Goal: Task Accomplishment & Management: Manage account settings

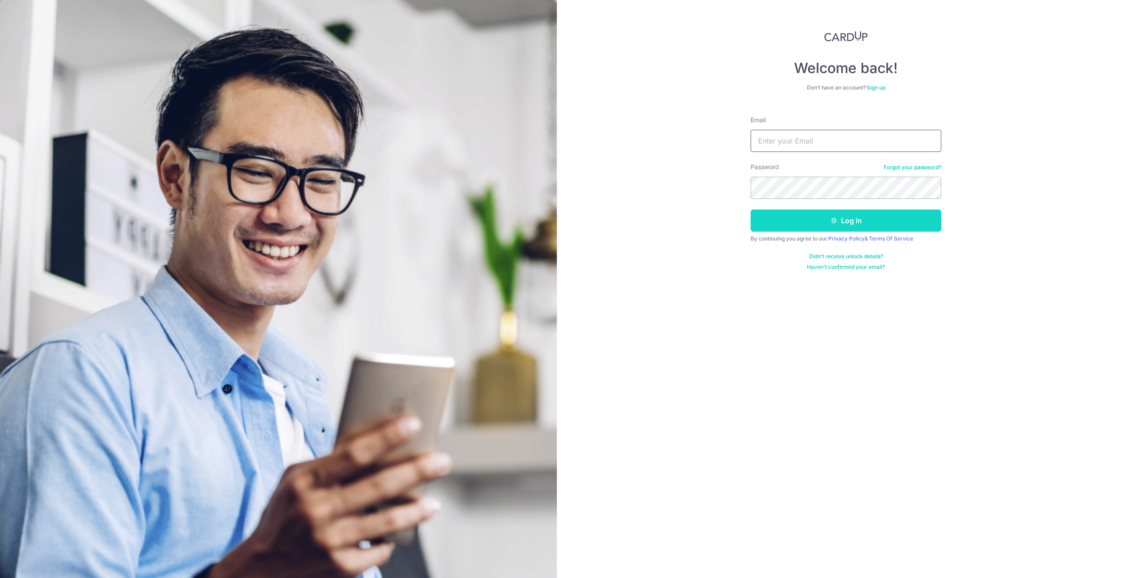
type input "leejiayen87@gmail.com"
click at [846, 227] on button "Log in" at bounding box center [845, 221] width 191 height 22
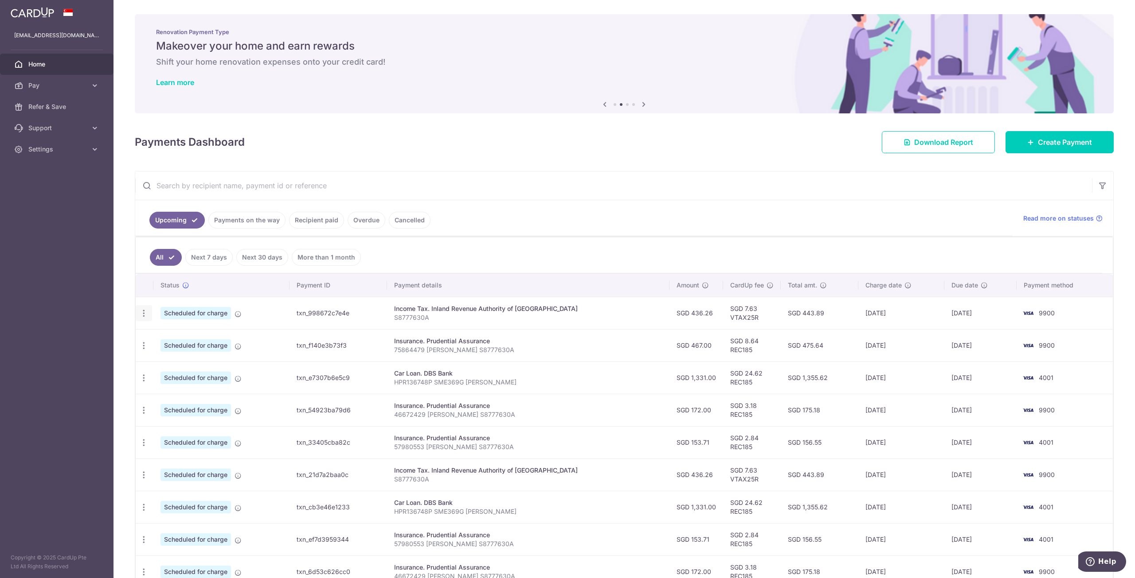
click at [145, 312] on icon "button" at bounding box center [143, 313] width 9 height 9
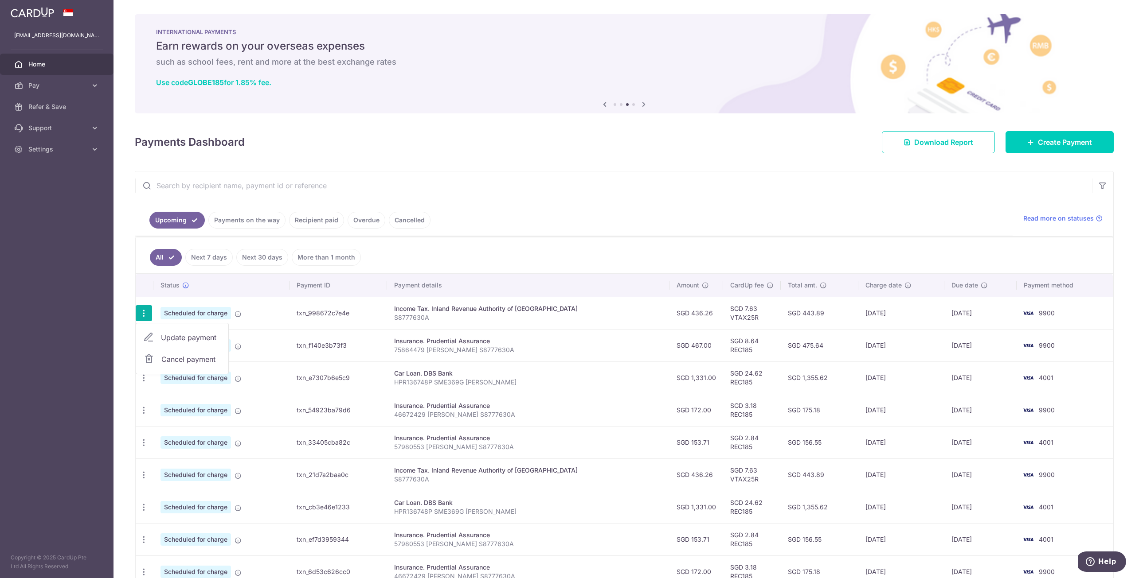
click at [168, 339] on span "Update payment" at bounding box center [191, 337] width 60 height 11
radio input "true"
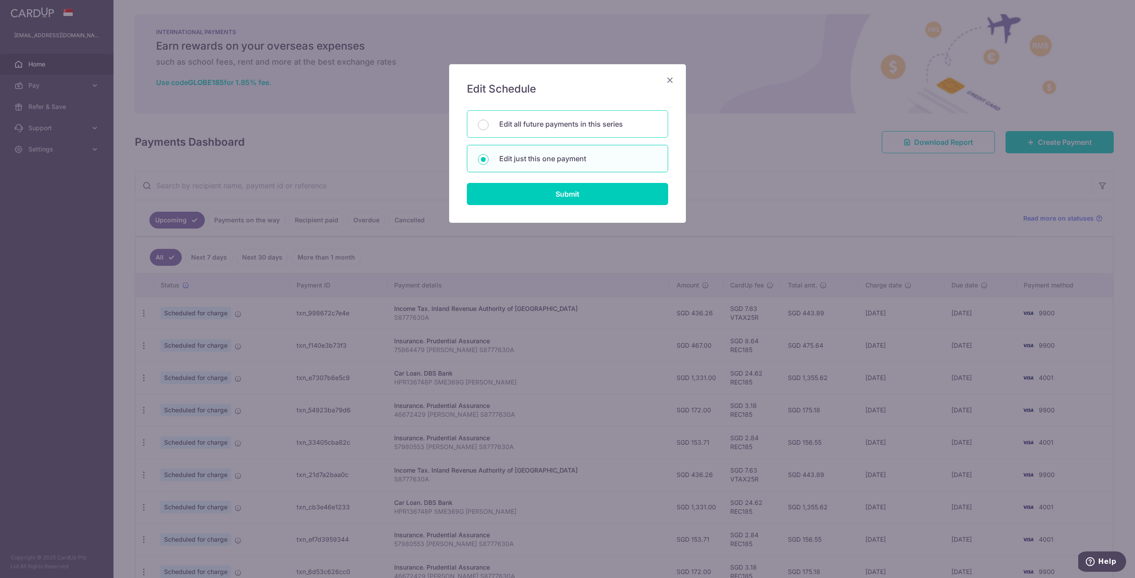
click at [530, 127] on p "Edit all future payments in this series" at bounding box center [578, 124] width 158 height 11
click at [488, 127] on input "Edit all future payments in this series" at bounding box center [483, 125] width 11 height 11
radio input "true"
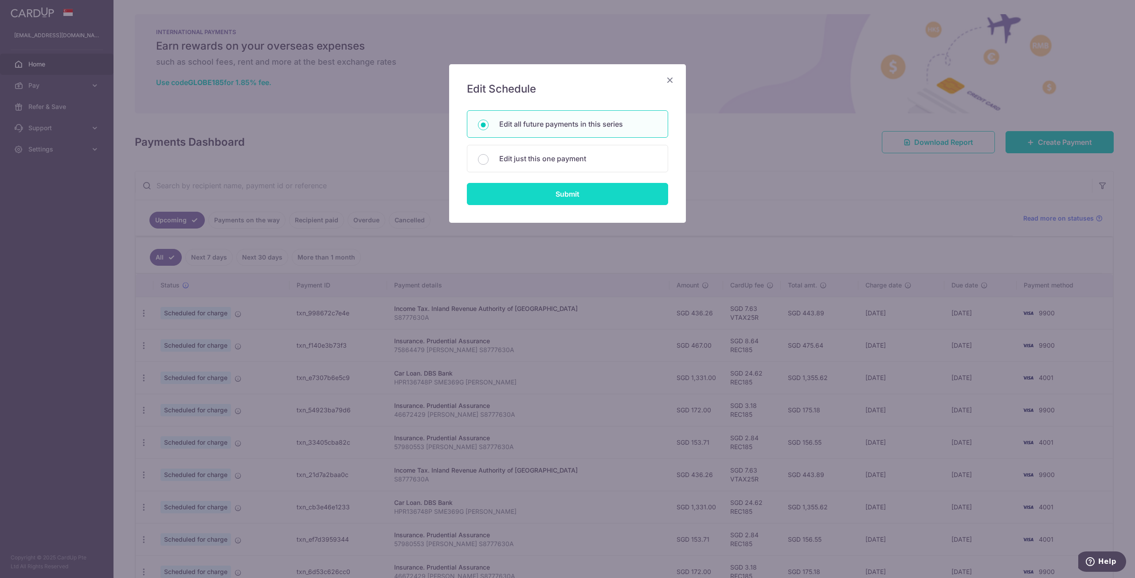
click at [534, 191] on input "Submit" at bounding box center [567, 194] width 201 height 22
radio input "true"
type input "436.26"
type input "S8777630A"
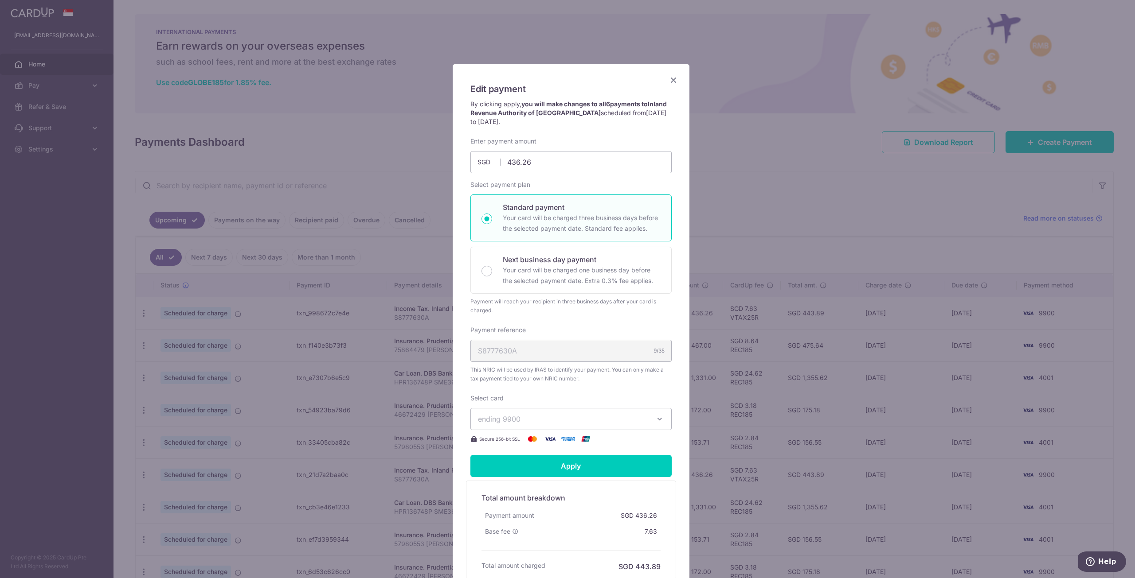
scroll to position [96, 0]
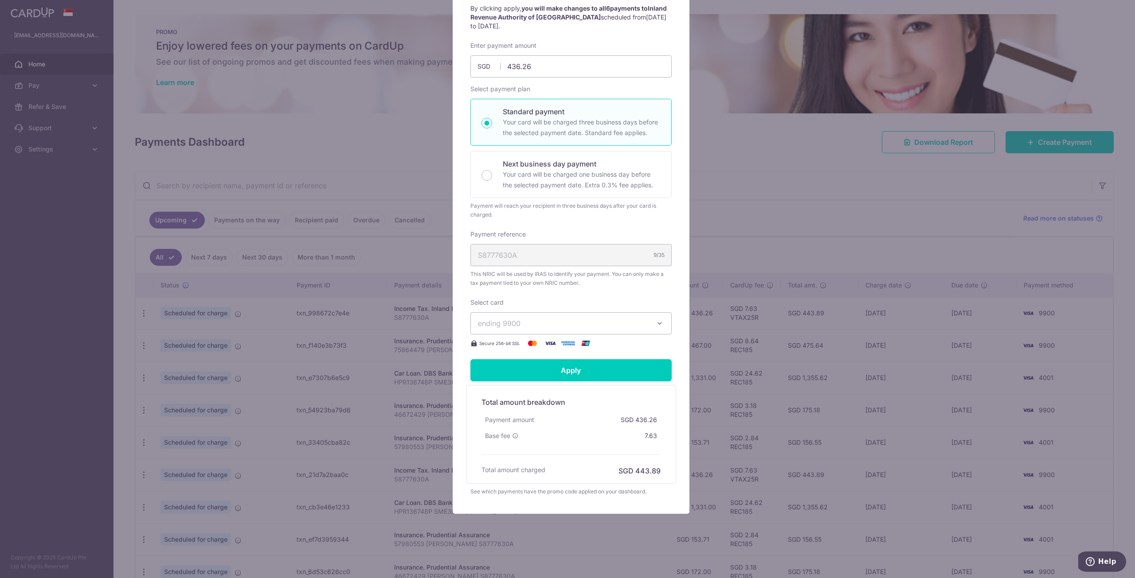
click at [653, 328] on button "ending 9900" at bounding box center [570, 323] width 201 height 22
click at [655, 328] on icon "button" at bounding box center [659, 323] width 9 height 9
click at [826, 95] on div "Edit payment By clicking apply, you will make changes to all 6 payments to Inla…" at bounding box center [567, 289] width 1135 height 578
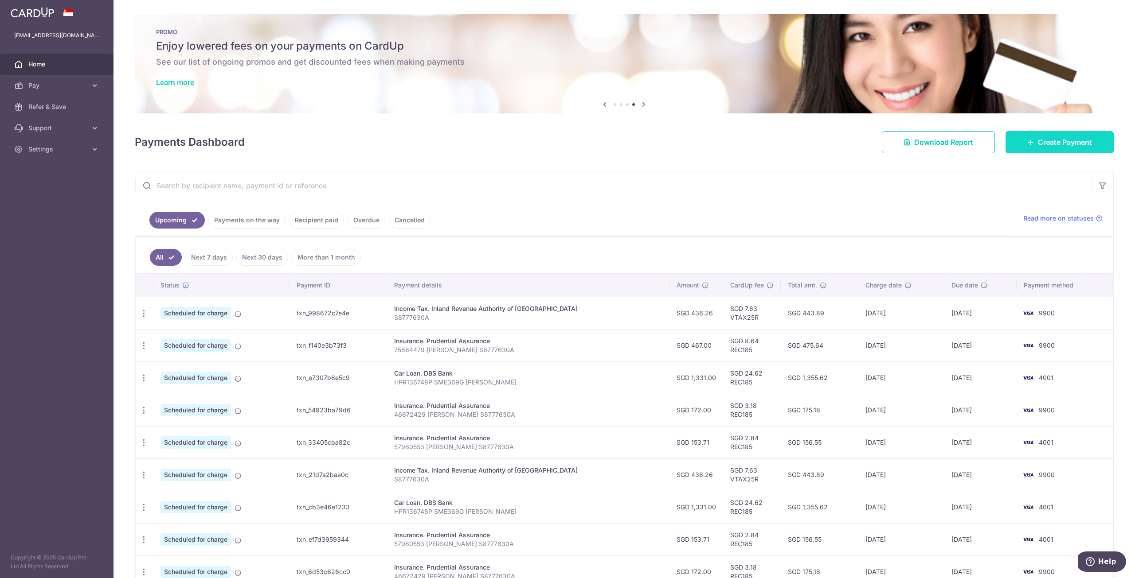
click at [1057, 139] on span "Create Payment" at bounding box center [1065, 142] width 54 height 11
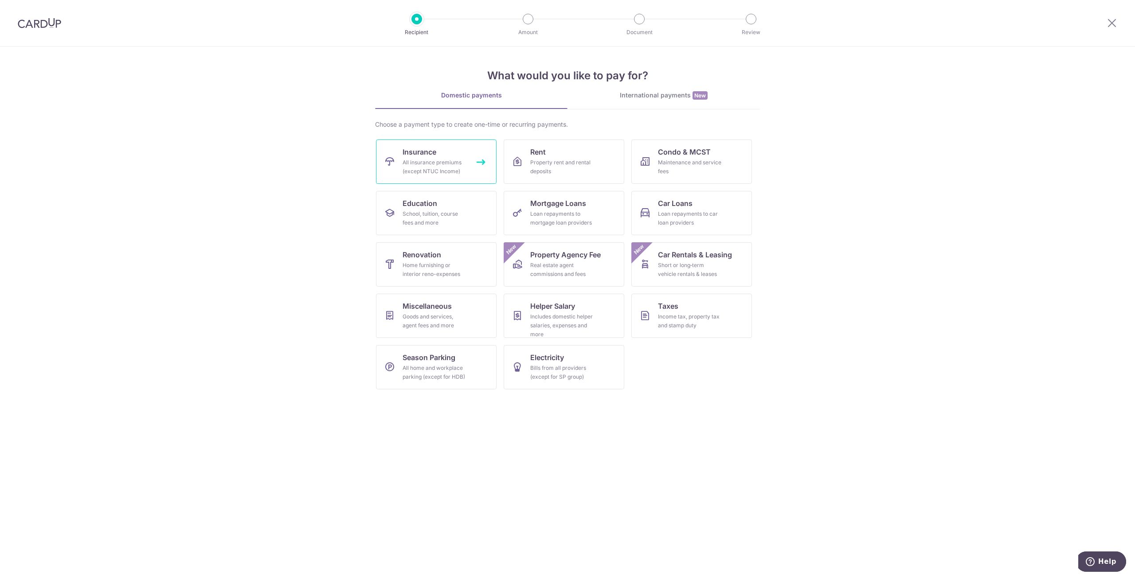
click at [426, 165] on div "All insurance premiums (except NTUC Income)" at bounding box center [434, 167] width 64 height 18
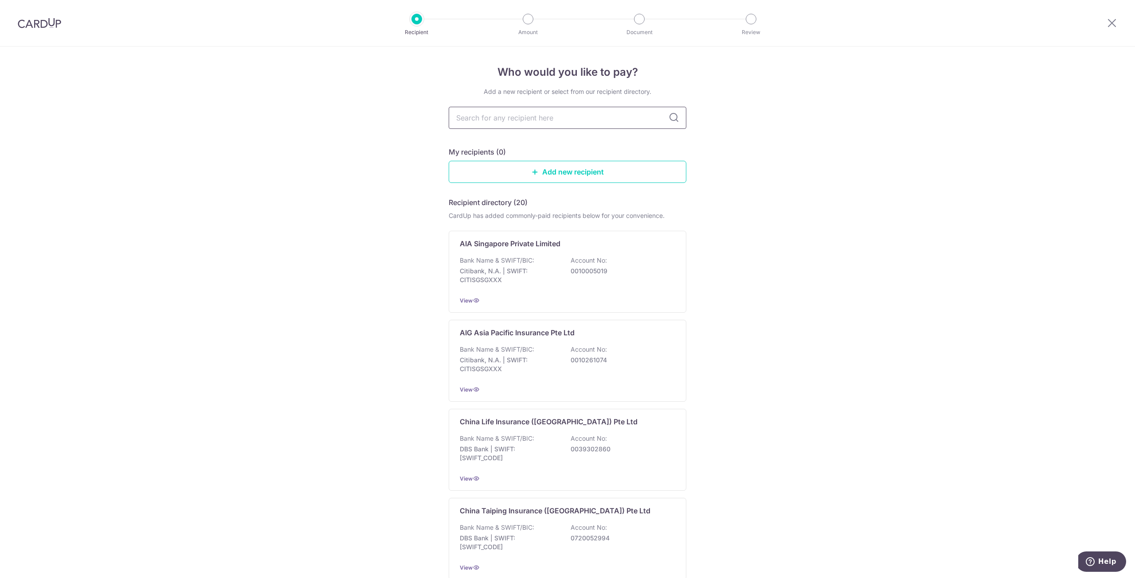
click at [508, 121] on input "text" at bounding box center [568, 118] width 238 height 22
type input "prud"
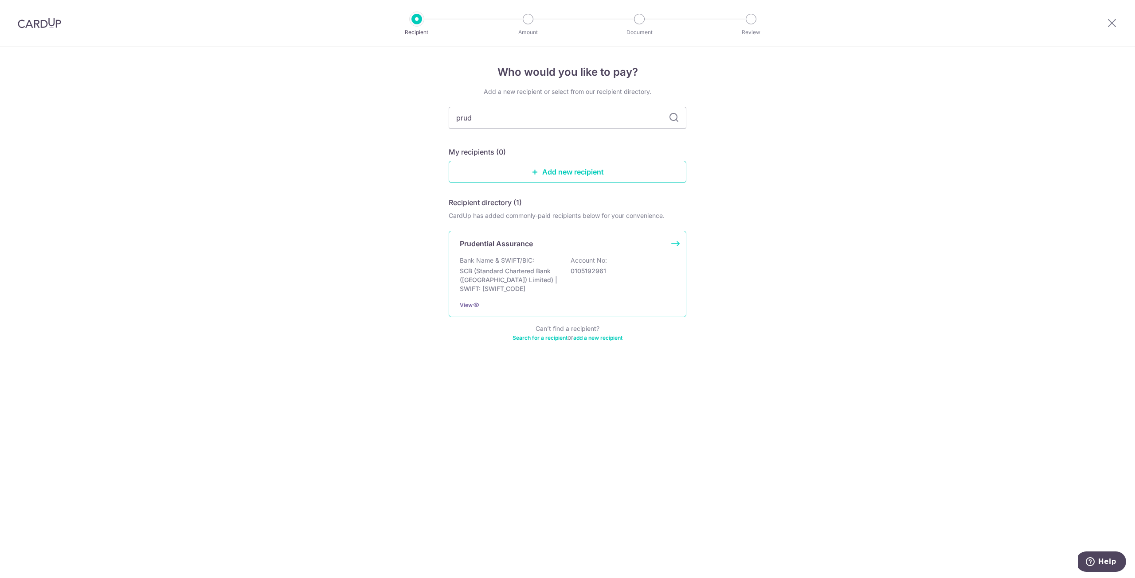
click at [556, 255] on div "Prudential Assurance Bank Name & SWIFT/BIC: SCB (Standard Chartered Bank (Singa…" at bounding box center [568, 274] width 238 height 86
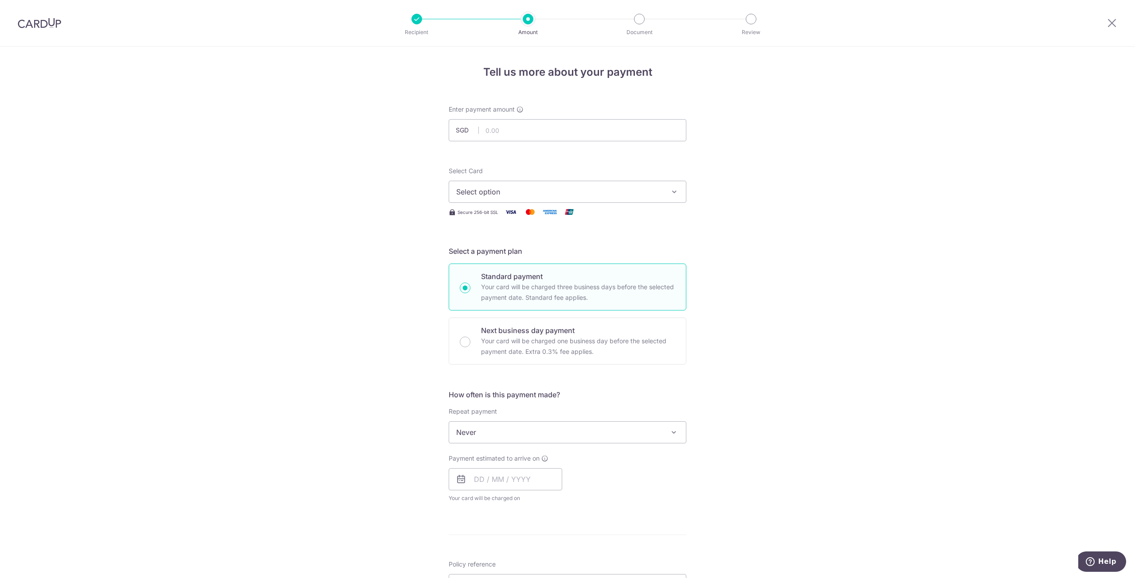
click at [586, 187] on span "Select option" at bounding box center [559, 192] width 207 height 11
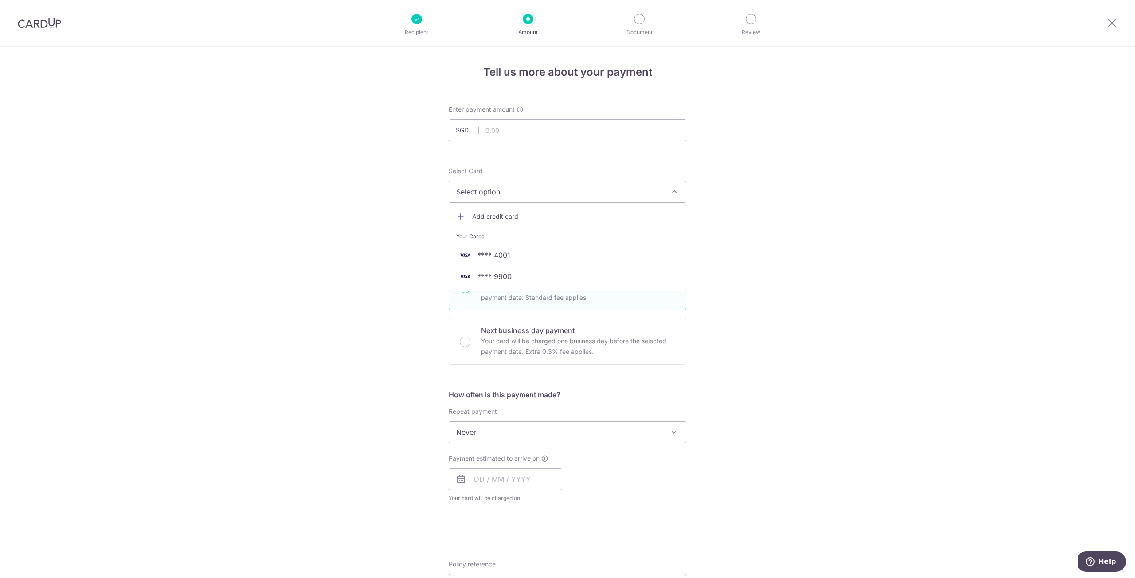
click at [491, 211] on link "Add credit card" at bounding box center [567, 217] width 237 height 16
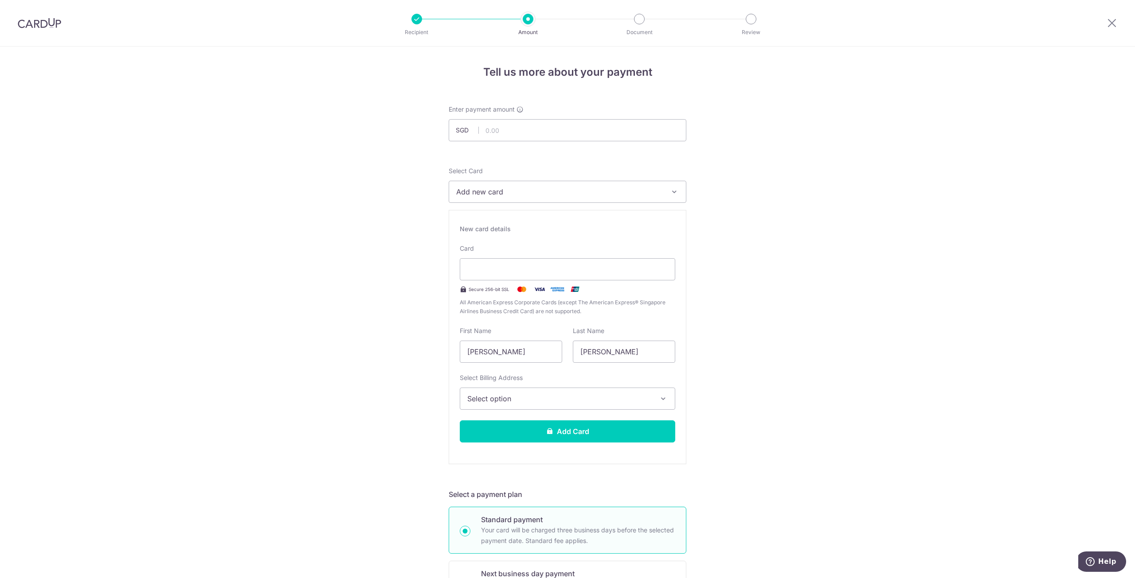
click at [560, 399] on span "Select option" at bounding box center [559, 399] width 184 height 11
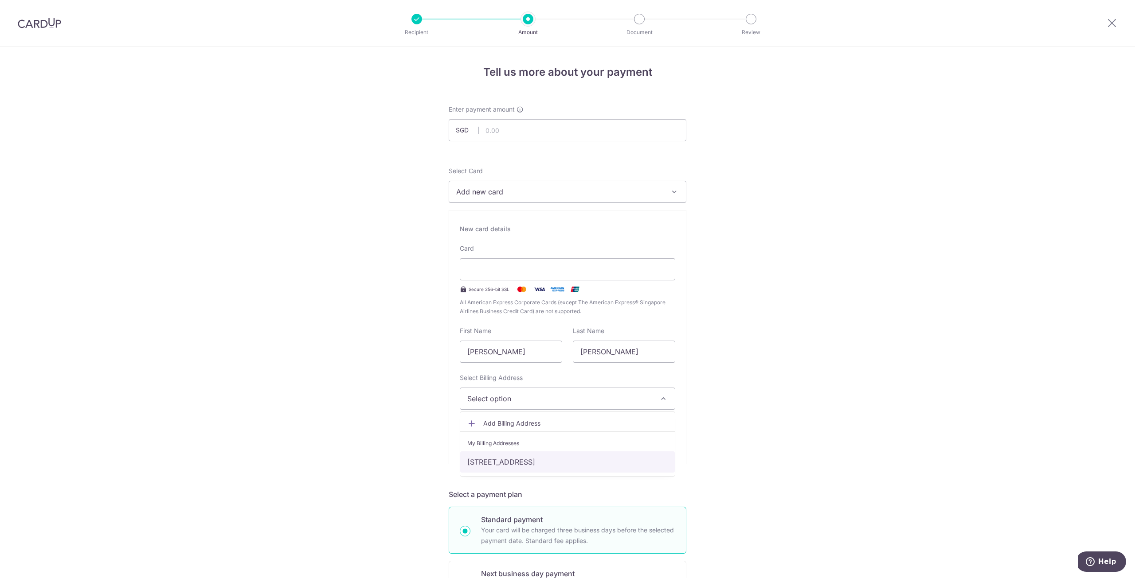
click at [506, 460] on link "325A Sengkang East Way #15-515, Singapore, Singapore-541325" at bounding box center [567, 462] width 215 height 21
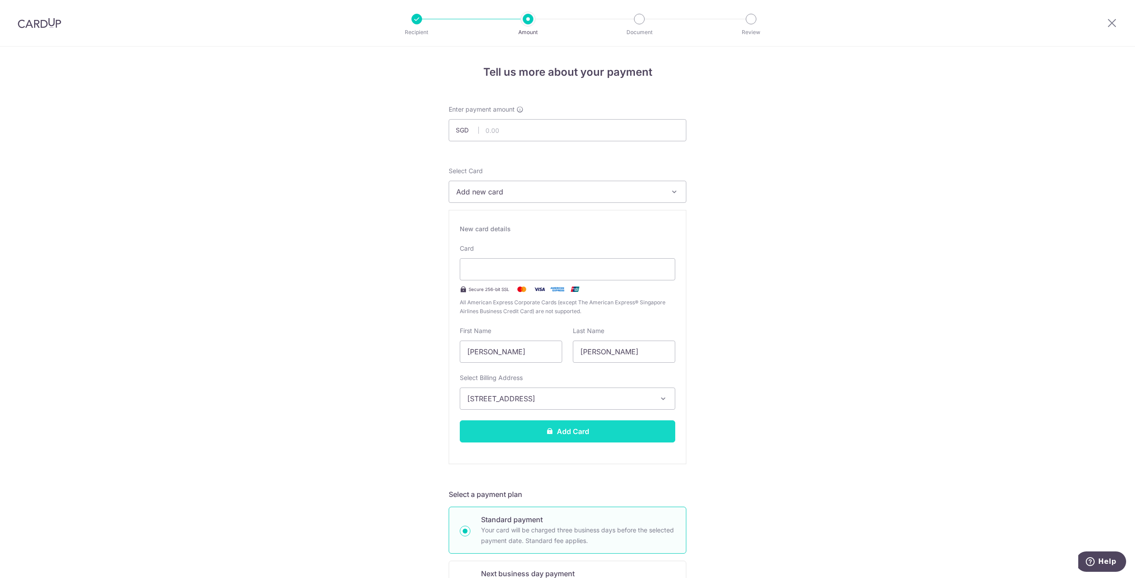
click at [535, 422] on button "Add Card" at bounding box center [567, 432] width 215 height 22
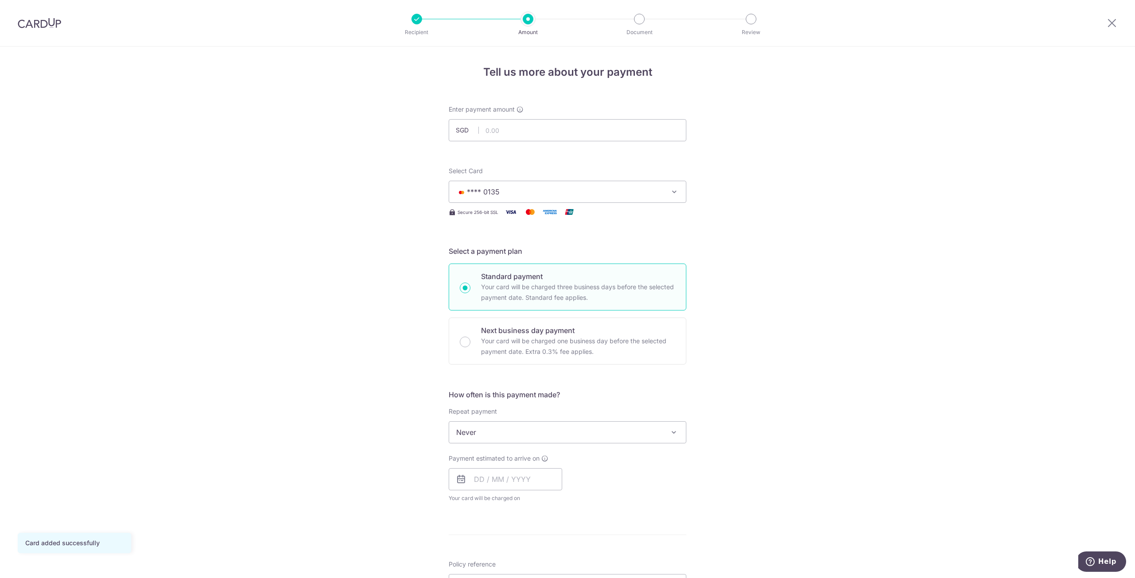
click at [44, 29] on div at bounding box center [39, 23] width 79 height 46
click at [51, 24] on img at bounding box center [39, 23] width 43 height 11
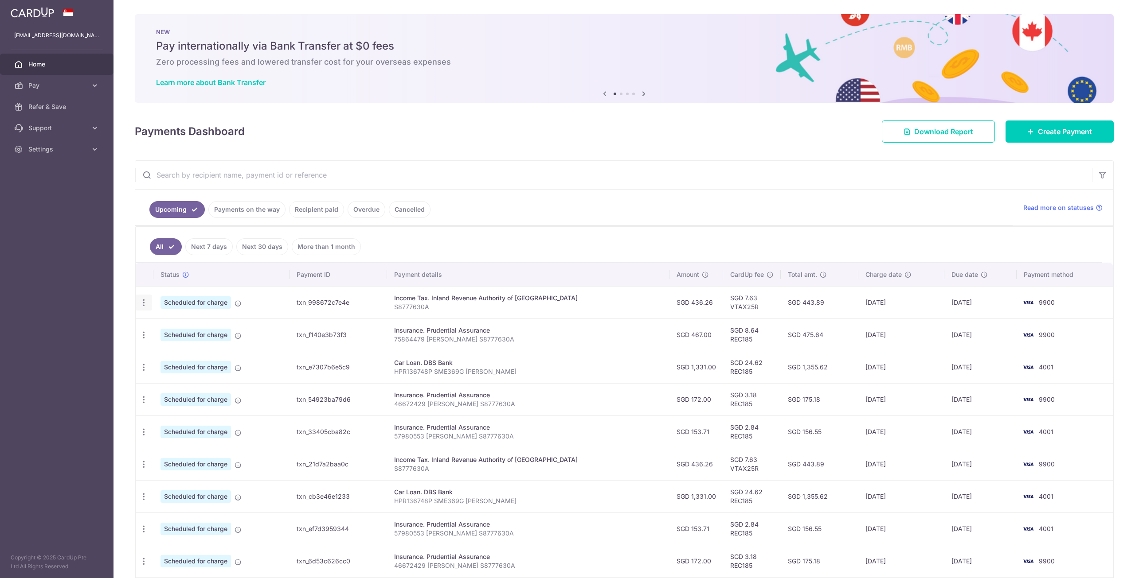
click at [143, 305] on icon "button" at bounding box center [143, 302] width 9 height 9
click at [173, 320] on link "Update payment" at bounding box center [182, 326] width 92 height 21
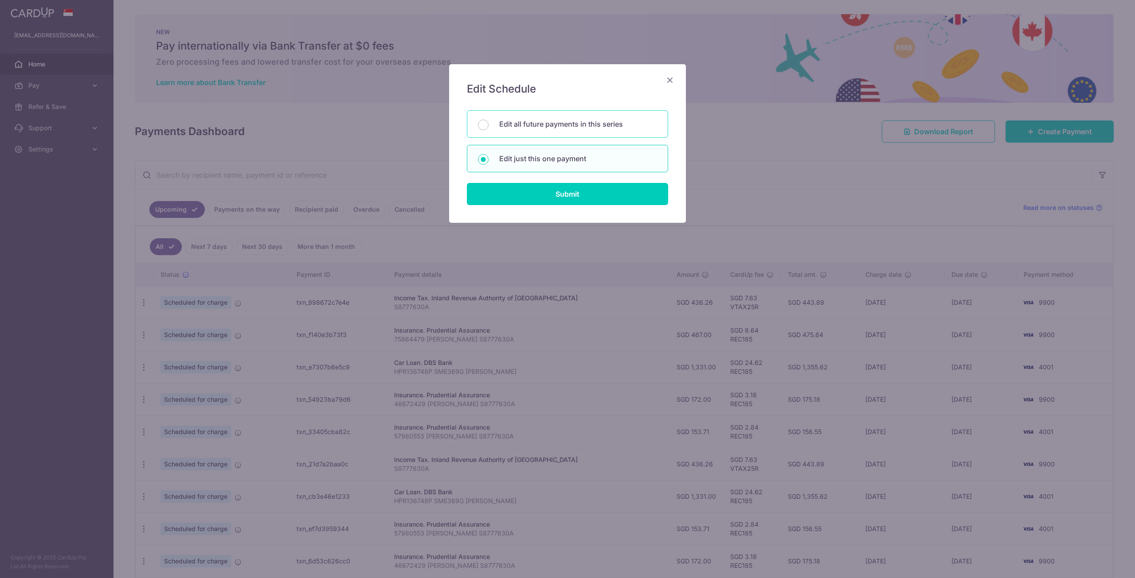
click at [539, 137] on div "Edit all future payments in this series" at bounding box center [567, 123] width 201 height 27
radio input "true"
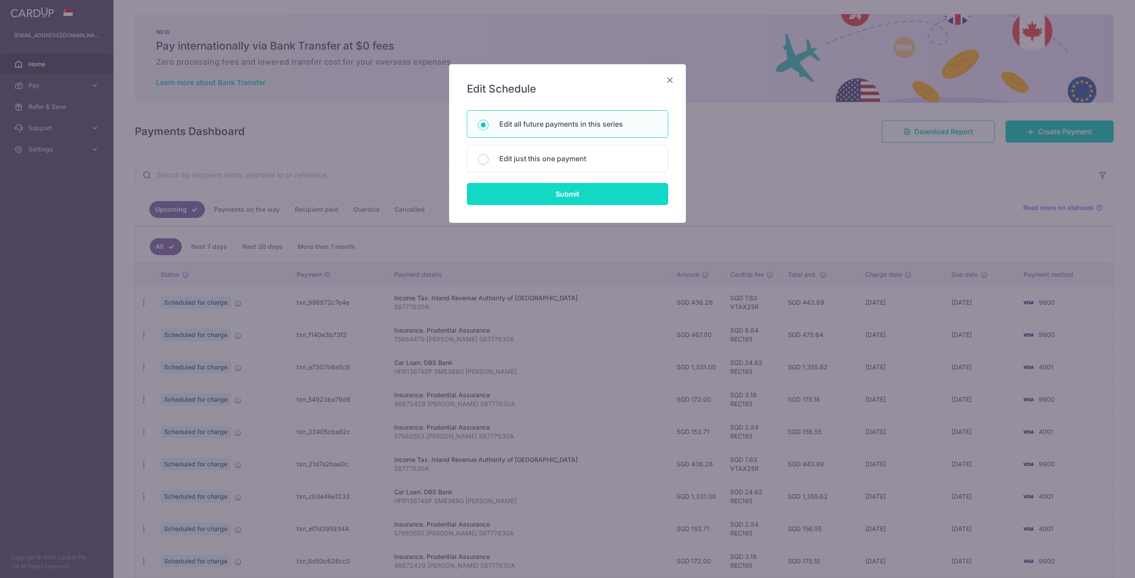
click at [546, 200] on input "Submit" at bounding box center [567, 194] width 201 height 22
radio input "true"
type input "436.26"
type input "S8777630A"
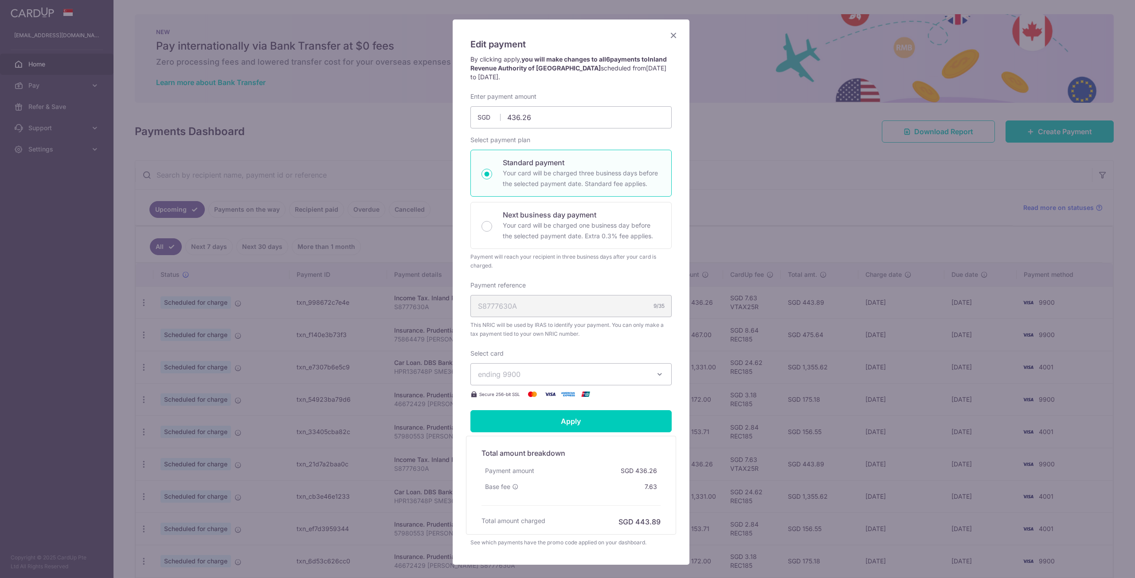
scroll to position [96, 0]
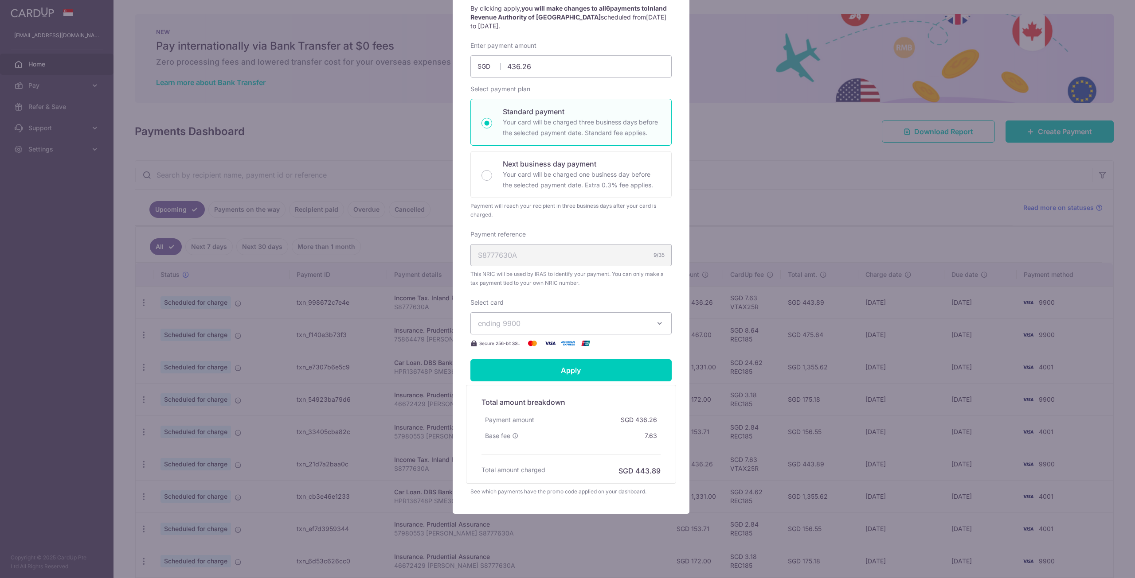
click at [639, 323] on span "ending 9900" at bounding box center [563, 323] width 170 height 11
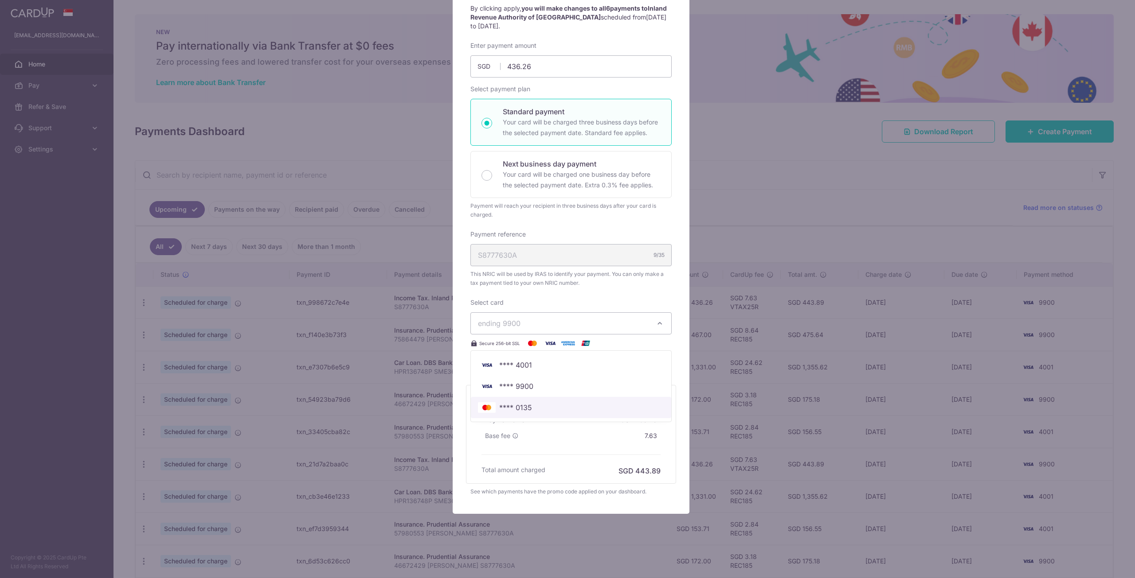
click at [504, 409] on span "**** 0135" at bounding box center [515, 407] width 33 height 11
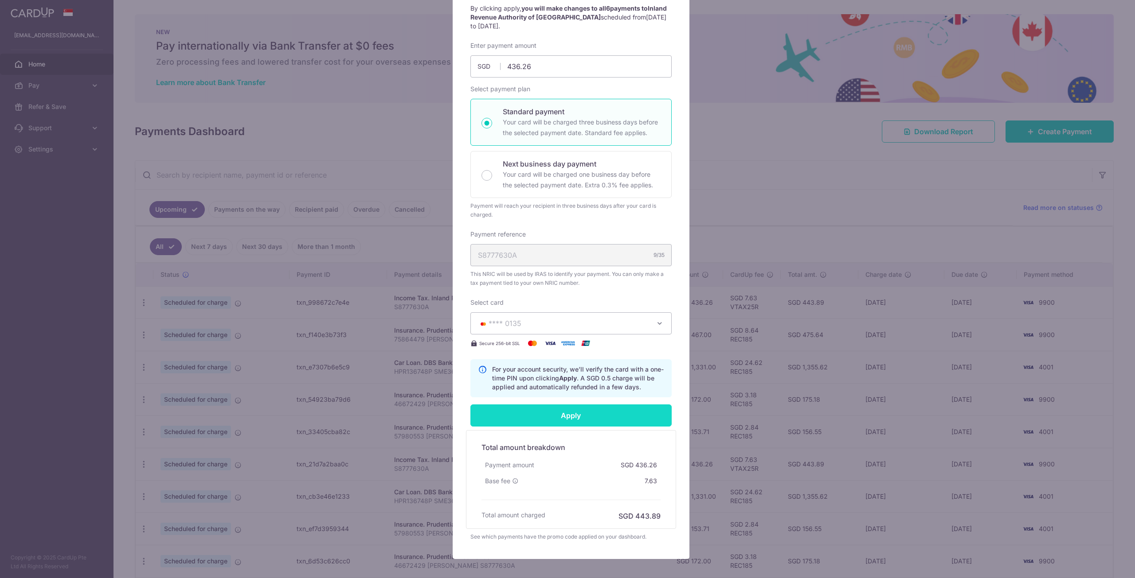
click at [574, 421] on input "Apply" at bounding box center [570, 416] width 201 height 22
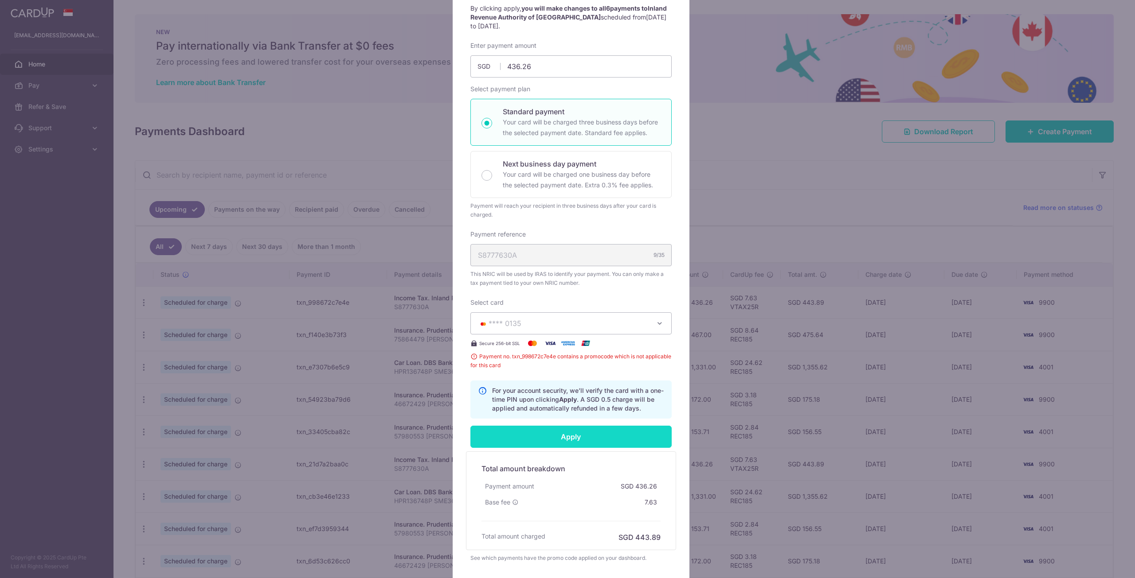
click at [554, 438] on input "Apply" at bounding box center [570, 437] width 201 height 22
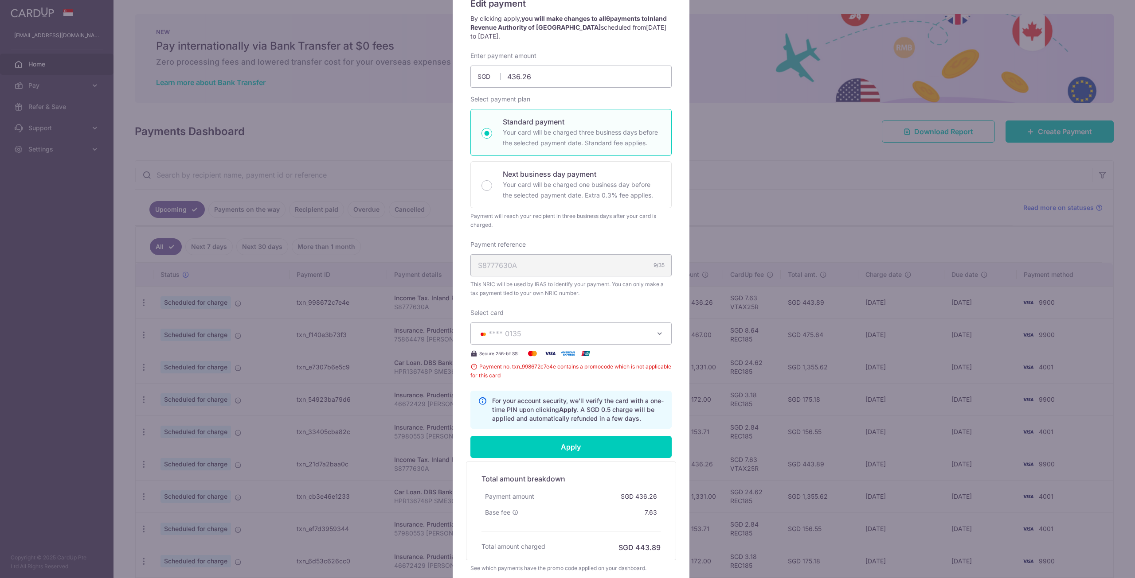
scroll to position [0, 0]
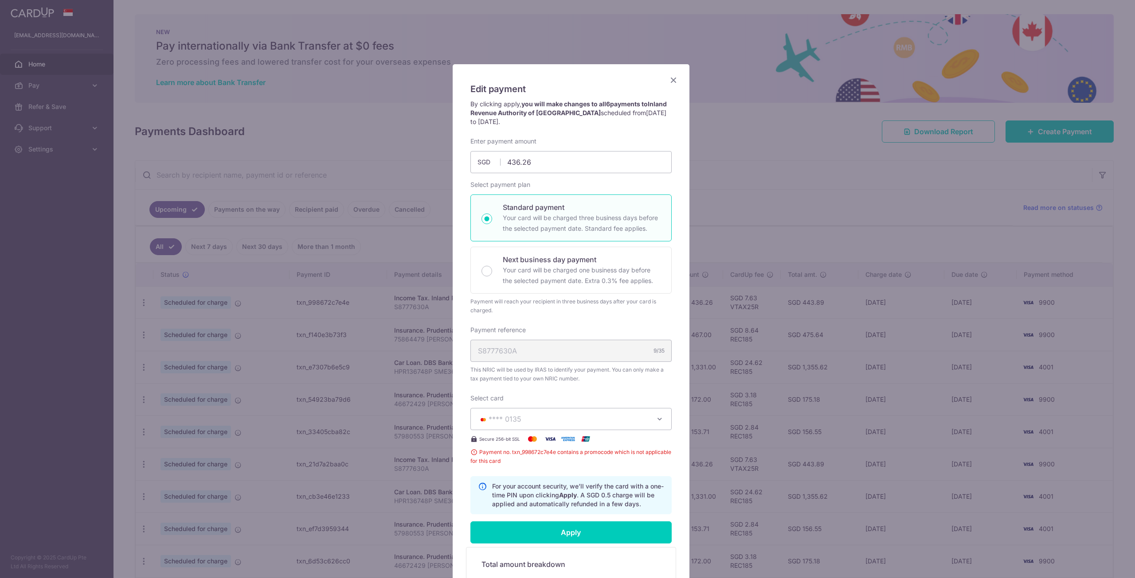
click at [661, 419] on button "**** 0135" at bounding box center [570, 419] width 201 height 22
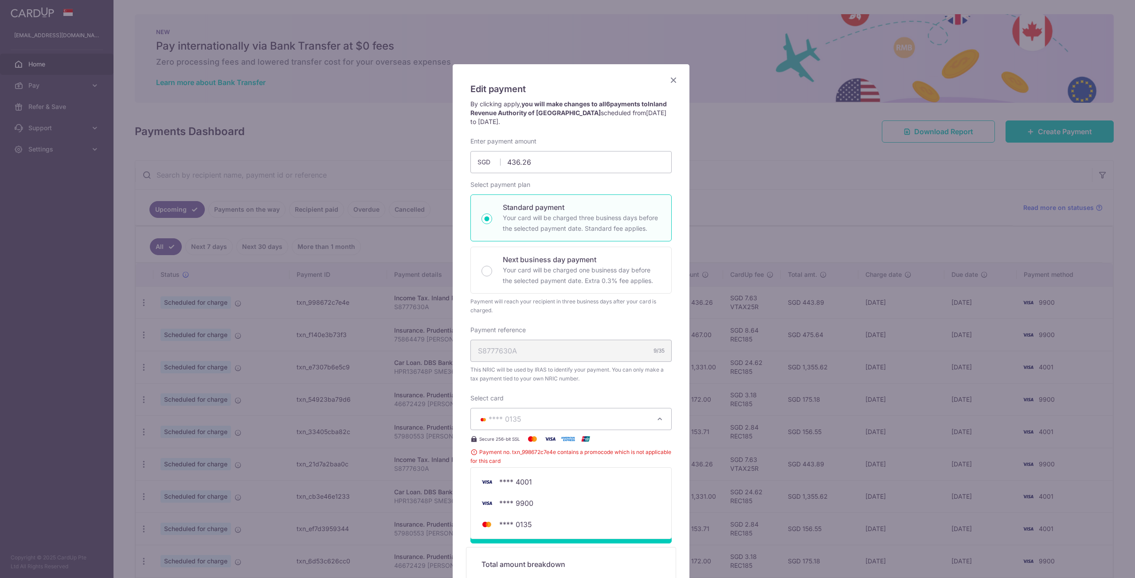
click at [661, 419] on button "**** 0135" at bounding box center [570, 419] width 201 height 22
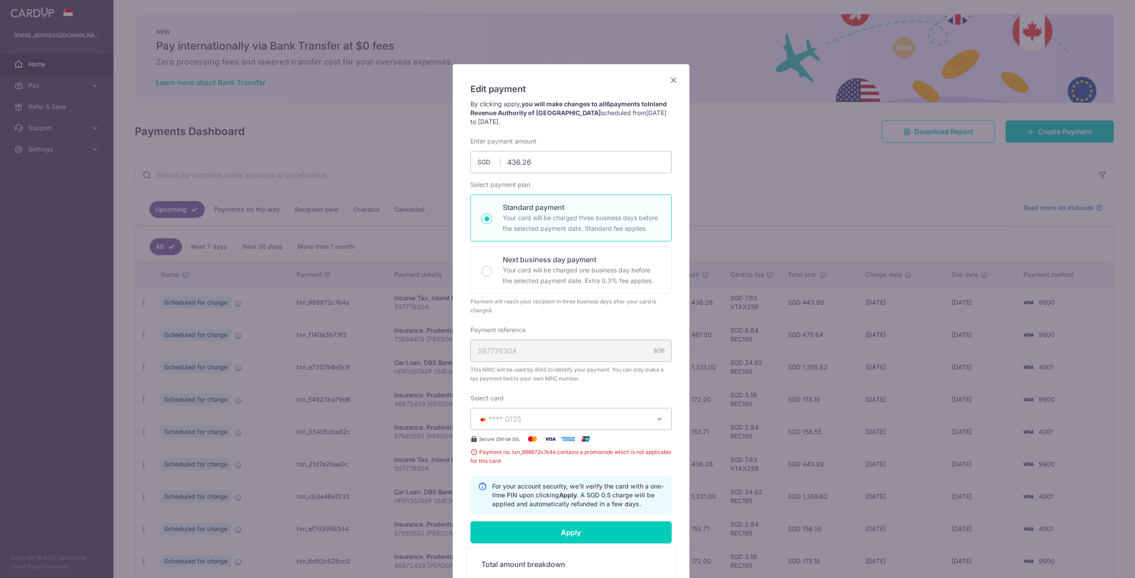
click at [668, 77] on icon "Close" at bounding box center [673, 79] width 11 height 11
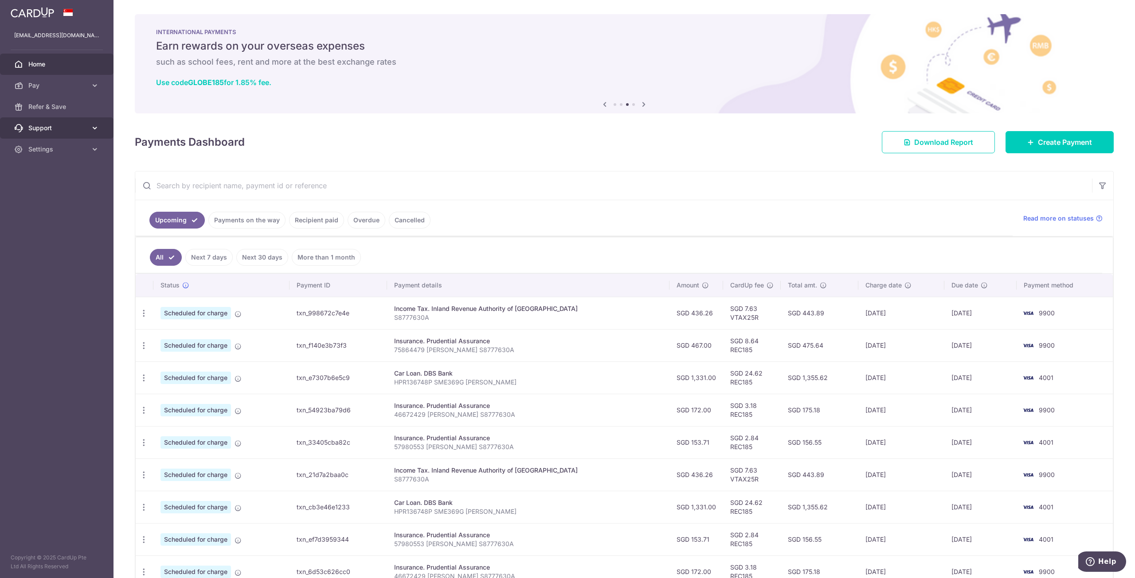
click at [47, 125] on span "Support" at bounding box center [57, 128] width 59 height 9
click at [49, 152] on span "FAQ" at bounding box center [57, 149] width 59 height 9
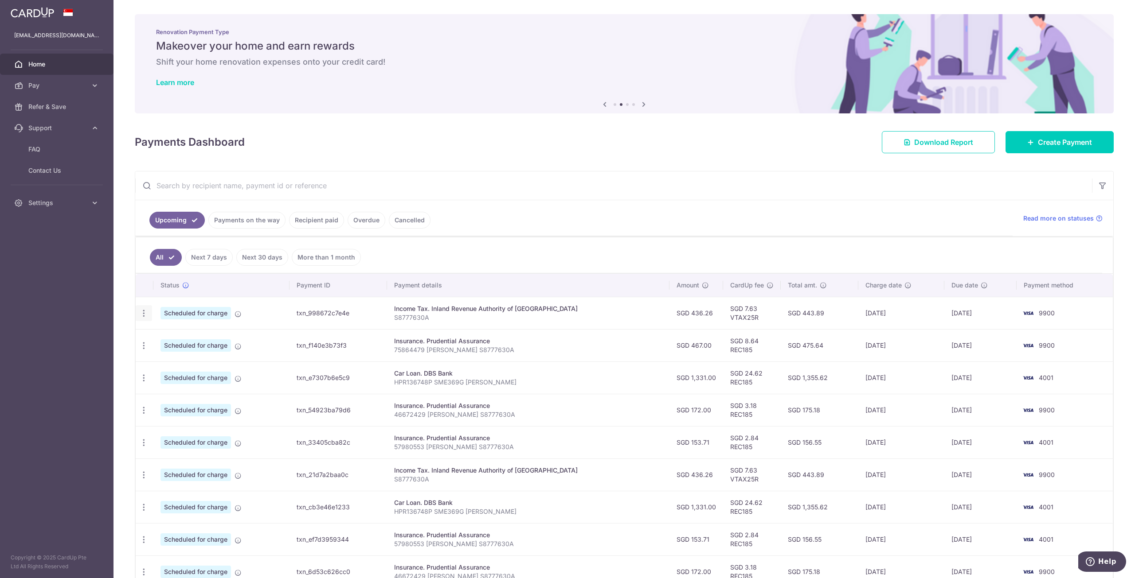
click at [144, 311] on icon "button" at bounding box center [143, 313] width 9 height 9
click at [191, 334] on span "Update payment" at bounding box center [191, 337] width 60 height 11
radio input "true"
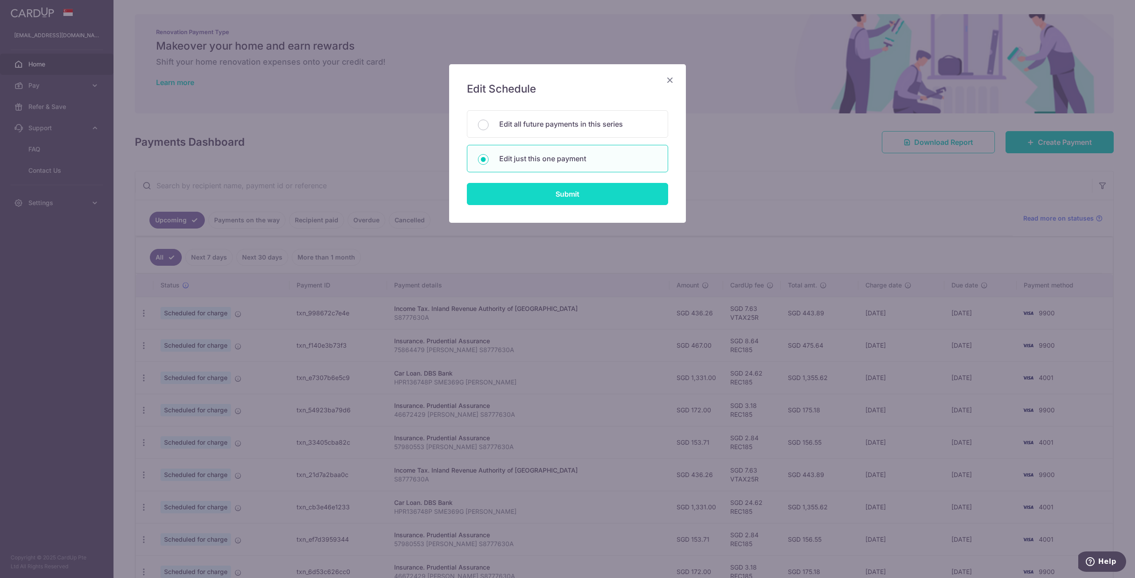
click at [593, 194] on input "Submit" at bounding box center [567, 194] width 201 height 22
radio input "true"
type input "436.26"
type input "[DATE]"
type input "S8777630A"
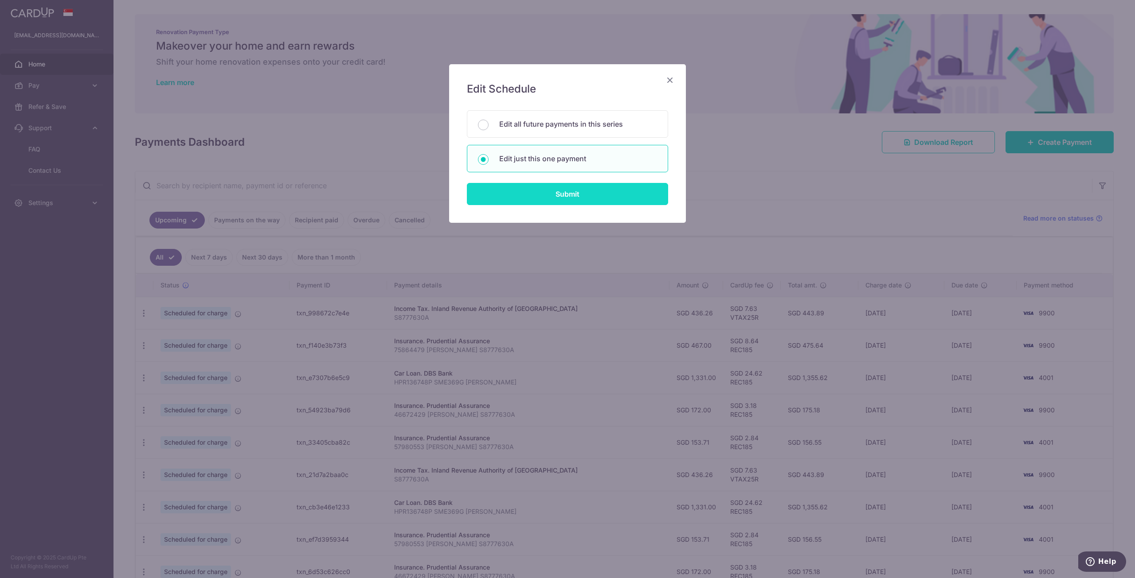
type input "VTAX25R"
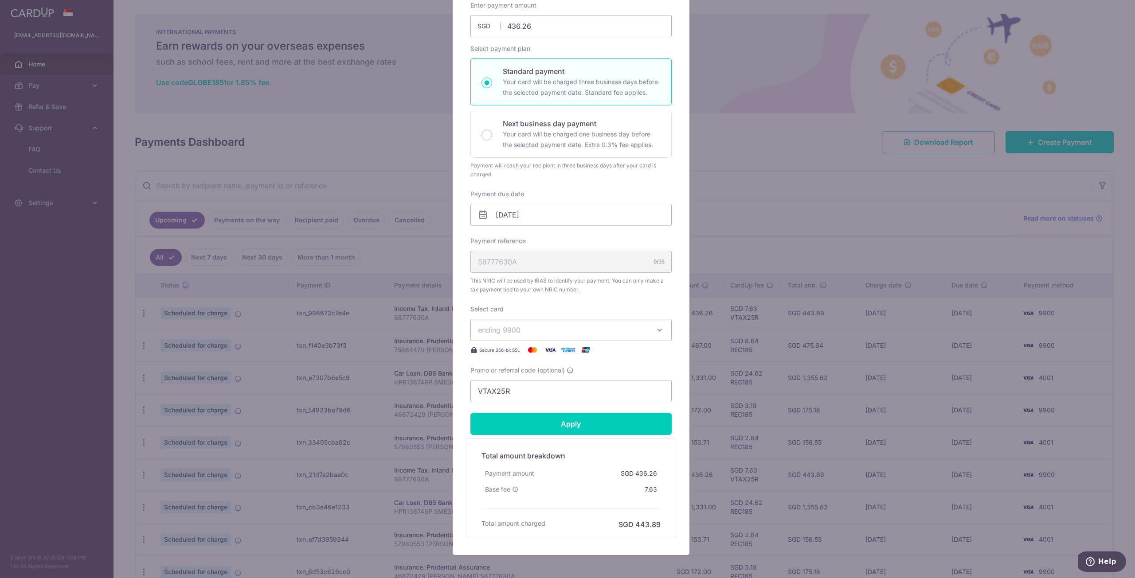
scroll to position [51, 0]
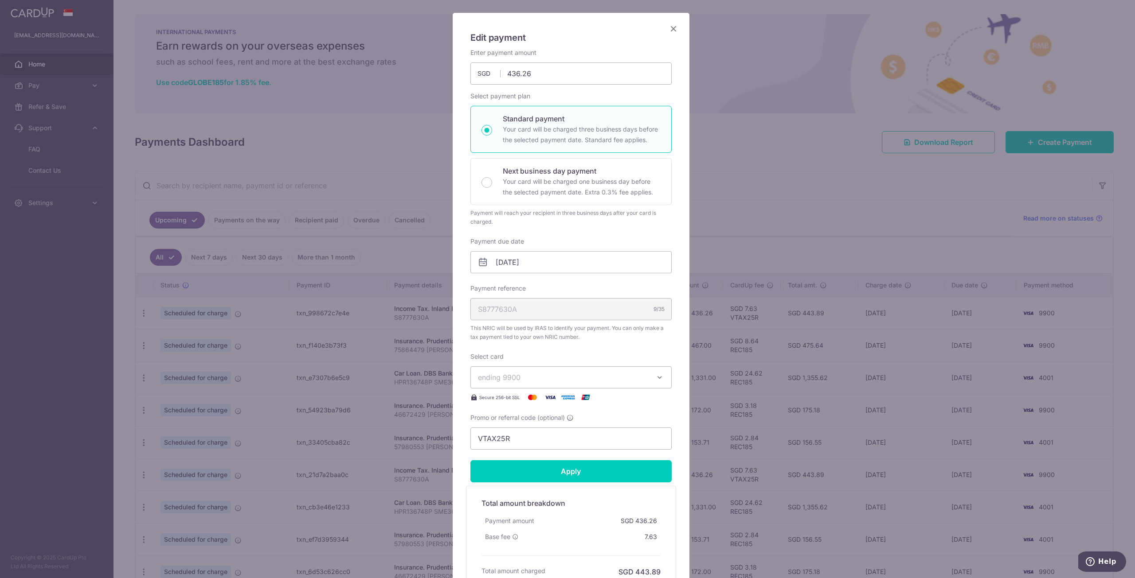
click at [655, 378] on icon "button" at bounding box center [659, 377] width 9 height 9
click at [533, 460] on span "**** 0135" at bounding box center [571, 462] width 186 height 11
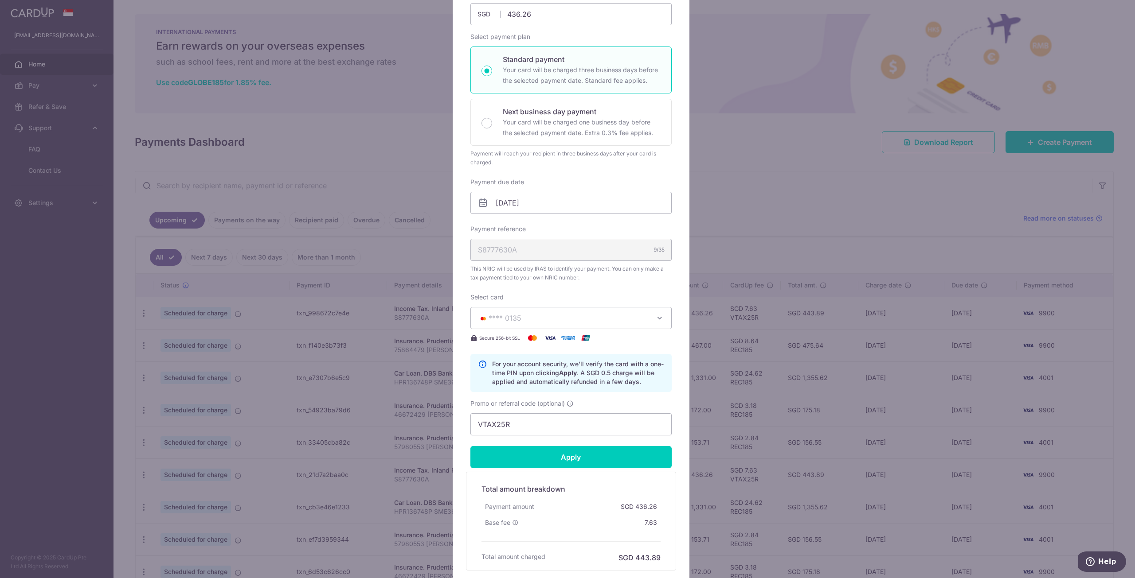
scroll to position [184, 0]
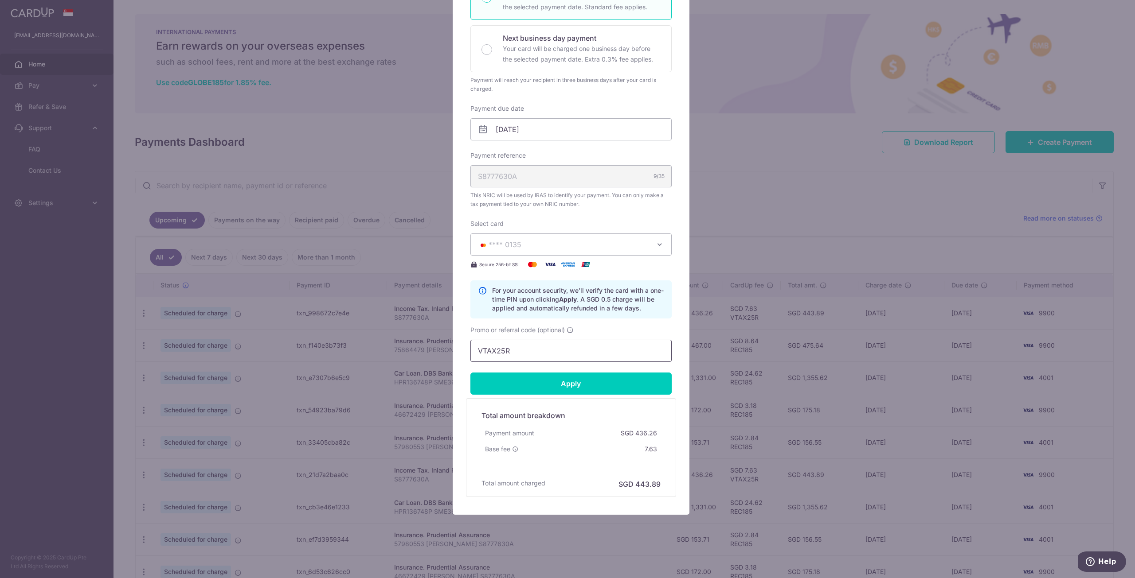
drag, startPoint x: 505, startPoint y: 352, endPoint x: 402, endPoint y: 329, distance: 105.5
click at [402, 329] on div "Edit payment By clicking apply, you will make changes to all payments to Inland…" at bounding box center [567, 289] width 1135 height 578
click at [574, 383] on input "Apply" at bounding box center [570, 384] width 201 height 22
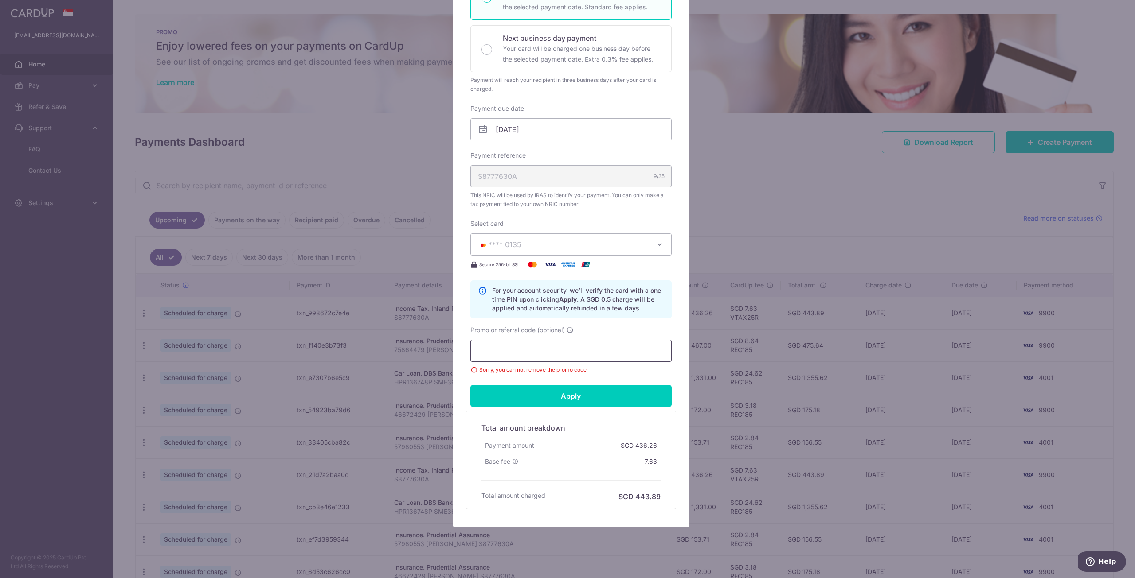
click at [515, 342] on input "Promo or referral code (optional)" at bounding box center [570, 351] width 201 height 22
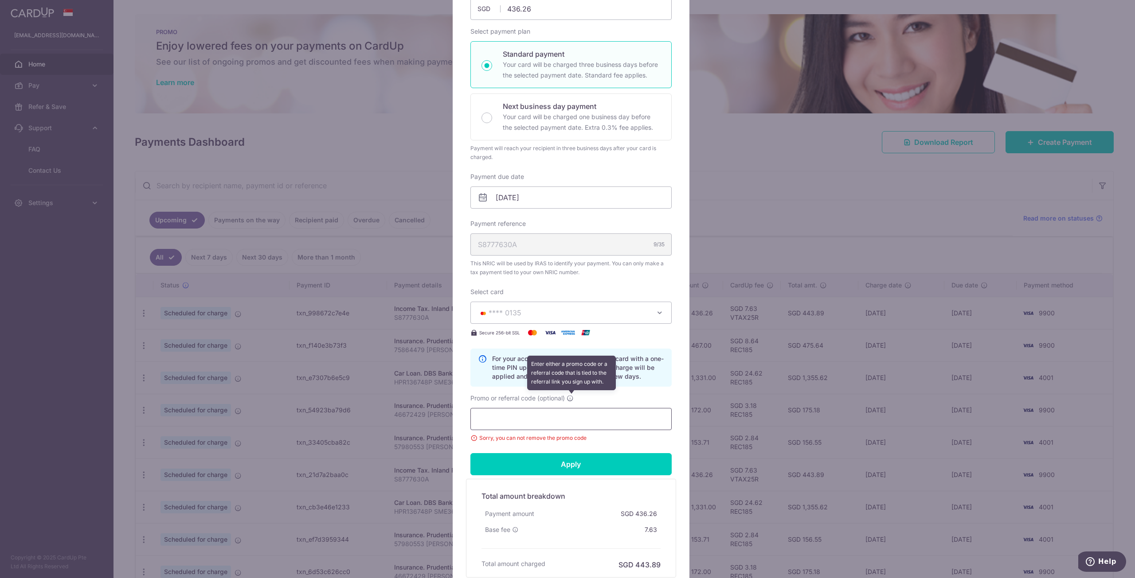
scroll to position [7, 0]
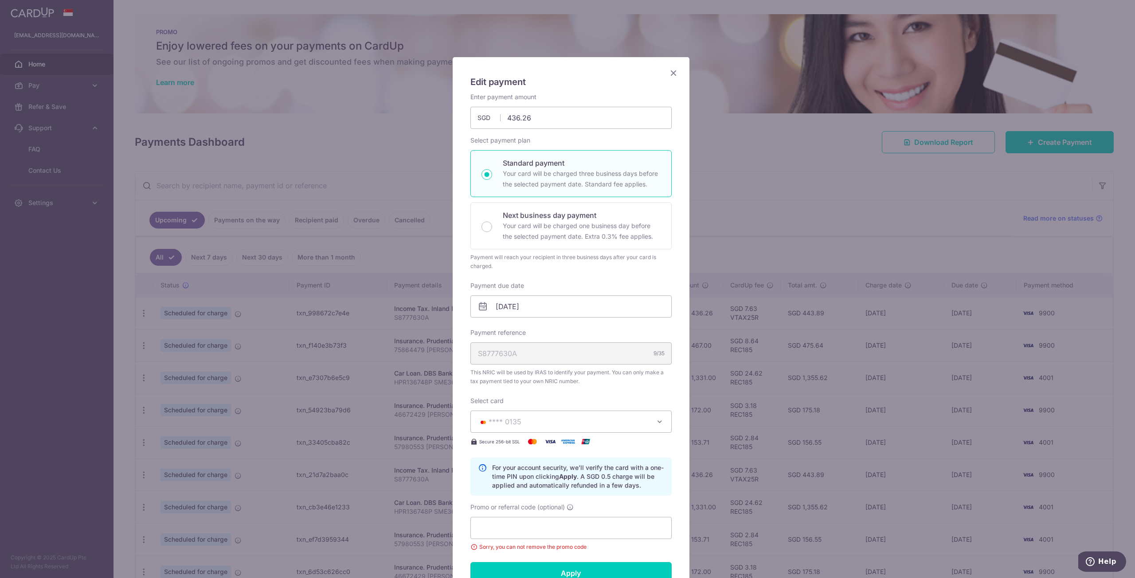
click at [669, 72] on icon "Close" at bounding box center [673, 72] width 11 height 11
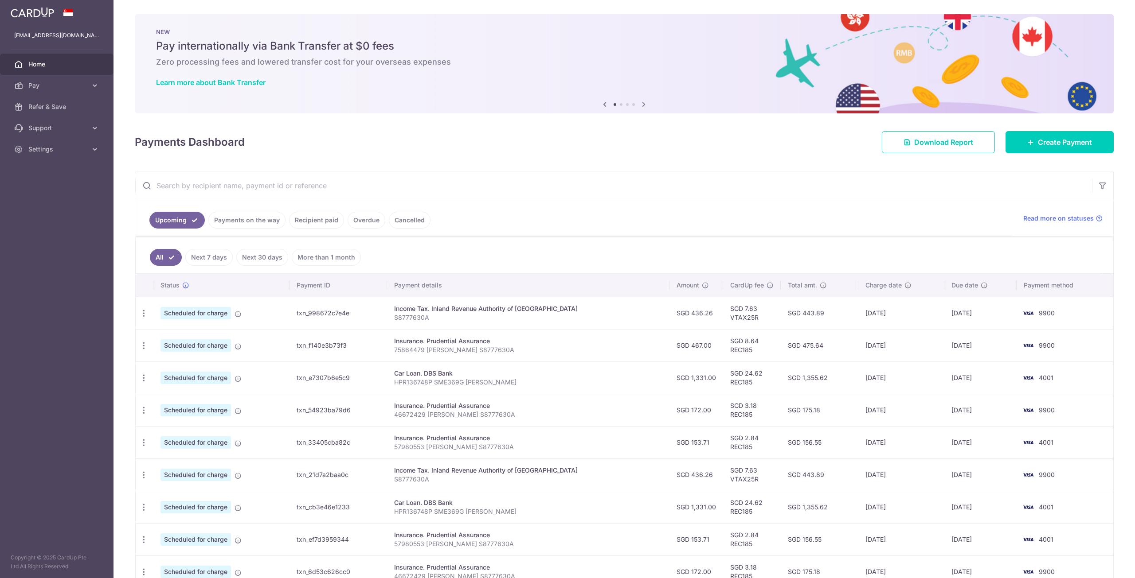
click at [141, 304] on td "Update payment Cancel payment" at bounding box center [145, 313] width 18 height 32
click at [144, 320] on div "Update payment Cancel payment" at bounding box center [144, 313] width 16 height 16
click at [147, 315] on icon "button" at bounding box center [143, 313] width 9 height 9
click at [198, 337] on span "Update payment" at bounding box center [191, 337] width 60 height 11
radio input "true"
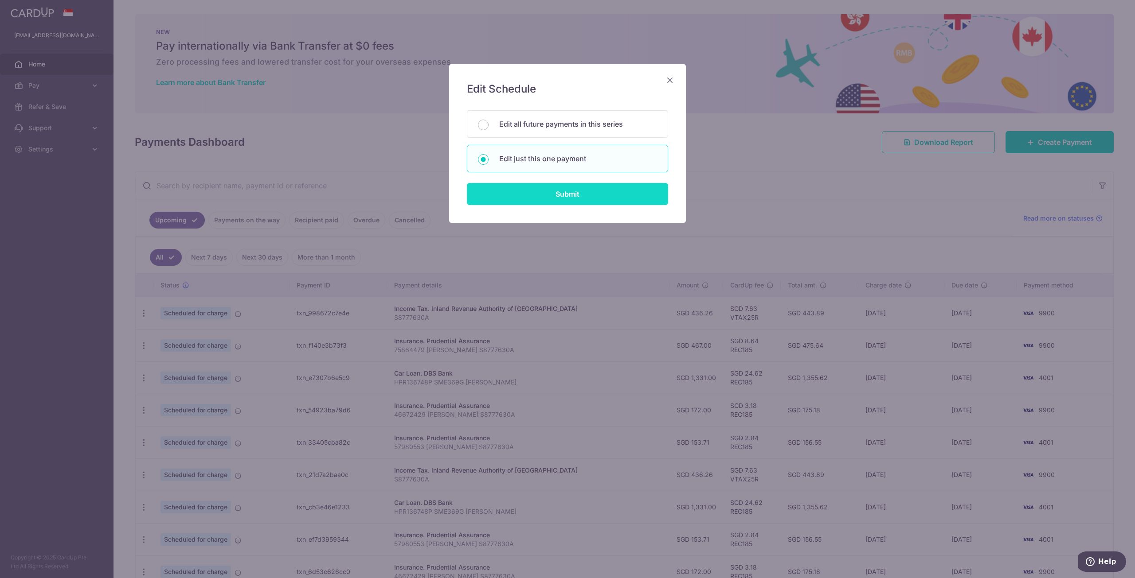
click at [556, 190] on input "Submit" at bounding box center [567, 194] width 201 height 22
radio input "true"
type input "436.26"
type input "[DATE]"
type input "S8777630A"
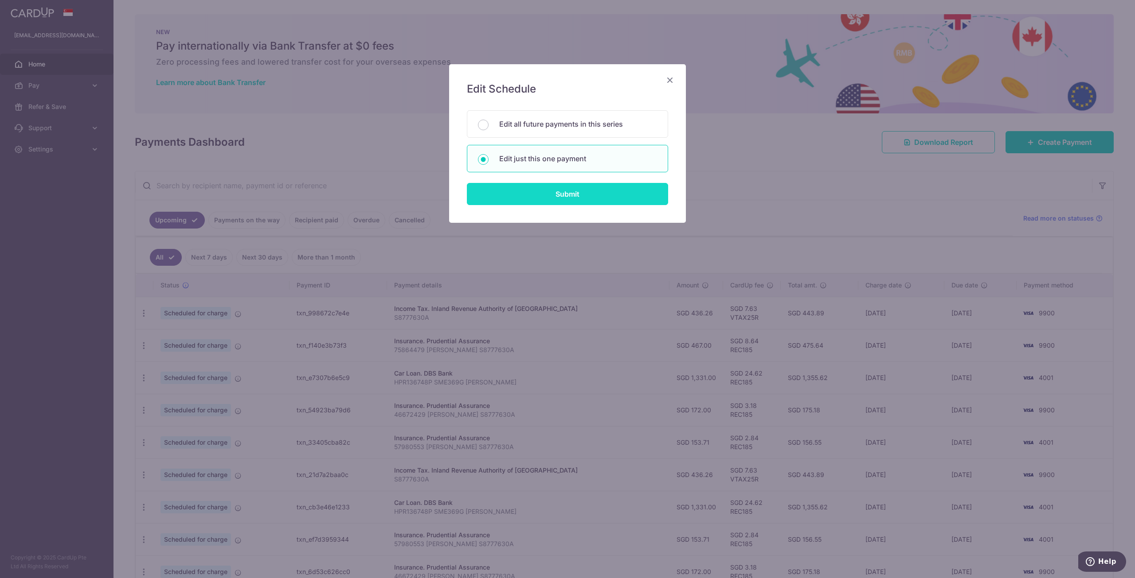
type input "VTAX25R"
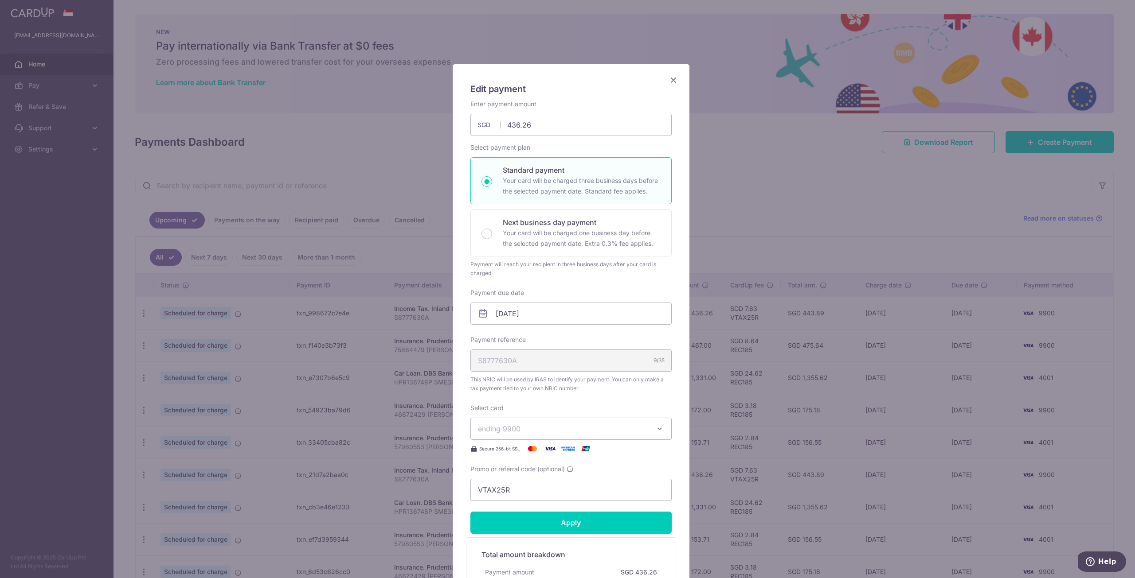
scroll to position [140, 0]
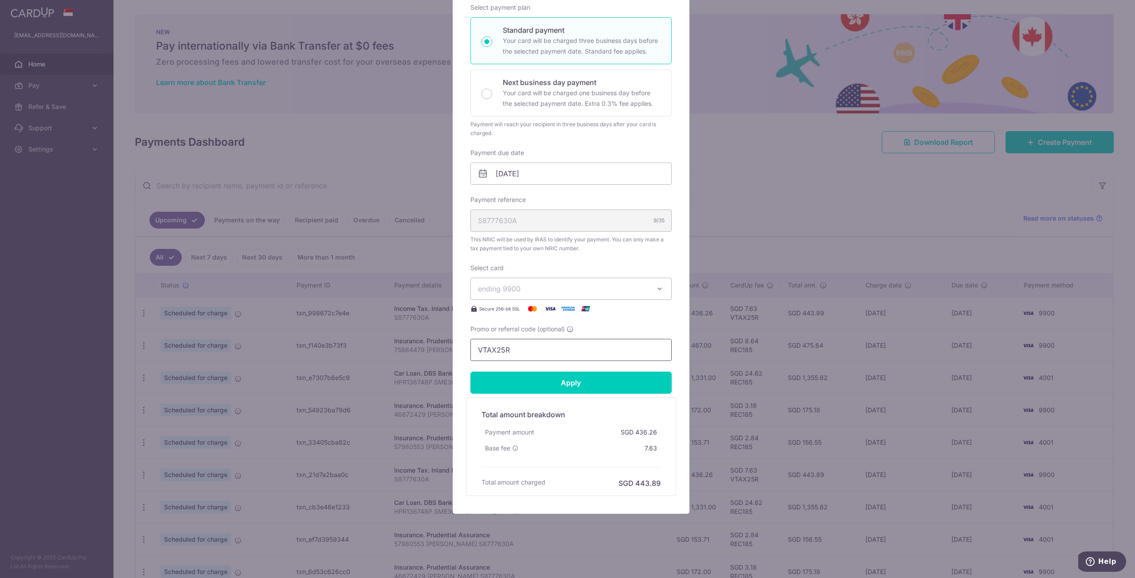
drag, startPoint x: 540, startPoint y: 348, endPoint x: 369, endPoint y: 334, distance: 171.6
click at [369, 334] on div "Edit payment By clicking apply, you will make changes to all payments to Inland…" at bounding box center [567, 289] width 1135 height 578
click at [520, 387] on input "Apply" at bounding box center [570, 383] width 201 height 22
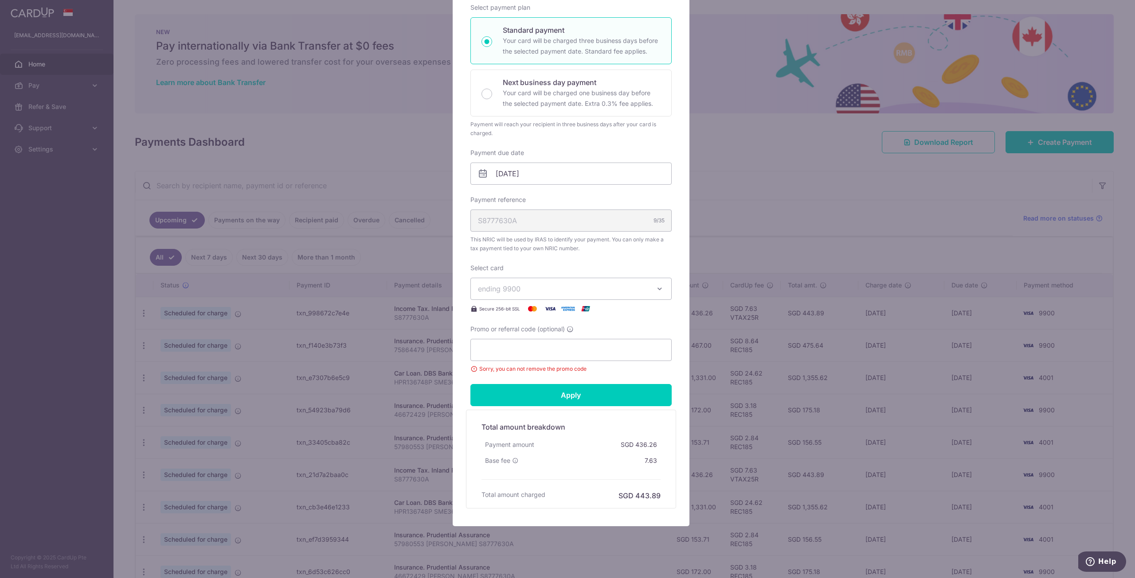
click at [614, 290] on span "ending 9900" at bounding box center [563, 289] width 170 height 11
click at [523, 368] on span "**** 0135" at bounding box center [515, 373] width 33 height 11
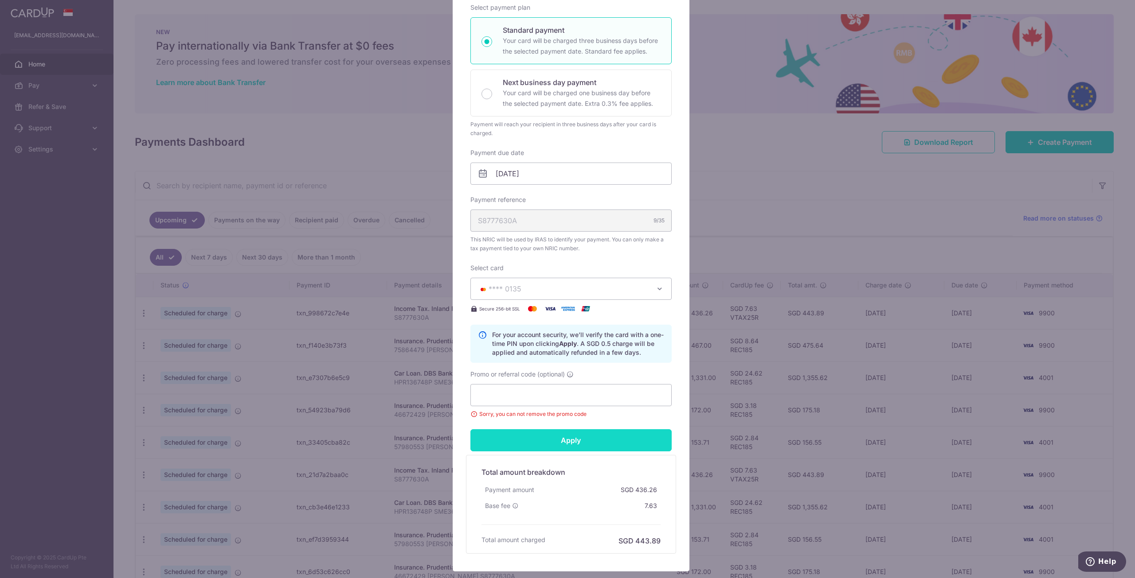
click at [527, 434] on input "Apply" at bounding box center [570, 441] width 201 height 22
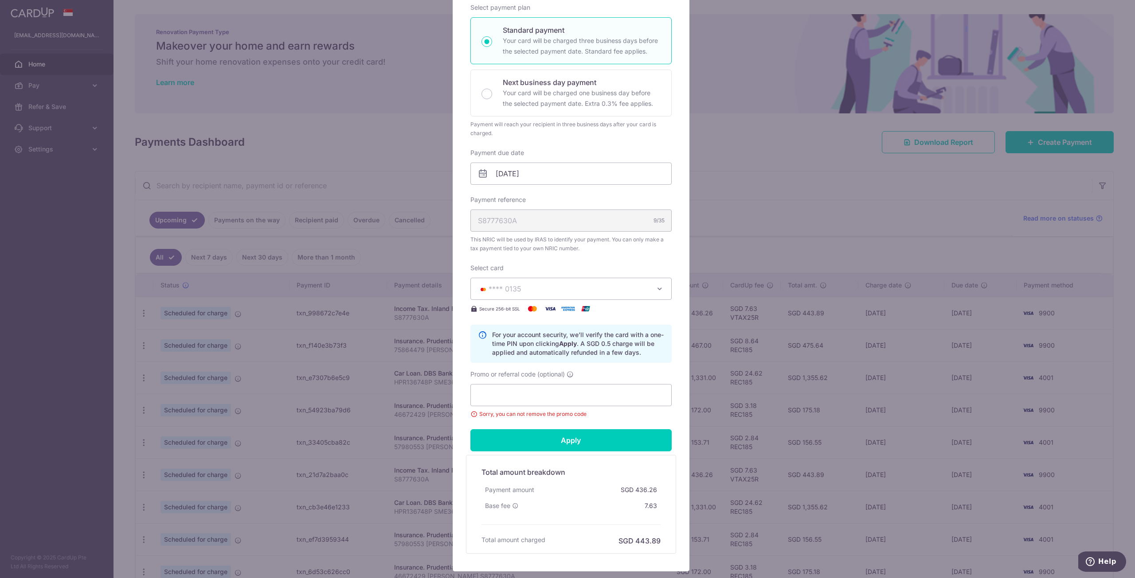
scroll to position [0, 0]
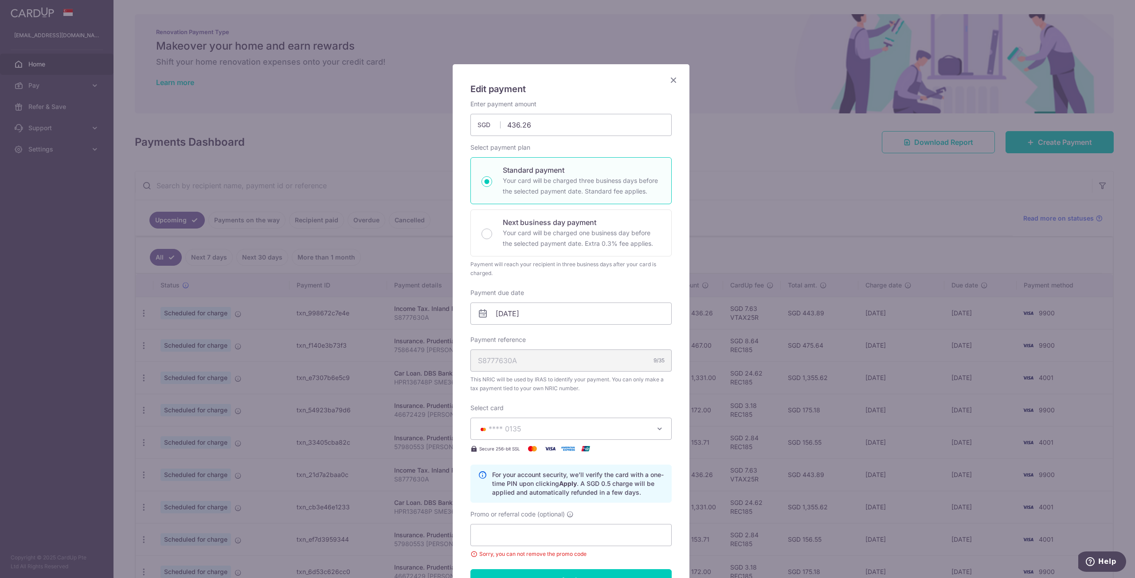
click at [672, 79] on icon "Close" at bounding box center [673, 79] width 11 height 11
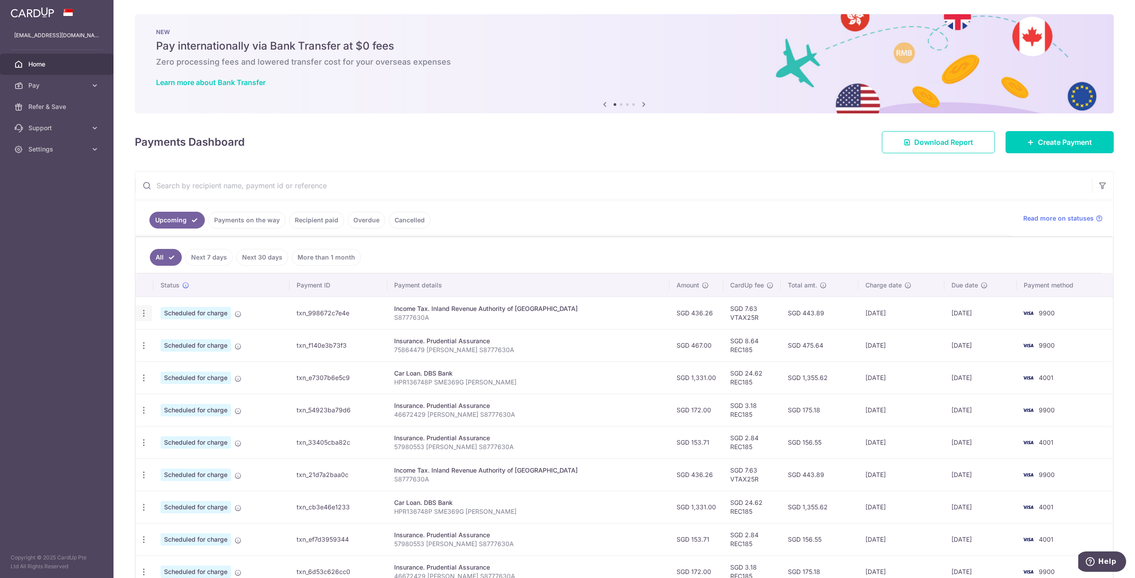
click at [144, 317] on icon "button" at bounding box center [143, 313] width 9 height 9
click at [195, 342] on span "Update payment" at bounding box center [191, 337] width 60 height 11
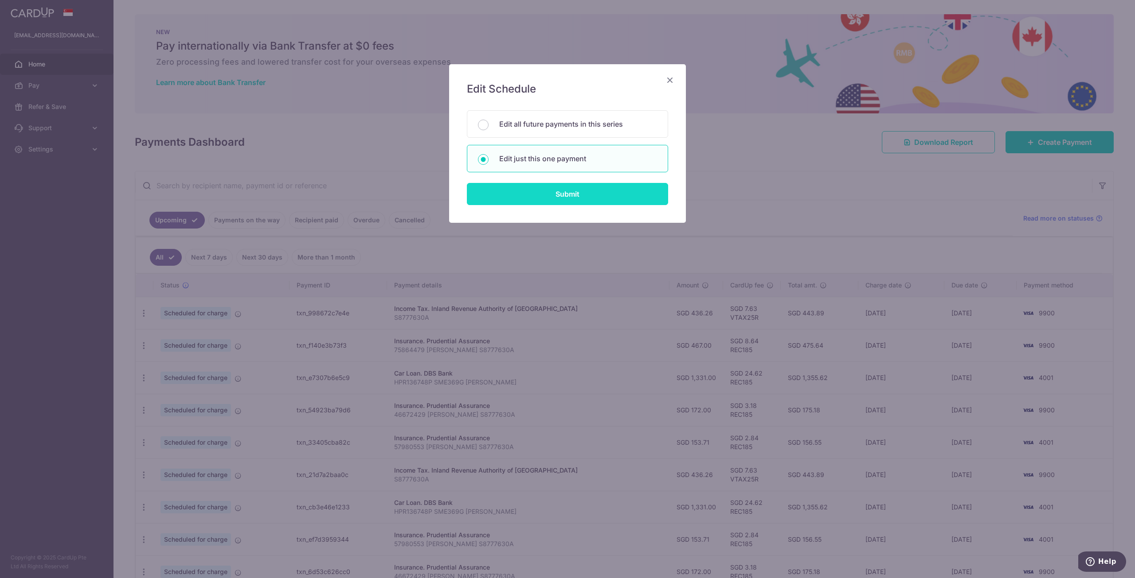
click at [562, 195] on input "Submit" at bounding box center [567, 194] width 201 height 22
radio input "true"
type input "436.26"
type input "[DATE]"
type input "S8777630A"
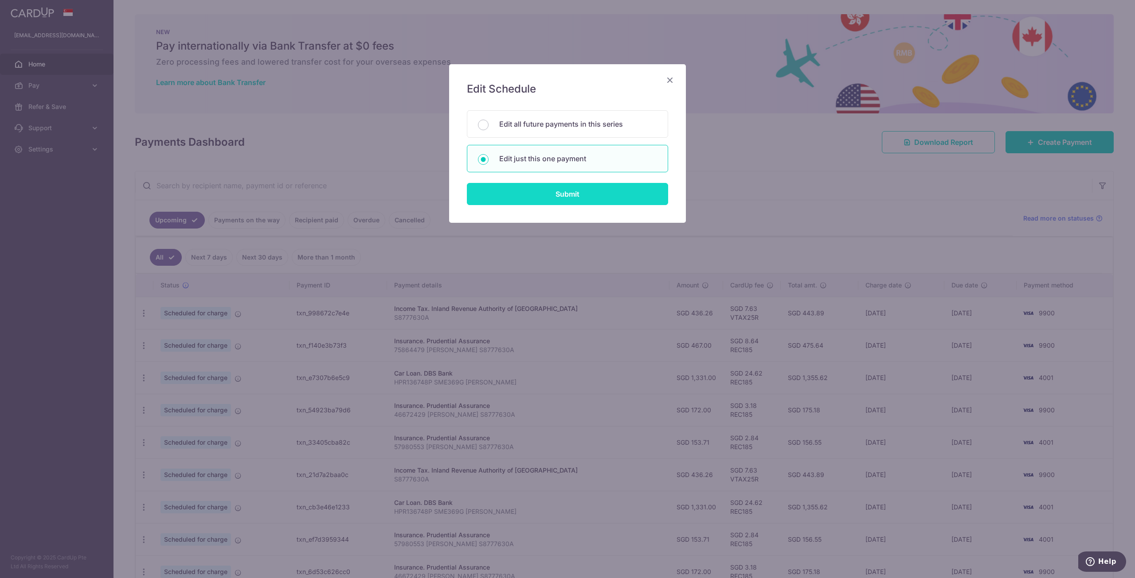
type input "VTAX25R"
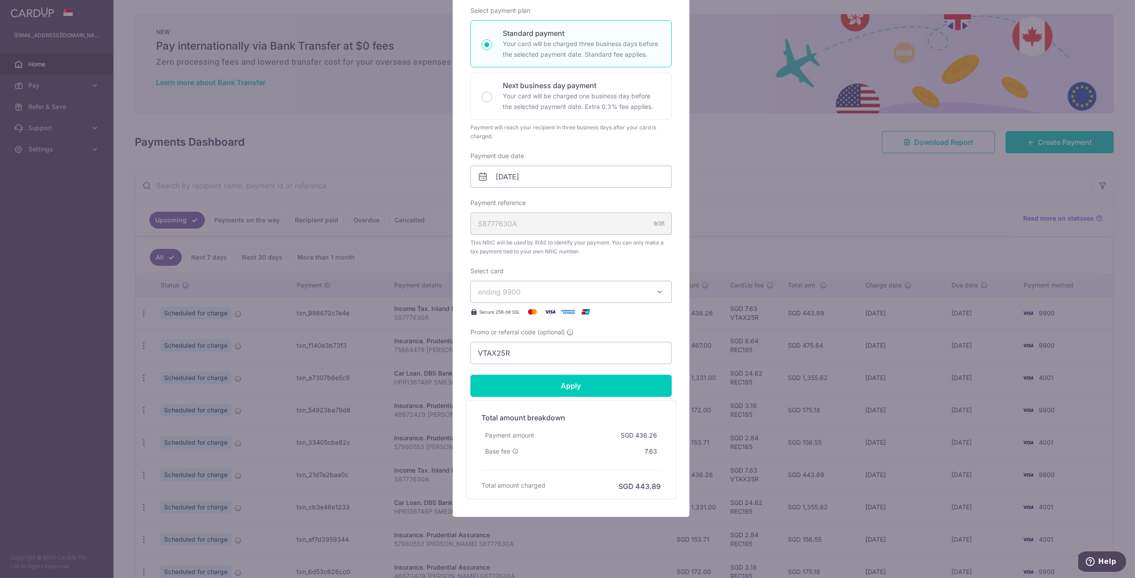
scroll to position [140, 0]
click at [655, 292] on icon "button" at bounding box center [659, 289] width 9 height 9
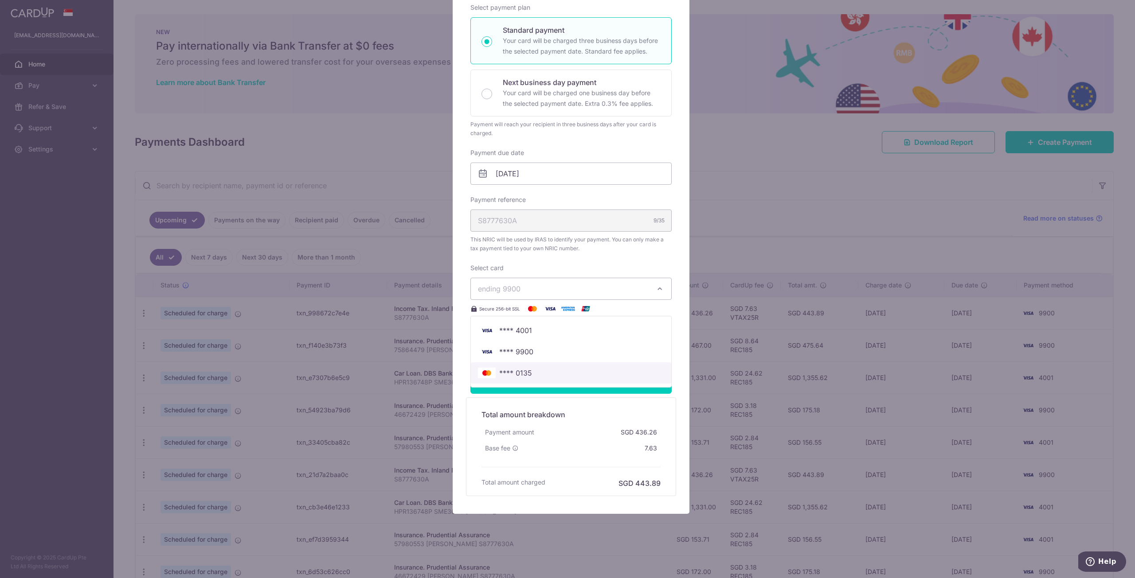
click at [546, 374] on span "**** 0135" at bounding box center [571, 373] width 186 height 11
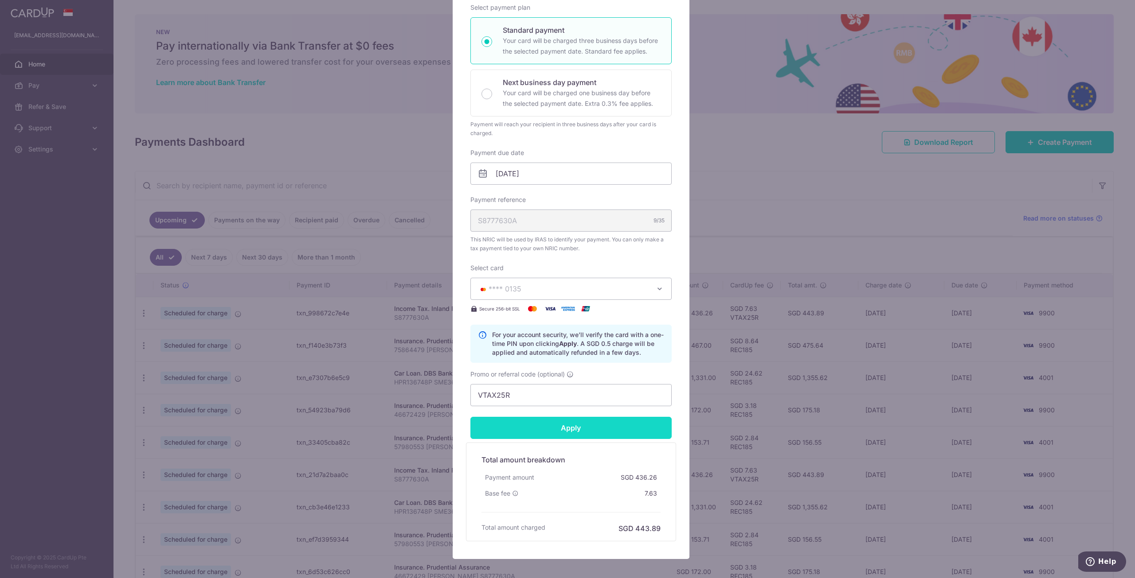
click at [551, 424] on input "Apply" at bounding box center [570, 428] width 201 height 22
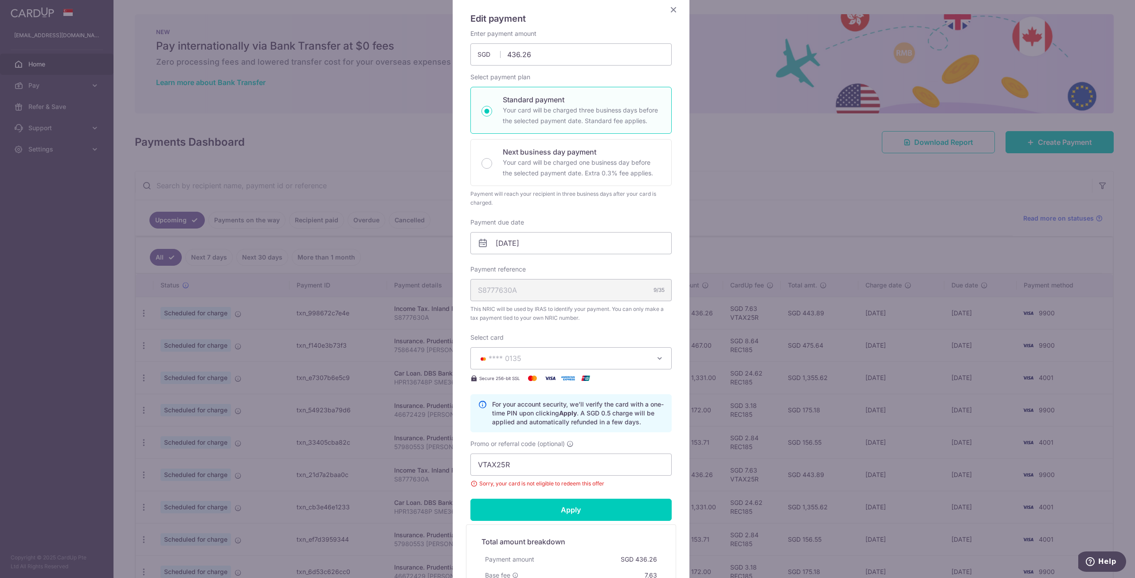
scroll to position [0, 0]
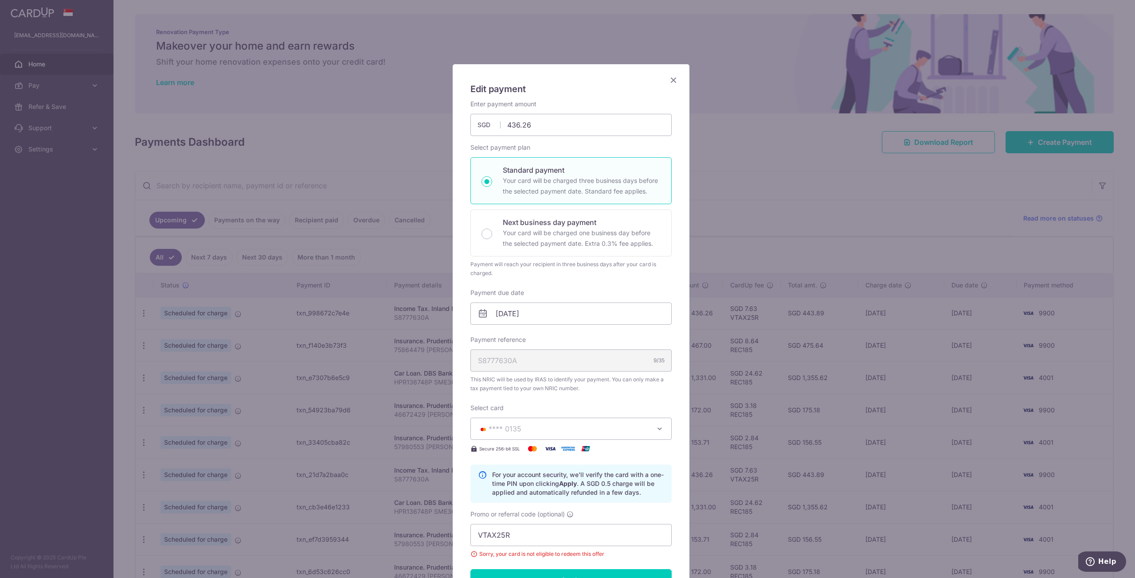
click at [670, 82] on icon "Close" at bounding box center [673, 79] width 11 height 11
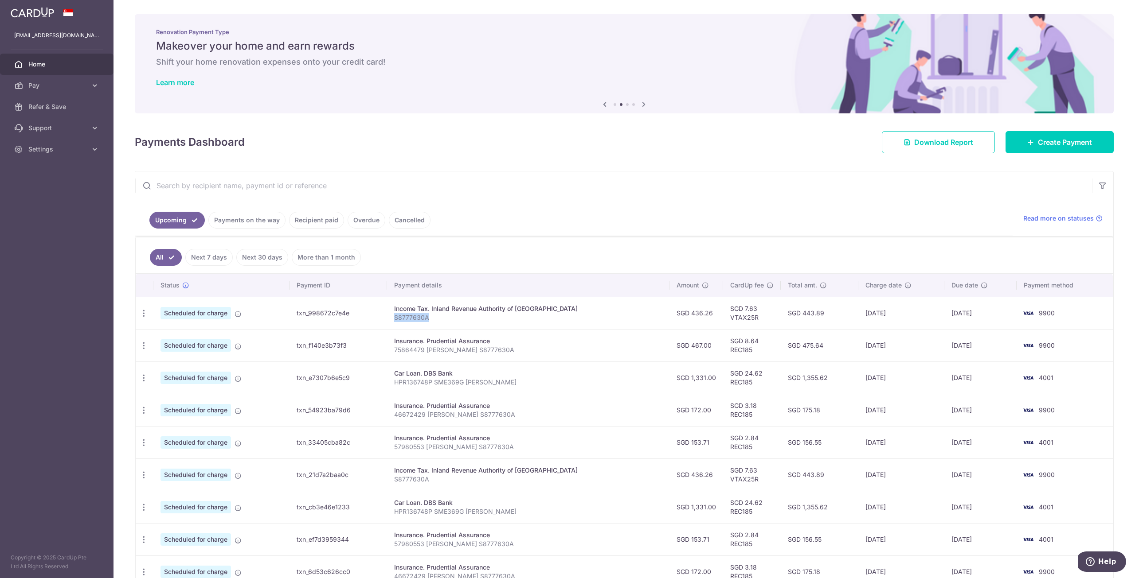
drag, startPoint x: 408, startPoint y: 317, endPoint x: 442, endPoint y: 318, distance: 33.7
click at [442, 318] on p "S8777630A" at bounding box center [528, 317] width 268 height 9
copy p "S8777630A"
click at [359, 193] on input "text" at bounding box center [613, 186] width 957 height 28
drag, startPoint x: 407, startPoint y: 308, endPoint x: 440, endPoint y: 311, distance: 32.9
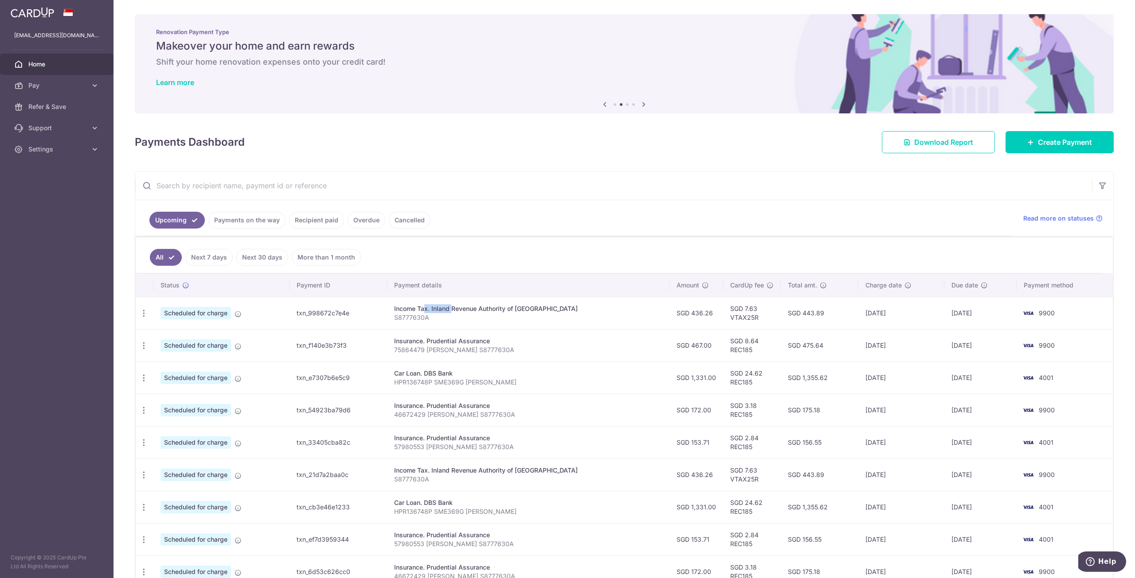
click at [440, 311] on div "Income Tax. Inland Revenue Authority of Singapore" at bounding box center [528, 309] width 268 height 9
copy div "Income Tax"
click at [251, 186] on input "text" at bounding box center [613, 186] width 957 height 28
paste input "Income Tax"
type input "Income Tax"
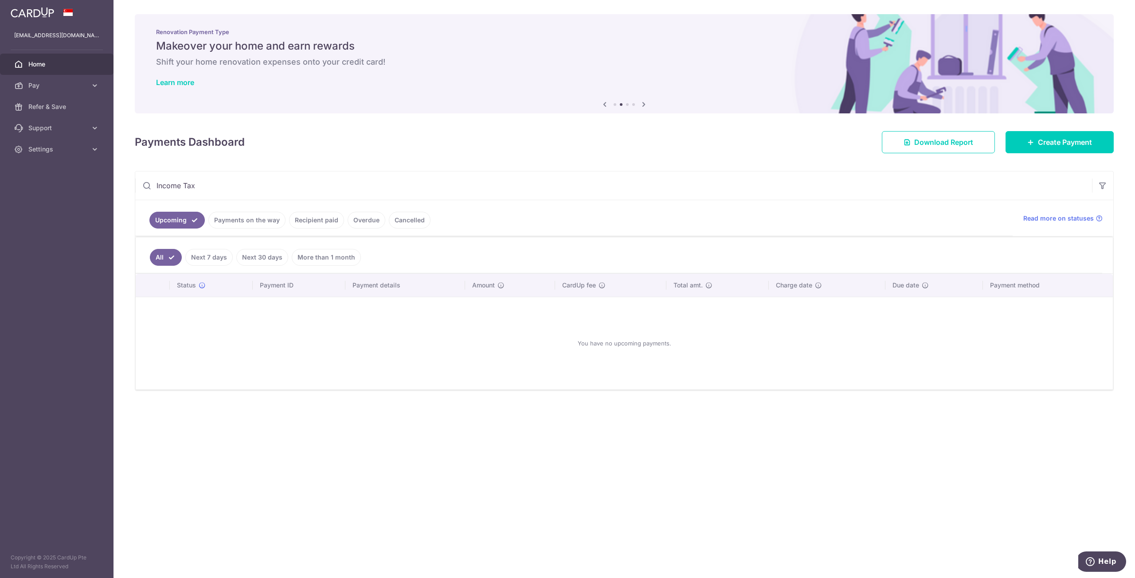
drag, startPoint x: 200, startPoint y: 189, endPoint x: 129, endPoint y: 181, distance: 71.3
click at [129, 181] on div "× Pause Schedule Pause all future payments in this series Pause just this one p…" at bounding box center [623, 289] width 1021 height 578
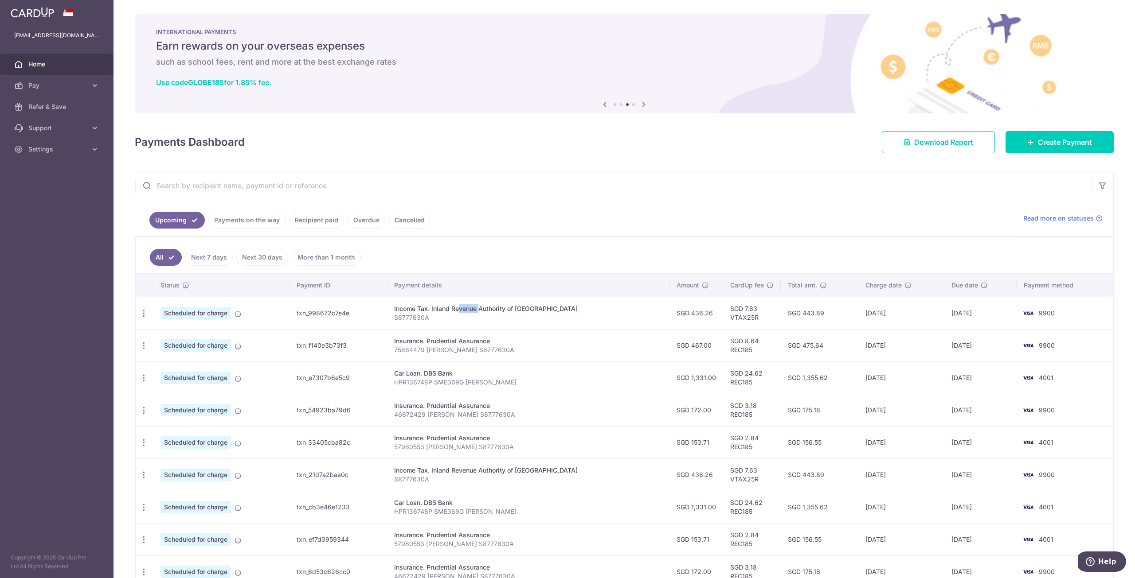
drag, startPoint x: 445, startPoint y: 311, endPoint x: 463, endPoint y: 311, distance: 17.7
click at [463, 311] on div "Income Tax. Inland Revenue Authority of [GEOGRAPHIC_DATA]" at bounding box center [528, 309] width 268 height 9
copy div "Inland"
click at [325, 189] on input "text" at bounding box center [613, 186] width 957 height 28
paste input "Inland"
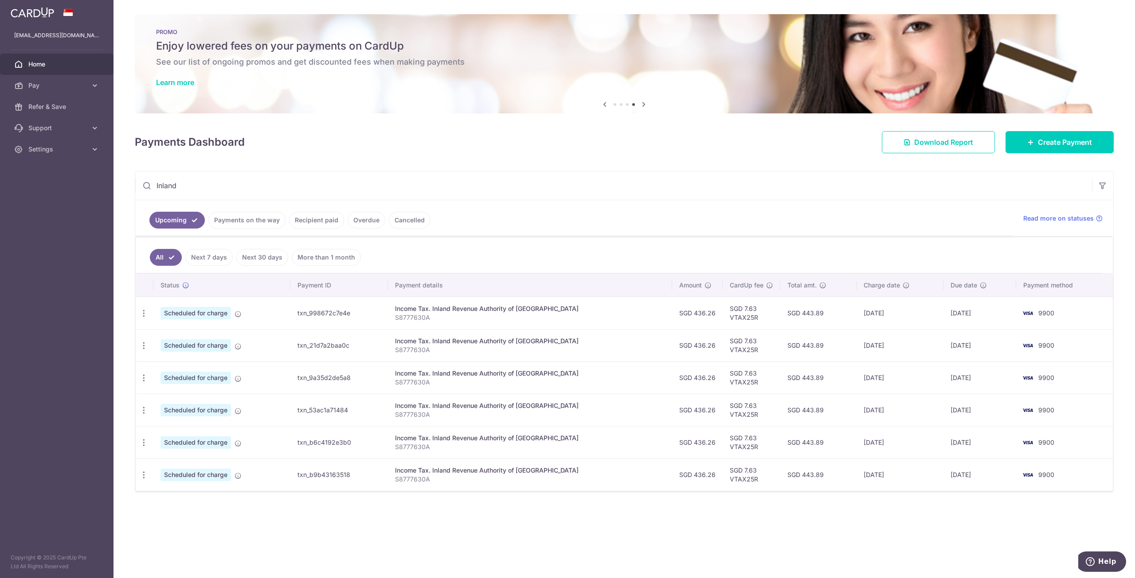
type input "Inland"
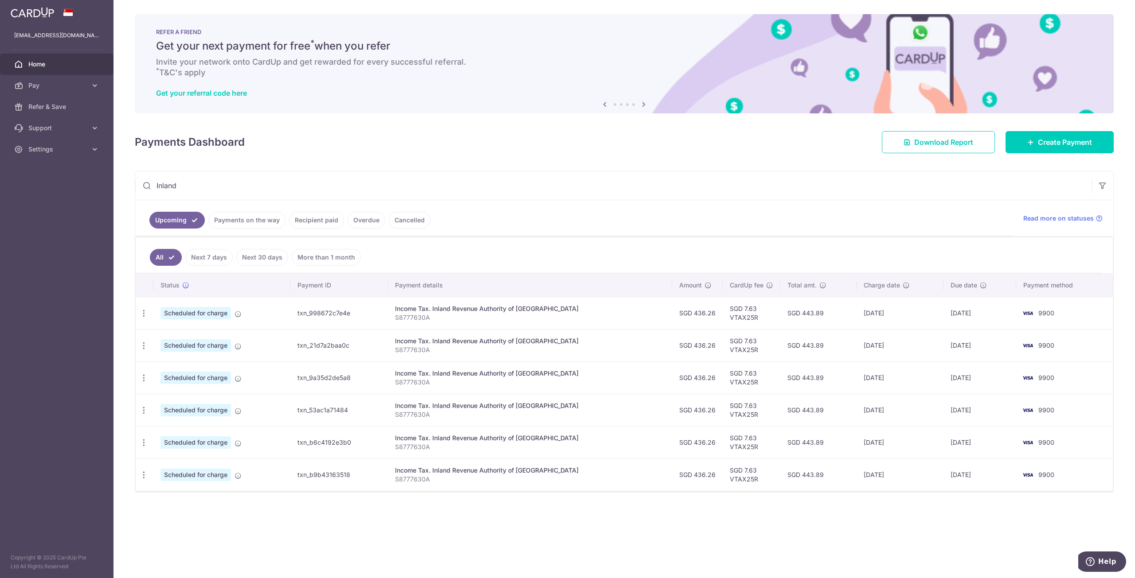
click at [384, 188] on input "Inland" at bounding box center [613, 186] width 957 height 28
click at [1030, 146] on link "Create Payment" at bounding box center [1059, 142] width 108 height 22
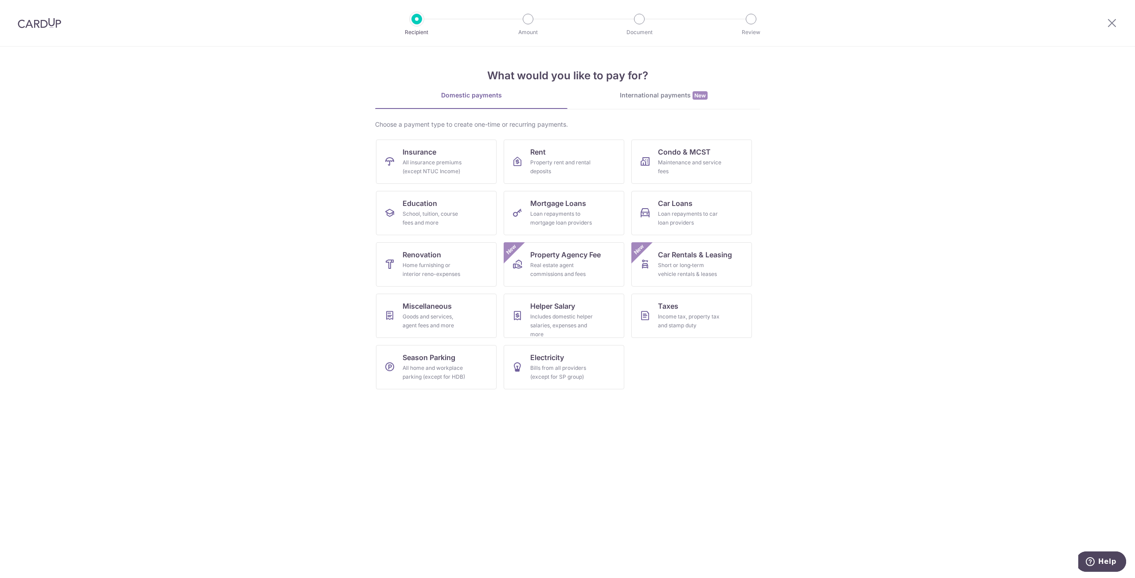
click at [1109, 31] on div at bounding box center [1112, 23] width 46 height 46
click at [1109, 27] on icon at bounding box center [1111, 22] width 11 height 11
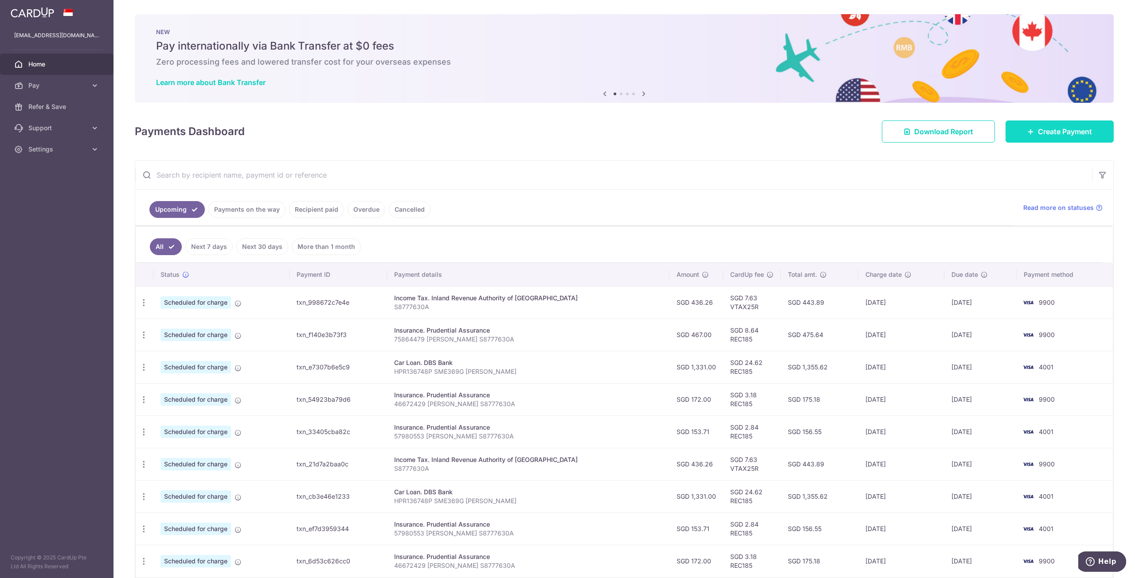
click at [1038, 135] on span "Create Payment" at bounding box center [1065, 131] width 54 height 11
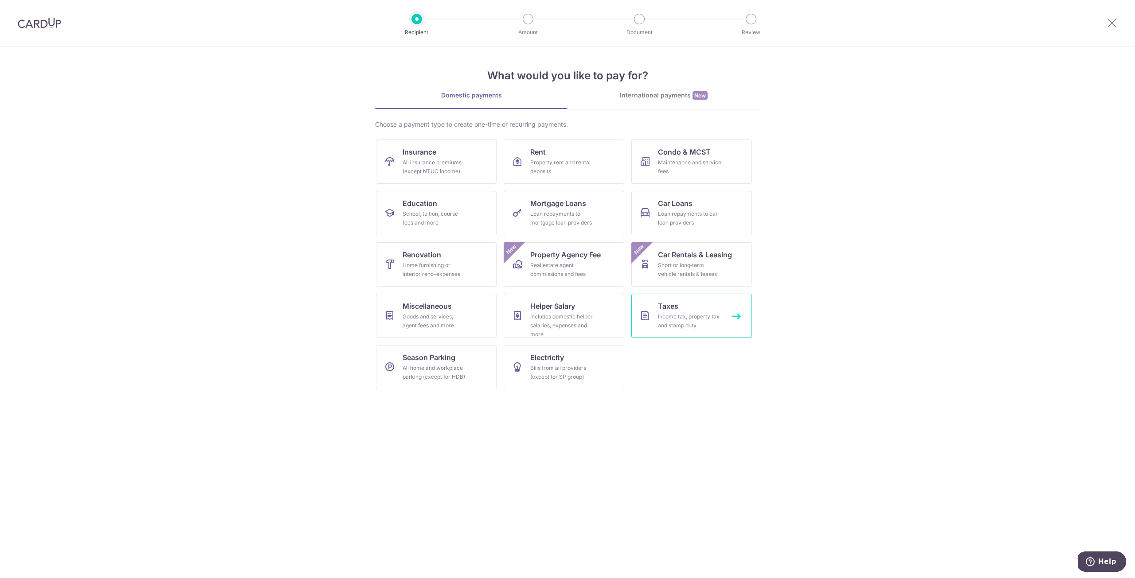
click at [666, 318] on div "Income tax, property tax and stamp duty" at bounding box center [690, 321] width 64 height 18
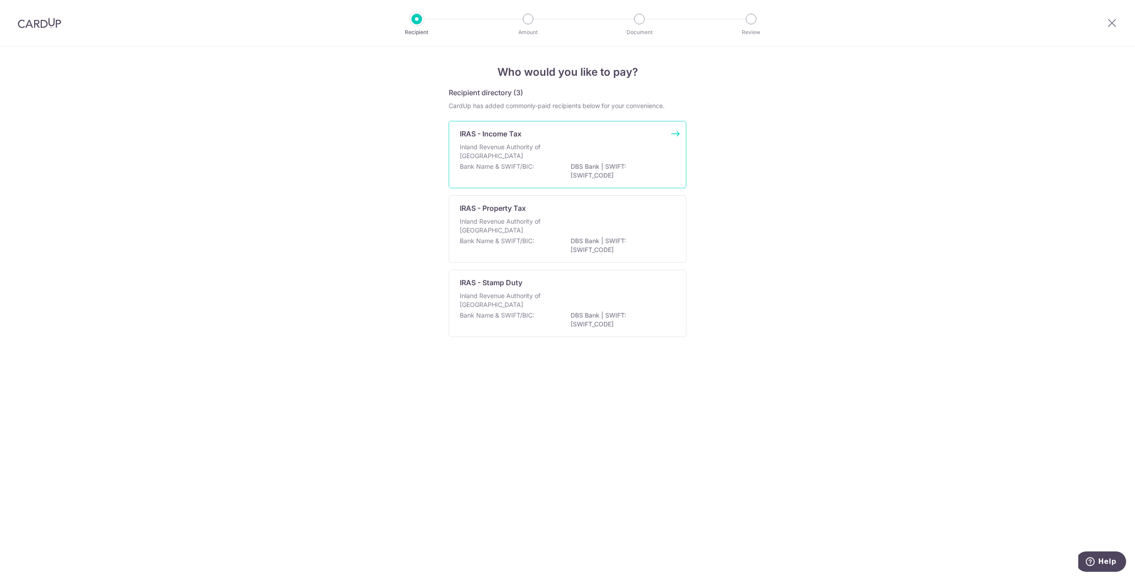
click at [529, 154] on p "Inland Revenue Authority of Singapore" at bounding box center [507, 152] width 94 height 18
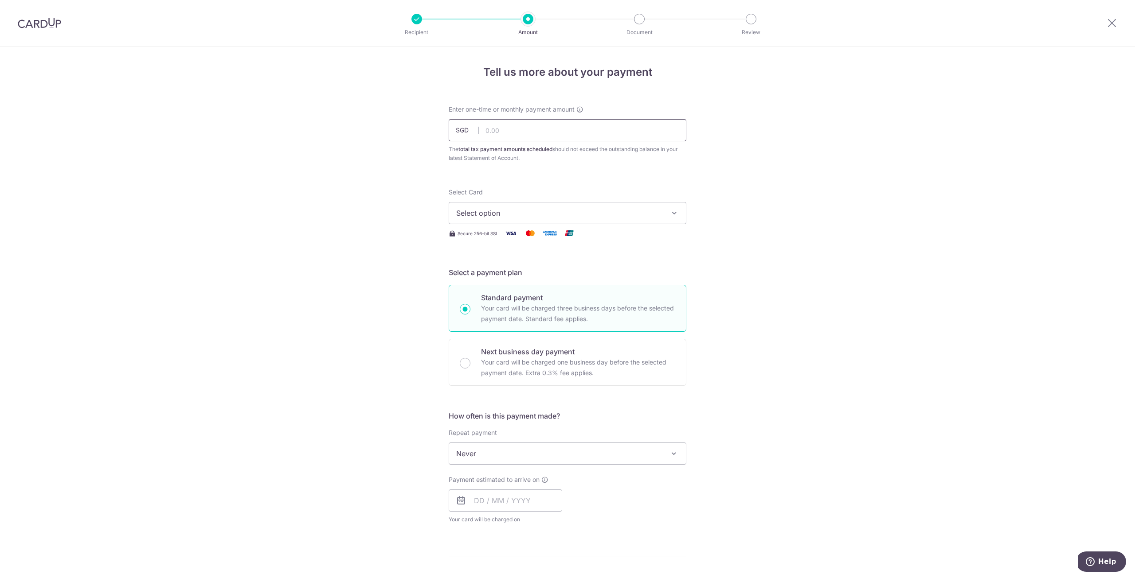
click at [485, 130] on input "text" at bounding box center [568, 130] width 238 height 22
type input "436.26"
click at [813, 171] on div "Tell us more about your payment Enter one-time or monthly payment amount SGD 43…" at bounding box center [567, 458] width 1135 height 823
click at [617, 221] on button "Select option" at bounding box center [568, 213] width 238 height 22
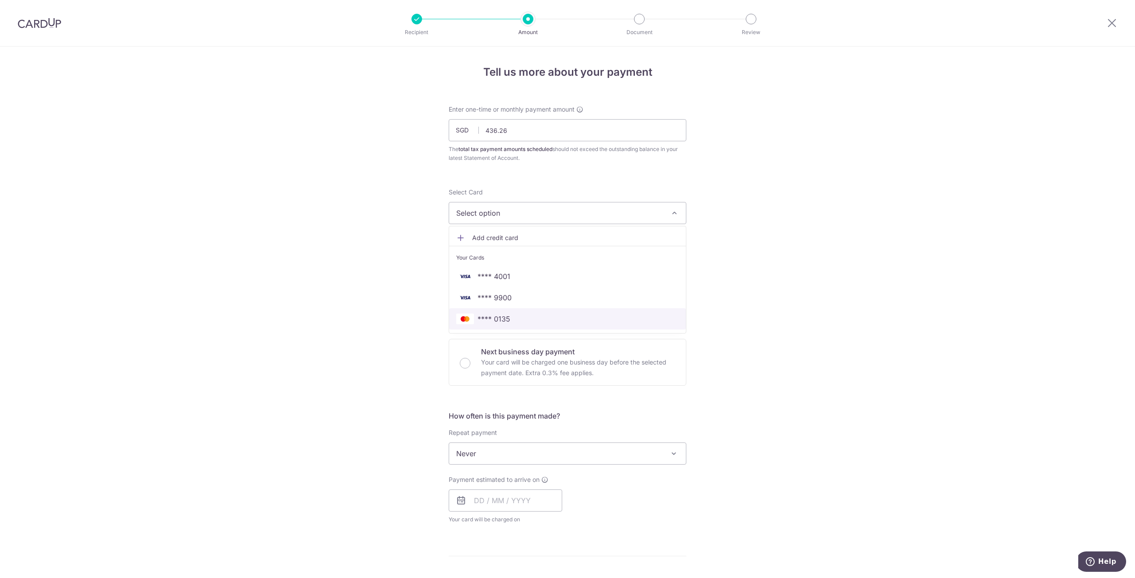
click at [527, 320] on span "**** 0135" at bounding box center [567, 319] width 223 height 11
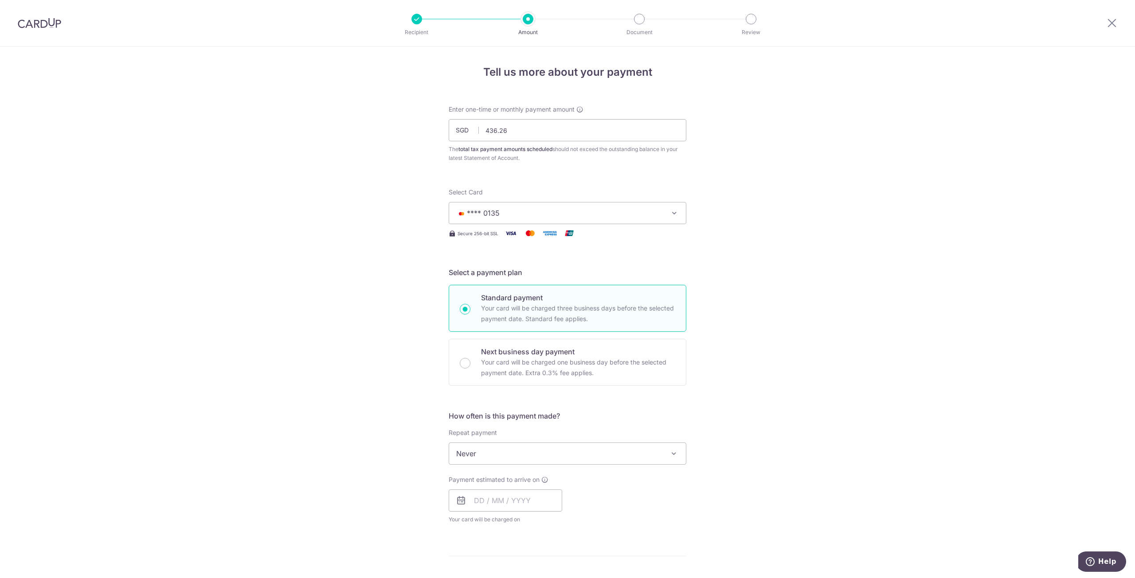
click at [807, 358] on div "Tell us more about your payment Enter one-time or monthly payment amount SGD 43…" at bounding box center [567, 458] width 1135 height 823
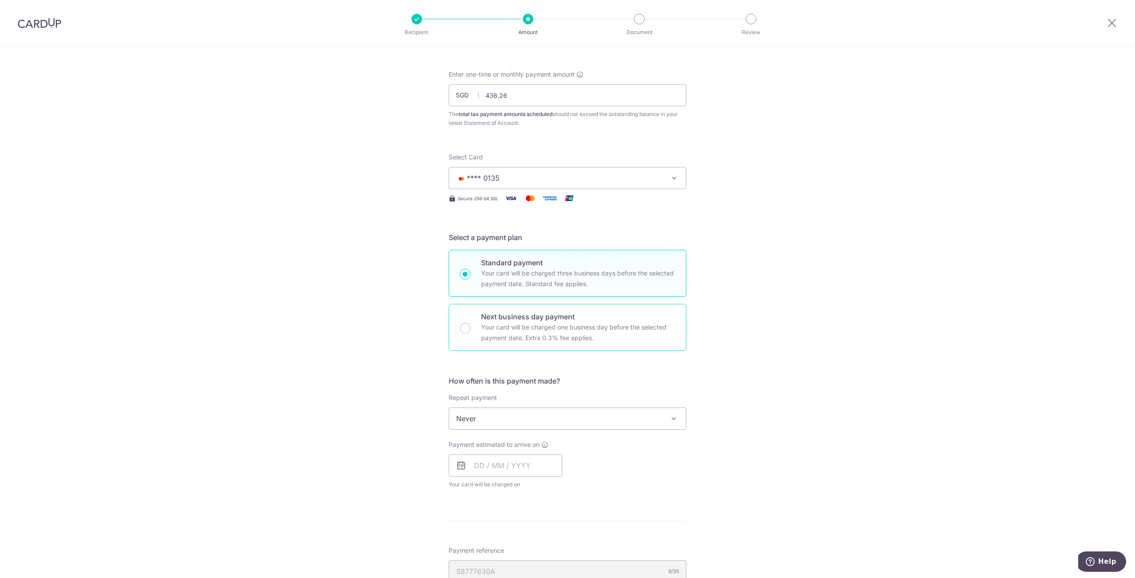
scroll to position [133, 0]
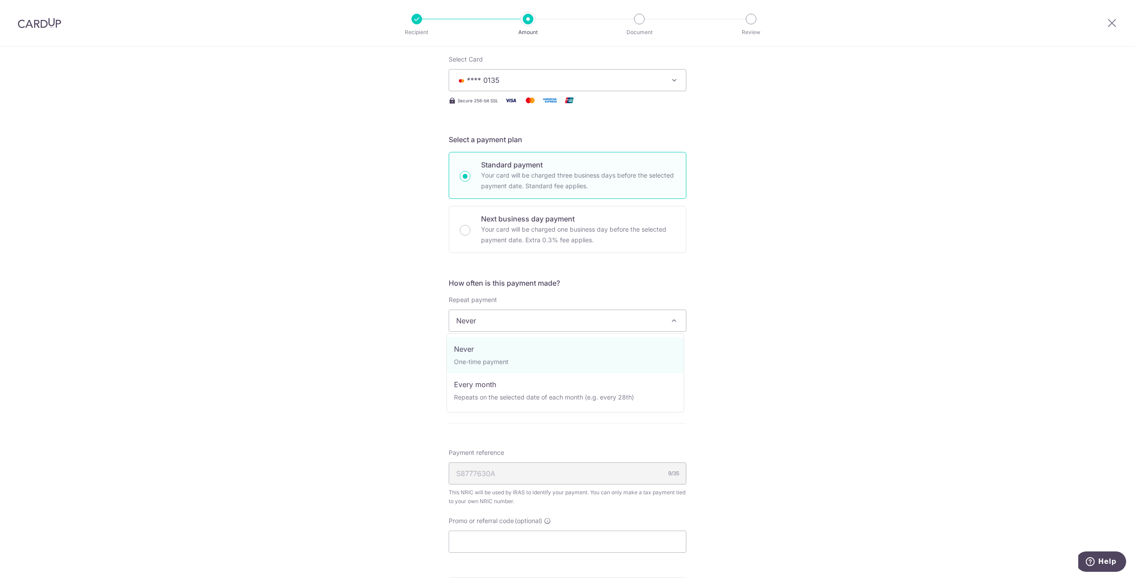
click at [592, 318] on span "Never" at bounding box center [567, 320] width 237 height 21
select select "3"
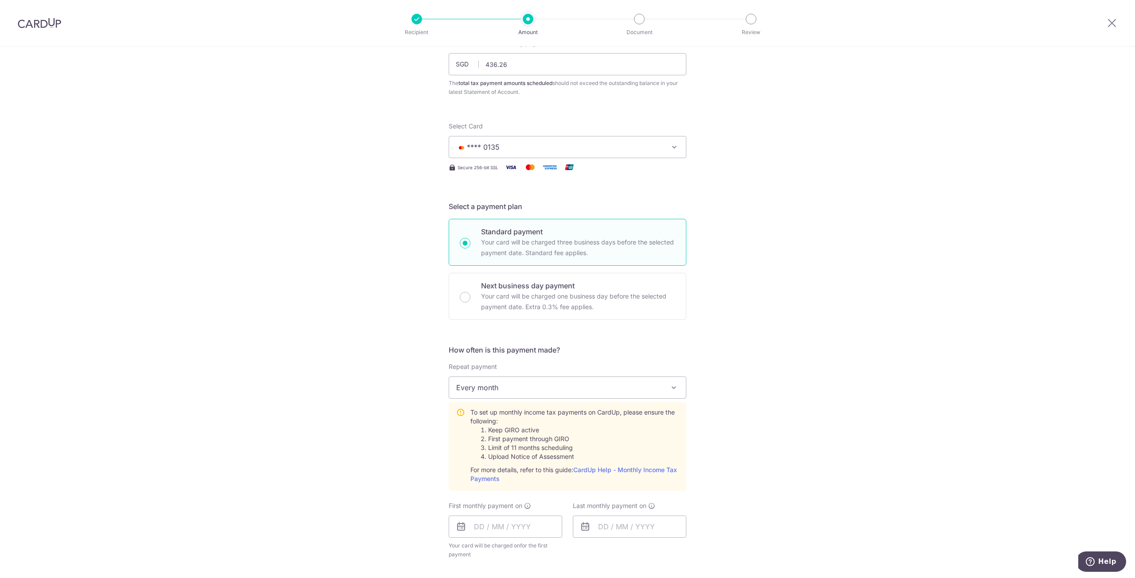
scroll to position [222, 0]
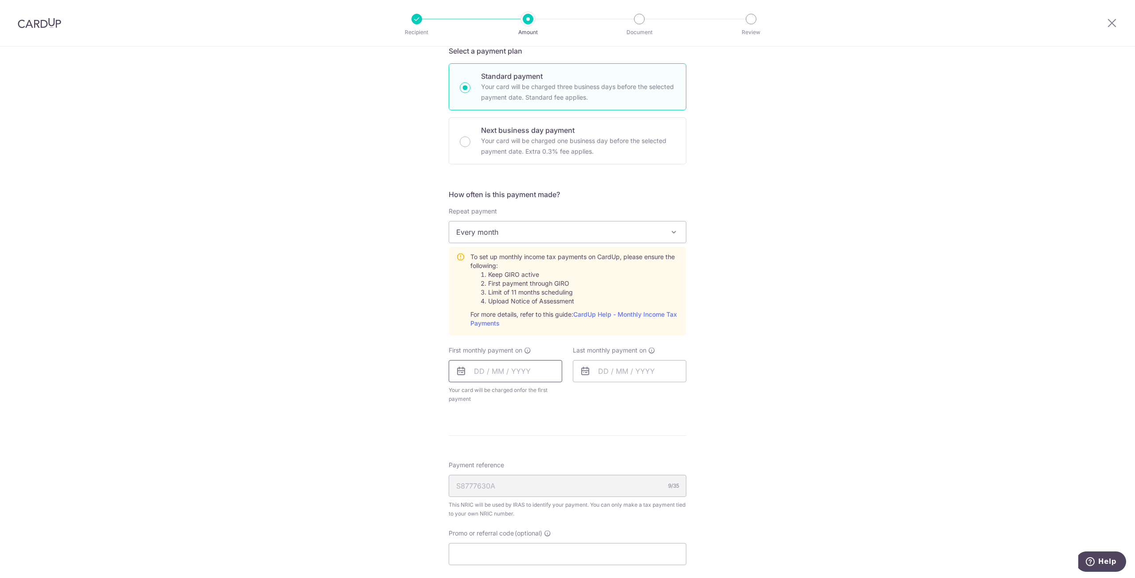
click at [474, 369] on input "text" at bounding box center [505, 371] width 113 height 22
click at [504, 468] on link "14" at bounding box center [502, 470] width 14 height 14
type input "[DATE]"
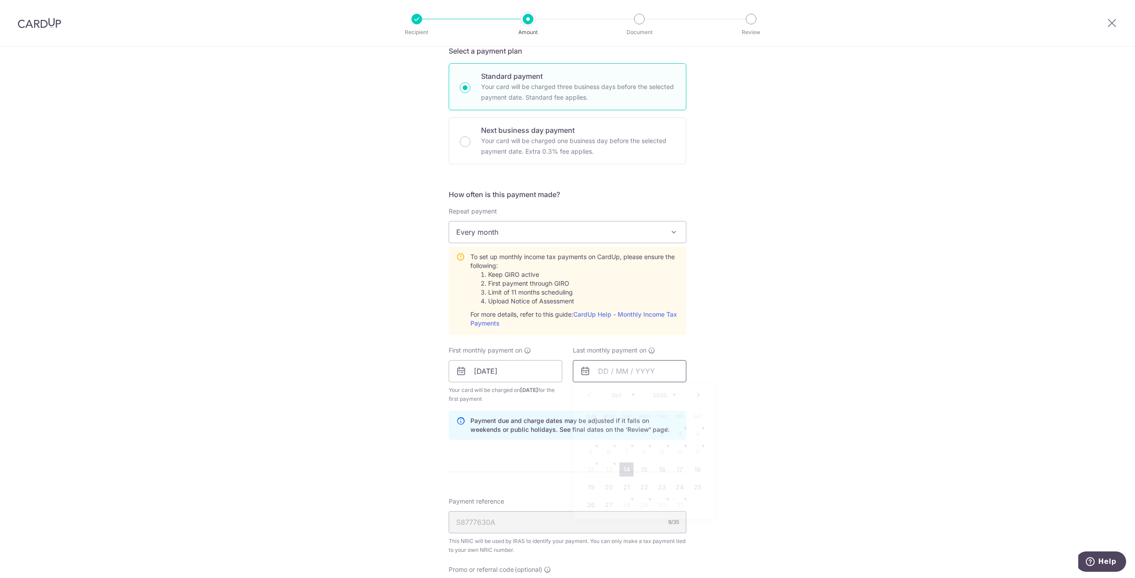
click at [615, 368] on input "text" at bounding box center [629, 371] width 113 height 22
click at [695, 398] on link "Next" at bounding box center [698, 395] width 11 height 11
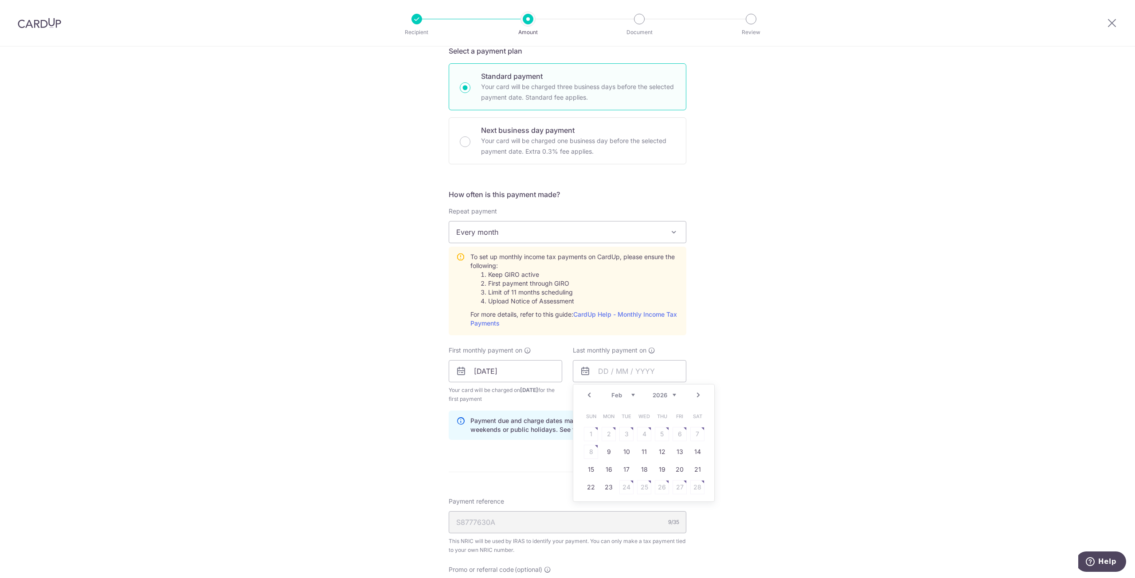
click at [695, 398] on link "Next" at bounding box center [698, 395] width 11 height 11
click at [696, 455] on link "14" at bounding box center [697, 452] width 14 height 14
type input "14/03/2026"
click at [782, 449] on div "Tell us more about your payment Enter one-time or monthly payment amount SGD 43…" at bounding box center [567, 305] width 1135 height 961
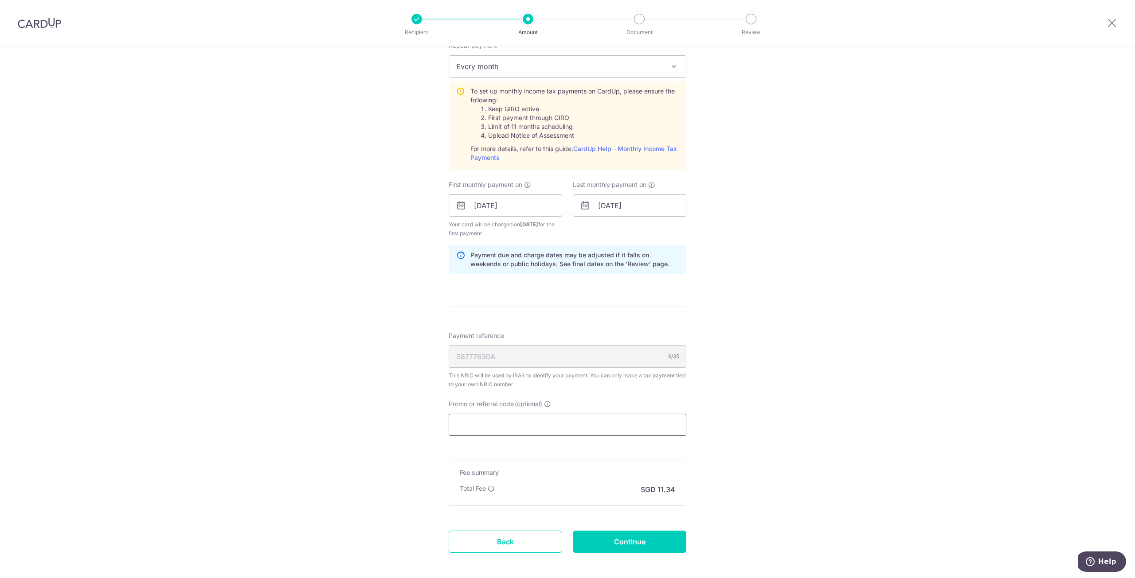
scroll to position [429, 0]
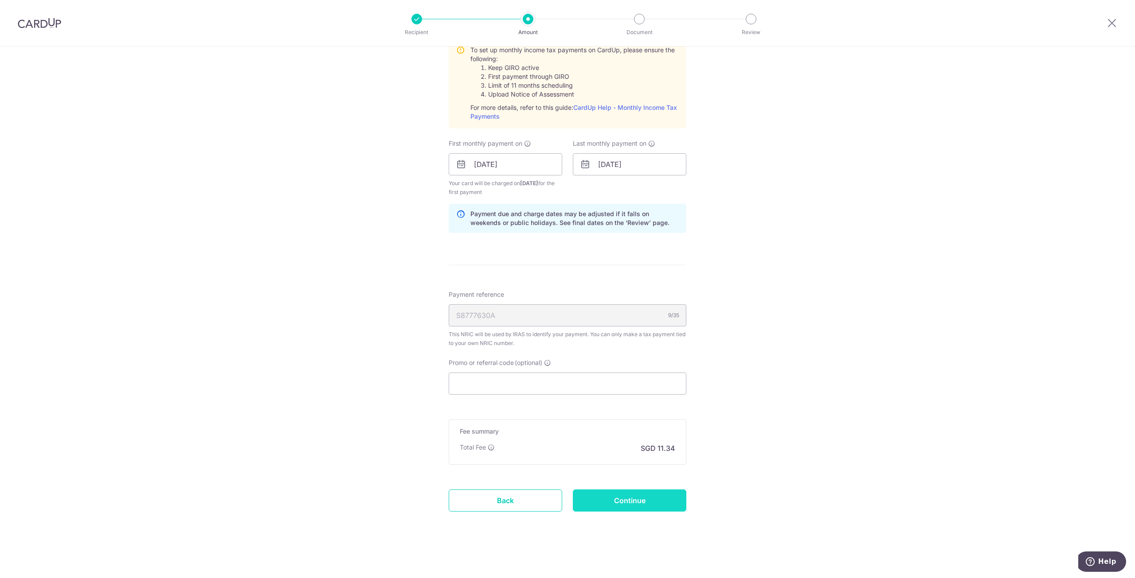
click at [648, 502] on input "Continue" at bounding box center [629, 501] width 113 height 22
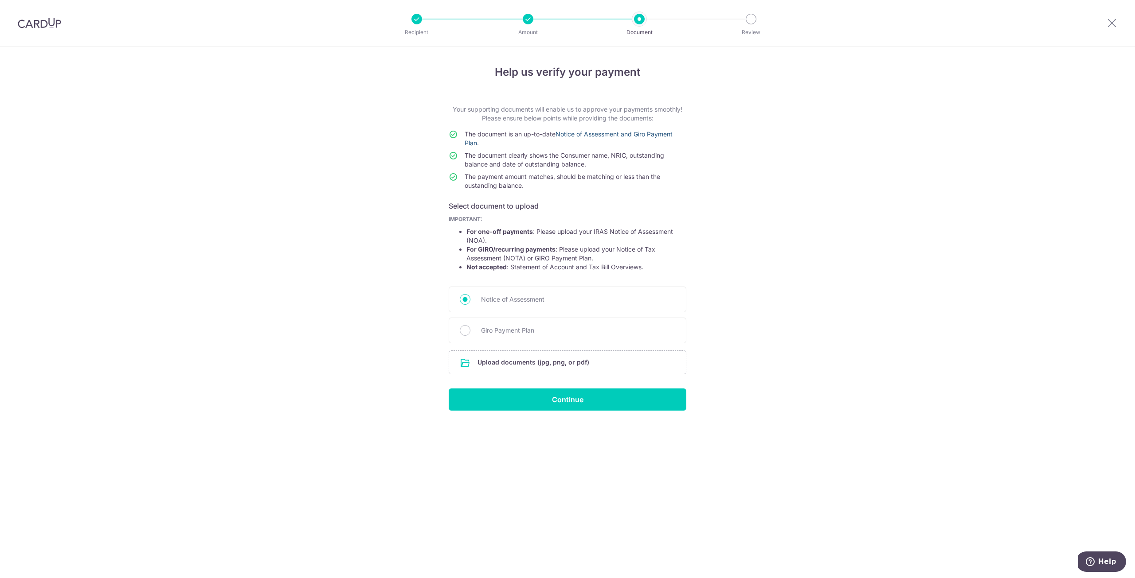
click at [672, 134] on link "Notice of Assessment and Giro Payment Plan" at bounding box center [569, 138] width 208 height 16
click at [504, 333] on span "Giro Payment Plan" at bounding box center [578, 330] width 194 height 11
click at [470, 333] on input "Giro Payment Plan" at bounding box center [465, 330] width 11 height 11
radio input "true"
click at [554, 363] on input "file" at bounding box center [567, 362] width 237 height 23
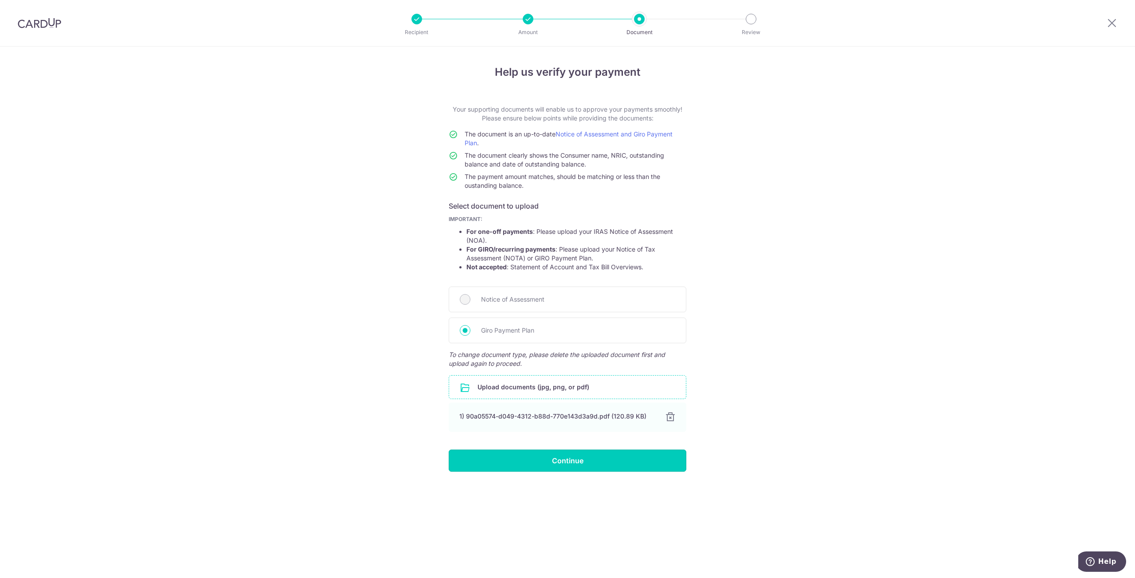
click at [572, 462] on input "Continue" at bounding box center [568, 461] width 238 height 22
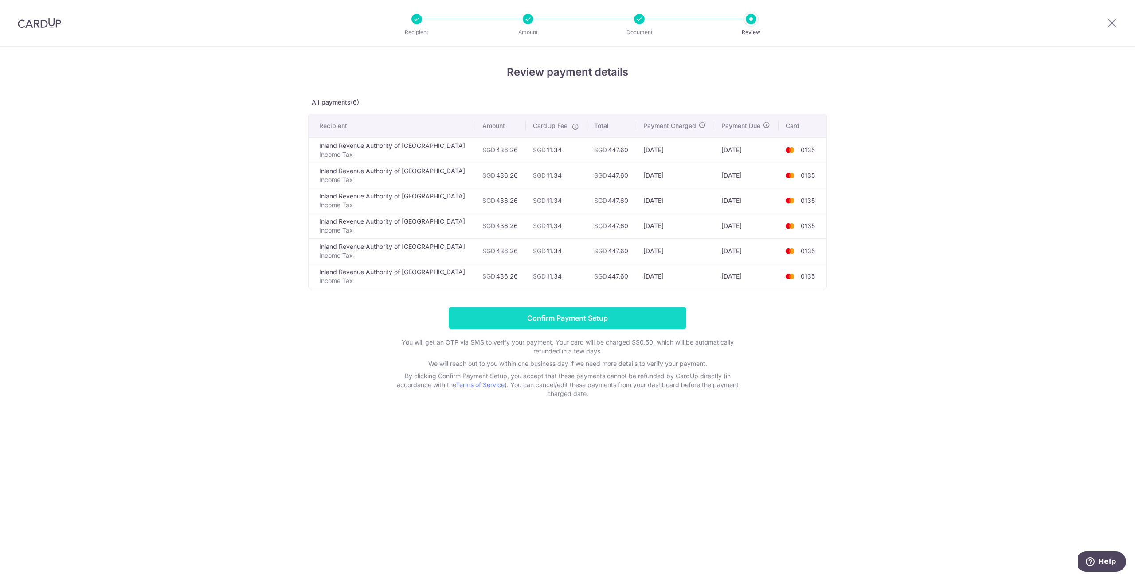
click at [574, 327] on input "Confirm Payment Setup" at bounding box center [568, 318] width 238 height 22
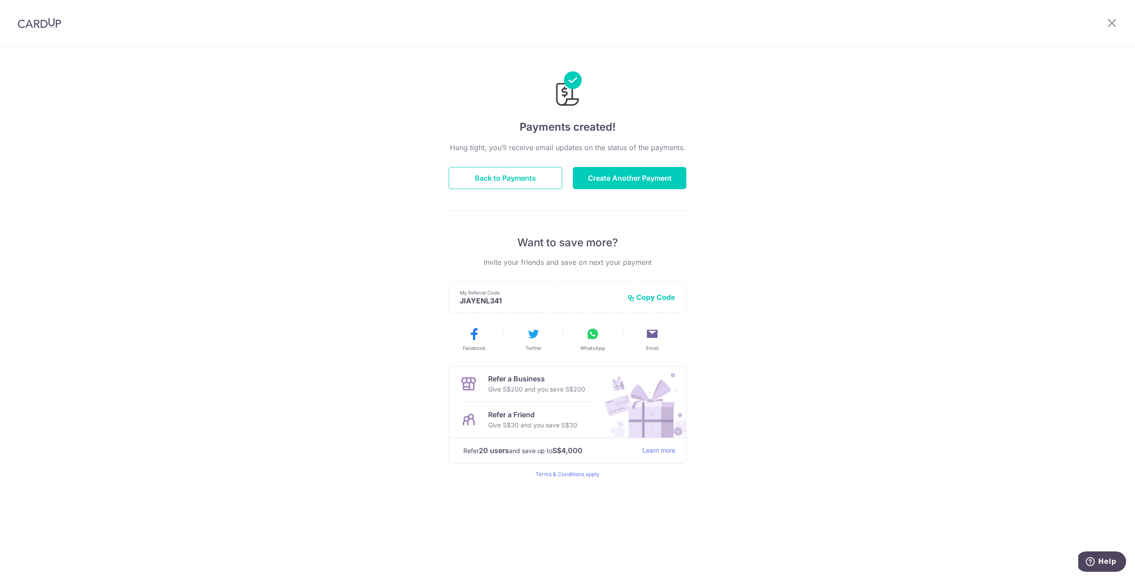
click at [30, 24] on img at bounding box center [39, 23] width 43 height 11
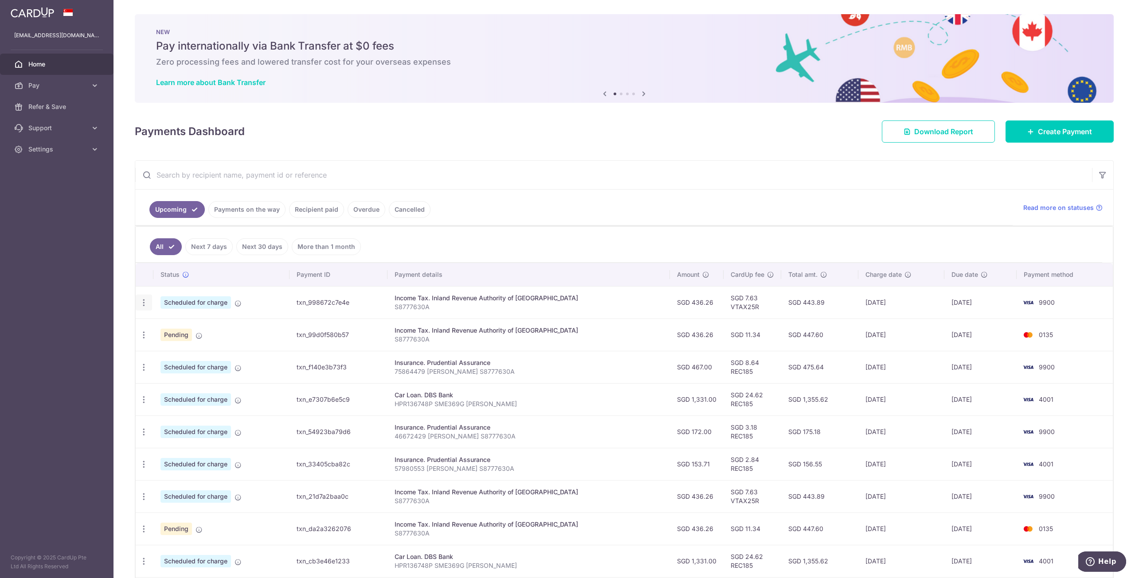
click at [142, 304] on icon "button" at bounding box center [143, 302] width 9 height 9
click at [176, 345] on span "Cancel payment" at bounding box center [190, 349] width 59 height 11
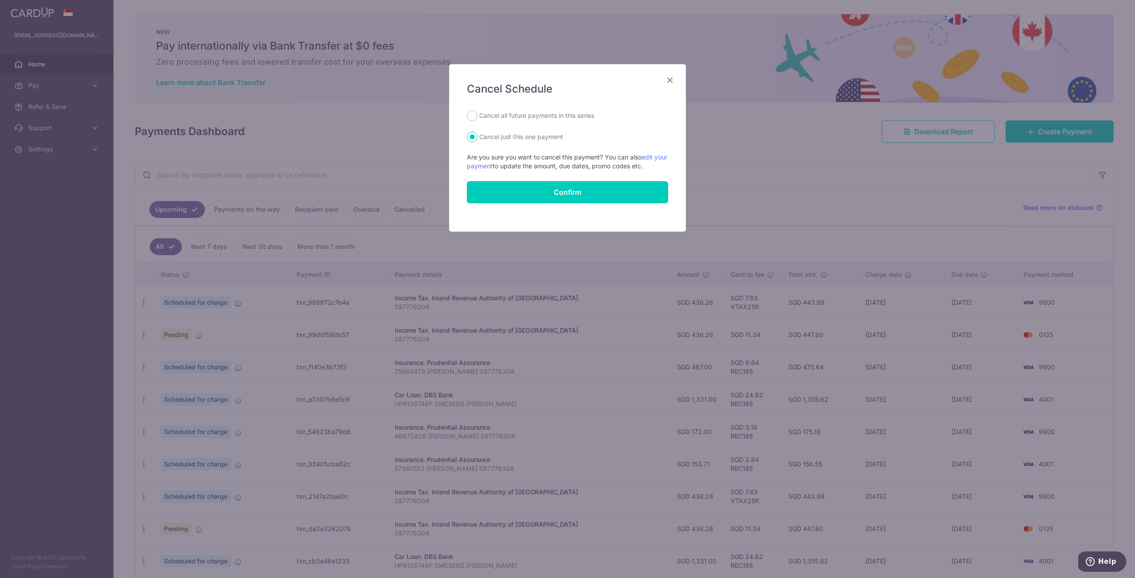
click at [512, 115] on label "Cancel all future payments in this series" at bounding box center [536, 115] width 115 height 11
click at [477, 115] on input "Cancel all future payments in this series" at bounding box center [472, 115] width 11 height 11
radio input "true"
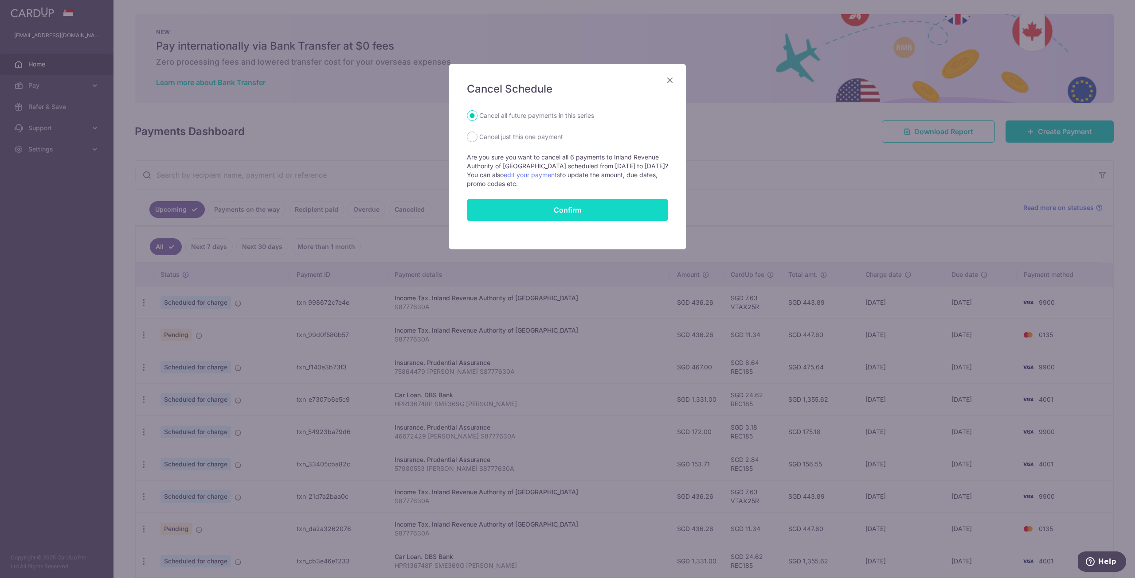
click at [567, 211] on button "Confirm" at bounding box center [567, 210] width 201 height 22
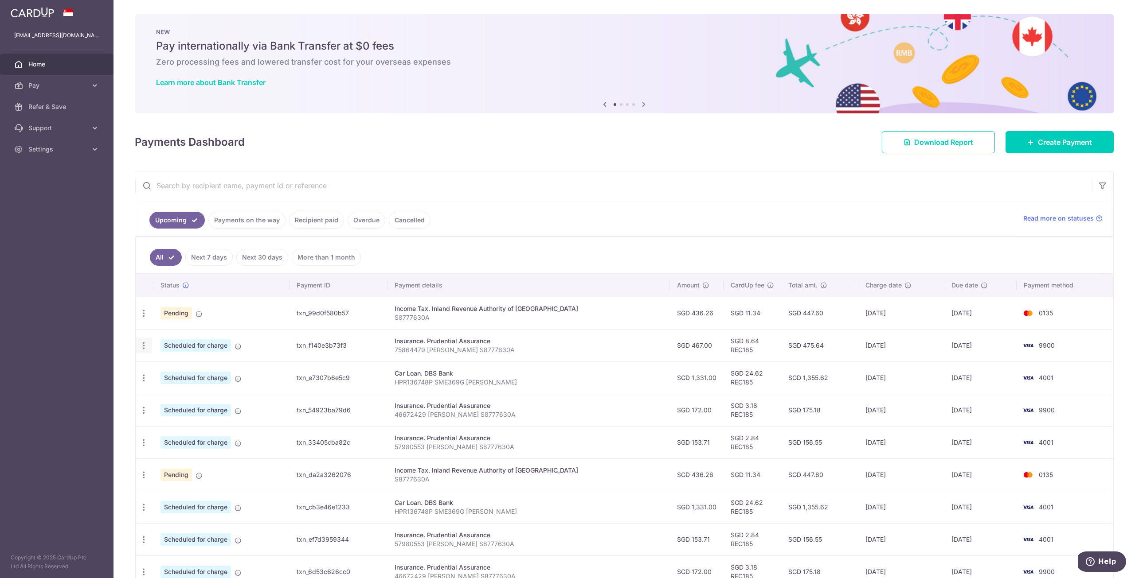
click at [140, 347] on icon "button" at bounding box center [143, 345] width 9 height 9
click at [182, 373] on span "Update payment" at bounding box center [191, 370] width 60 height 11
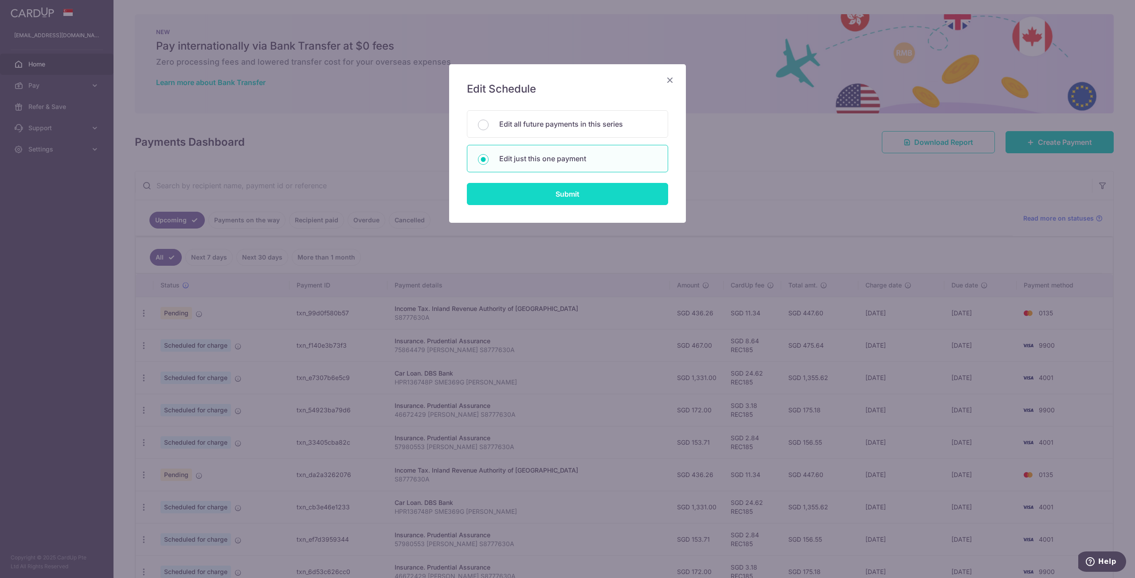
click at [527, 194] on input "Submit" at bounding box center [567, 194] width 201 height 22
radio input "true"
type input "467.00"
type input "[DATE]"
type input "75864479 [PERSON_NAME] S8777630A"
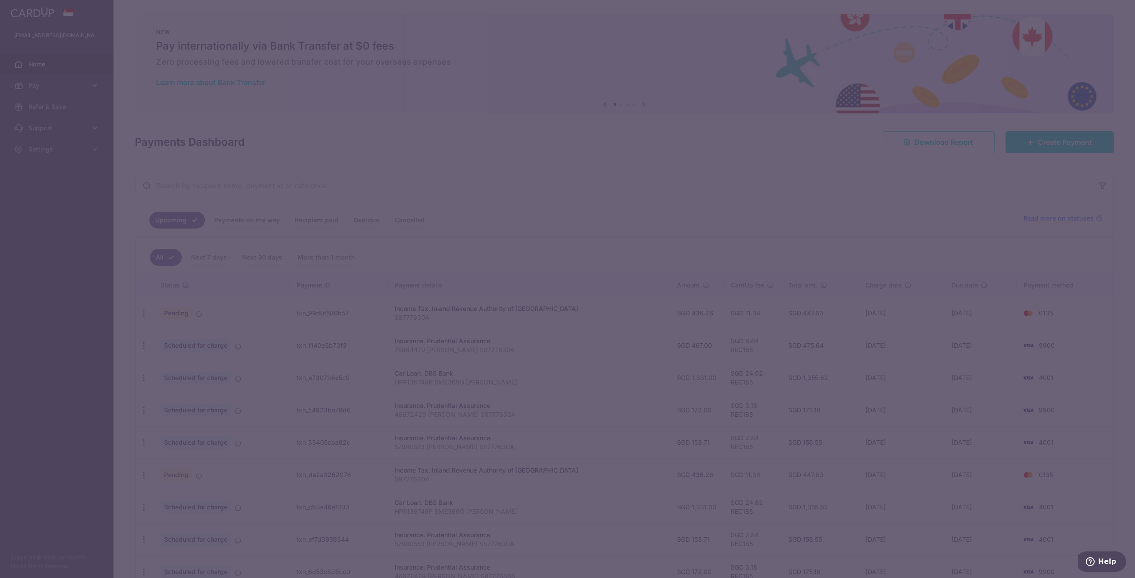
type input "REC185"
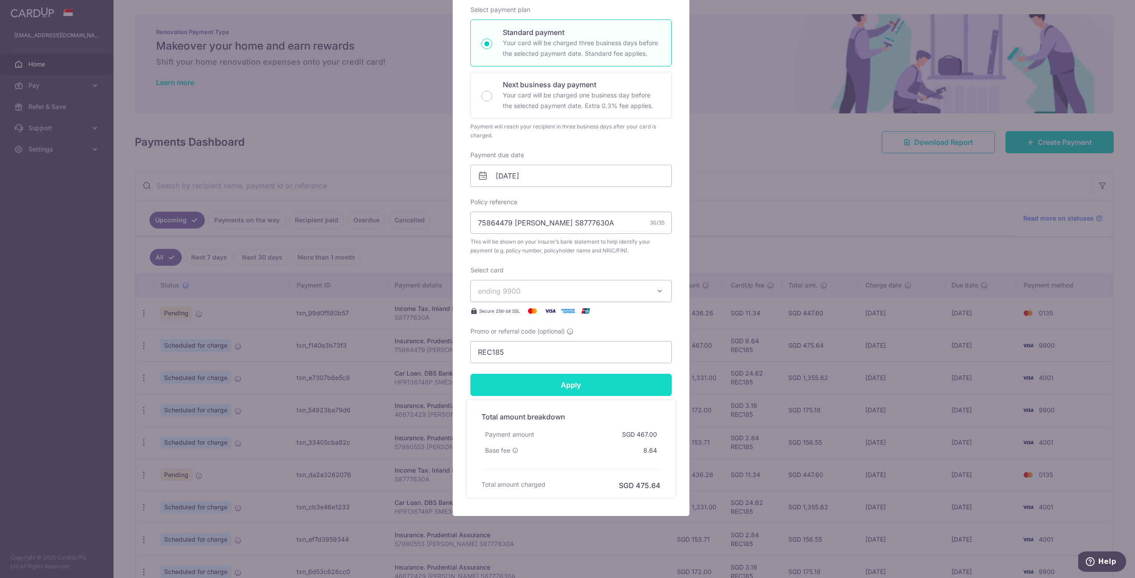
scroll to position [140, 0]
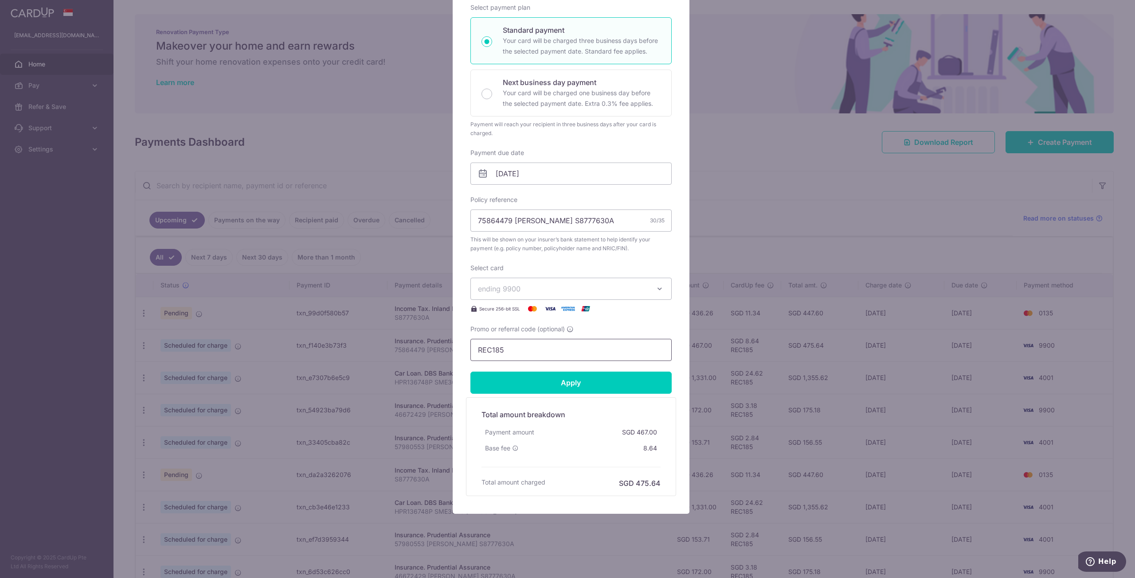
drag, startPoint x: 520, startPoint y: 352, endPoint x: 367, endPoint y: 332, distance: 154.2
click at [367, 332] on div "Edit payment By clicking apply, you will make changes to all payments to Pruden…" at bounding box center [567, 289] width 1135 height 578
click at [589, 379] on input "Apply" at bounding box center [570, 383] width 201 height 22
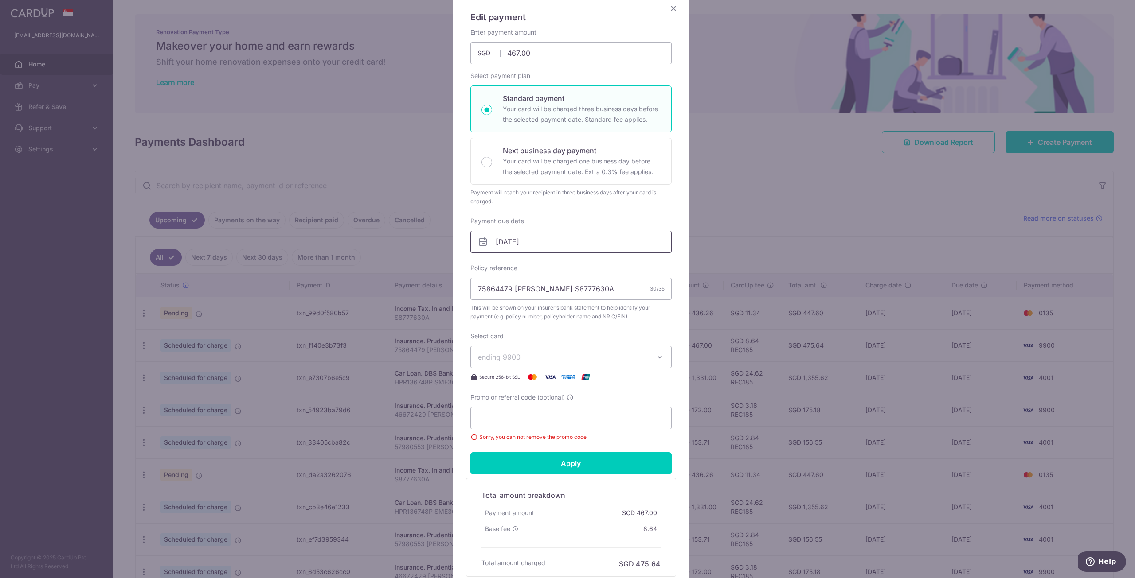
scroll to position [0, 0]
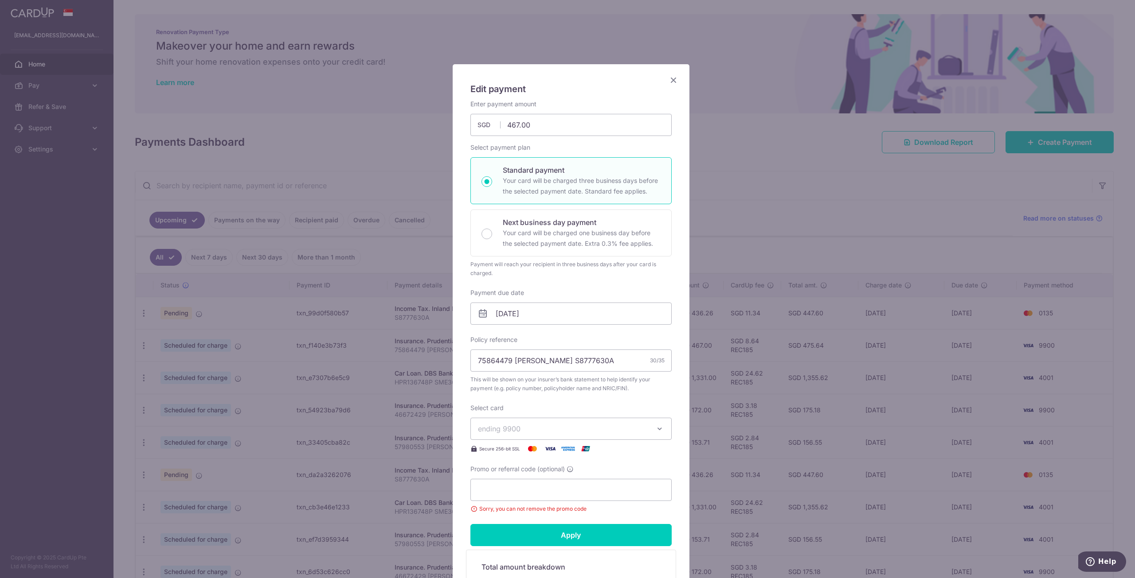
click at [671, 80] on icon "Close" at bounding box center [673, 79] width 11 height 11
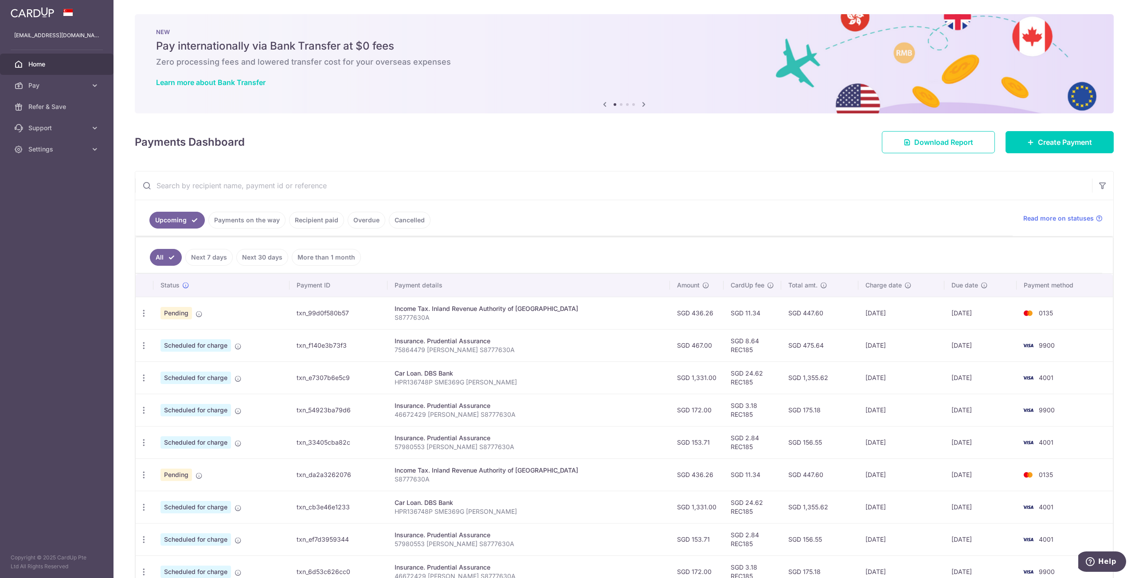
scroll to position [107, 0]
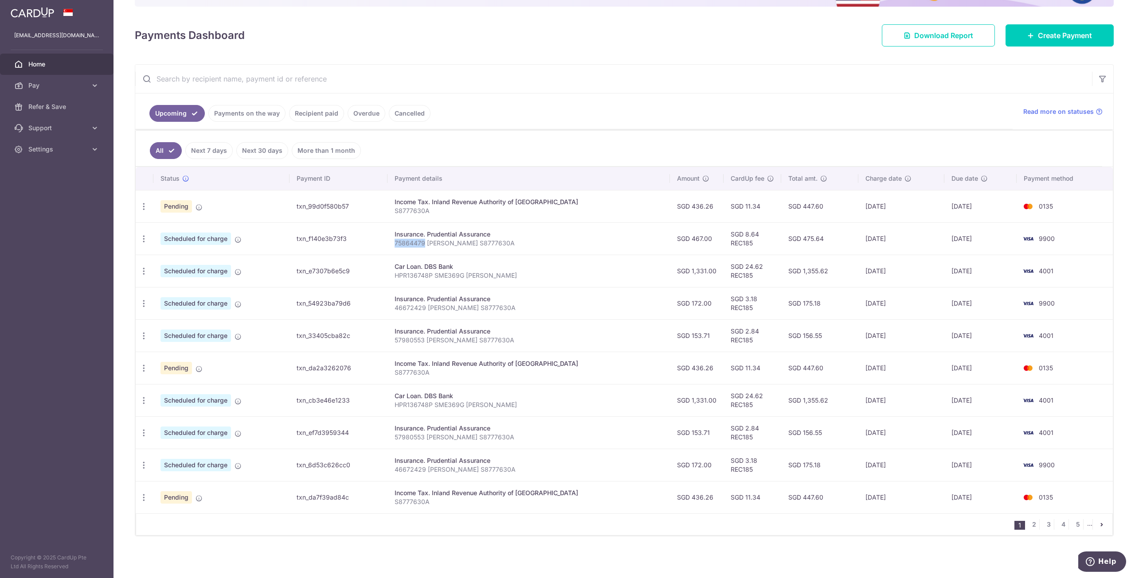
drag, startPoint x: 409, startPoint y: 244, endPoint x: 437, endPoint y: 243, distance: 27.9
click at [437, 243] on p "75864479 [PERSON_NAME] S8777630A" at bounding box center [528, 243] width 268 height 9
copy p "75864479"
click at [285, 78] on input "text" at bounding box center [613, 79] width 957 height 28
paste input "75864479"
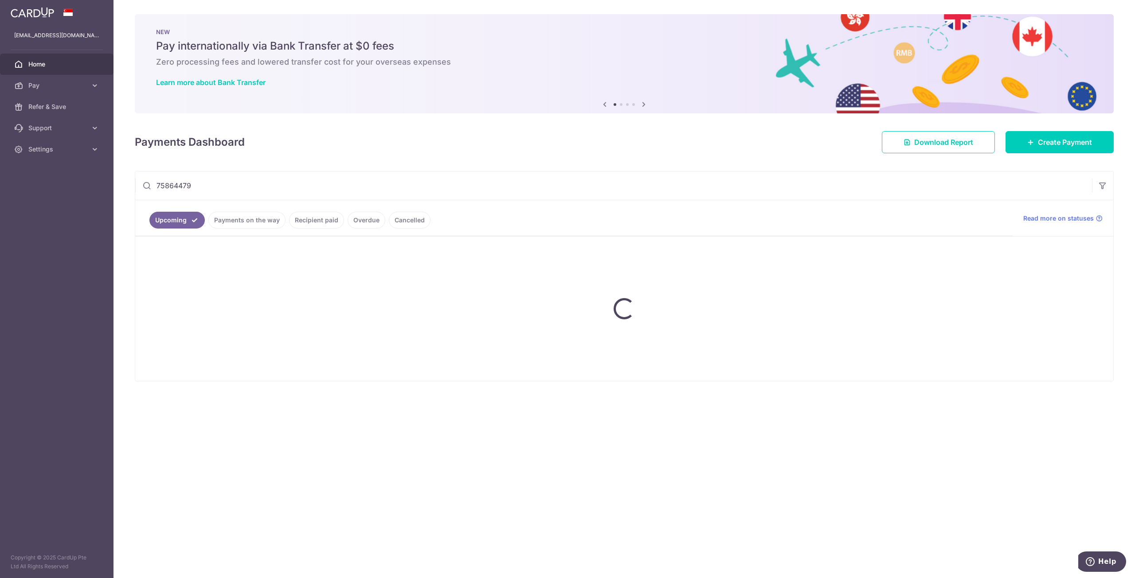
scroll to position [0, 0]
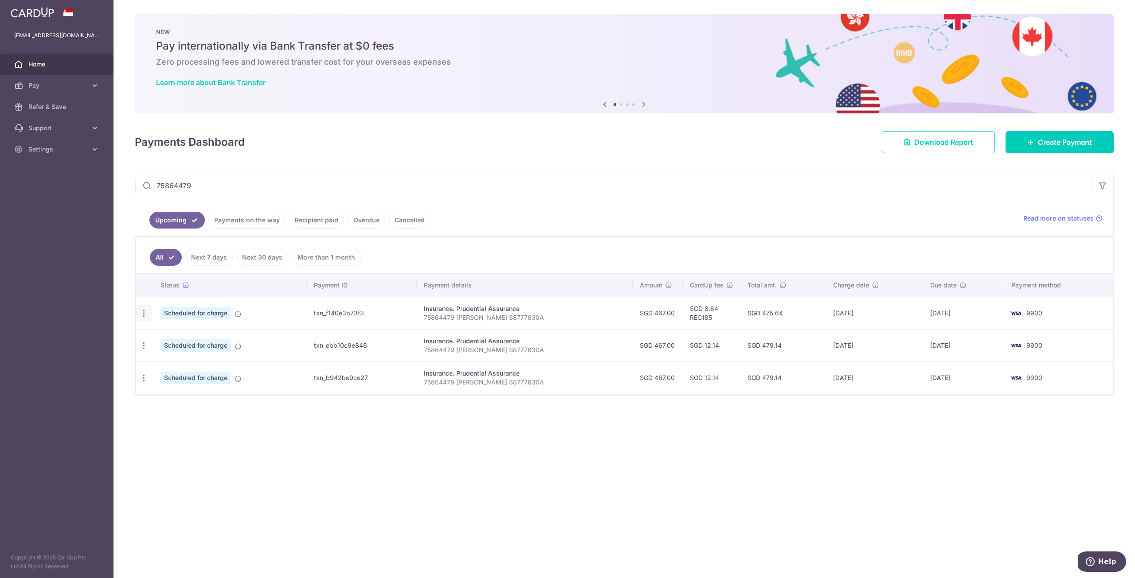
type input "75864479"
click at [138, 315] on div "Update payment Cancel payment" at bounding box center [144, 313] width 16 height 16
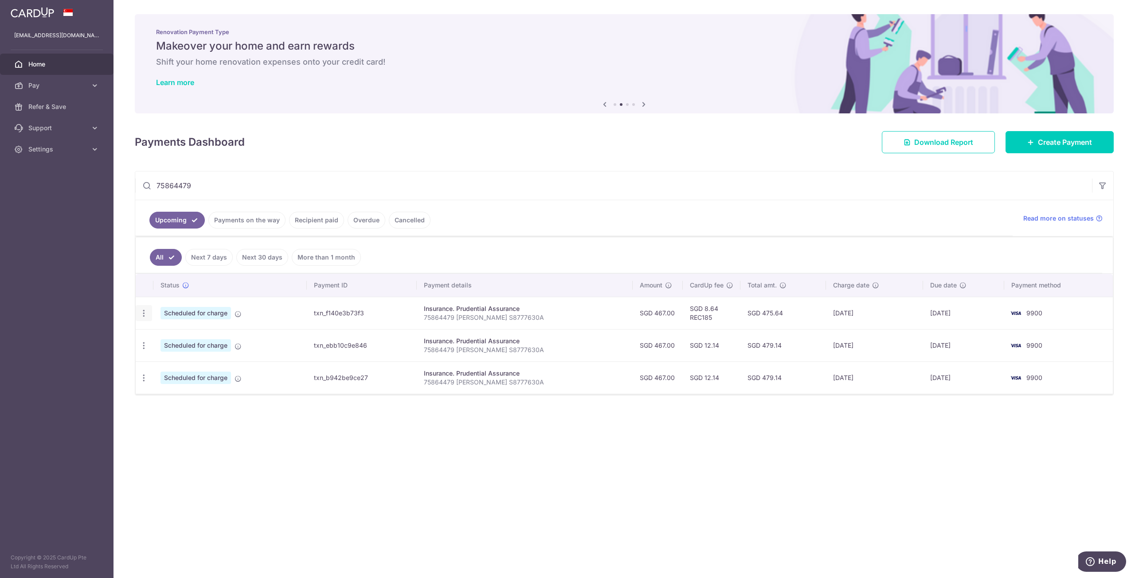
click at [142, 316] on icon "button" at bounding box center [143, 313] width 9 height 9
click at [160, 334] on link "Update payment" at bounding box center [182, 337] width 92 height 21
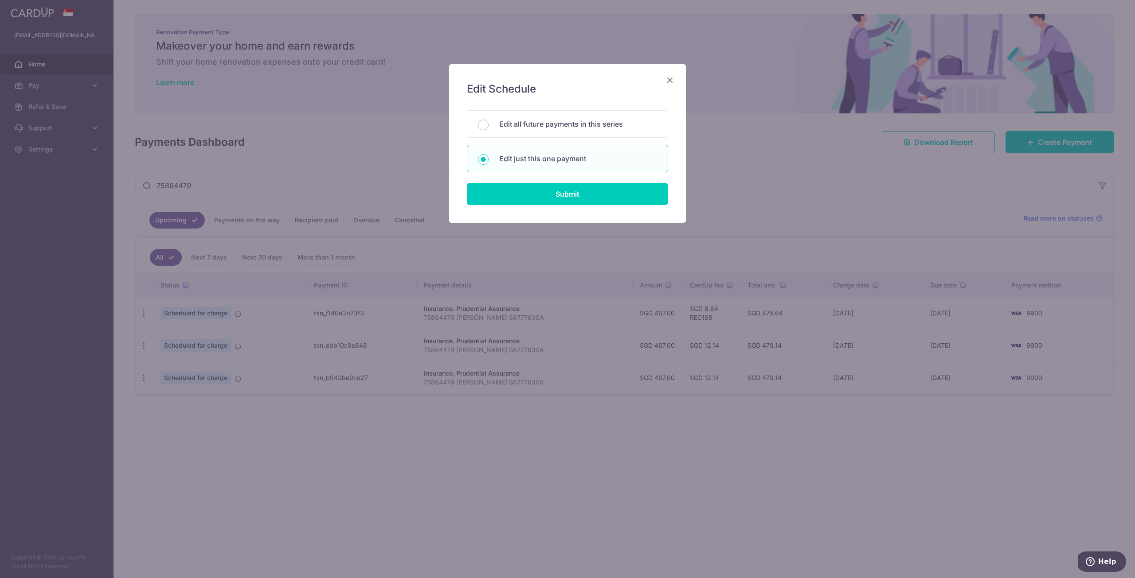
click at [550, 138] on div "Edit all future payments in this series Edit just this one payment" at bounding box center [567, 141] width 201 height 62
click at [559, 127] on p "Edit all future payments in this series" at bounding box center [578, 124] width 158 height 11
click at [488, 127] on input "Edit all future payments in this series" at bounding box center [483, 125] width 11 height 11
radio input "true"
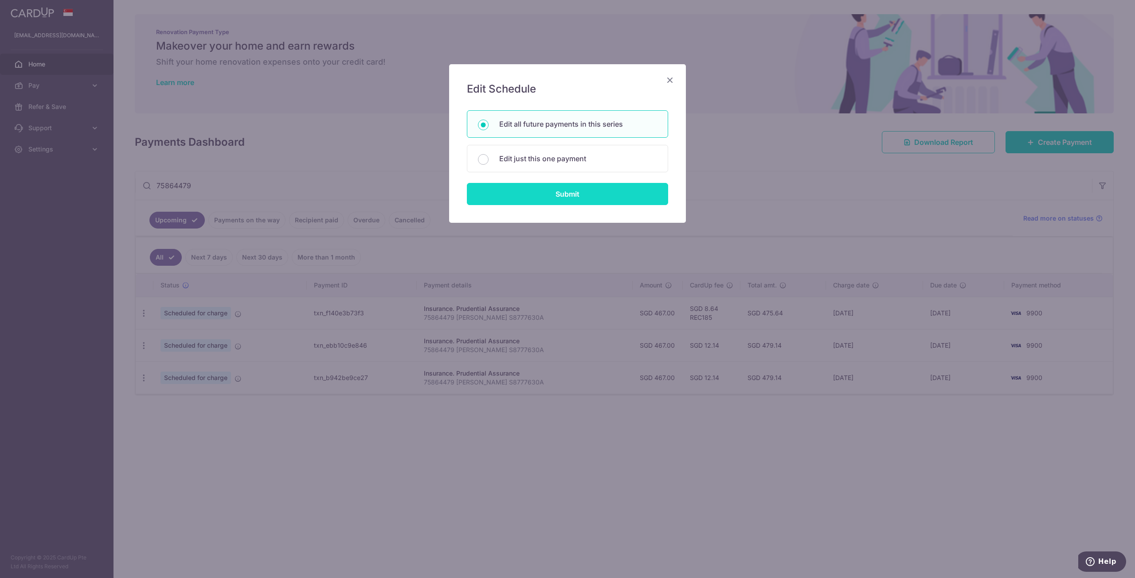
click at [547, 192] on input "Submit" at bounding box center [567, 194] width 201 height 22
radio input "true"
type input "467.00"
type input "75864479 [PERSON_NAME] S8777630A"
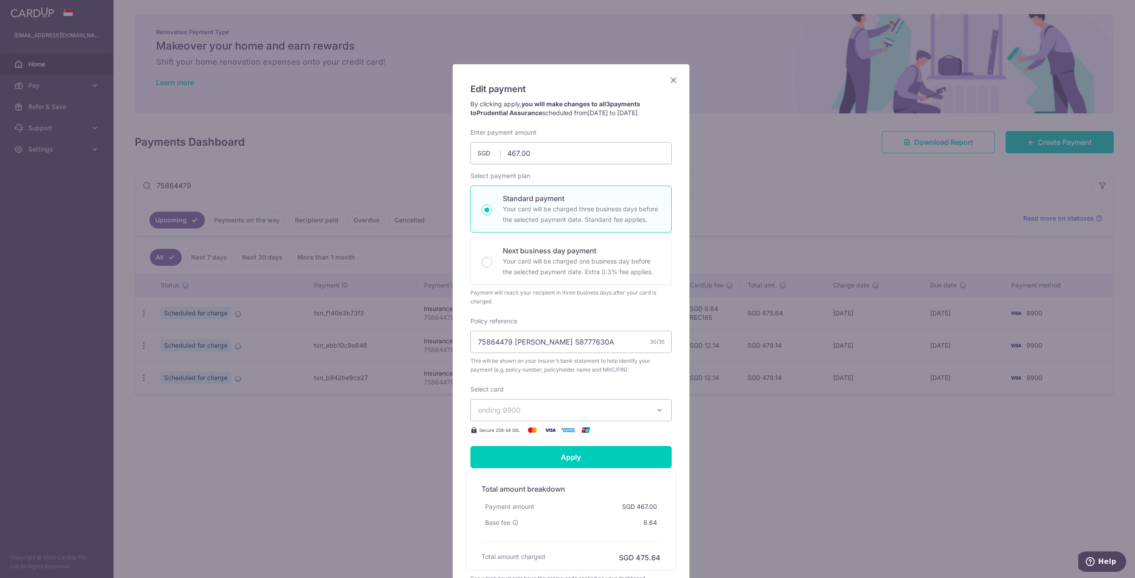
click at [655, 410] on icon "button" at bounding box center [659, 410] width 9 height 9
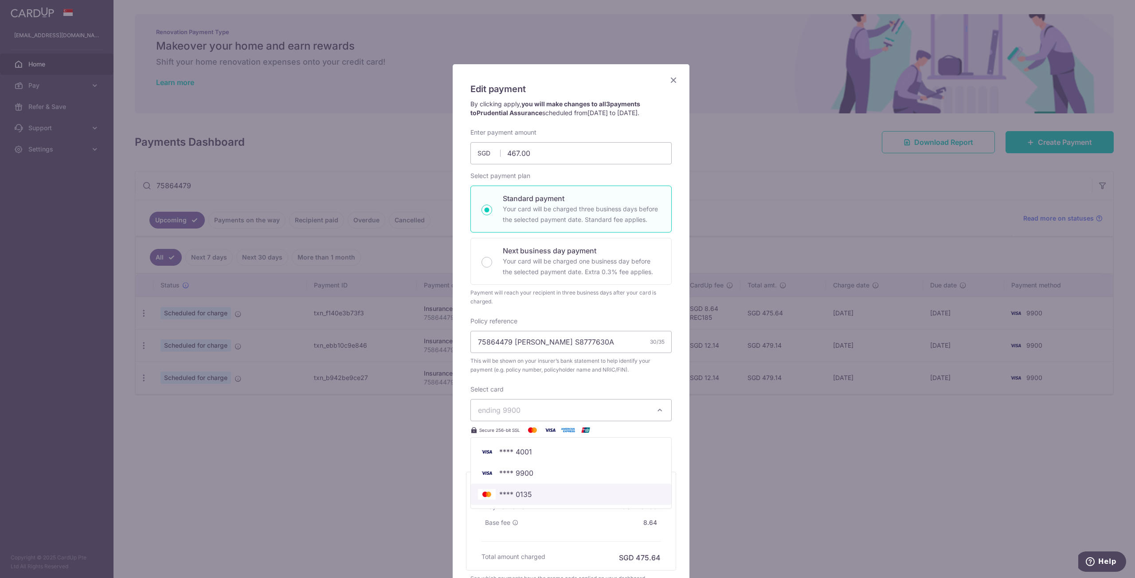
click at [572, 496] on span "**** 0135" at bounding box center [571, 494] width 186 height 11
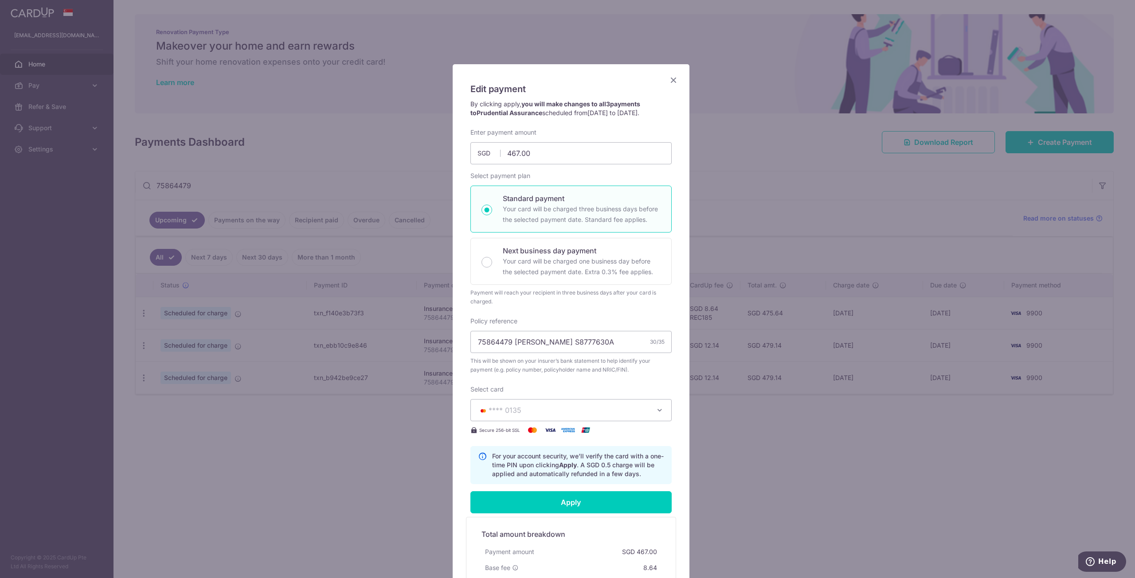
scroll to position [132, 0]
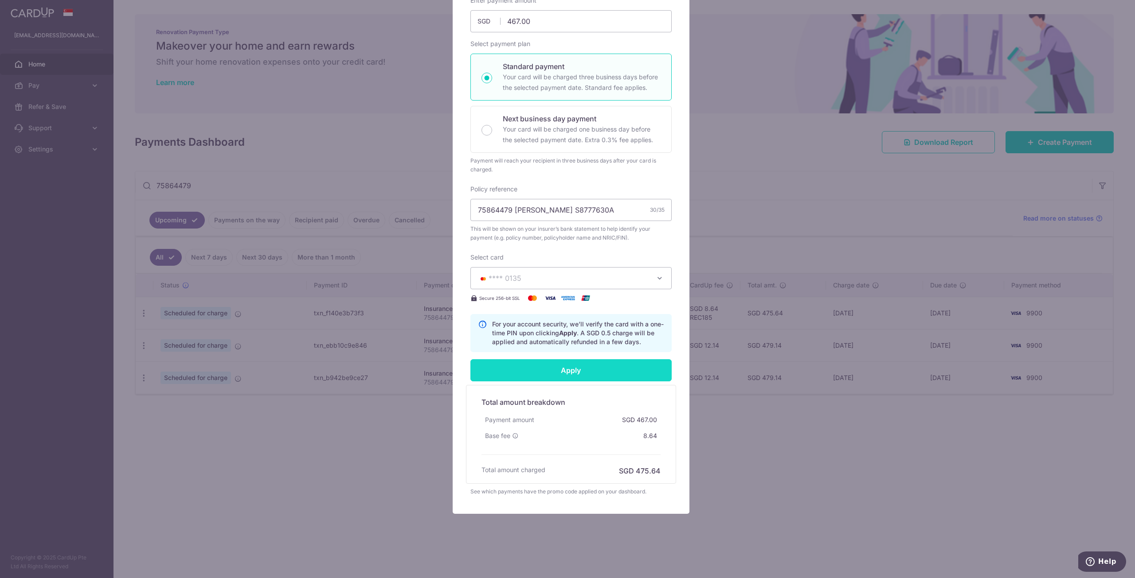
click at [567, 365] on input "Apply" at bounding box center [570, 370] width 201 height 22
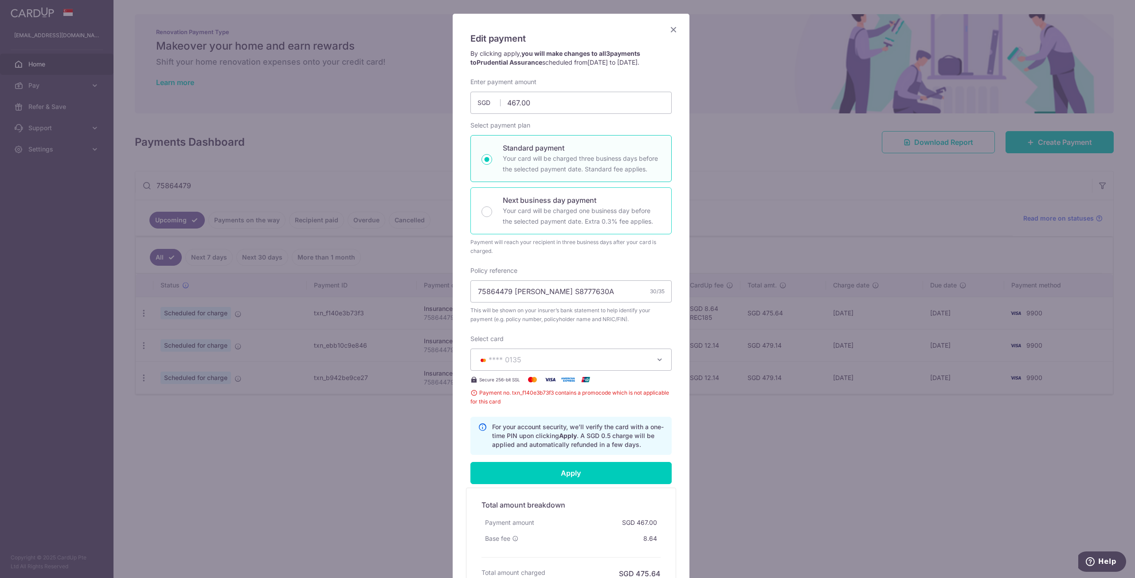
scroll to position [0, 0]
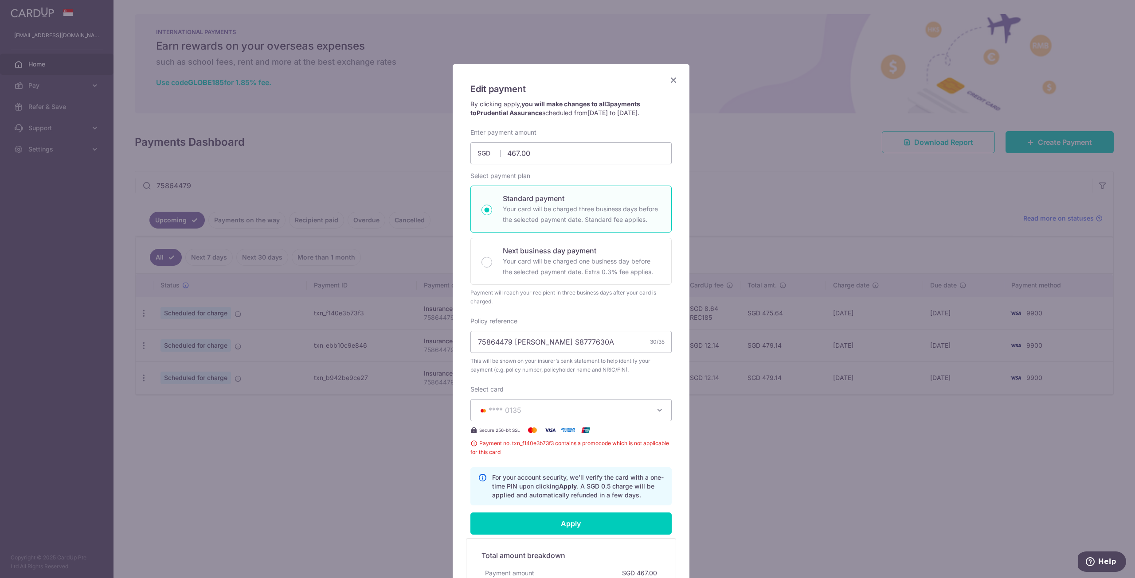
click at [674, 80] on icon "Close" at bounding box center [673, 79] width 11 height 11
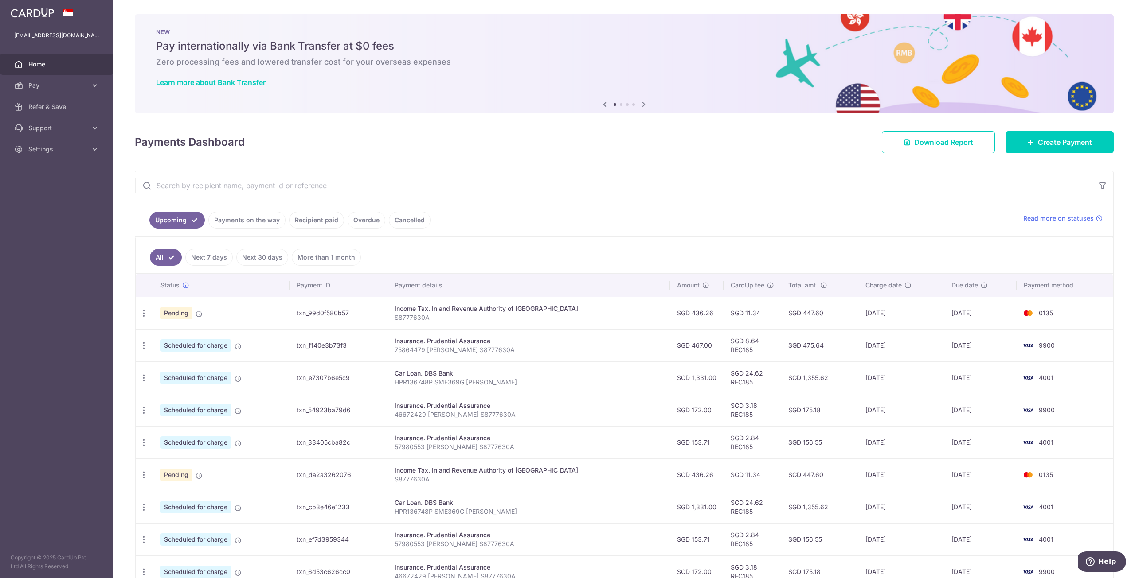
click at [313, 190] on input "text" at bounding box center [613, 186] width 957 height 28
paste input "75864479"
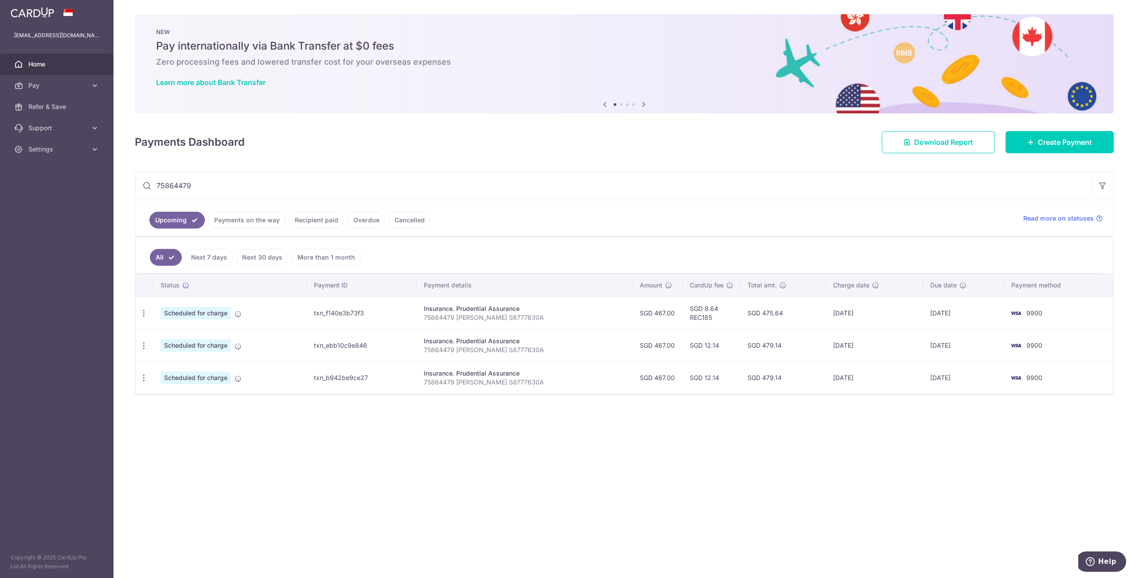
type input "75864479"
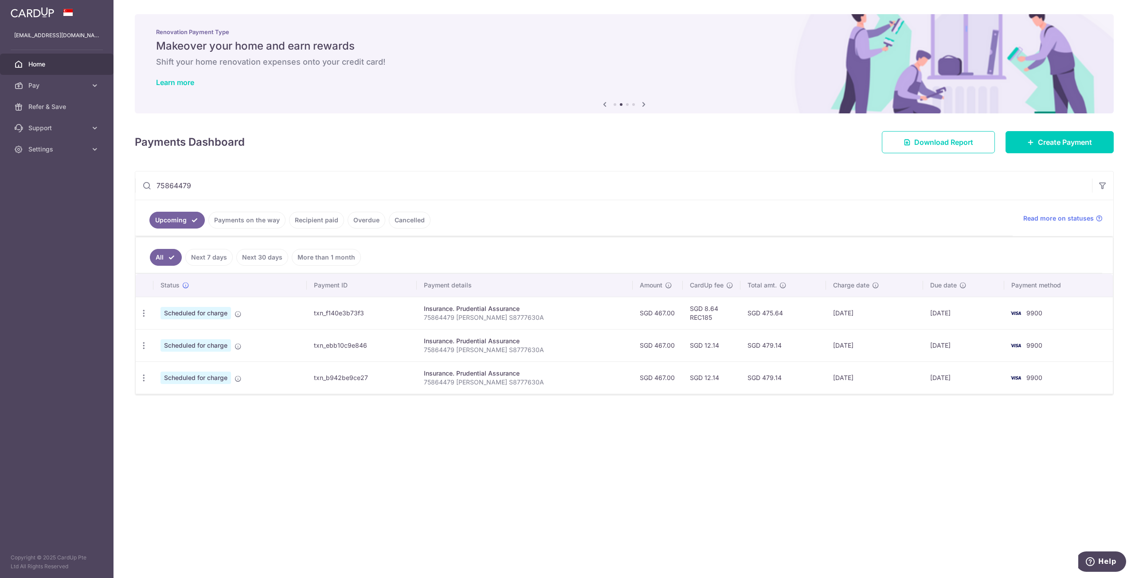
drag, startPoint x: 345, startPoint y: 415, endPoint x: 364, endPoint y: 417, distance: 19.1
click at [345, 416] on div "× Pause Schedule Pause all future payments in this series Pause just this one p…" at bounding box center [623, 289] width 1021 height 578
drag, startPoint x: 437, startPoint y: 341, endPoint x: 496, endPoint y: 340, distance: 59.8
click at [496, 340] on div "Insurance. Prudential Assurance" at bounding box center [525, 341] width 202 height 9
click at [450, 342] on div "Insurance. Prudential Assurance" at bounding box center [525, 341] width 202 height 9
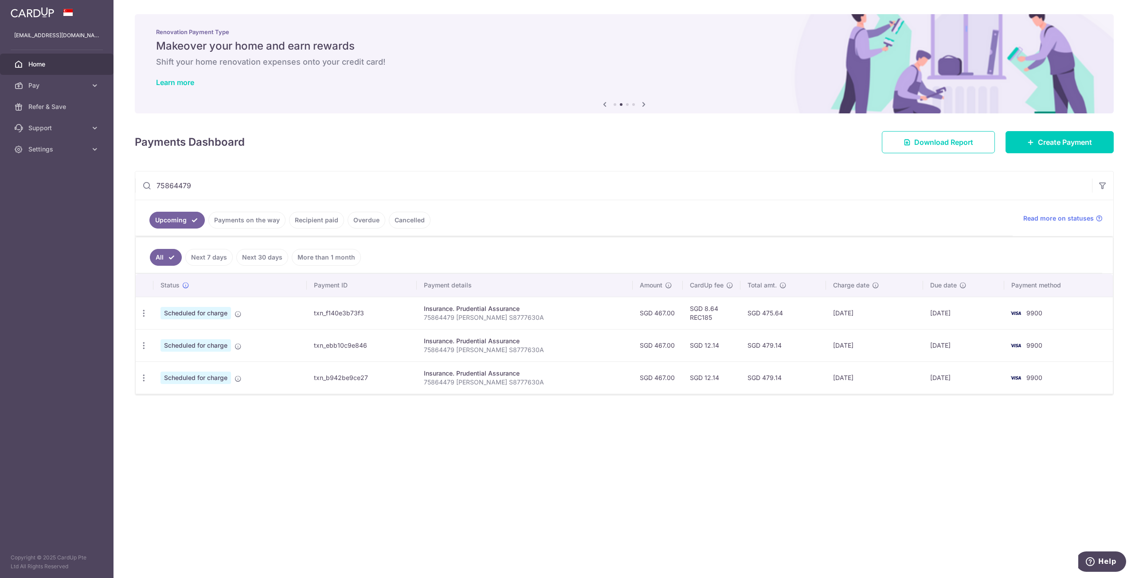
click at [433, 348] on td "Insurance. Prudential Assurance 75864479 Lee Jia Yen S8777630A" at bounding box center [525, 345] width 216 height 32
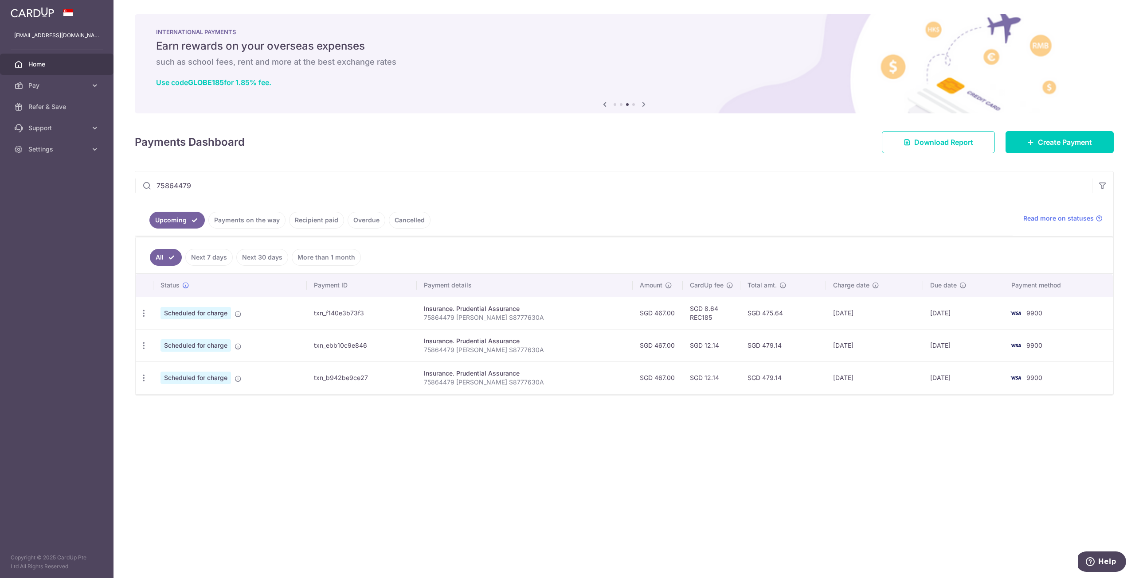
click at [417, 334] on td "txn_ebb10c9e846" at bounding box center [362, 345] width 110 height 32
drag, startPoint x: 435, startPoint y: 342, endPoint x: 544, endPoint y: 358, distance: 110.2
click at [544, 358] on td "Insurance. Prudential Assurance 75864479 Lee Jia Yen S8777630A" at bounding box center [525, 345] width 216 height 32
copy td "Insurance. Prudential Assurance 75864479 Lee Jia Yen S8777630A"
click at [547, 447] on div "× Pause Schedule Pause all future payments in this series Pause just this one p…" at bounding box center [623, 289] width 1021 height 578
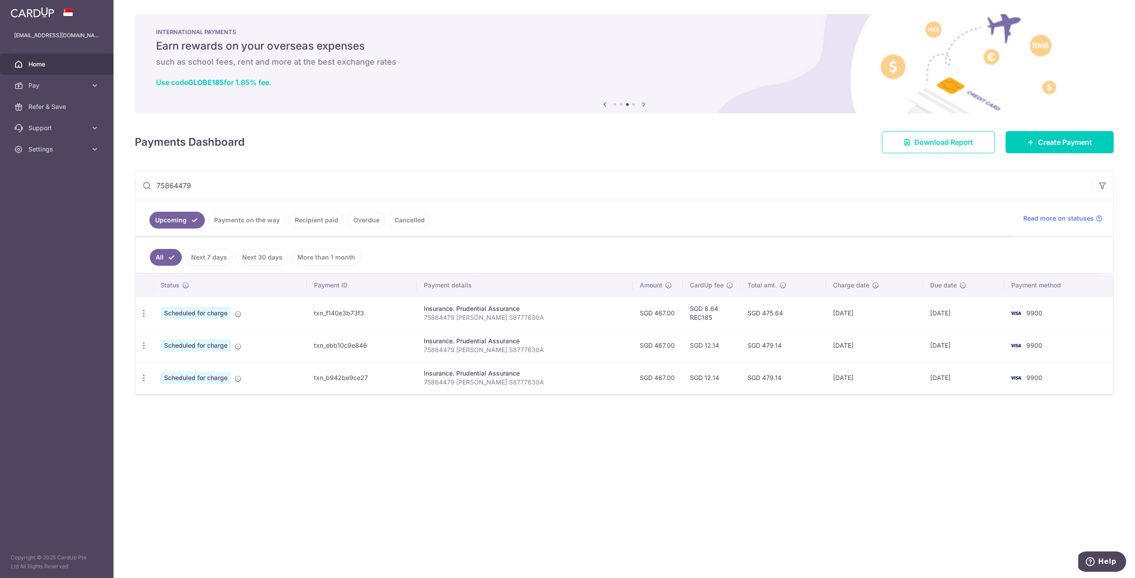
drag, startPoint x: 631, startPoint y: 347, endPoint x: 667, endPoint y: 348, distance: 35.9
click at [667, 348] on td "SGD 467.00" at bounding box center [658, 345] width 50 height 32
click at [638, 345] on td "SGD 467.00" at bounding box center [658, 345] width 50 height 32
drag, startPoint x: 626, startPoint y: 344, endPoint x: 641, endPoint y: 345, distance: 14.7
click at [635, 345] on td "SGD 467.00" at bounding box center [658, 345] width 50 height 32
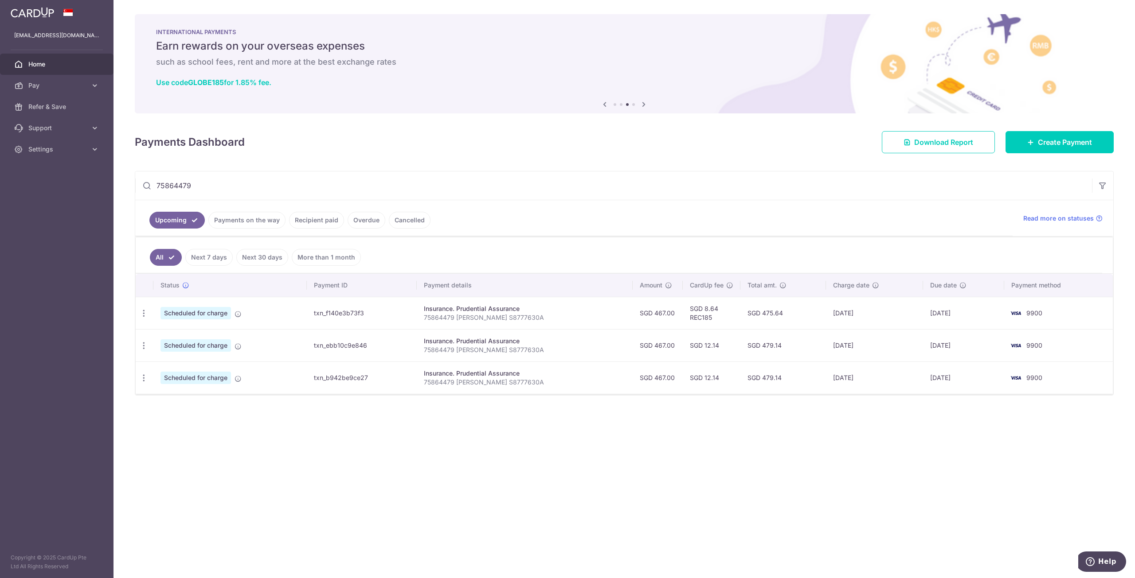
click at [683, 348] on td "SGD 12.14" at bounding box center [712, 345] width 58 height 32
click at [670, 348] on tr "Update payment Cancel payment Scheduled for charge txn_ebb10c9e846 Insurance. P…" at bounding box center [624, 345] width 977 height 32
drag, startPoint x: 629, startPoint y: 315, endPoint x: 664, endPoint y: 315, distance: 34.6
click at [664, 315] on td "SGD 467.00" at bounding box center [658, 313] width 50 height 32
copy td "SGD 467.00"
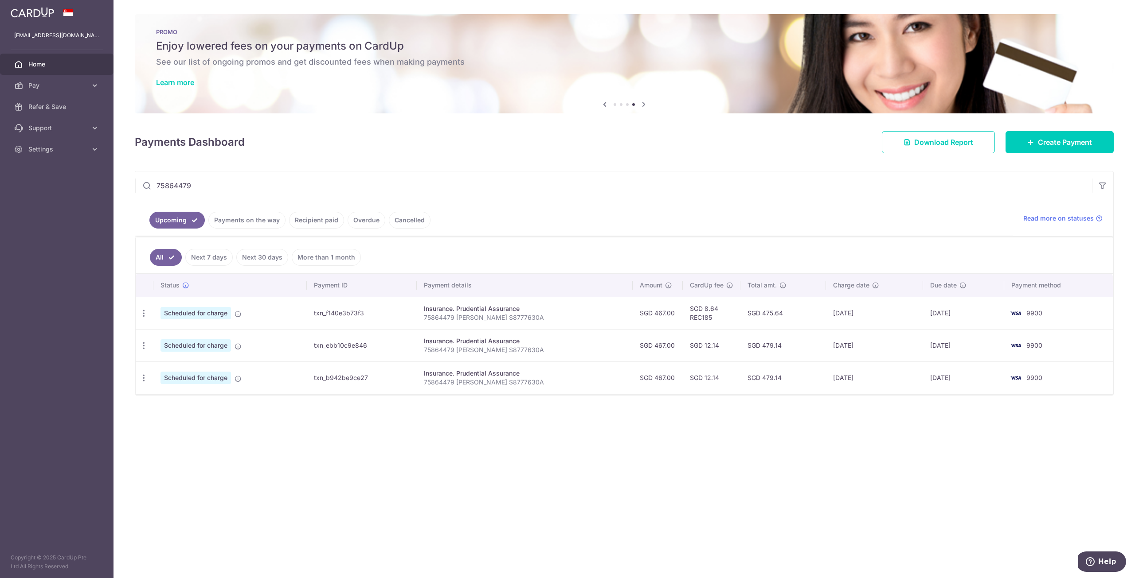
drag, startPoint x: 670, startPoint y: 455, endPoint x: 682, endPoint y: 440, distance: 19.5
click at [670, 455] on div "× Pause Schedule Pause all future payments in this series Pause just this one p…" at bounding box center [623, 289] width 1021 height 578
drag, startPoint x: 926, startPoint y: 316, endPoint x: 964, endPoint y: 312, distance: 38.7
click at [964, 312] on td "[DATE]" at bounding box center [963, 313] width 81 height 32
copy td "[DATE]"
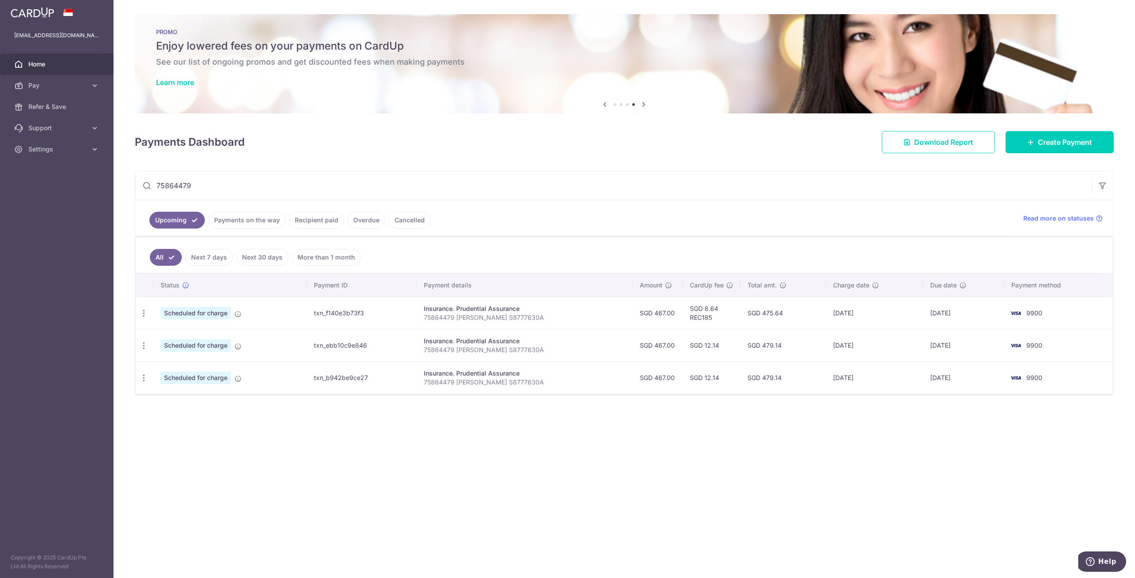
click at [523, 470] on div "× Pause Schedule Pause all future payments in this series Pause just this one p…" at bounding box center [623, 289] width 1021 height 578
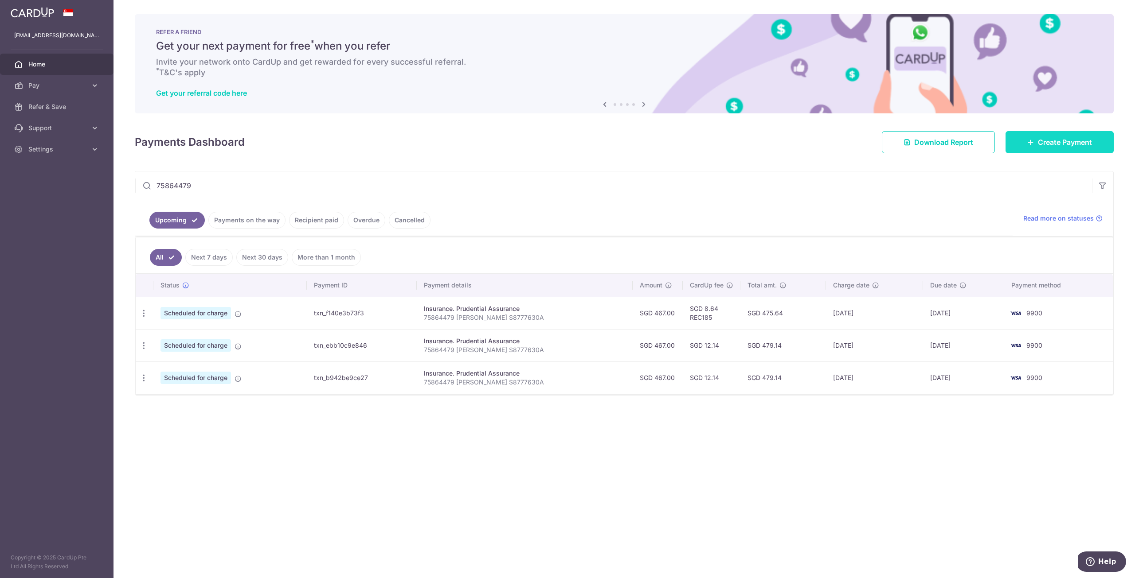
click at [1065, 147] on span "Create Payment" at bounding box center [1065, 142] width 54 height 11
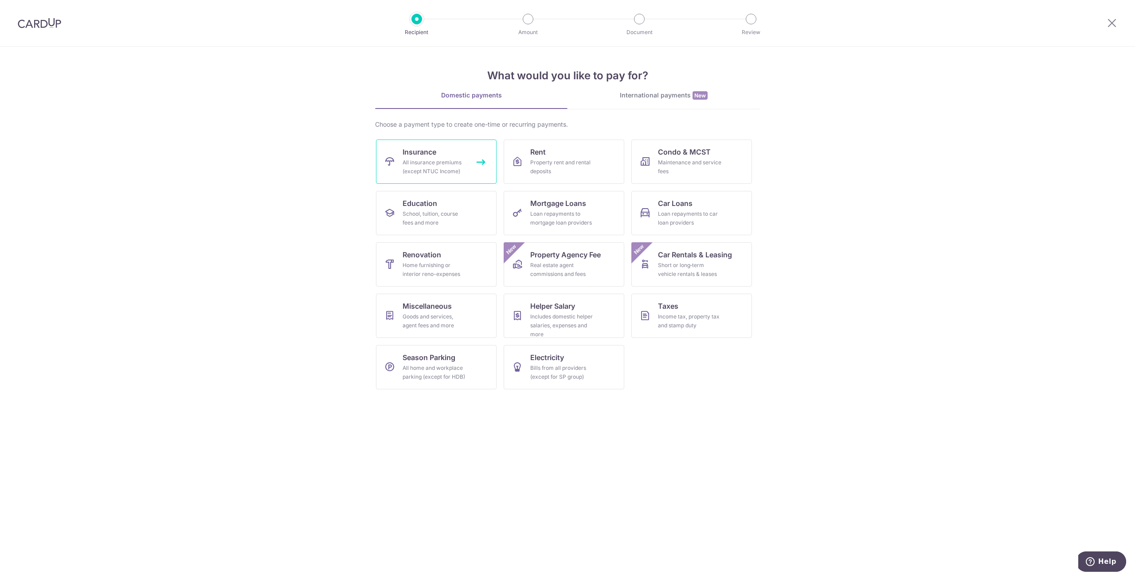
click at [438, 153] on link "Insurance All insurance premiums (except NTUC Income)" at bounding box center [436, 162] width 121 height 44
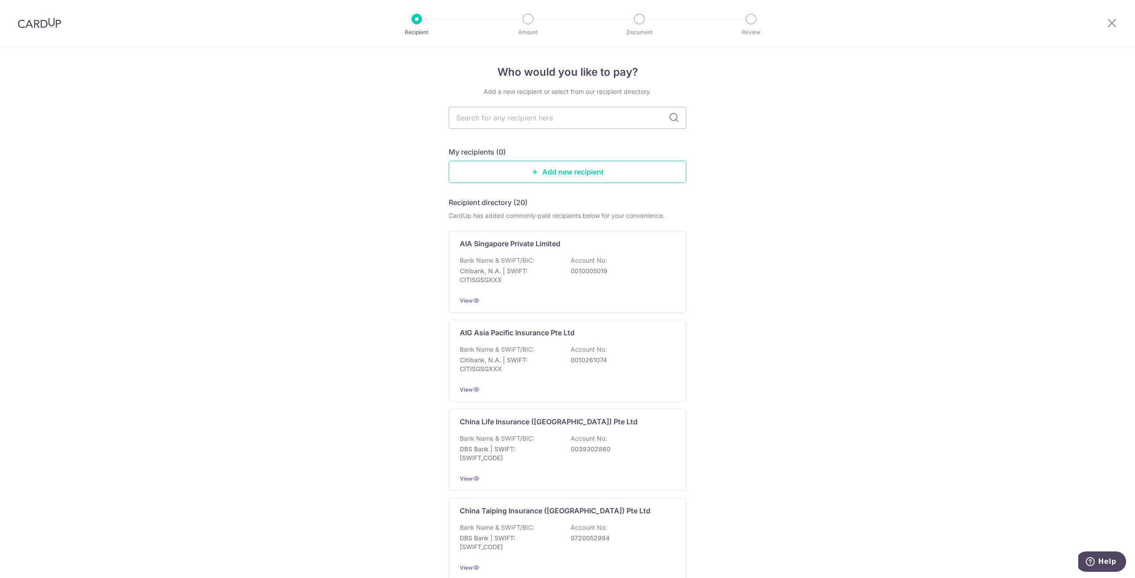
click at [605, 125] on input "text" at bounding box center [568, 118] width 238 height 22
type input "pruden"
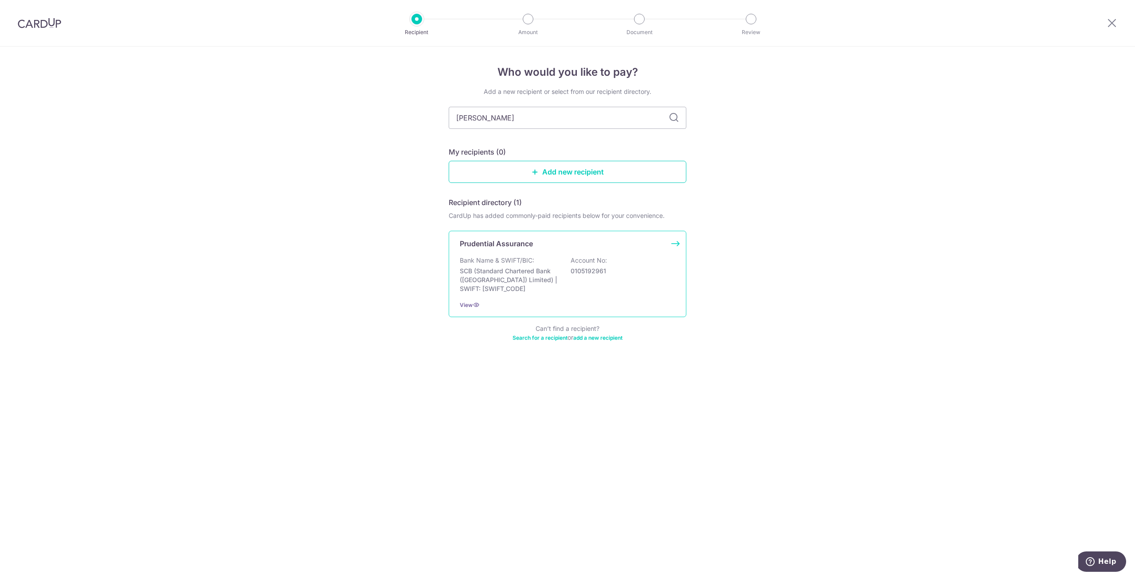
click at [507, 270] on p "SCB (Standard Chartered Bank (Singapore) Limited) | SWIFT: SCBLSG22XXX" at bounding box center [509, 280] width 99 height 27
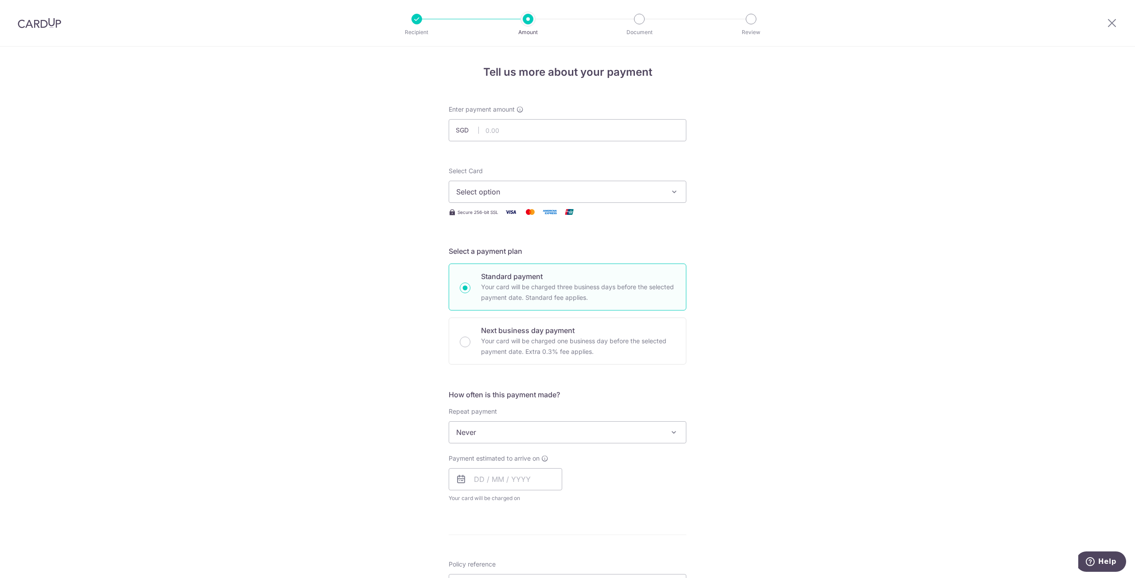
click at [558, 193] on span "Select option" at bounding box center [559, 192] width 207 height 11
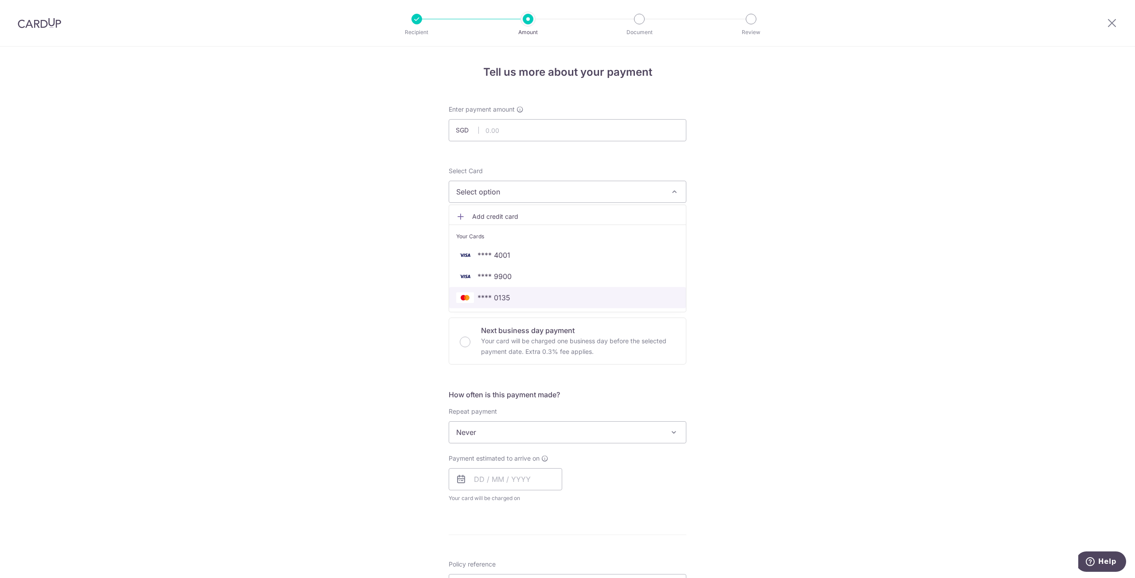
click at [486, 303] on link "**** 0135" at bounding box center [567, 297] width 237 height 21
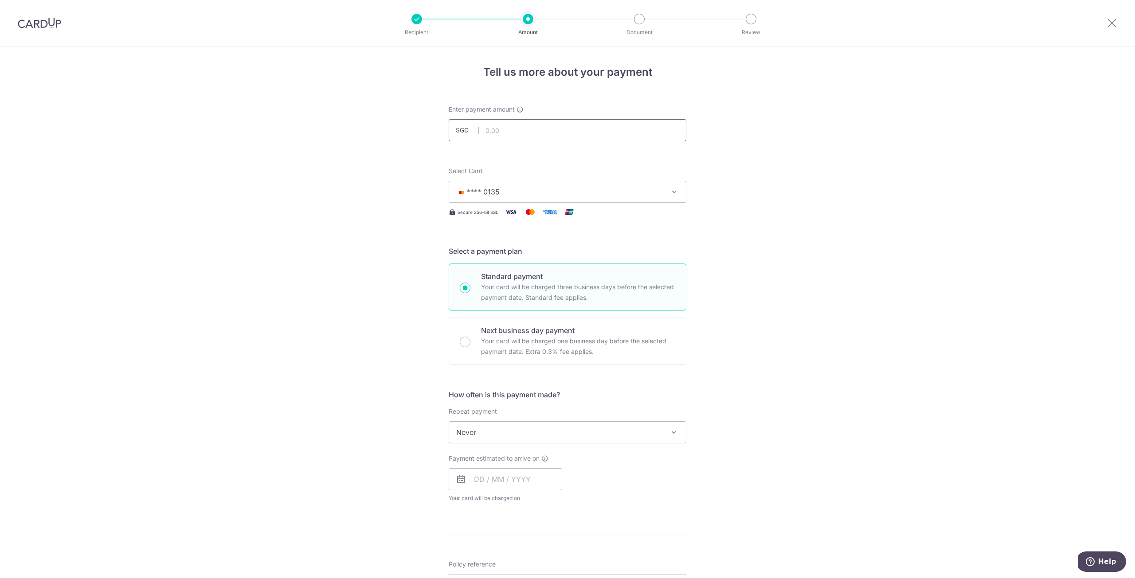
click at [543, 136] on input "text" at bounding box center [568, 130] width 238 height 22
type input "467.00"
click at [926, 334] on div "Tell us more about your payment Enter payment amount SGD 467.00 467.00 Select C…" at bounding box center [567, 448] width 1135 height 802
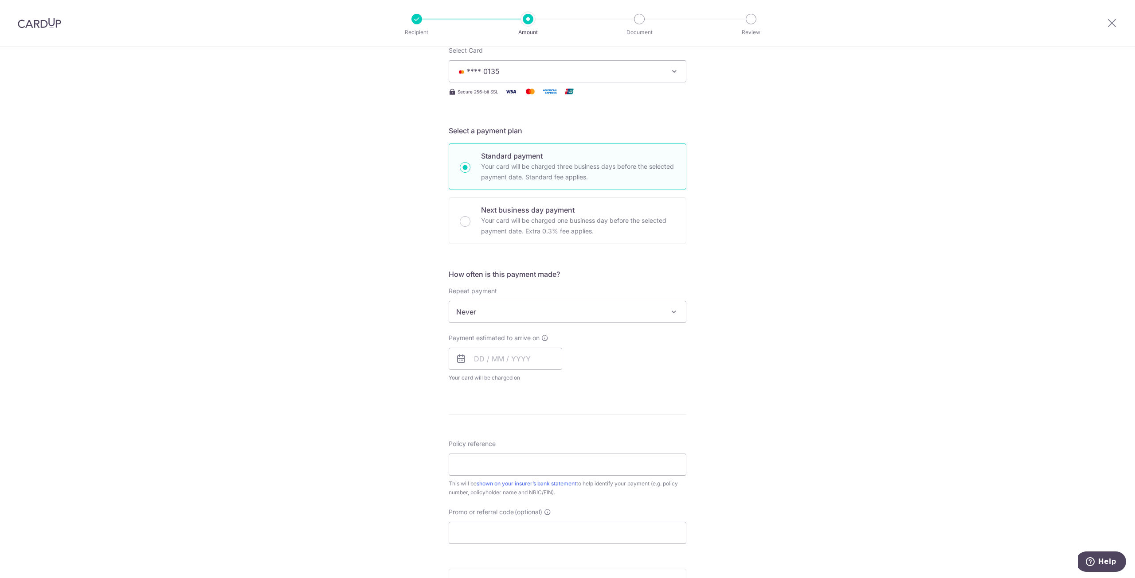
scroll to position [133, 0]
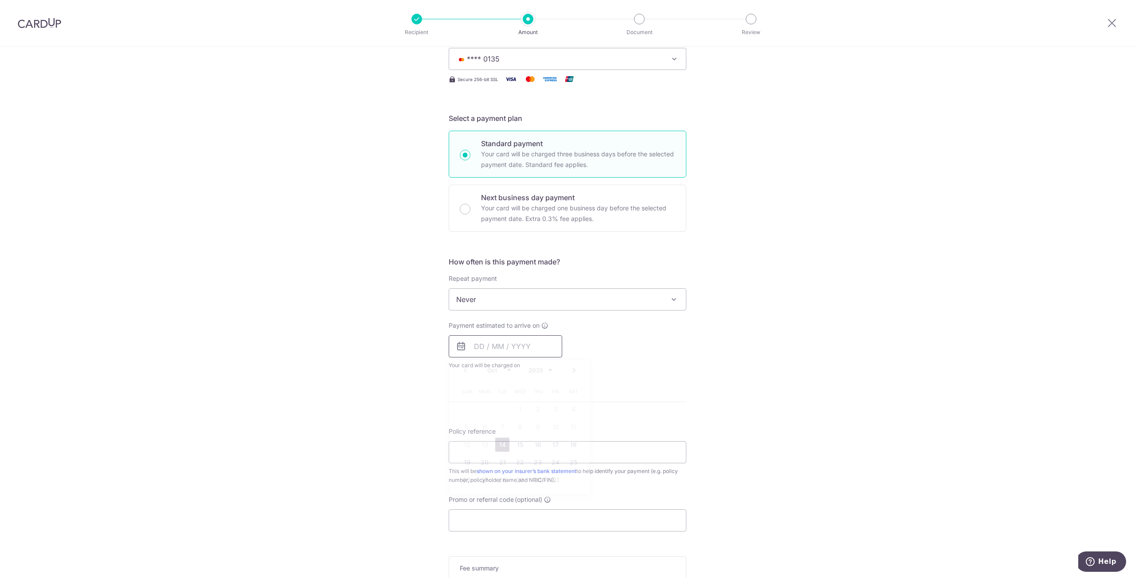
click at [501, 352] on input "text" at bounding box center [505, 347] width 113 height 22
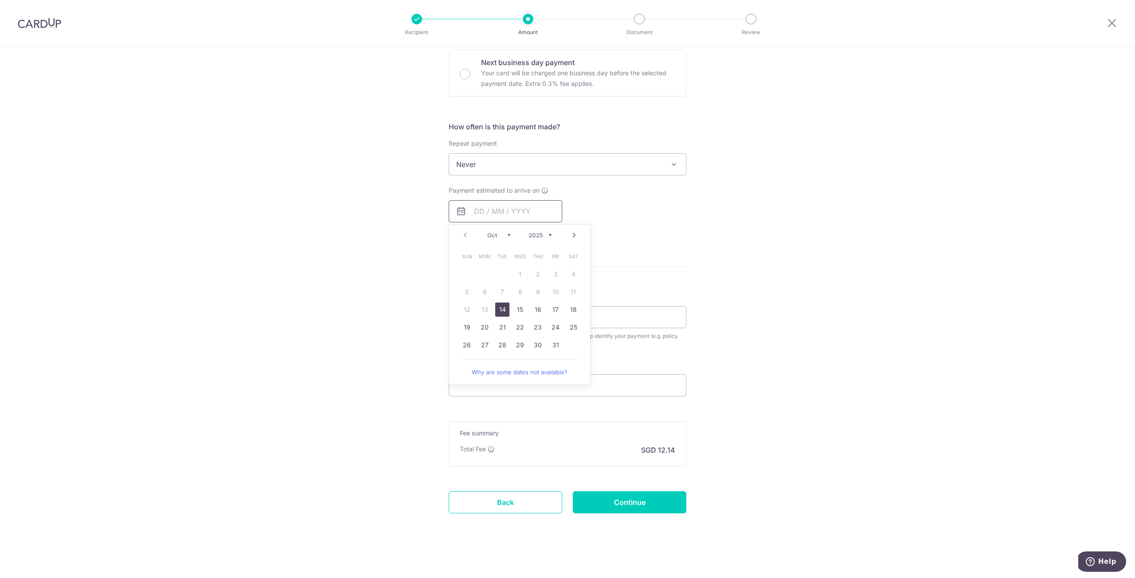
scroll to position [270, 0]
click at [478, 325] on link "20" at bounding box center [484, 326] width 14 height 14
type input "20/10/2025"
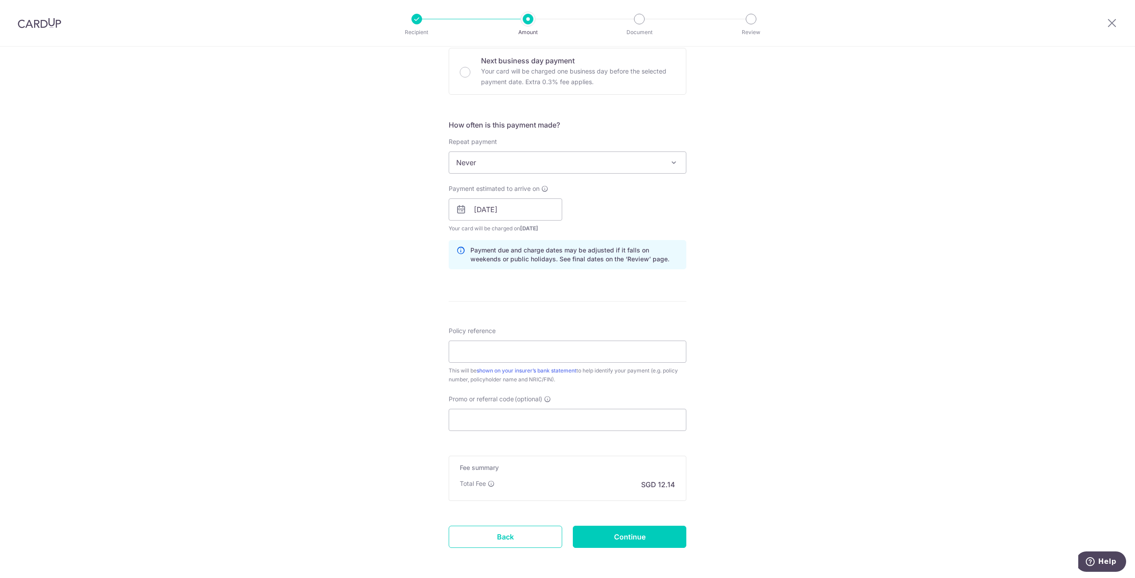
click at [869, 309] on div "Tell us more about your payment Enter payment amount SGD 467.00 467.00 Select C…" at bounding box center [567, 196] width 1135 height 838
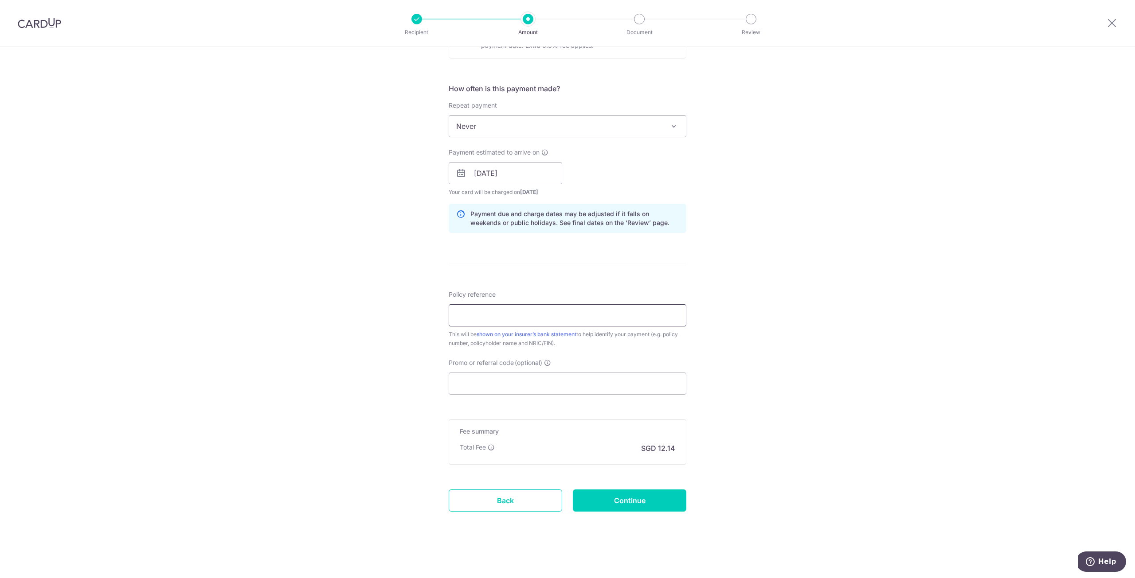
click at [516, 320] on input "Policy reference" at bounding box center [568, 316] width 238 height 22
paste input "75864479 Lee Jia Yen S8777630A"
type input "75864479 Lee Jia Yen S8777630A"
click at [349, 353] on div "Tell us more about your payment Enter payment amount SGD 467.00 467.00 Select C…" at bounding box center [567, 159] width 1135 height 838
click at [603, 496] on input "Continue" at bounding box center [629, 501] width 113 height 22
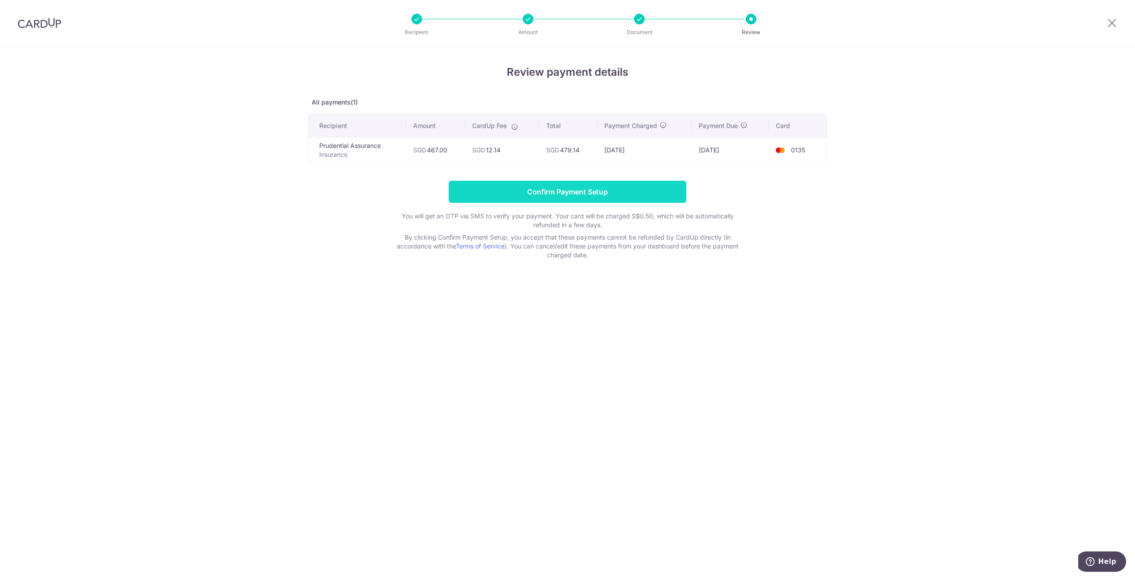
click at [593, 194] on input "Confirm Payment Setup" at bounding box center [568, 192] width 238 height 22
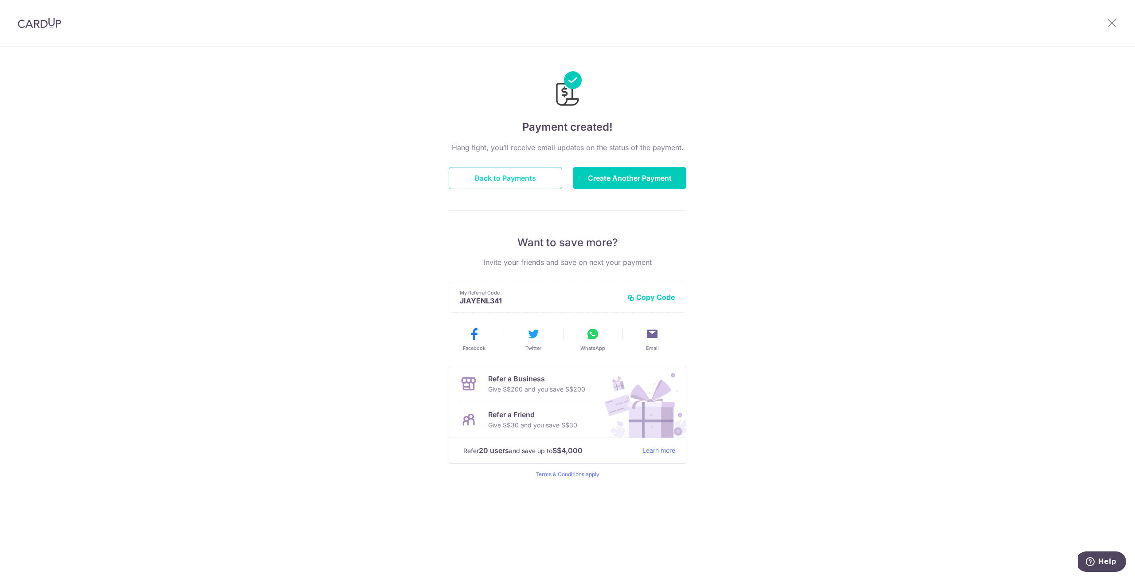
click at [504, 180] on button "Back to Payments" at bounding box center [505, 178] width 113 height 22
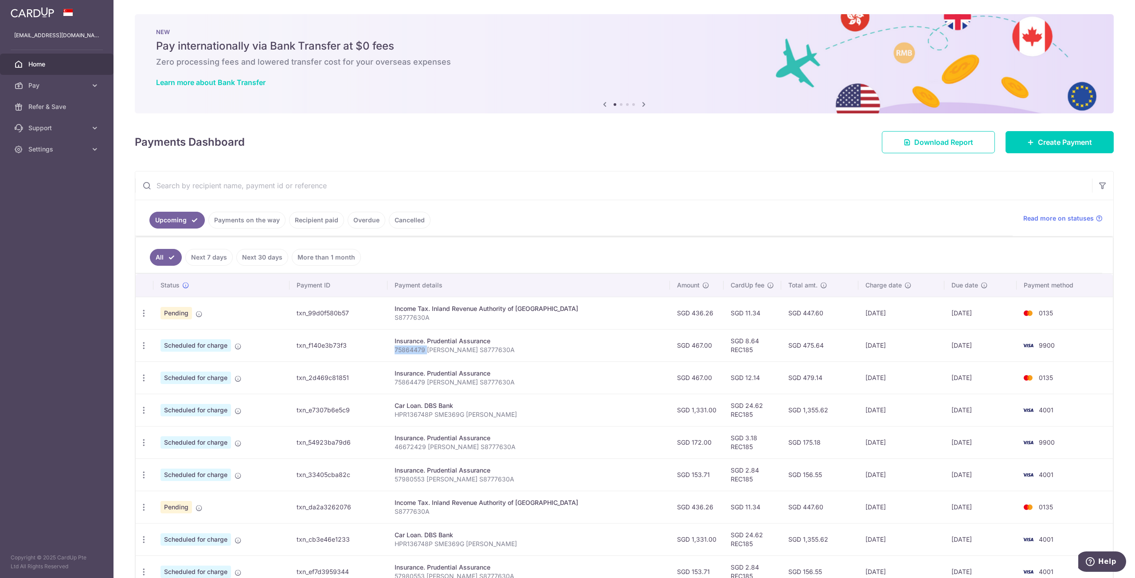
drag, startPoint x: 405, startPoint y: 349, endPoint x: 439, endPoint y: 350, distance: 34.1
click at [439, 350] on td "Insurance. Prudential Assurance 75864479 [PERSON_NAME] S8777630A" at bounding box center [528, 345] width 282 height 32
copy p "75864479"
click at [336, 186] on input "text" at bounding box center [613, 186] width 957 height 28
paste input "75864479"
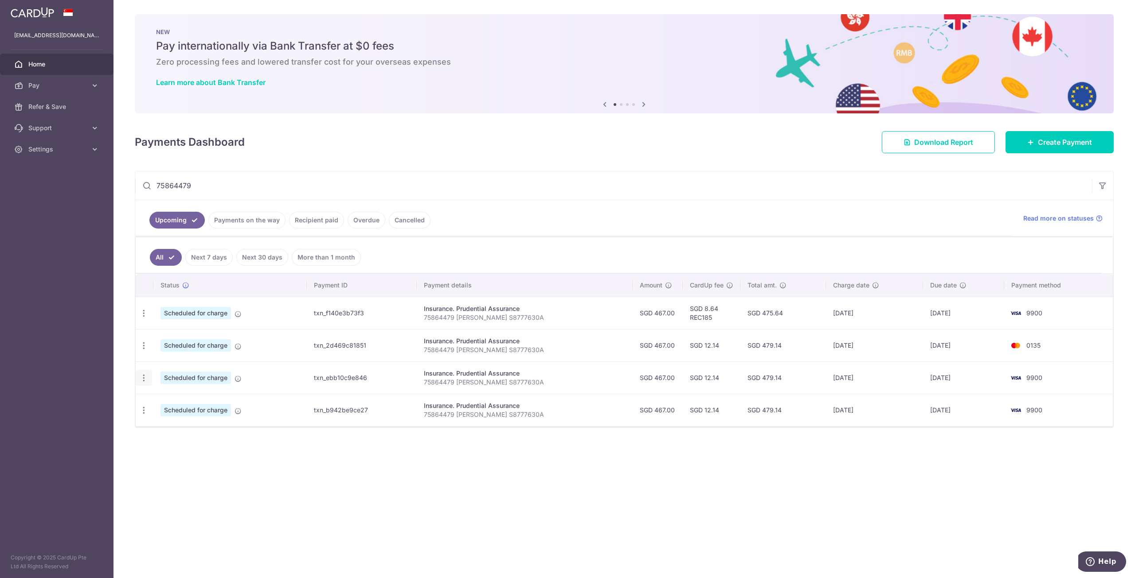
type input "75864479"
click at [143, 378] on icon "button" at bounding box center [143, 378] width 9 height 9
click at [162, 404] on span "Update payment" at bounding box center [191, 402] width 60 height 11
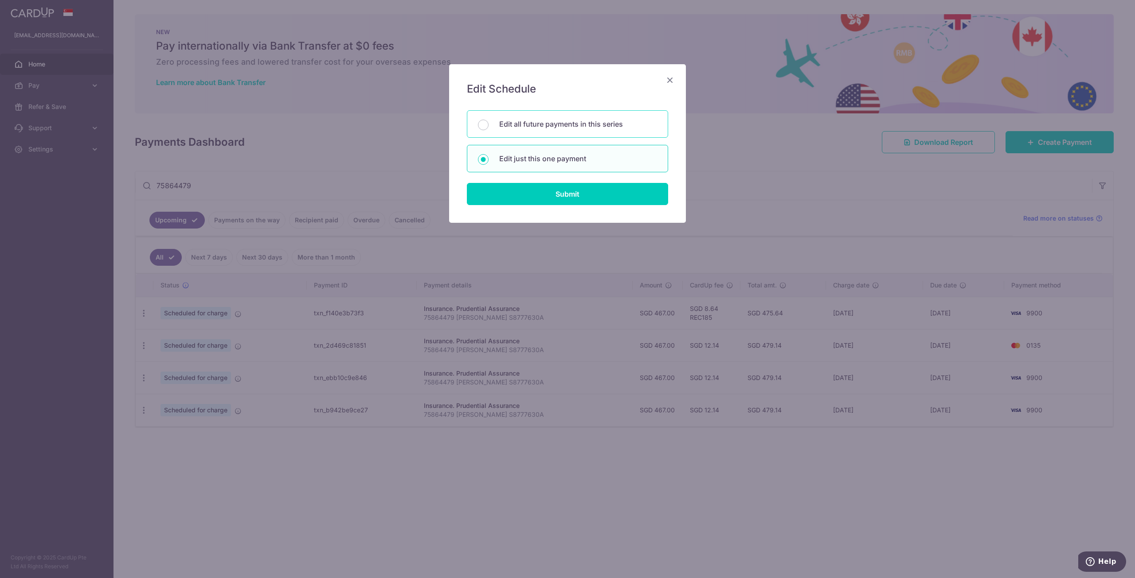
click at [599, 118] on div "Edit all future payments in this series" at bounding box center [567, 123] width 201 height 27
radio input "true"
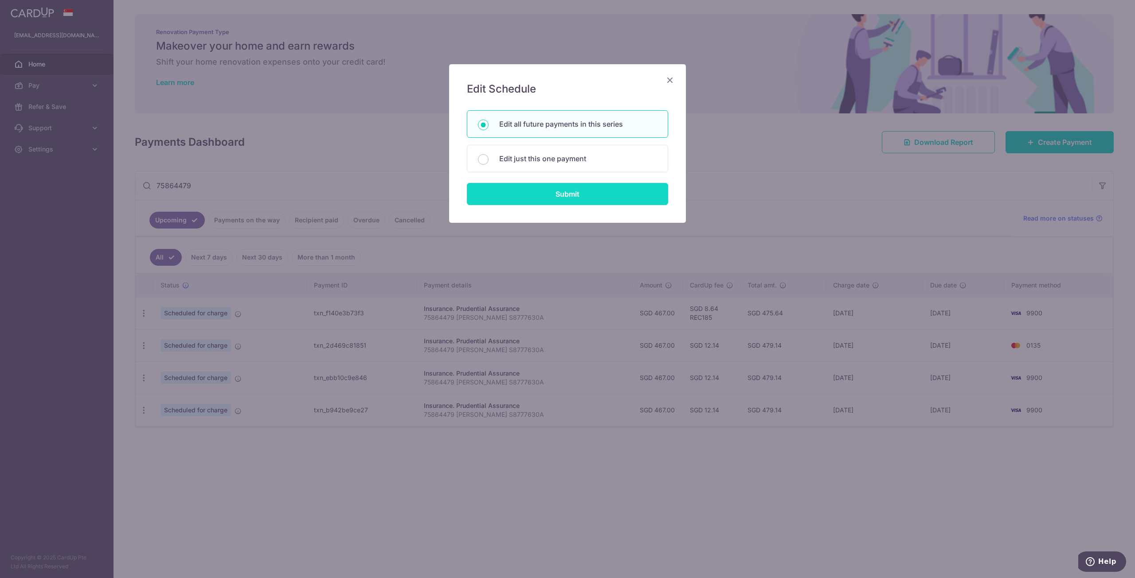
click at [586, 195] on input "Submit" at bounding box center [567, 194] width 201 height 22
radio input "true"
type input "467.00"
type input "75864479 [PERSON_NAME] S8777630A"
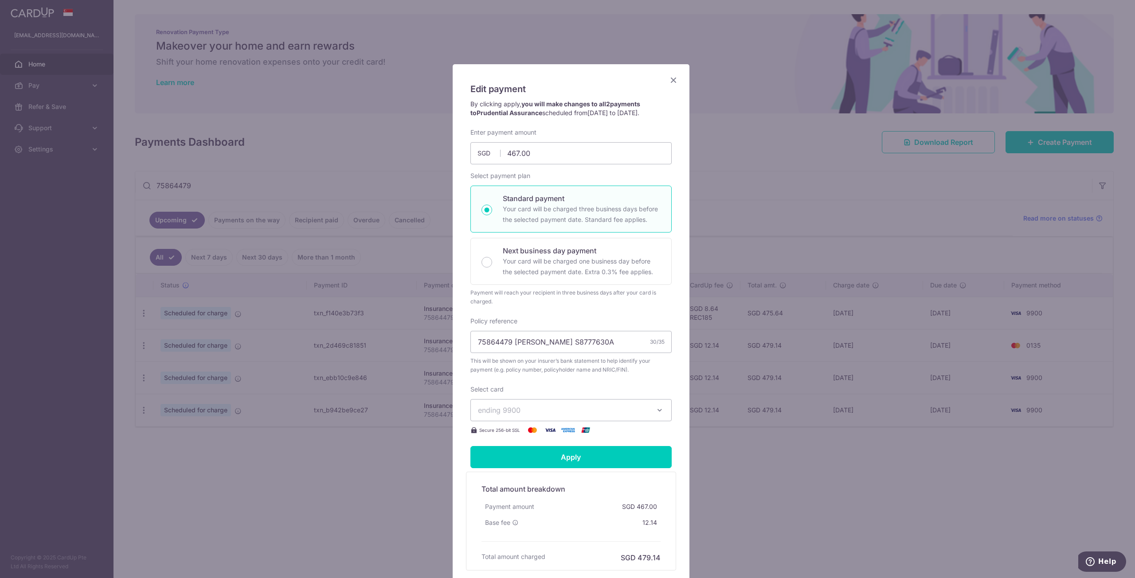
click at [643, 407] on span "ending 9900" at bounding box center [563, 410] width 170 height 11
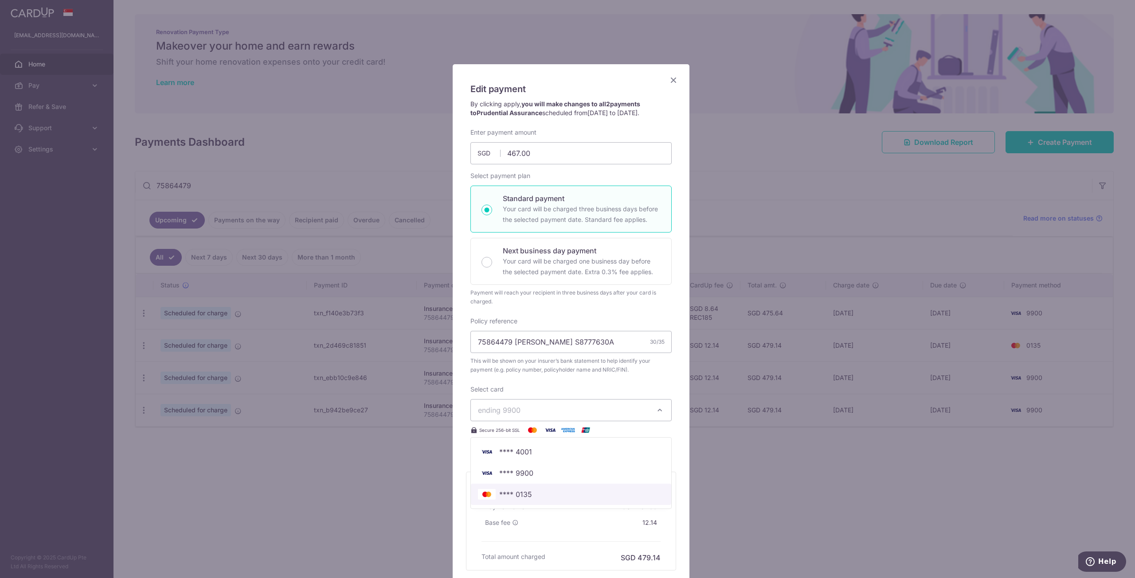
click at [553, 495] on span "**** 0135" at bounding box center [571, 494] width 186 height 11
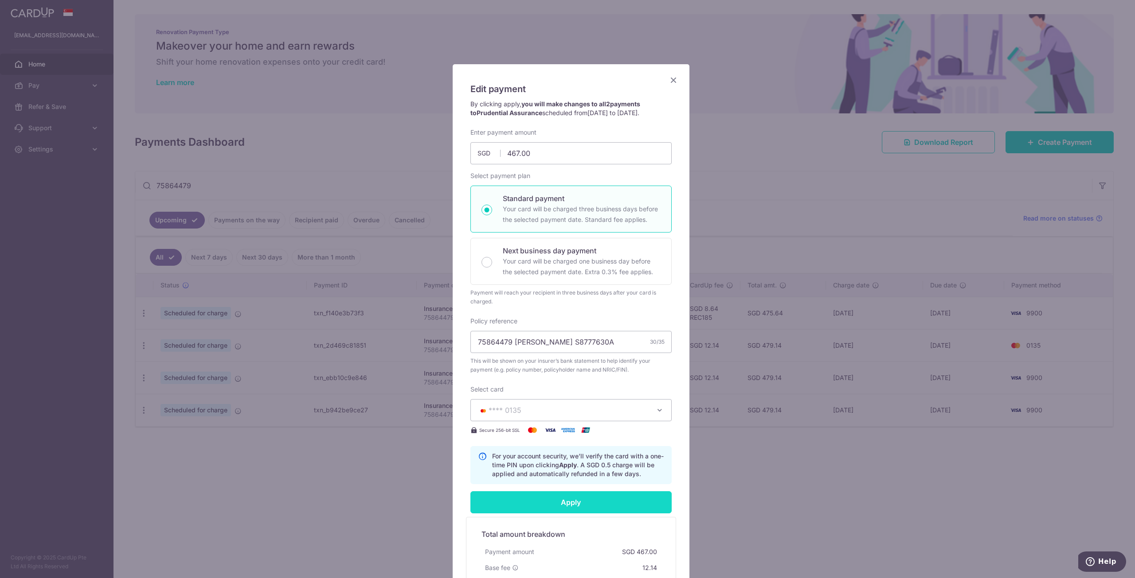
click at [556, 504] on input "Apply" at bounding box center [570, 503] width 201 height 22
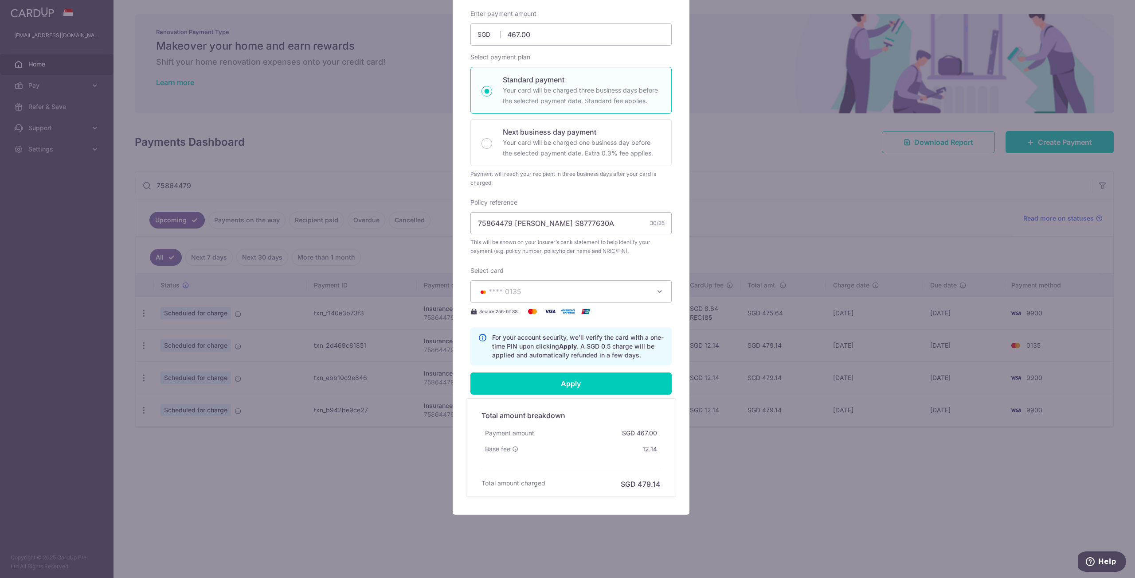
scroll to position [120, 0]
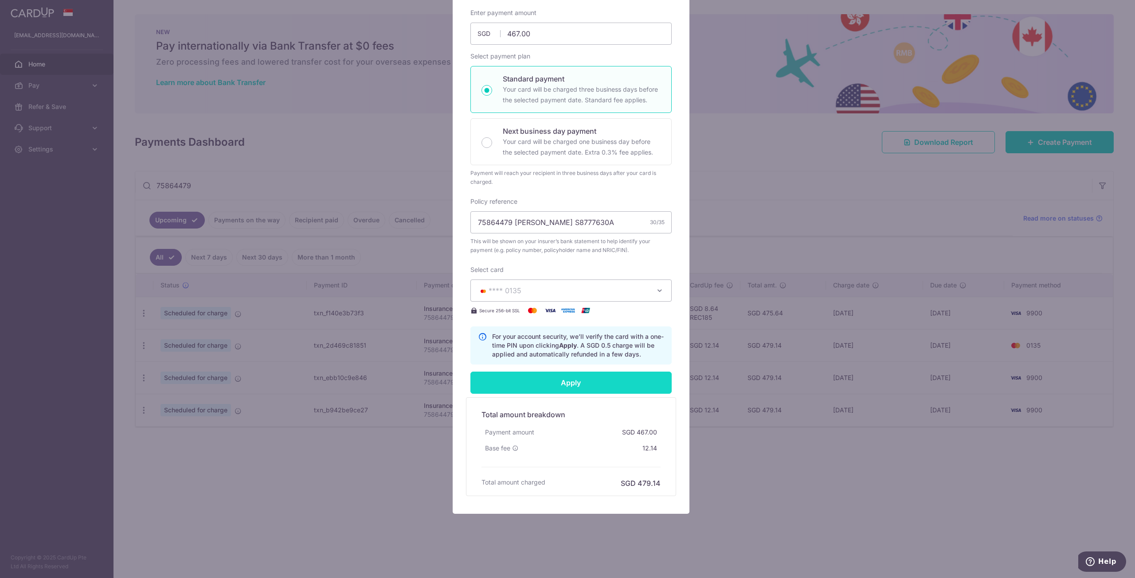
type input "Successfully Applied"
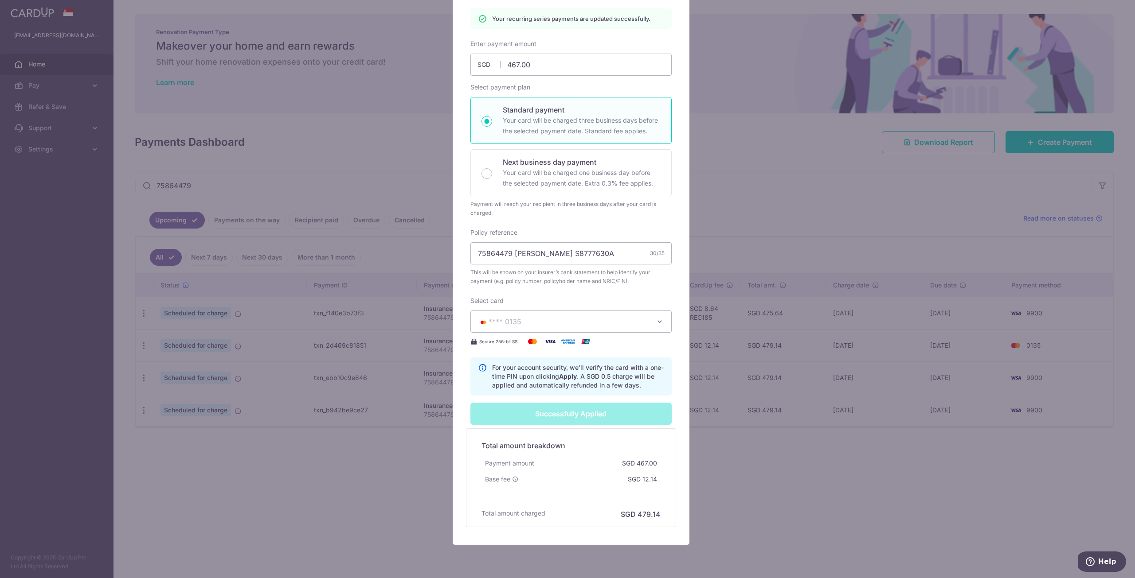
click at [773, 236] on div "Edit payment By clicking apply, you will make changes to all 2 payments to Prud…" at bounding box center [567, 289] width 1135 height 578
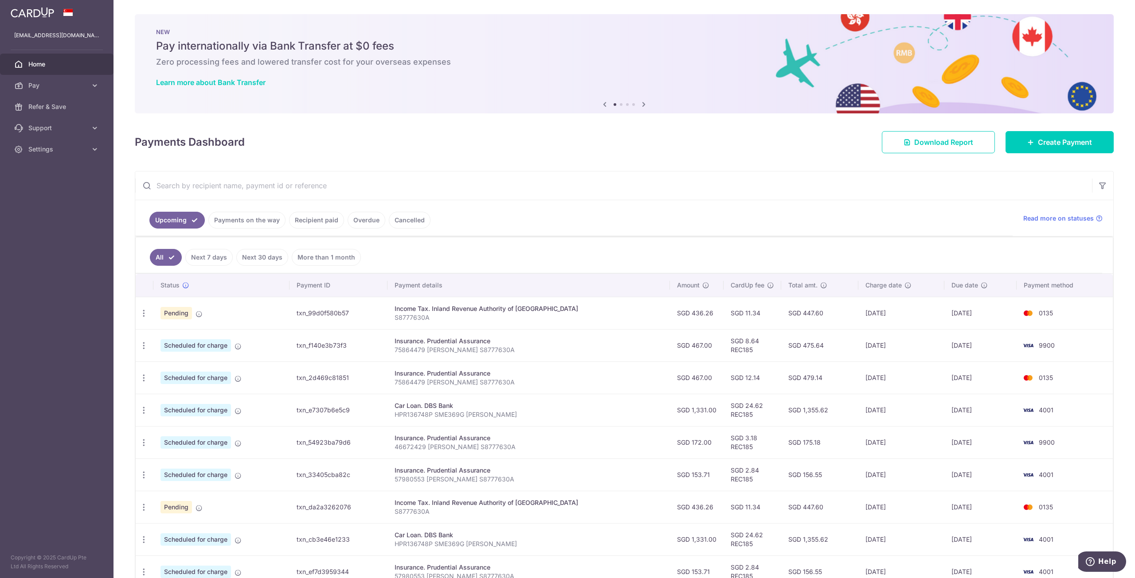
click at [246, 192] on input "text" at bounding box center [613, 186] width 957 height 28
paste input "75864479"
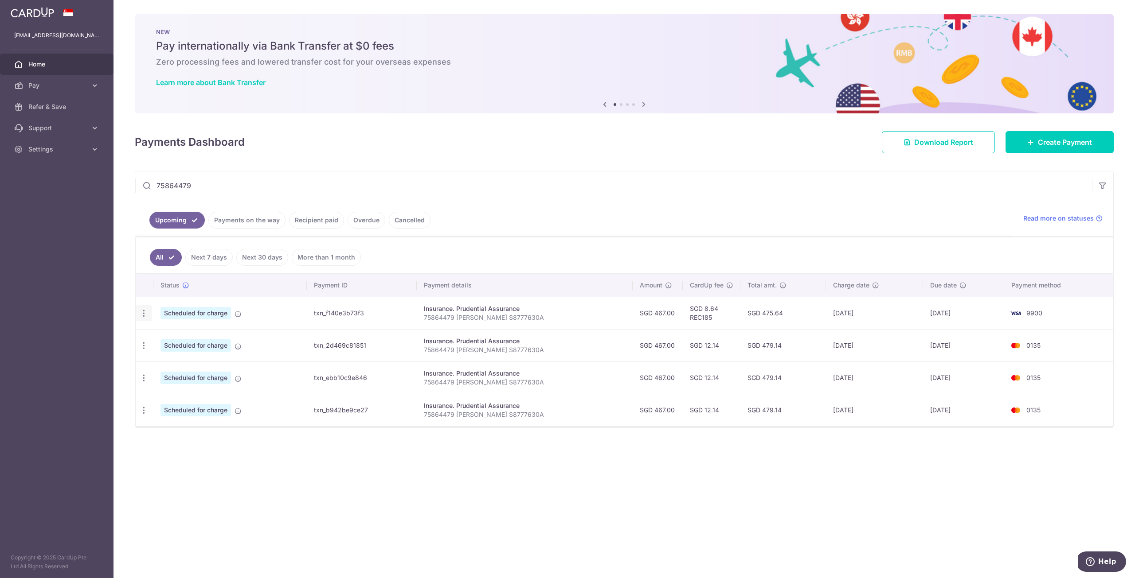
type input "75864479"
click at [141, 315] on icon "button" at bounding box center [143, 313] width 9 height 9
click at [172, 361] on span "Cancel payment" at bounding box center [190, 359] width 59 height 11
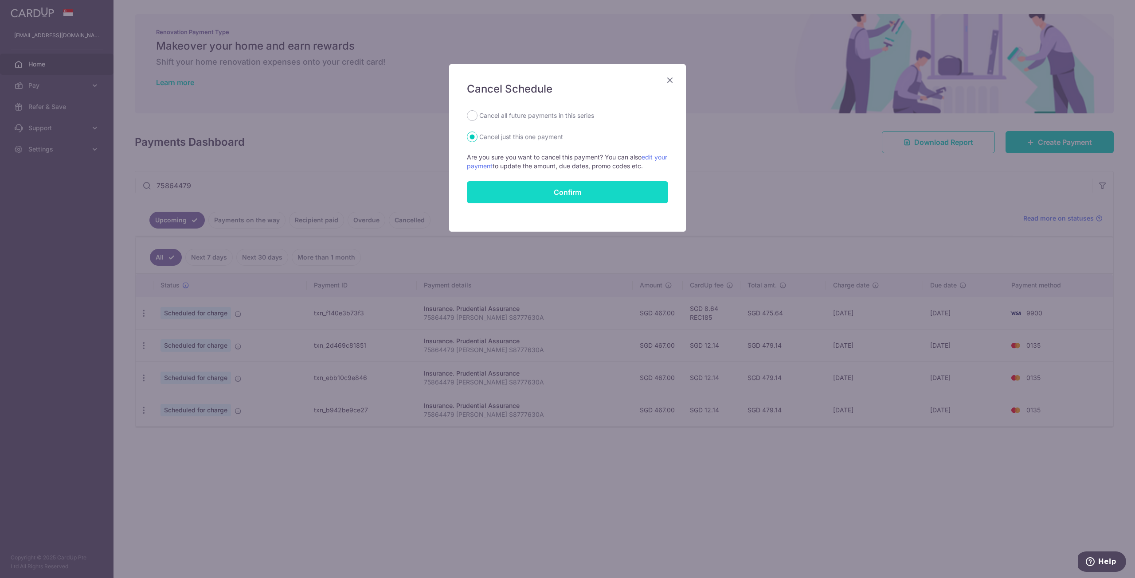
click at [595, 194] on button "Confirm" at bounding box center [567, 192] width 201 height 22
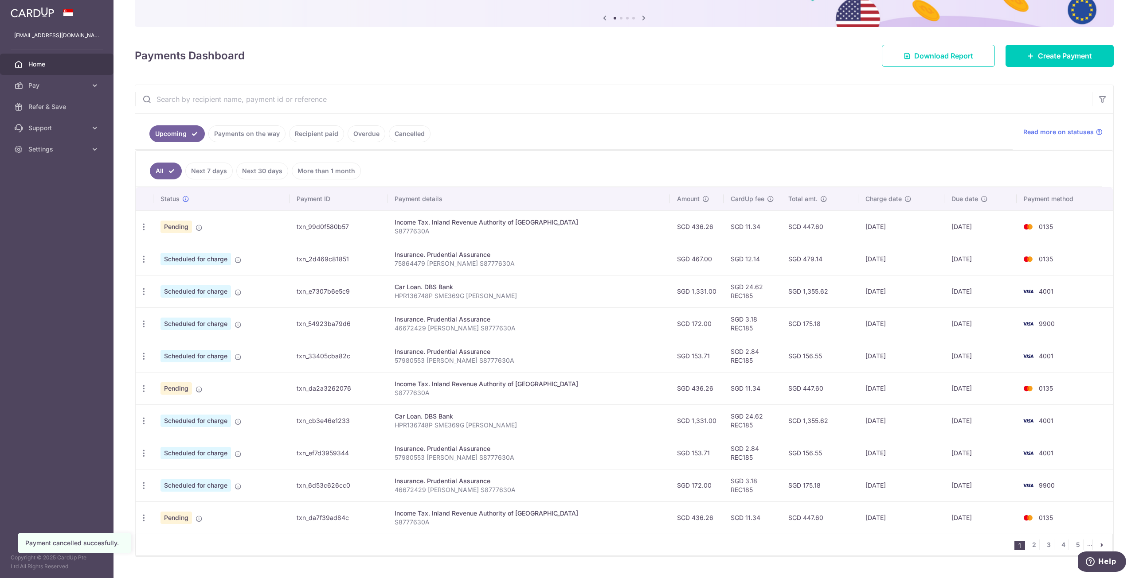
scroll to position [89, 0]
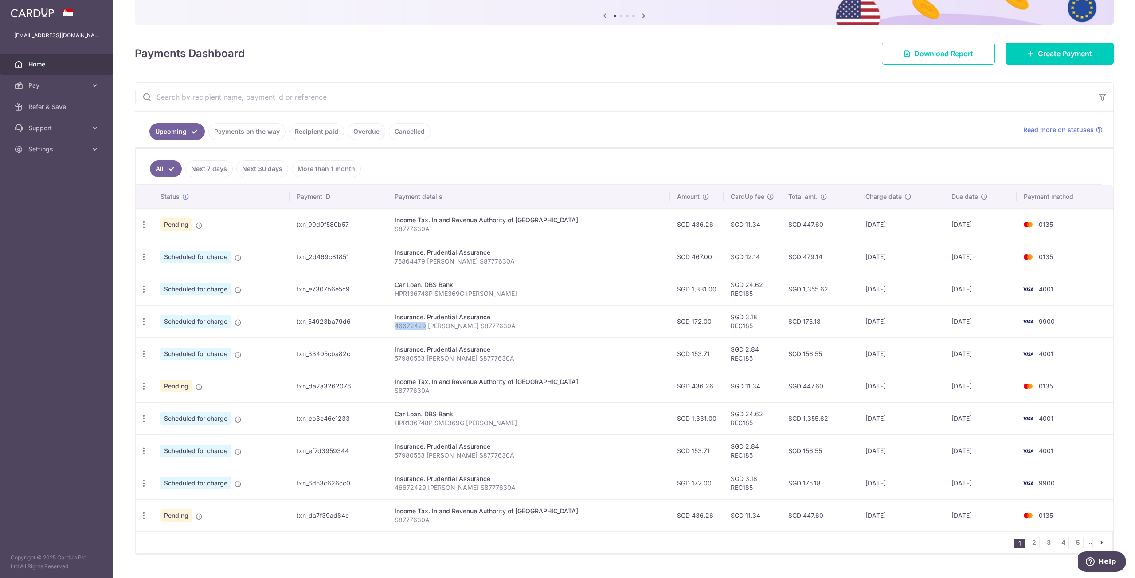
drag, startPoint x: 407, startPoint y: 326, endPoint x: 437, endPoint y: 325, distance: 30.2
click at [437, 325] on p "46672429 [PERSON_NAME] S8777630A" at bounding box center [528, 326] width 268 height 9
copy p "46672429"
click at [281, 100] on input "text" at bounding box center [613, 97] width 957 height 28
paste input "46672429"
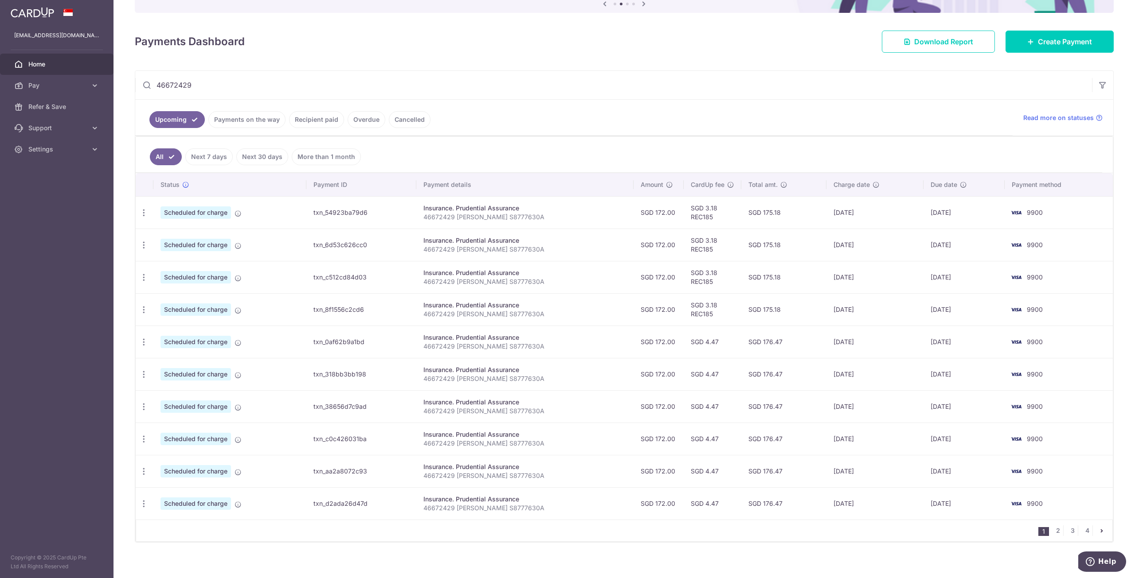
scroll to position [107, 0]
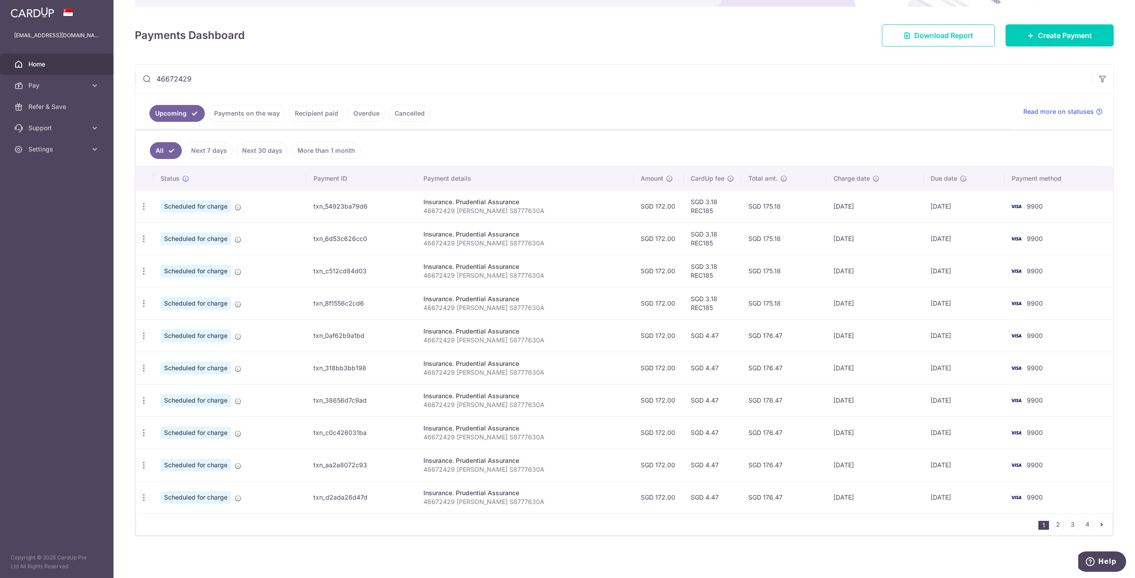
type input "46672429"
drag, startPoint x: 433, startPoint y: 211, endPoint x: 555, endPoint y: 216, distance: 121.6
click at [555, 216] on td "Insurance. Prudential Assurance 46672429 Lee Jia Yen S8777630A" at bounding box center [524, 206] width 217 height 32
copy p "46672429 [PERSON_NAME] S8777630A"
drag, startPoint x: 598, startPoint y: 153, endPoint x: 615, endPoint y: 157, distance: 18.2
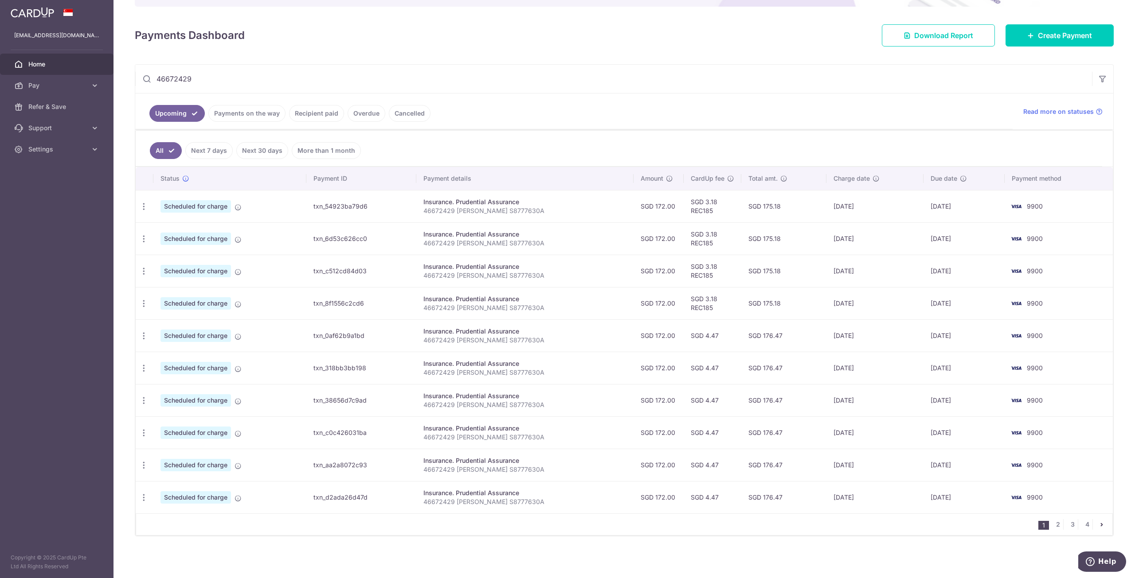
click at [598, 152] on ul "All Next 7 days Next 30 days More than 1 month" at bounding box center [619, 149] width 966 height 36
click at [691, 209] on td "SGD 3.18 REC185" at bounding box center [712, 206] width 58 height 32
click at [585, 145] on ul "All Next 7 days Next 30 days More than 1 month" at bounding box center [619, 149] width 966 height 36
click at [1037, 28] on link "Create Payment" at bounding box center [1059, 35] width 108 height 22
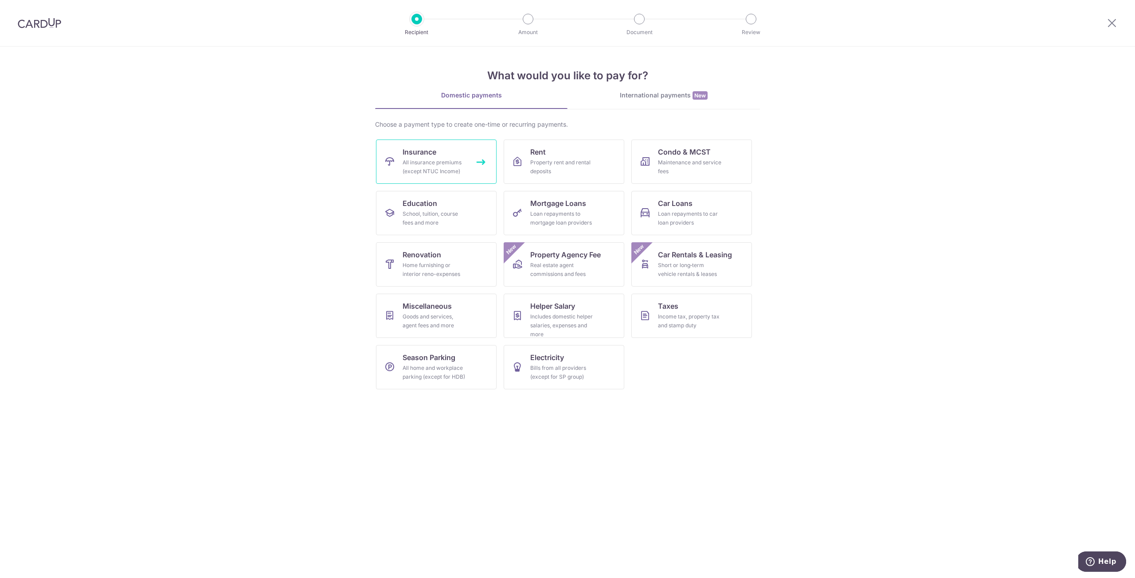
click at [414, 156] on span "Insurance" at bounding box center [419, 152] width 34 height 11
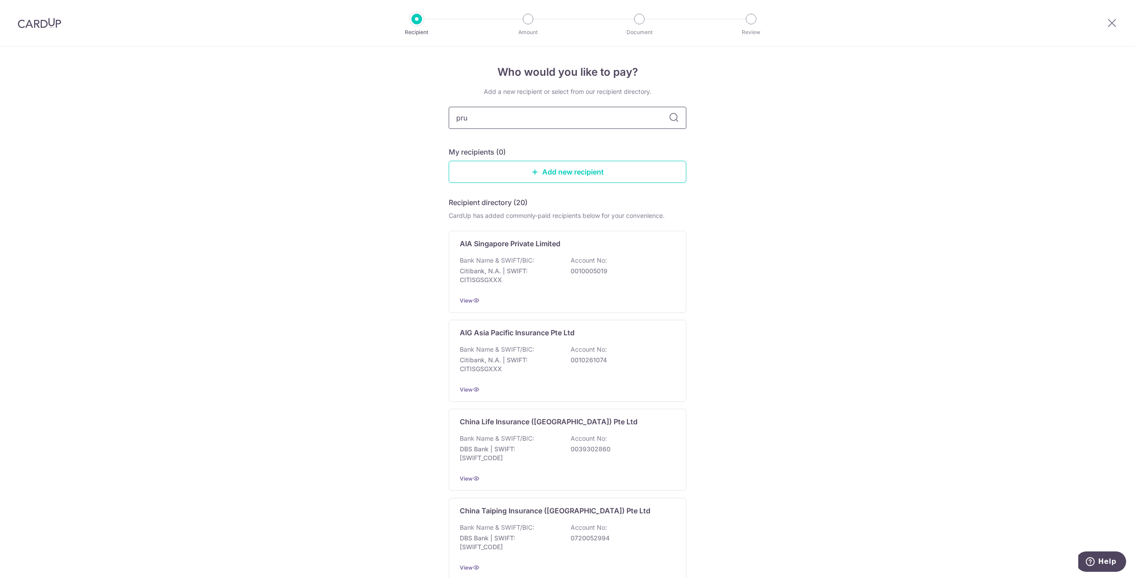
type input "prud"
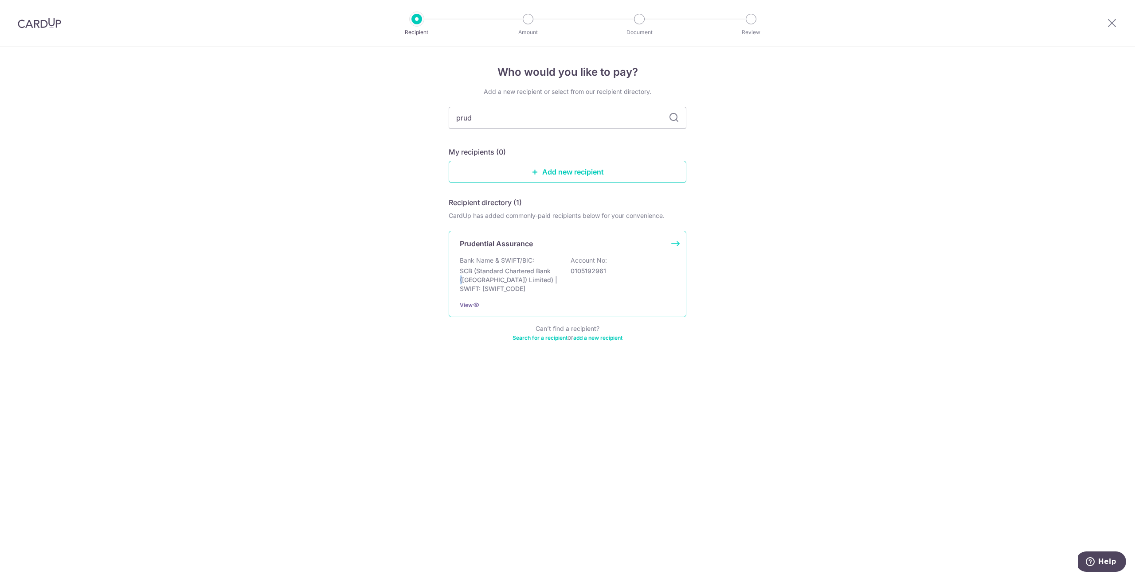
click at [520, 269] on p "SCB (Standard Chartered Bank ([GEOGRAPHIC_DATA]) Limited) | SWIFT: [SWIFT_CODE]" at bounding box center [509, 280] width 99 height 27
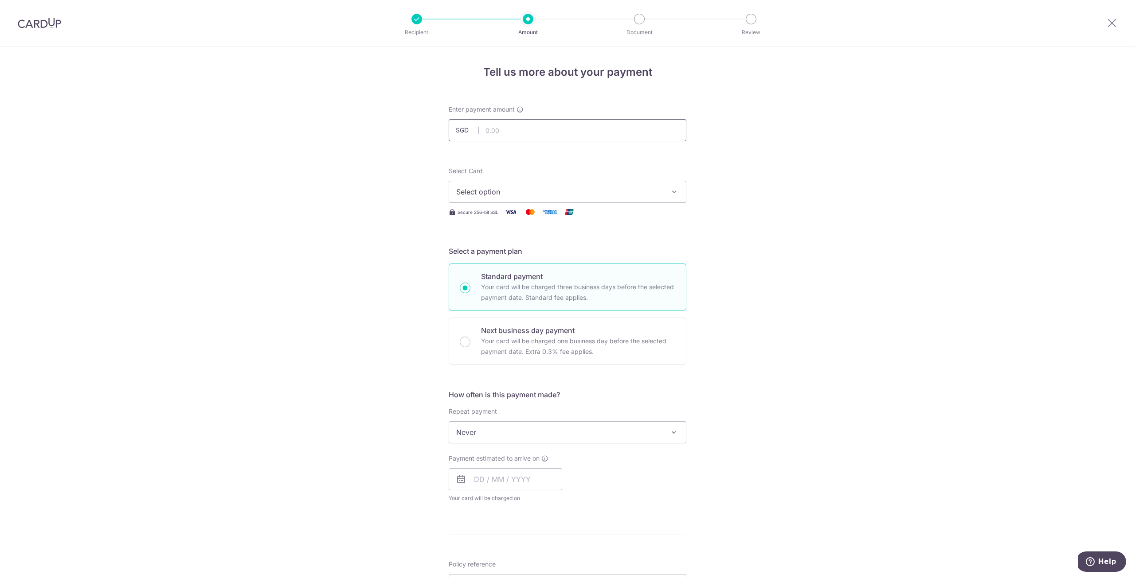
click at [505, 129] on input "text" at bounding box center [568, 130] width 238 height 22
type input "172.00"
click at [906, 193] on div "Tell us more about your payment Enter payment amount SGD 172.00 172.00 Select C…" at bounding box center [567, 448] width 1135 height 802
click at [673, 198] on button "Select option" at bounding box center [568, 192] width 238 height 22
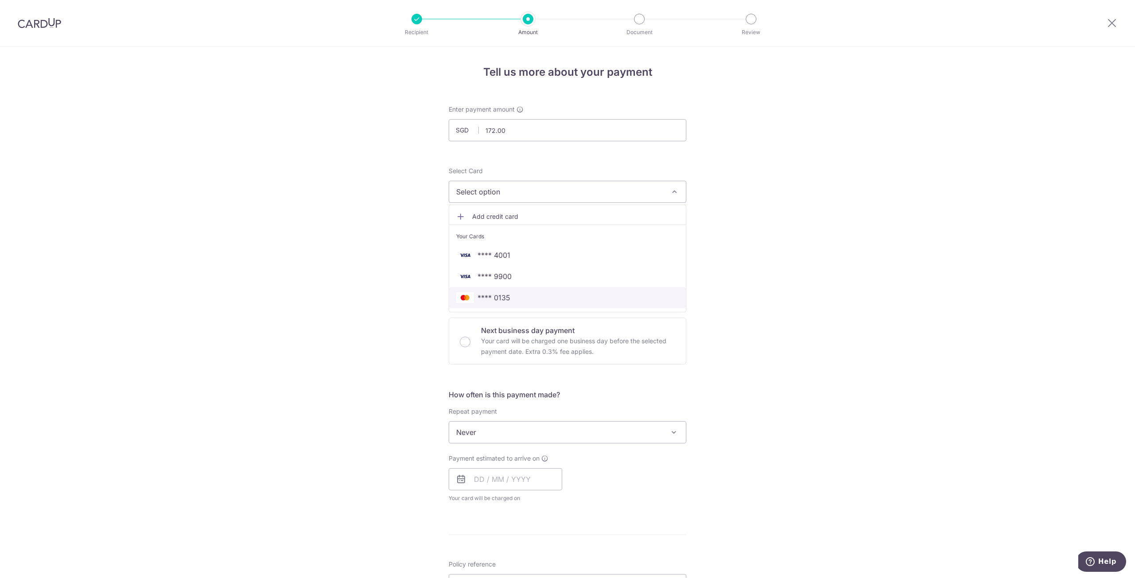
click at [505, 294] on span "**** 0135" at bounding box center [493, 298] width 33 height 11
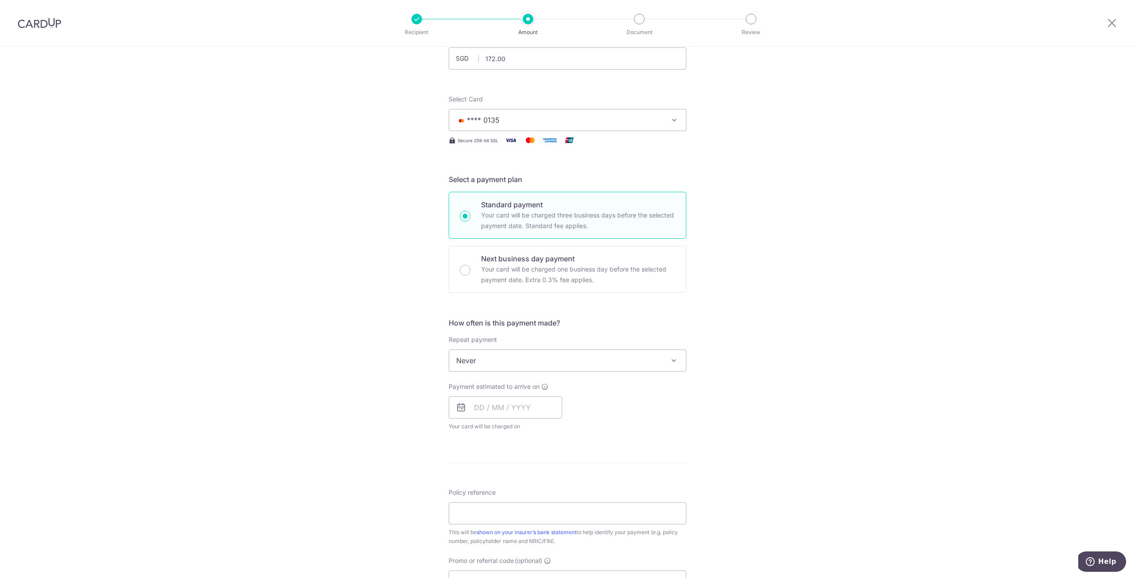
scroll to position [177, 0]
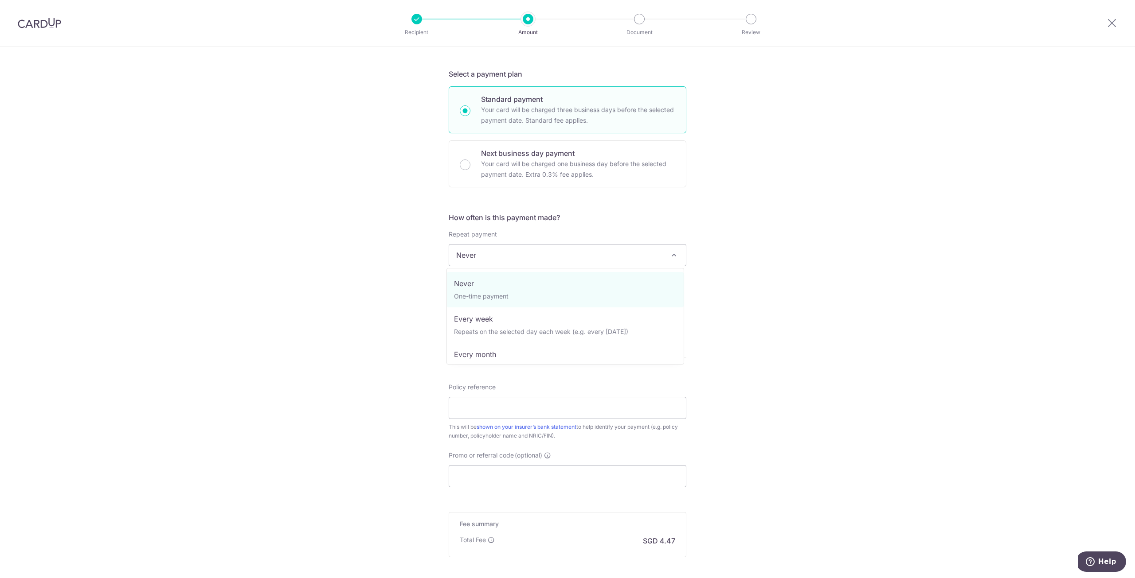
click at [571, 255] on span "Never" at bounding box center [567, 255] width 237 height 21
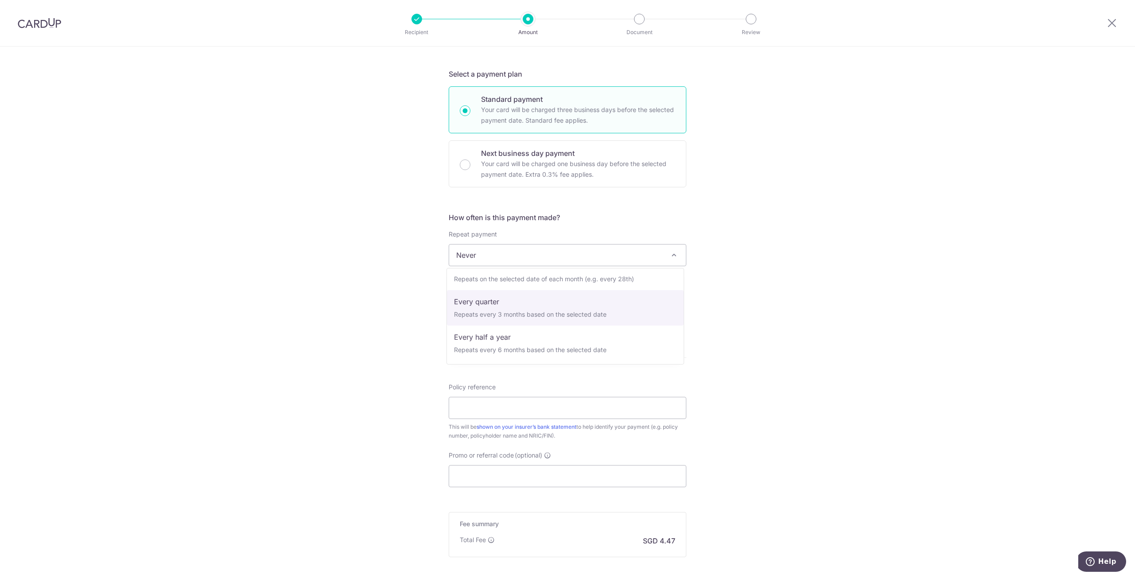
scroll to position [89, 0]
select select "3"
click at [483, 296] on input "text" at bounding box center [505, 302] width 113 height 22
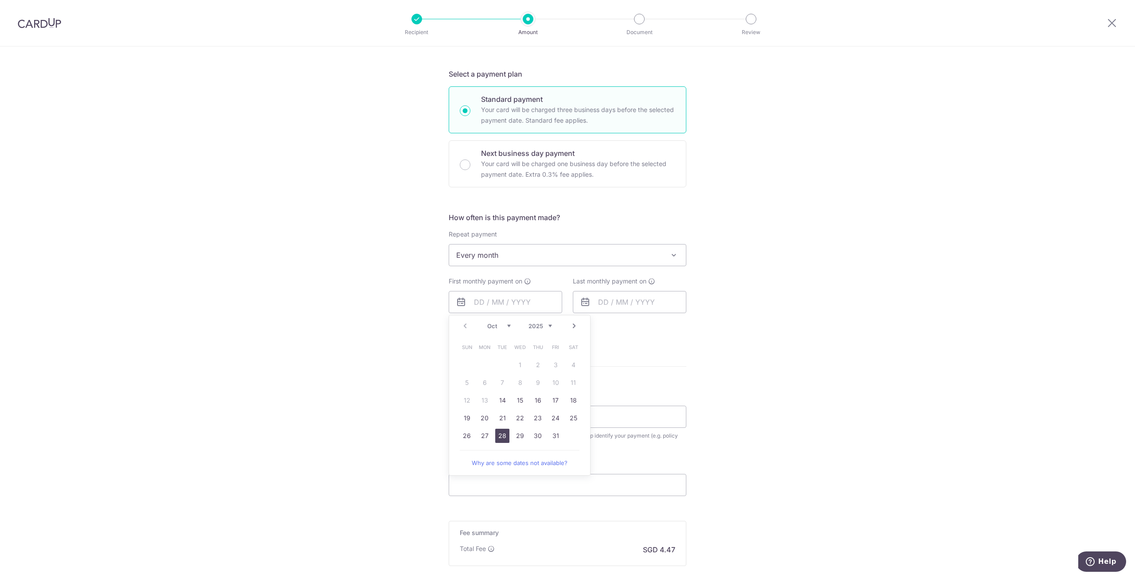
click at [499, 430] on link "28" at bounding box center [502, 436] width 14 height 14
type input "[DATE]"
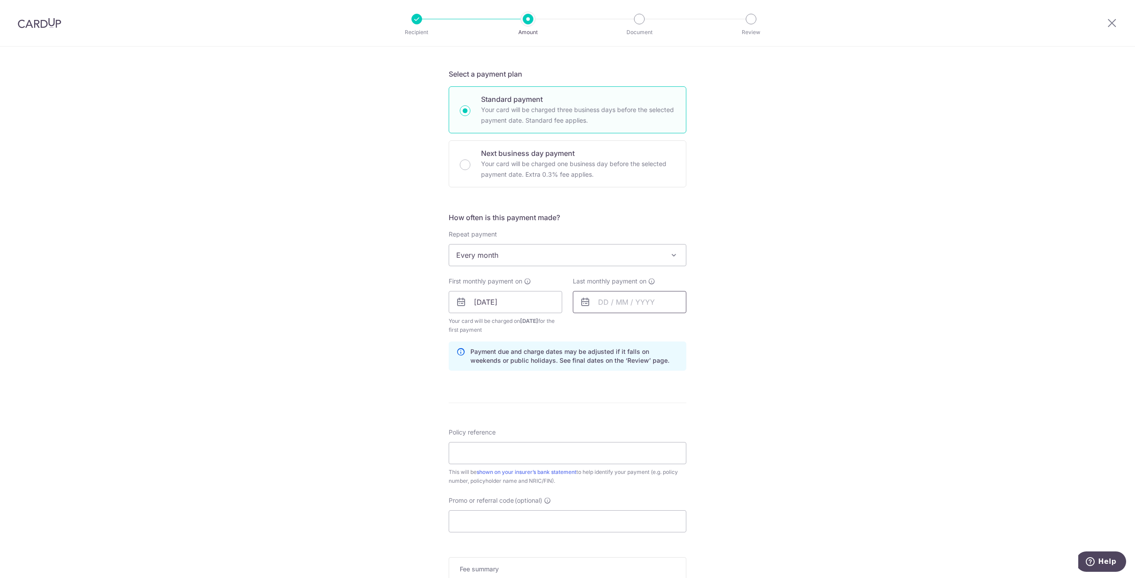
click at [591, 298] on input "text" at bounding box center [629, 302] width 113 height 22
click at [698, 324] on link "Next" at bounding box center [698, 326] width 11 height 11
click at [638, 438] on link "28" at bounding box center [644, 436] width 14 height 14
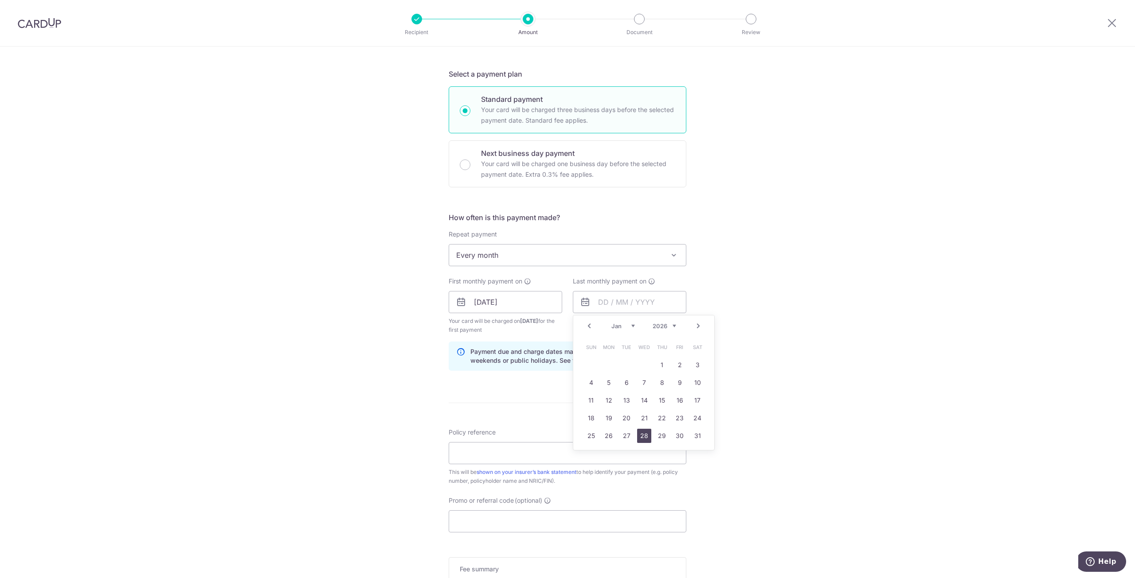
type input "[DATE]"
click at [807, 428] on div "Tell us more about your payment Enter payment amount SGD 172.00 172.00 Select C…" at bounding box center [567, 292] width 1135 height 847
click at [387, 324] on div "Tell us more about your payment Enter payment amount SGD 172.00 172.00 Select C…" at bounding box center [567, 292] width 1135 height 847
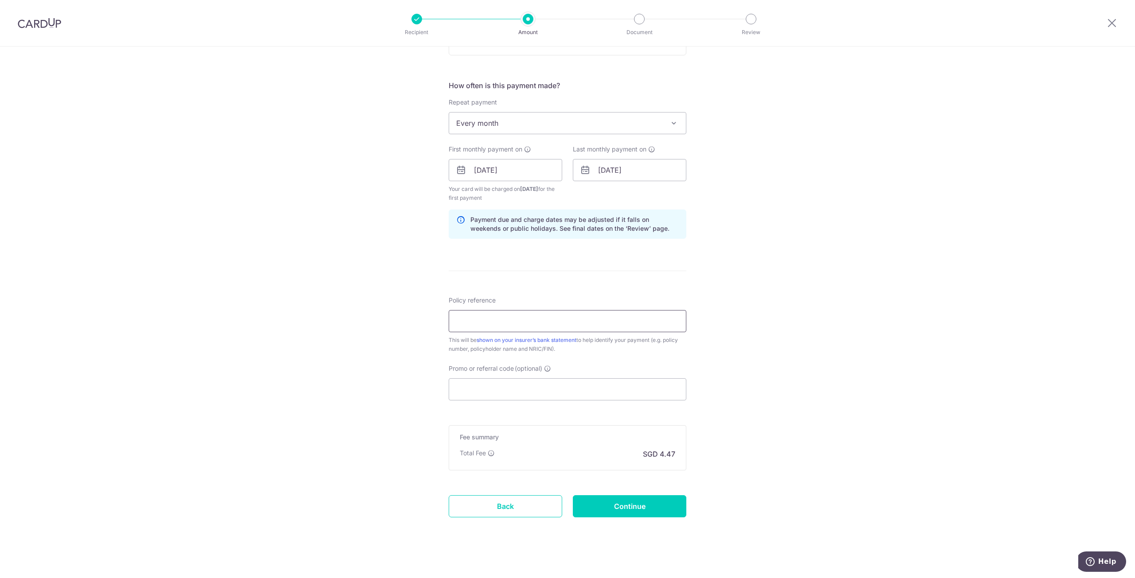
scroll to position [310, 0]
click at [474, 321] on input "Policy reference" at bounding box center [568, 320] width 238 height 22
paste input "46672429 Lee Jia Yen S8777630A SGD"
drag, startPoint x: 282, startPoint y: 335, endPoint x: 297, endPoint y: 335, distance: 15.5
click at [282, 335] on div "Tell us more about your payment Enter payment amount SGD 172.00 172.00 Select C…" at bounding box center [567, 159] width 1135 height 847
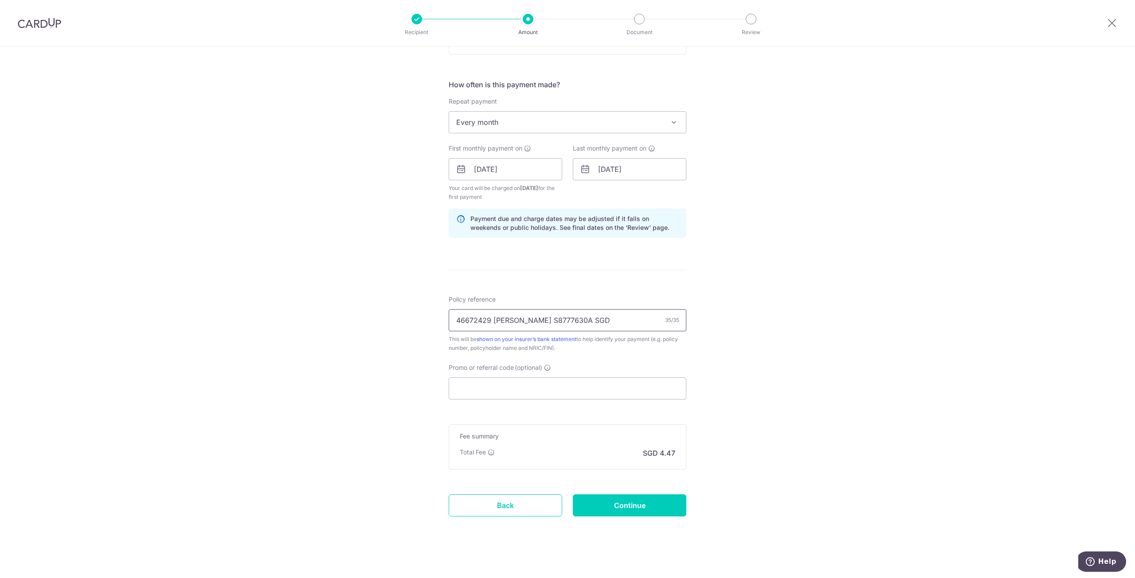
drag, startPoint x: 605, startPoint y: 319, endPoint x: 569, endPoint y: 323, distance: 36.6
click at [569, 323] on input "46672429 Lee Jia Yen S8777630A SGD" at bounding box center [568, 320] width 238 height 22
type input "46672429 [PERSON_NAME] S8777630A"
click at [636, 508] on input "Continue" at bounding box center [629, 506] width 113 height 22
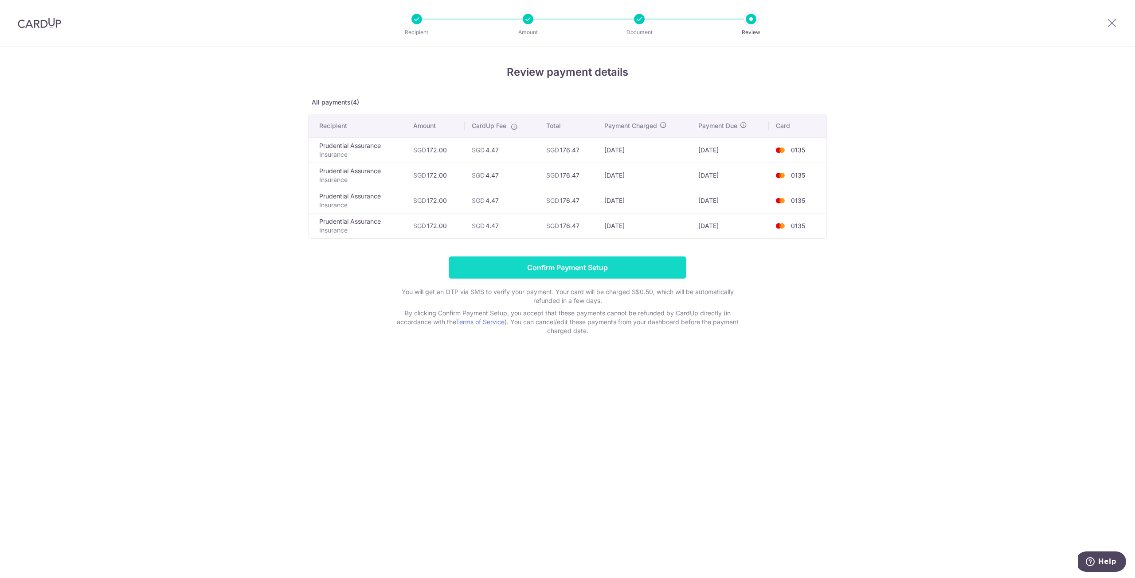
click at [540, 268] on input "Confirm Payment Setup" at bounding box center [568, 268] width 238 height 22
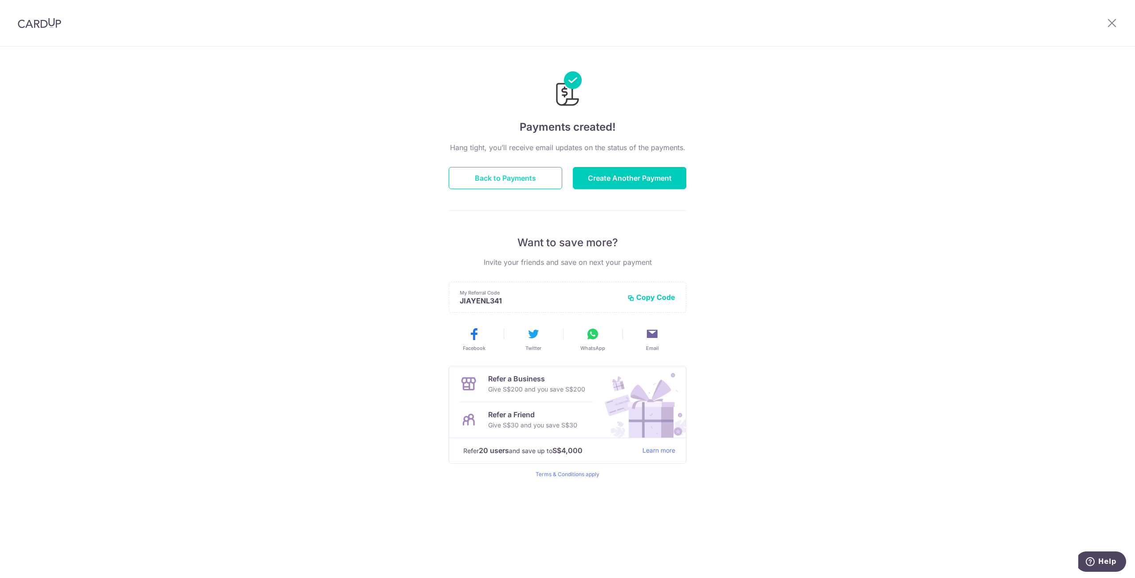
click at [494, 170] on button "Back to Payments" at bounding box center [505, 178] width 113 height 22
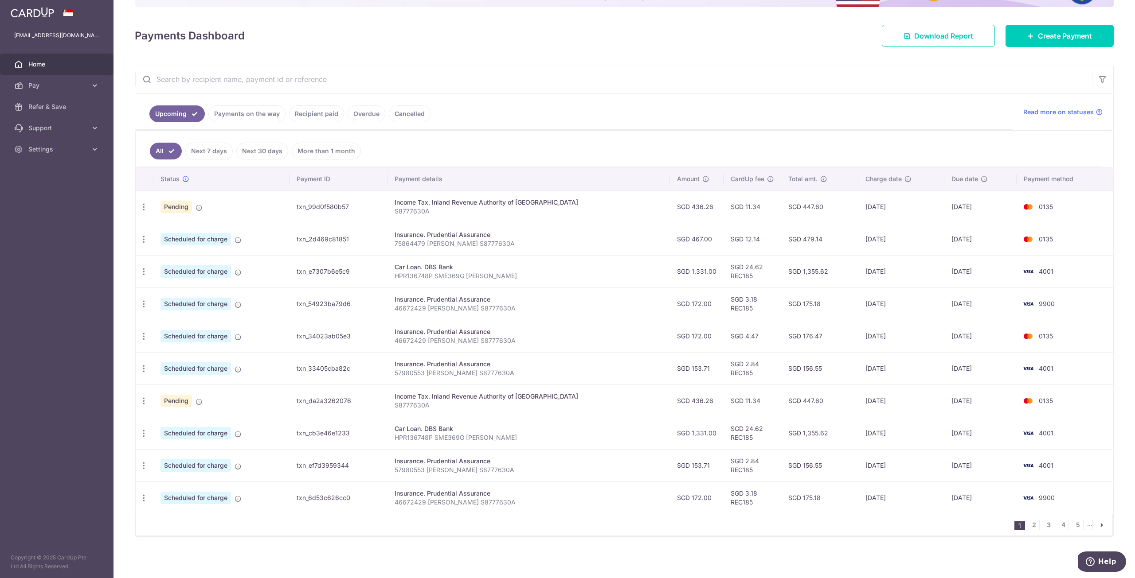
scroll to position [107, 0]
drag, startPoint x: 407, startPoint y: 340, endPoint x: 437, endPoint y: 340, distance: 30.2
click at [437, 340] on p "46672429 [PERSON_NAME] S8777630A" at bounding box center [528, 340] width 268 height 9
copy p "46672429"
click at [256, 81] on input "text" at bounding box center [613, 79] width 957 height 28
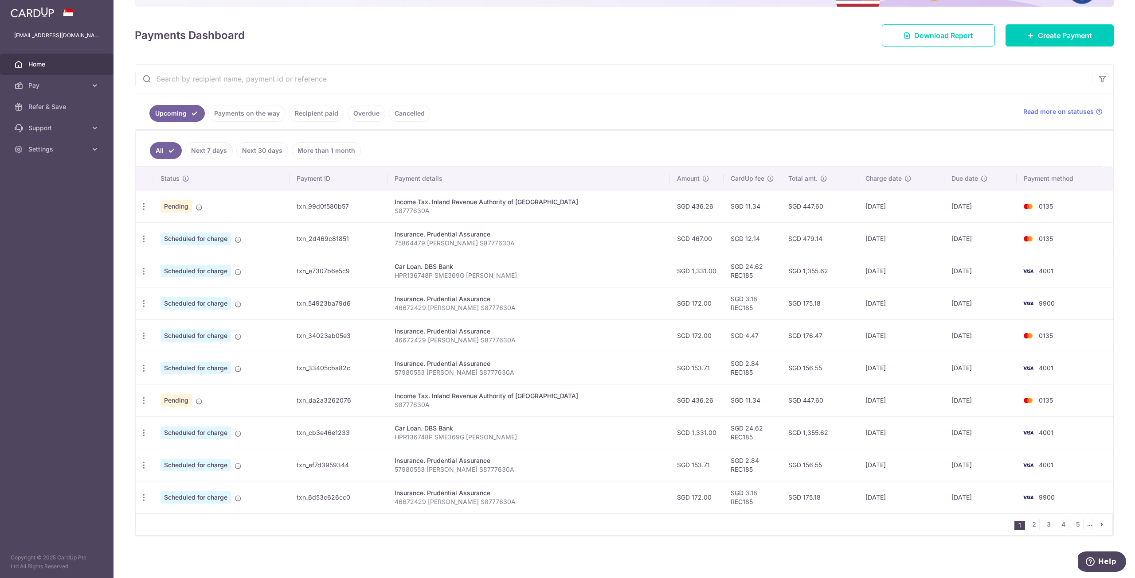
paste input "46672429"
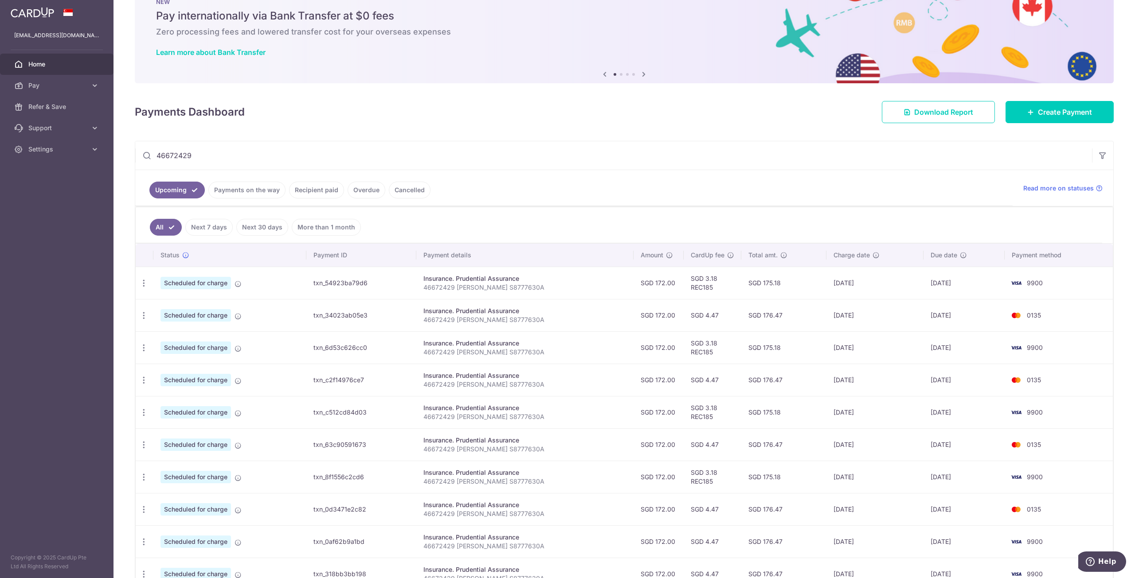
scroll to position [44, 0]
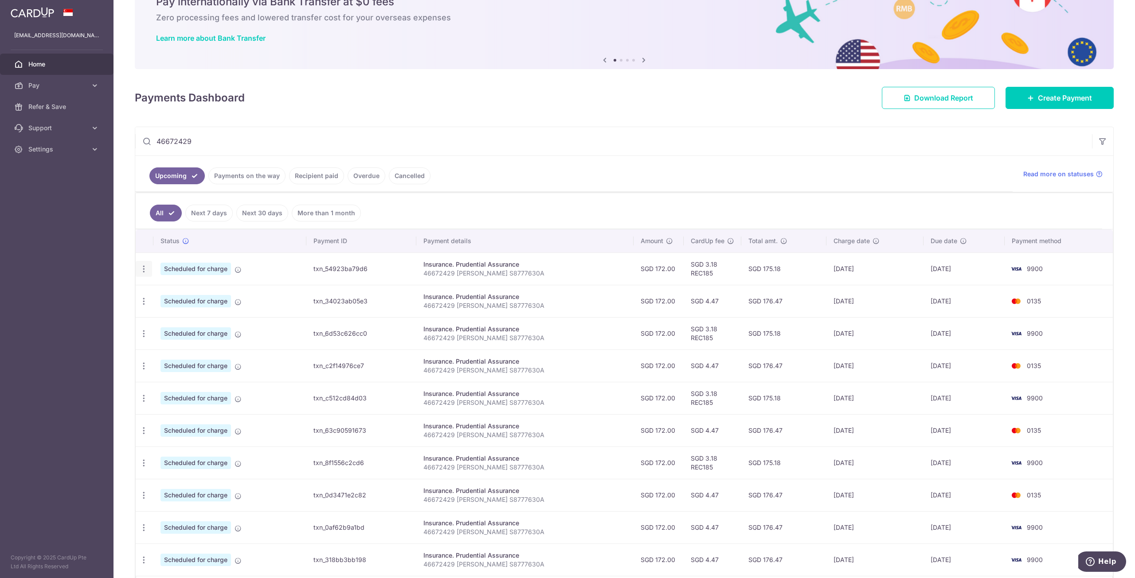
type input "46672429"
click at [142, 272] on icon "button" at bounding box center [143, 269] width 9 height 9
click at [172, 317] on span "Cancel payment" at bounding box center [190, 315] width 59 height 11
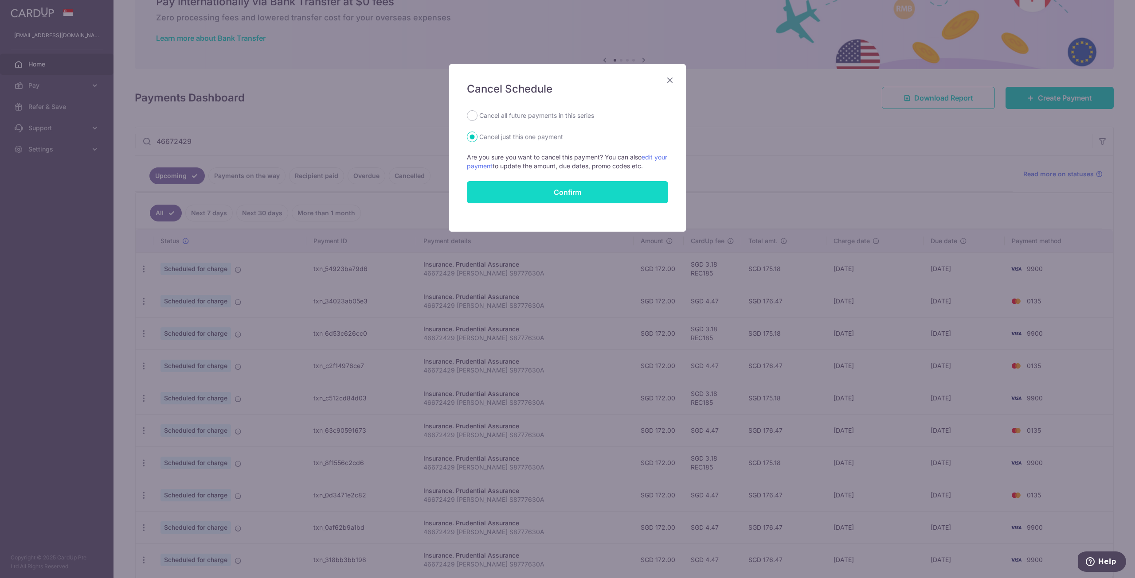
click at [520, 197] on button "Confirm" at bounding box center [567, 192] width 201 height 22
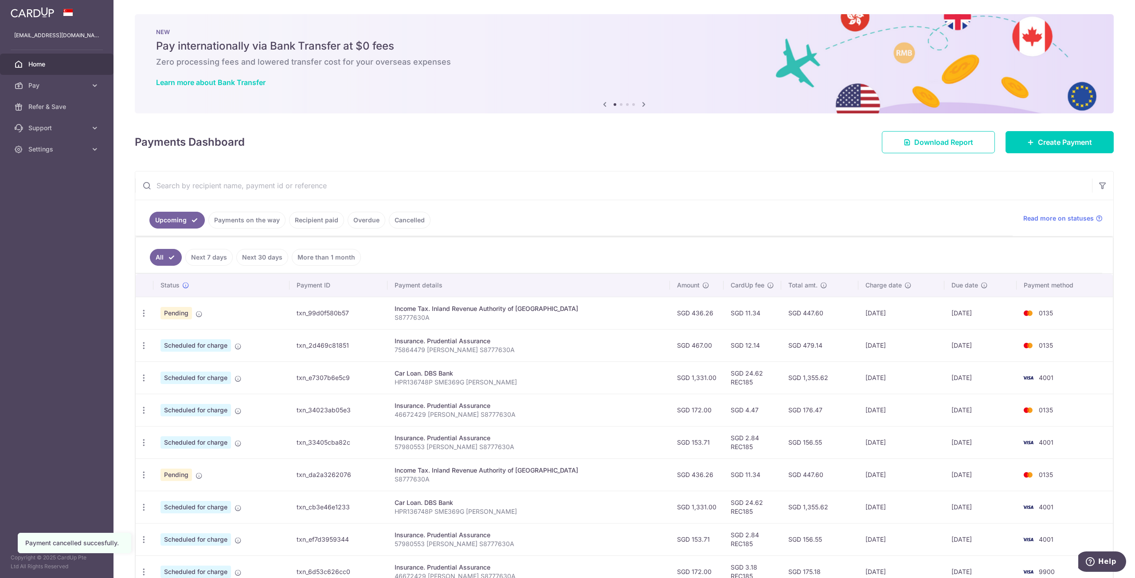
click at [239, 188] on input "text" at bounding box center [613, 186] width 957 height 28
paste input "46672429"
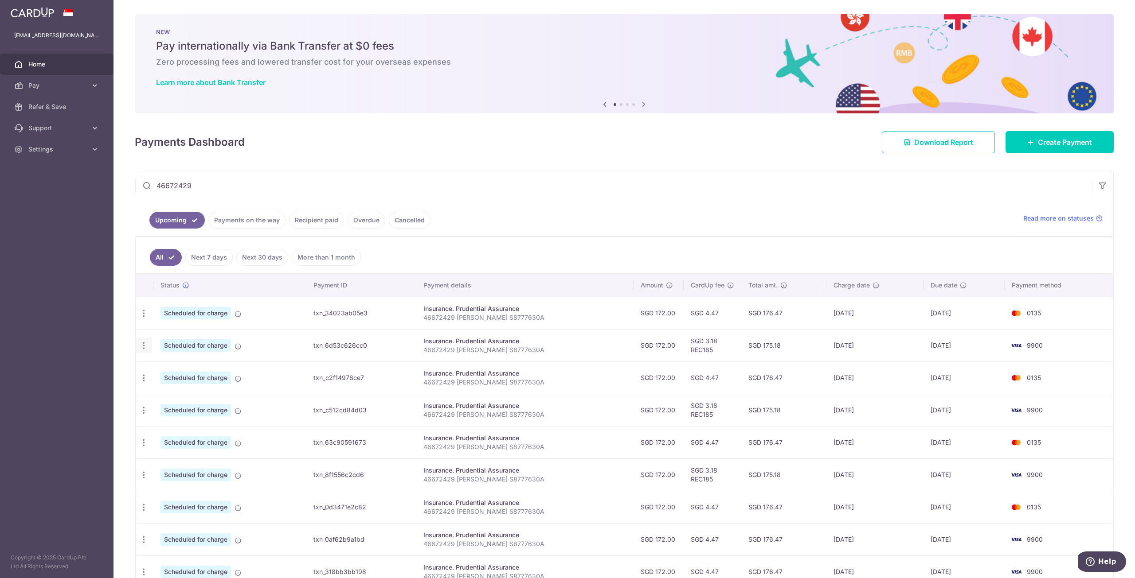
type input "46672429"
click at [146, 344] on icon "button" at bounding box center [143, 345] width 9 height 9
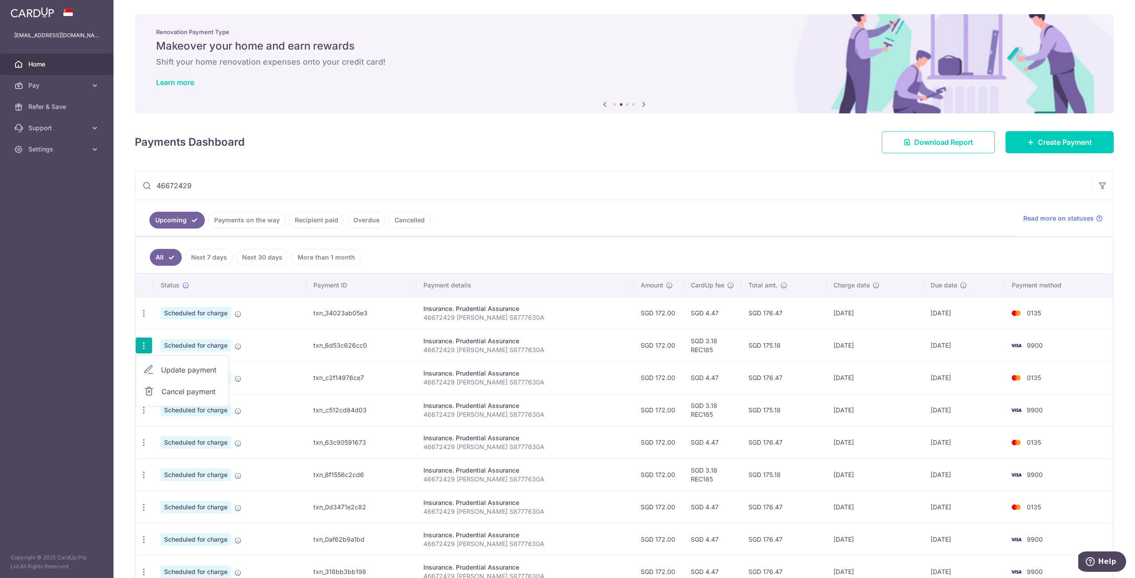
click at [179, 393] on span "Cancel payment" at bounding box center [190, 392] width 59 height 11
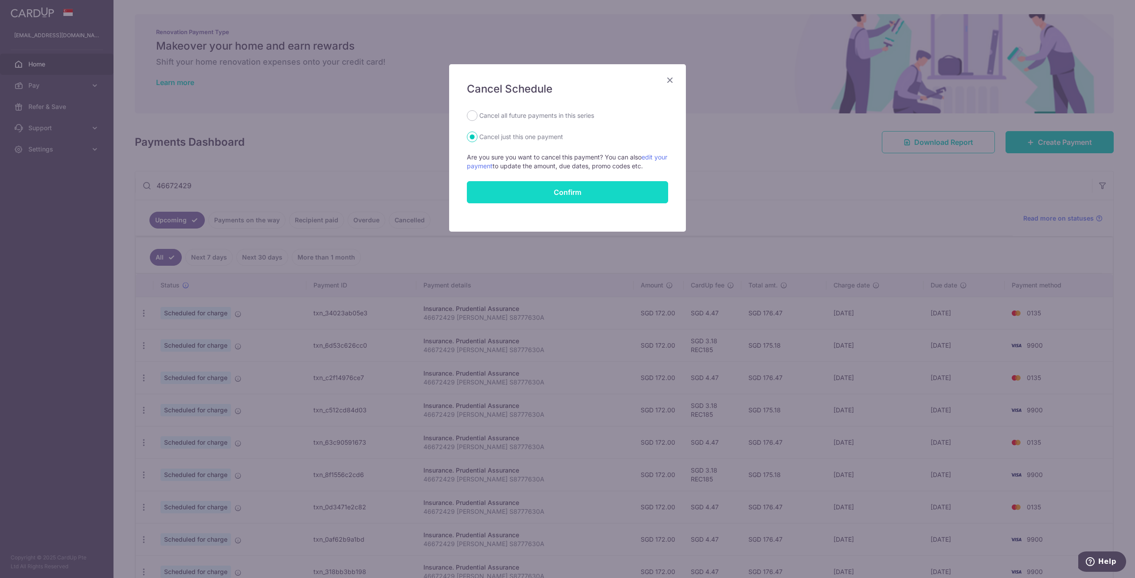
click at [584, 196] on button "Confirm" at bounding box center [567, 192] width 201 height 22
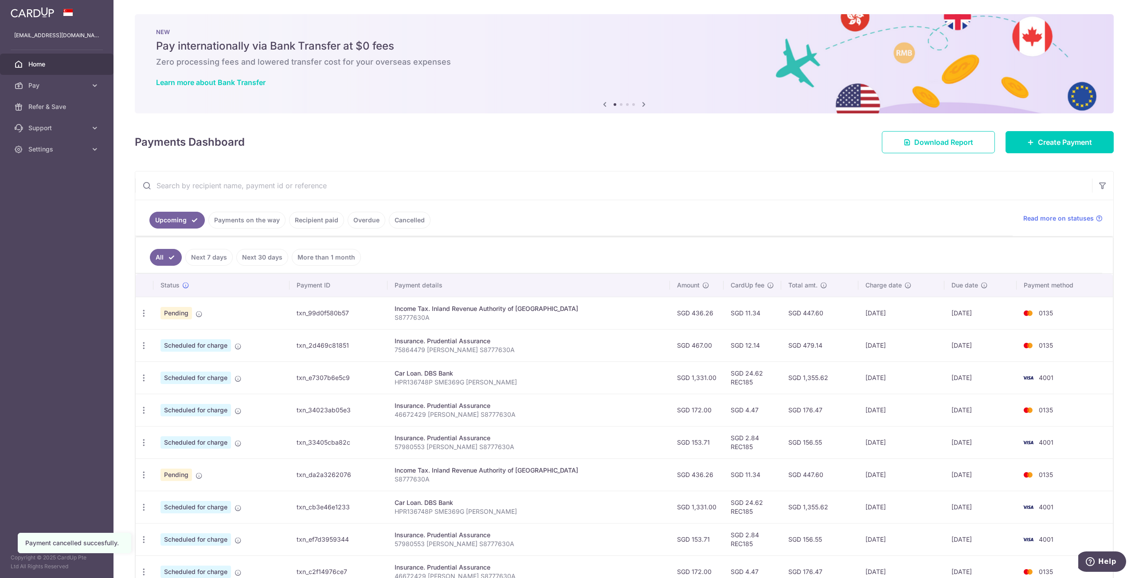
click at [218, 186] on input "text" at bounding box center [613, 186] width 957 height 28
paste input "46672429"
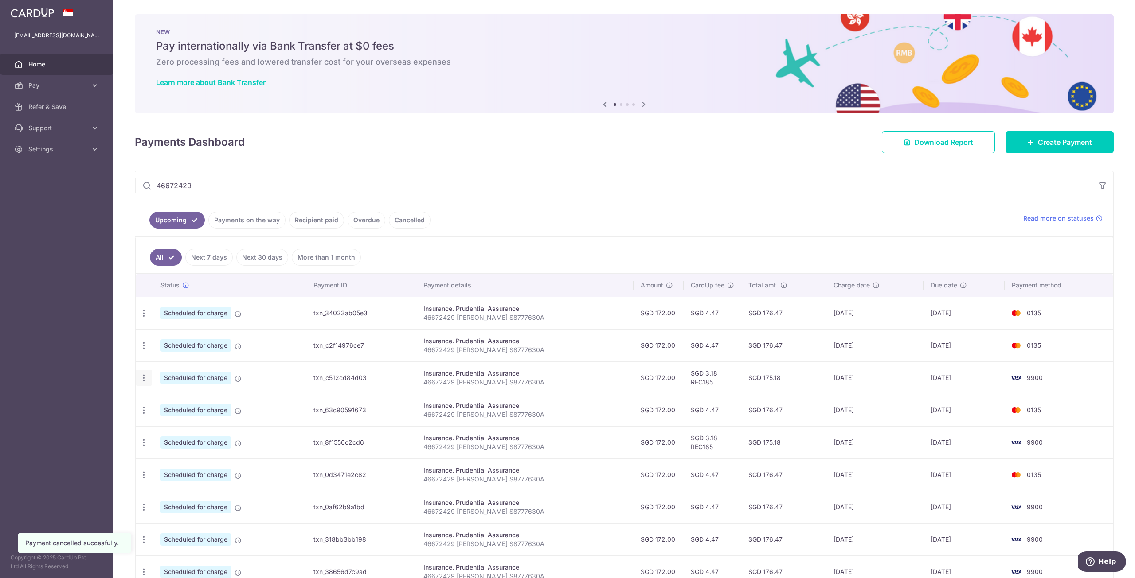
type input "46672429"
click at [147, 378] on icon "button" at bounding box center [143, 378] width 9 height 9
click at [173, 425] on span "Cancel payment" at bounding box center [190, 424] width 59 height 11
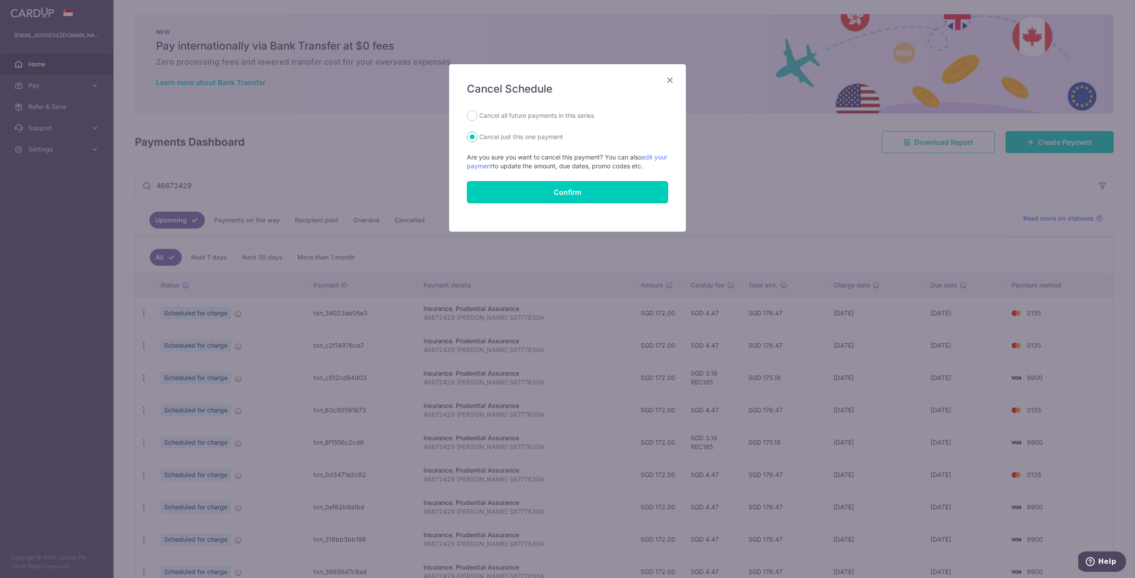
click at [524, 199] on button "Confirm" at bounding box center [567, 192] width 201 height 22
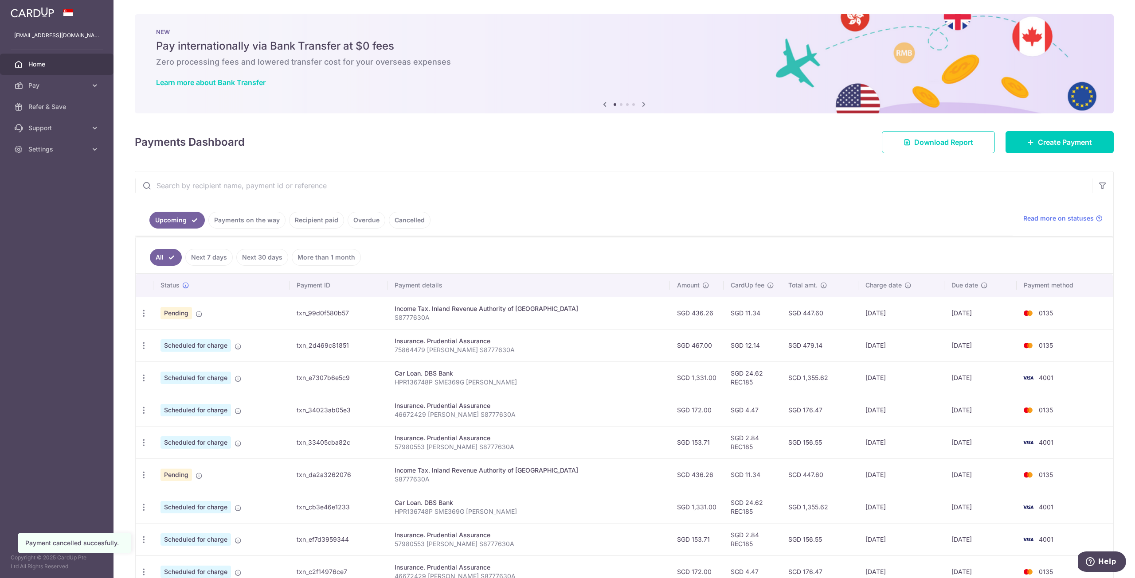
click at [223, 194] on input "text" at bounding box center [613, 186] width 957 height 28
paste input "46672429"
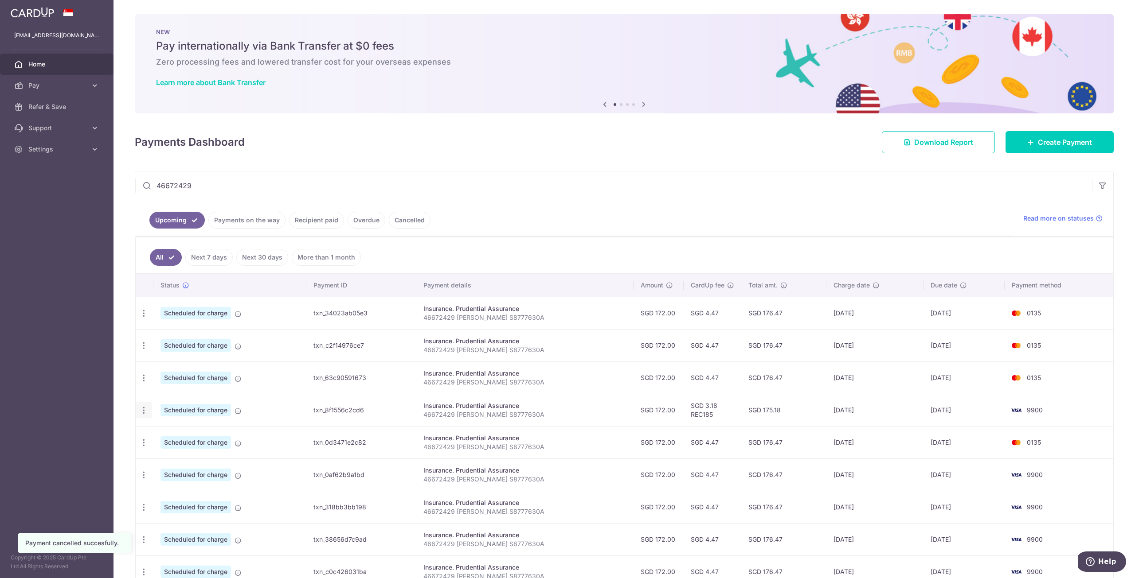
type input "46672429"
click at [145, 408] on icon "button" at bounding box center [143, 410] width 9 height 9
click at [173, 457] on span "Cancel payment" at bounding box center [190, 456] width 59 height 11
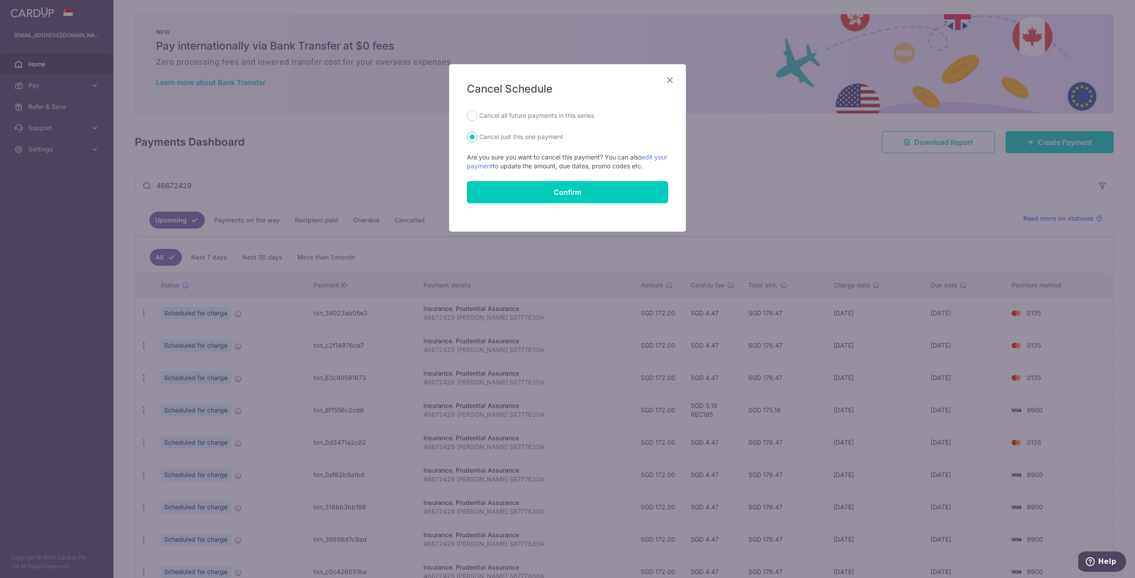
click at [539, 204] on div "Cancel Schedule Cancel all future payments in this series Cancel just this one …" at bounding box center [567, 148] width 237 height 168
click at [543, 201] on button "Confirm" at bounding box center [567, 192] width 201 height 22
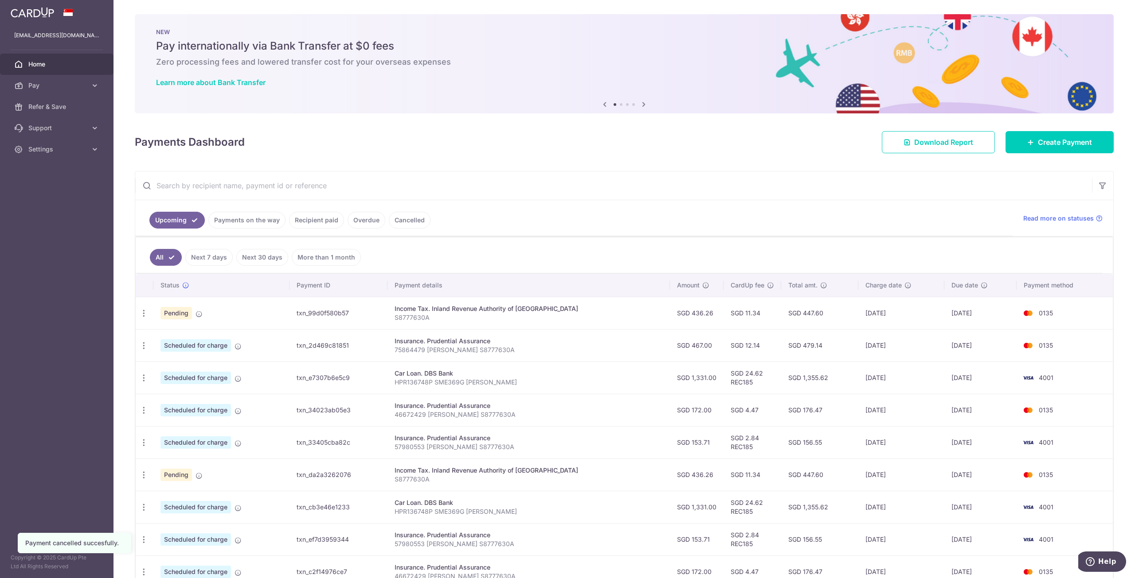
click at [352, 180] on input "text" at bounding box center [613, 186] width 957 height 28
paste input "46672429"
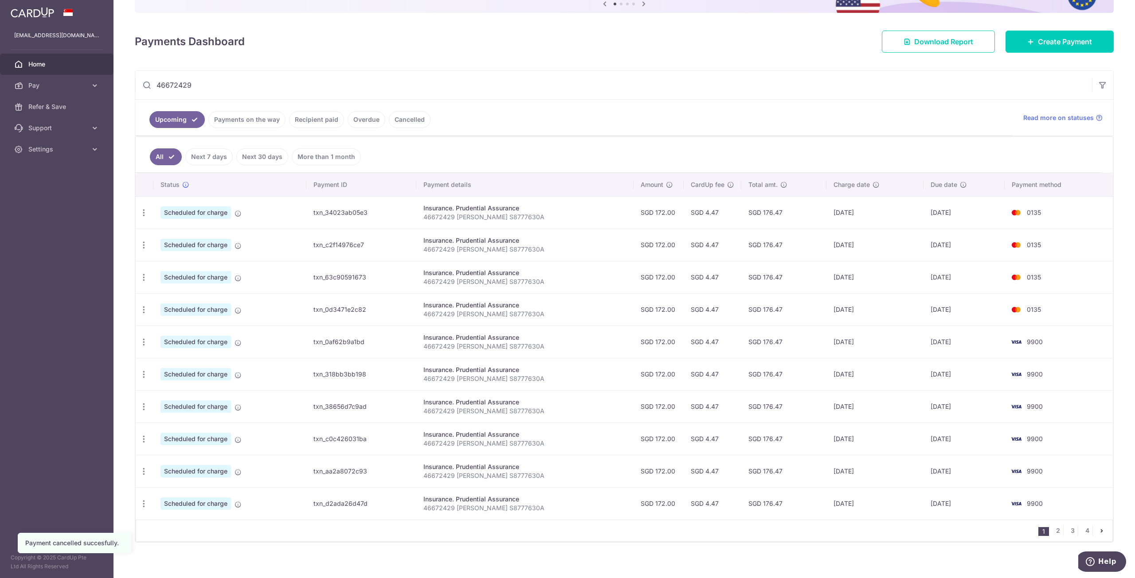
scroll to position [107, 0]
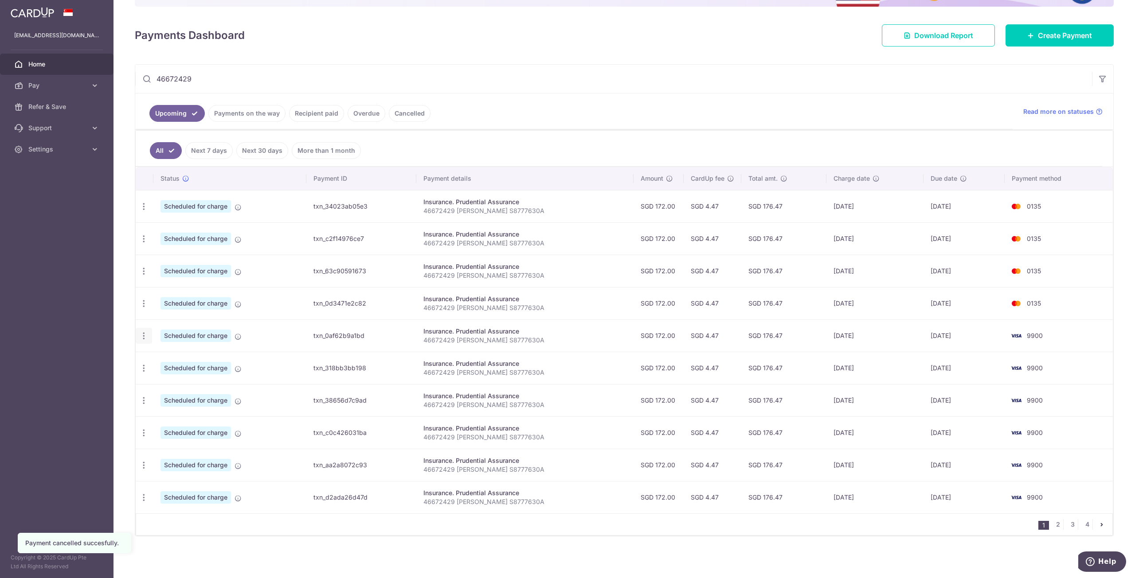
type input "46672429"
click at [143, 338] on icon "button" at bounding box center [143, 336] width 9 height 9
click at [178, 363] on span "Update payment" at bounding box center [191, 360] width 60 height 11
radio input "true"
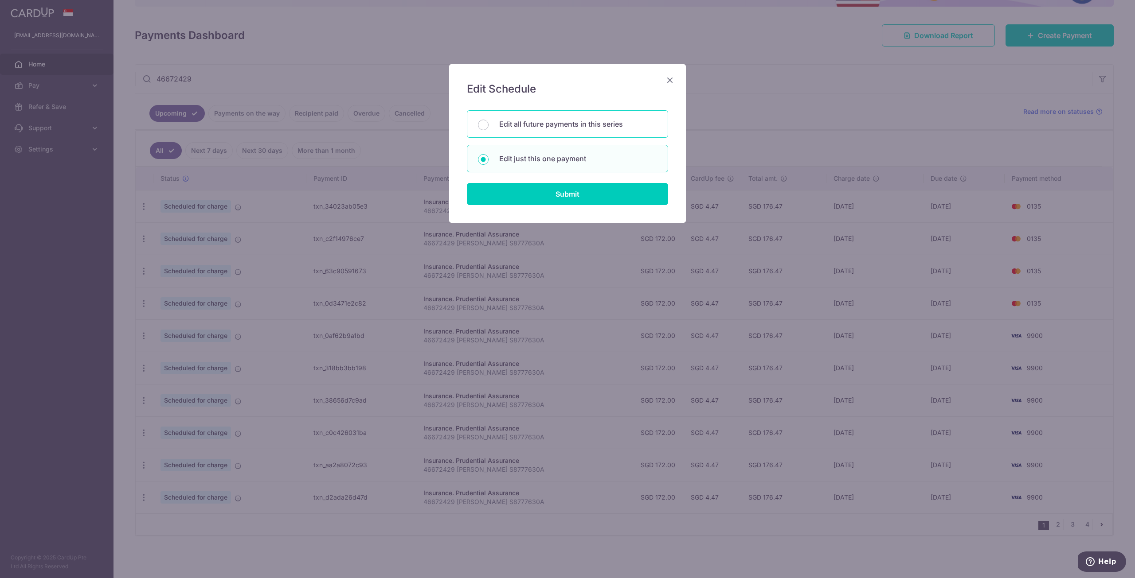
click at [528, 126] on p "Edit all future payments in this series" at bounding box center [578, 124] width 158 height 11
click at [488, 126] on input "Edit all future payments in this series" at bounding box center [483, 125] width 11 height 11
radio input "true"
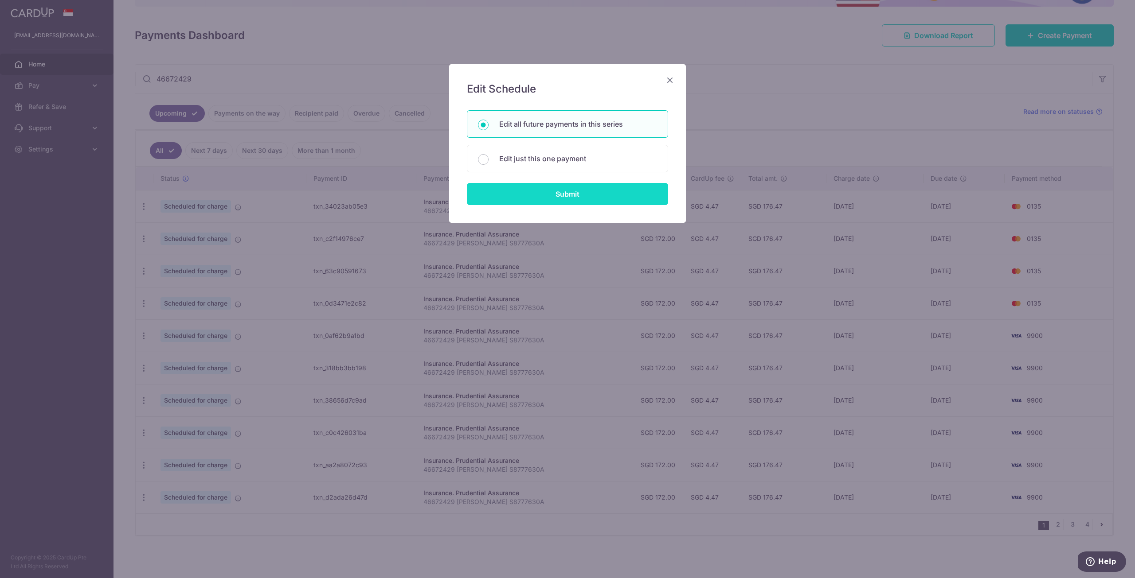
click at [556, 199] on input "Submit" at bounding box center [567, 194] width 201 height 22
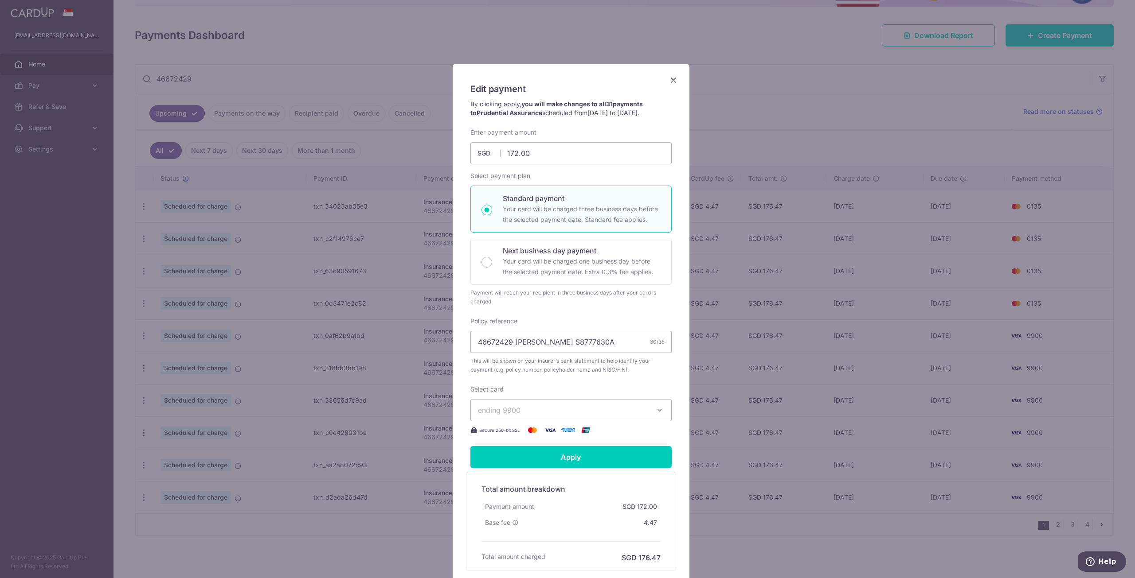
click at [660, 414] on icon "button" at bounding box center [659, 410] width 9 height 9
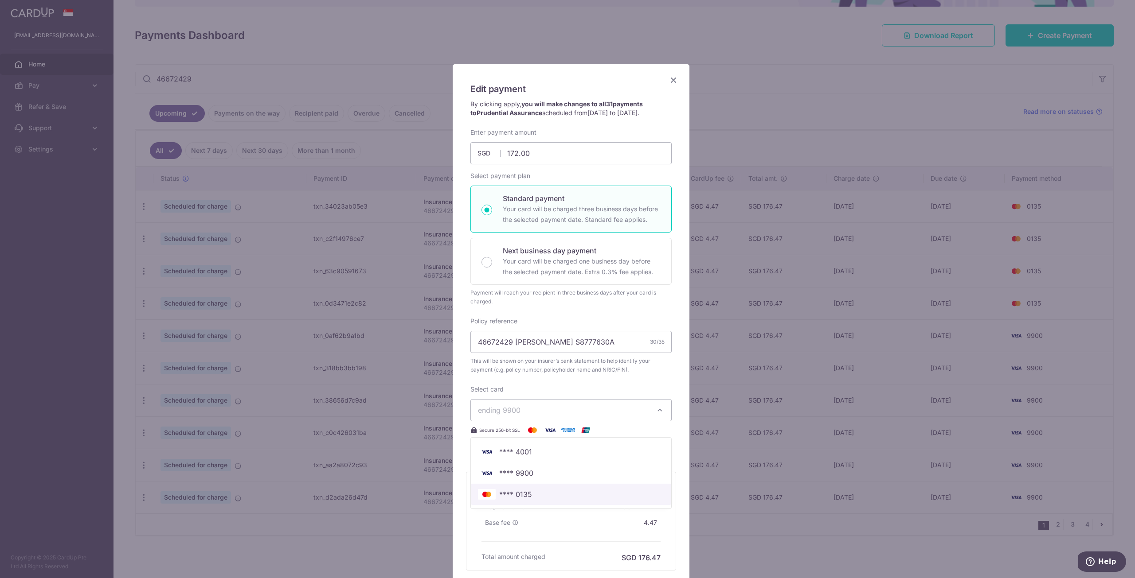
click at [509, 495] on span "**** 0135" at bounding box center [515, 494] width 33 height 11
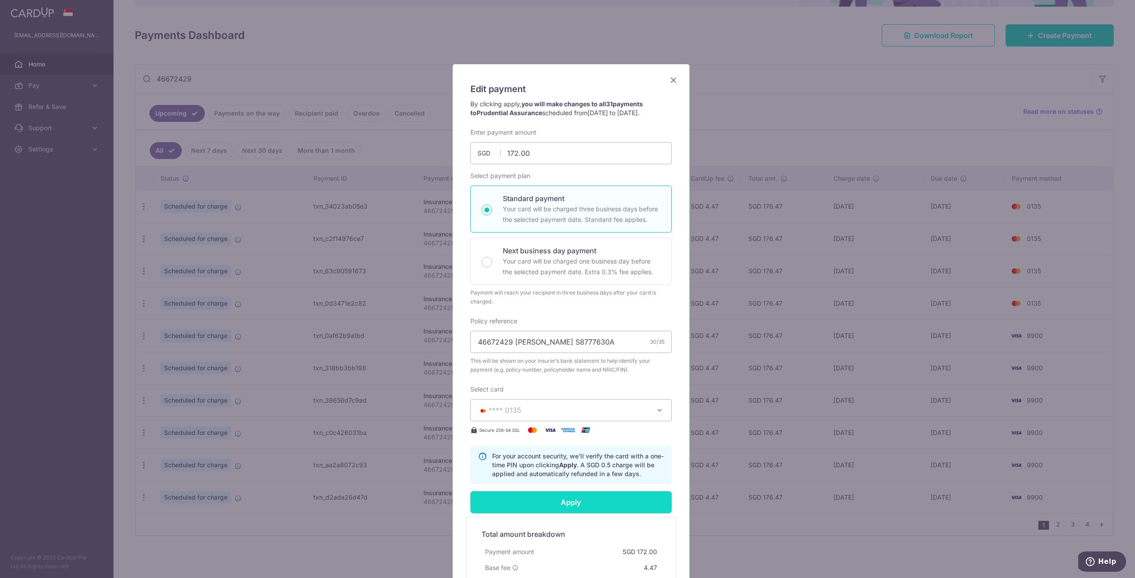
click at [545, 499] on input "Apply" at bounding box center [570, 503] width 201 height 22
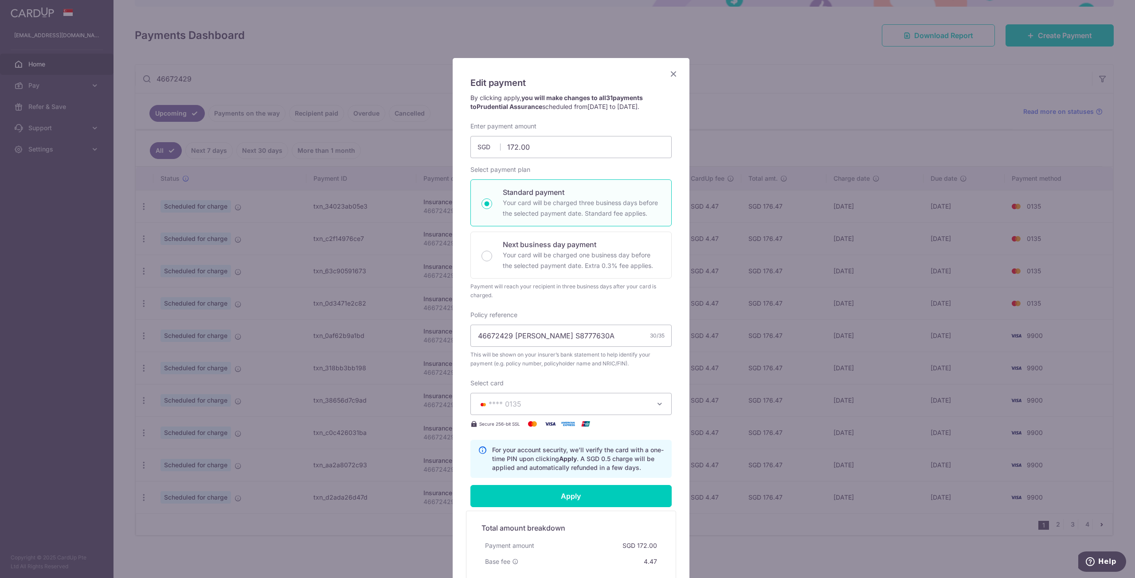
scroll to position [0, 0]
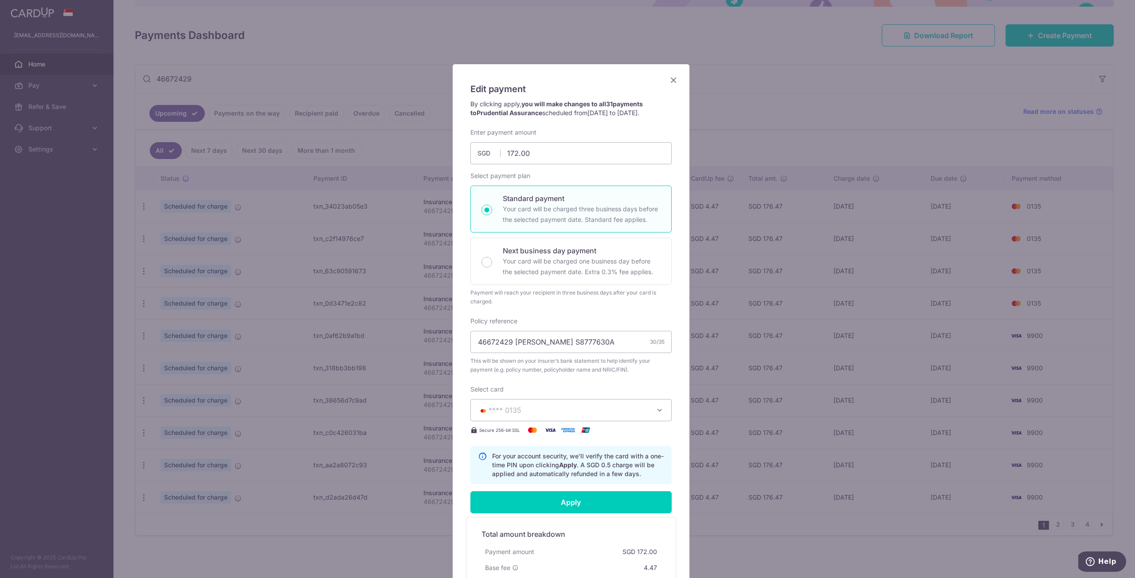
type input "Successfully Applied"
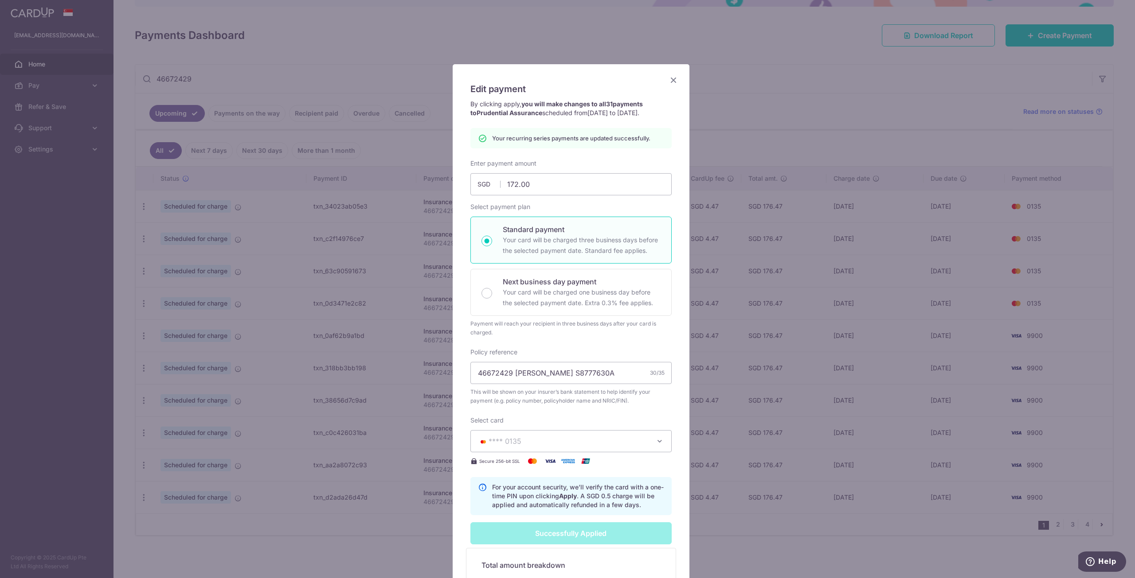
click at [741, 257] on div "Edit payment By clicking apply, you will make changes to all 31 payments to Pru…" at bounding box center [567, 289] width 1135 height 578
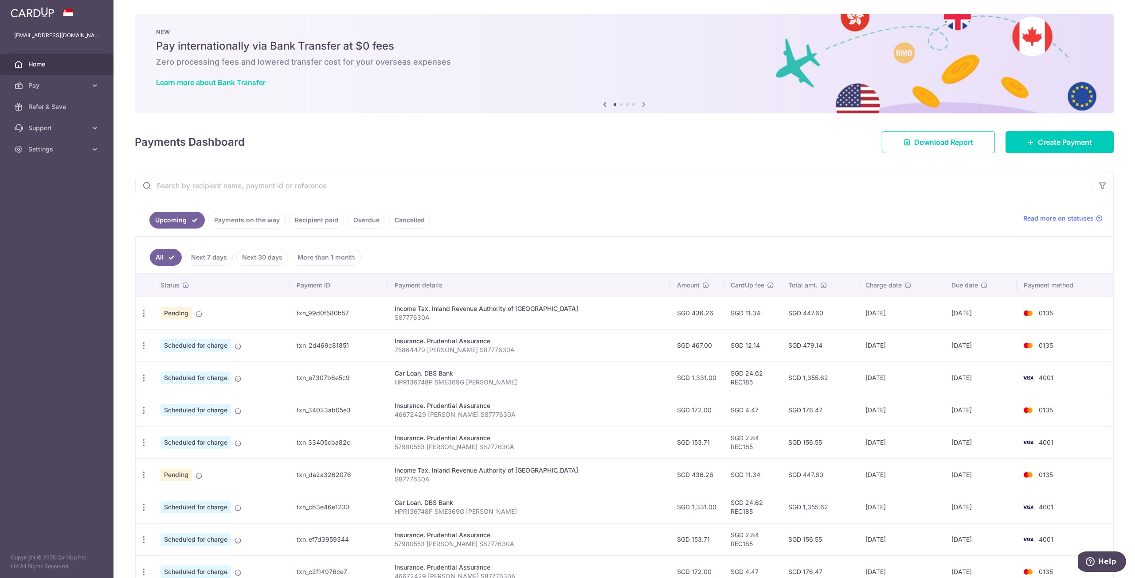
click at [352, 184] on input "text" at bounding box center [613, 186] width 957 height 28
paste input "46672429"
type input "46672429"
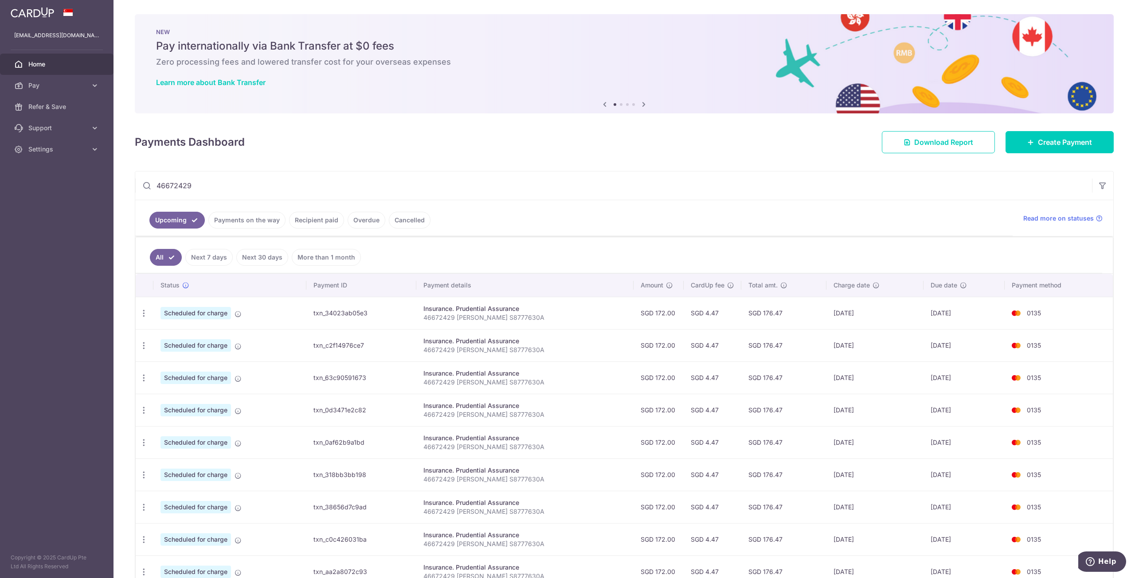
scroll to position [107, 0]
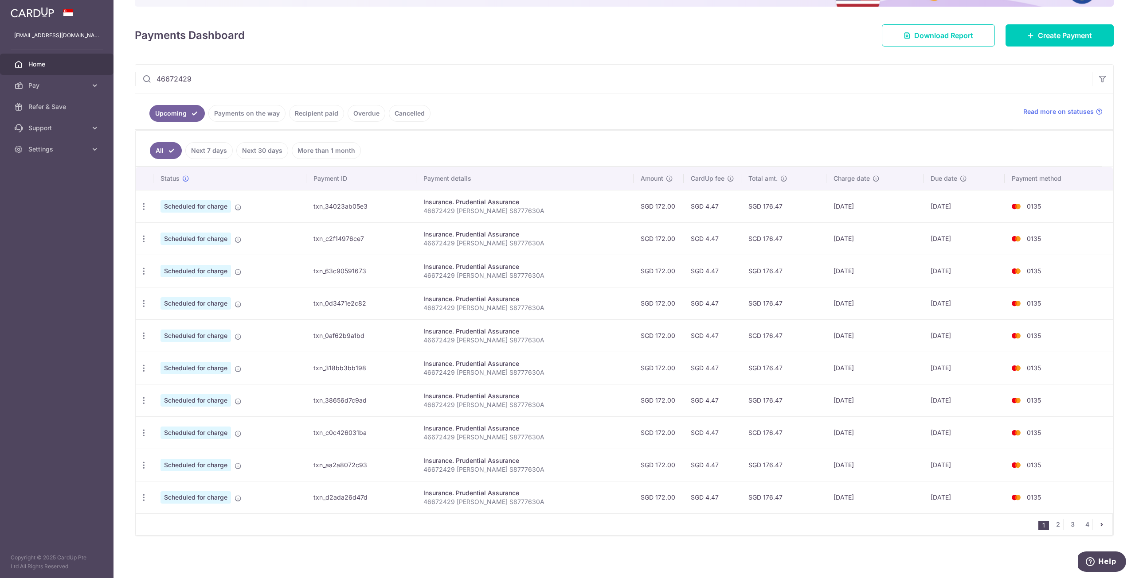
drag, startPoint x: 274, startPoint y: 82, endPoint x: 0, endPoint y: 64, distance: 275.0
click at [0, 64] on main "leejiayen87@gmail.com Home Pay Payments Recipients Cards Refer & Save Support F…" at bounding box center [567, 289] width 1135 height 578
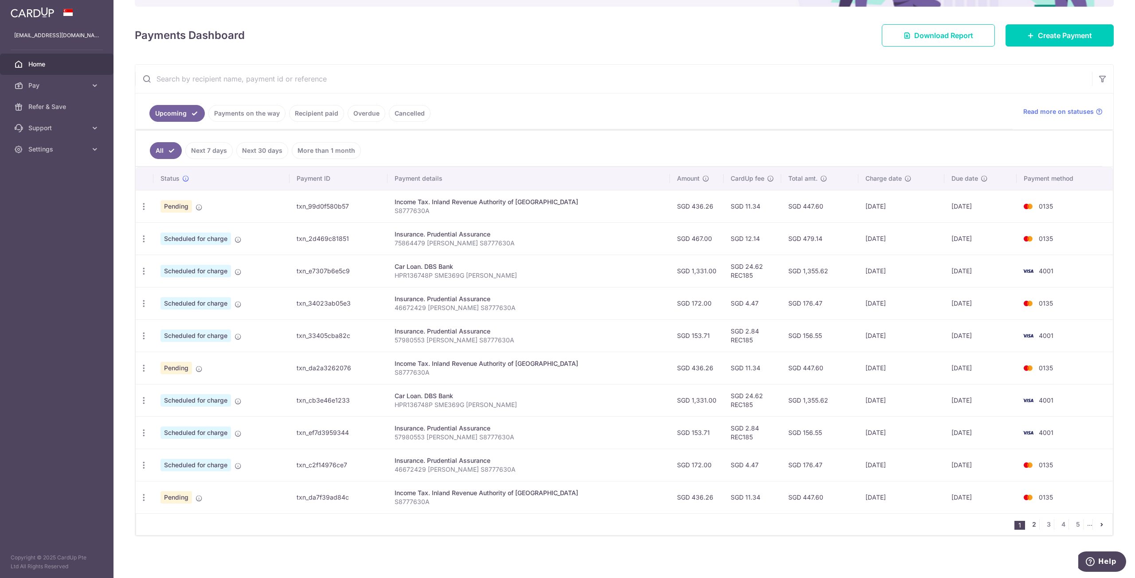
click at [1028, 530] on link "2" at bounding box center [1033, 524] width 11 height 11
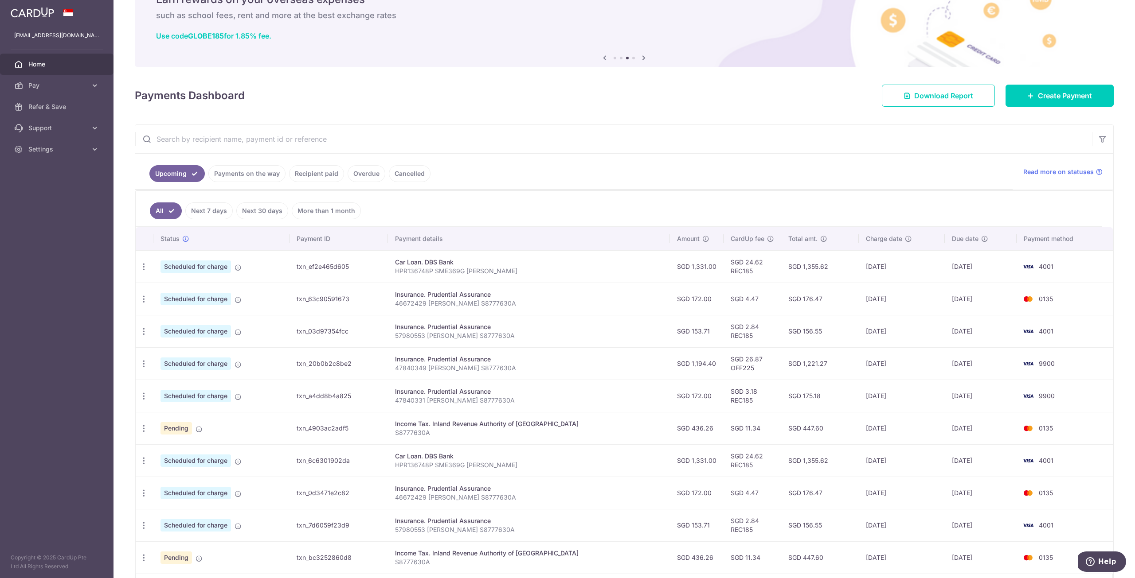
scroll to position [0, 0]
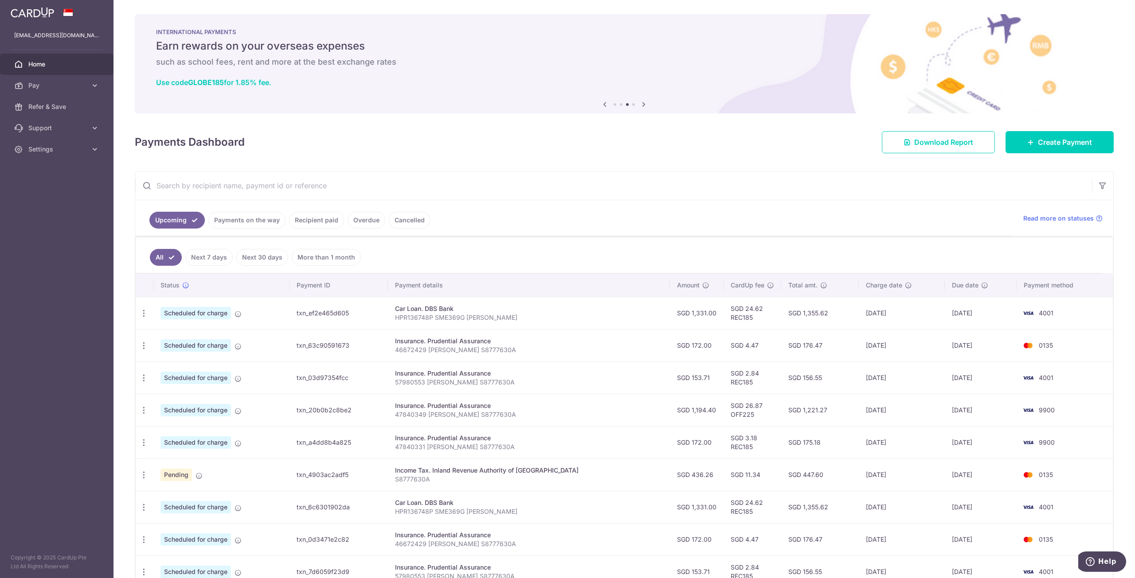
click at [413, 182] on input "text" at bounding box center [613, 186] width 957 height 28
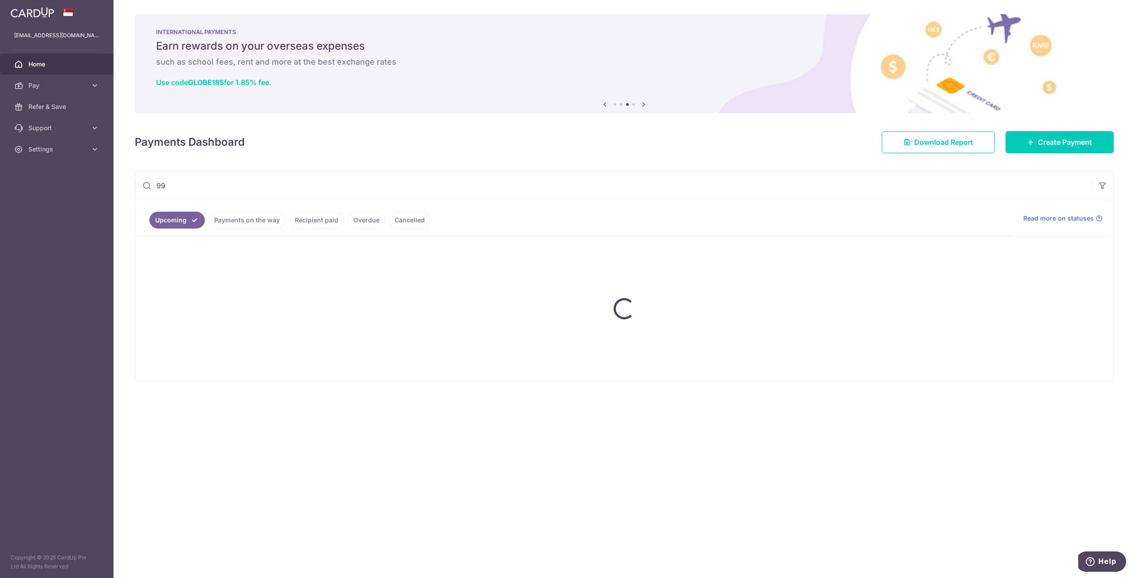
type input "9"
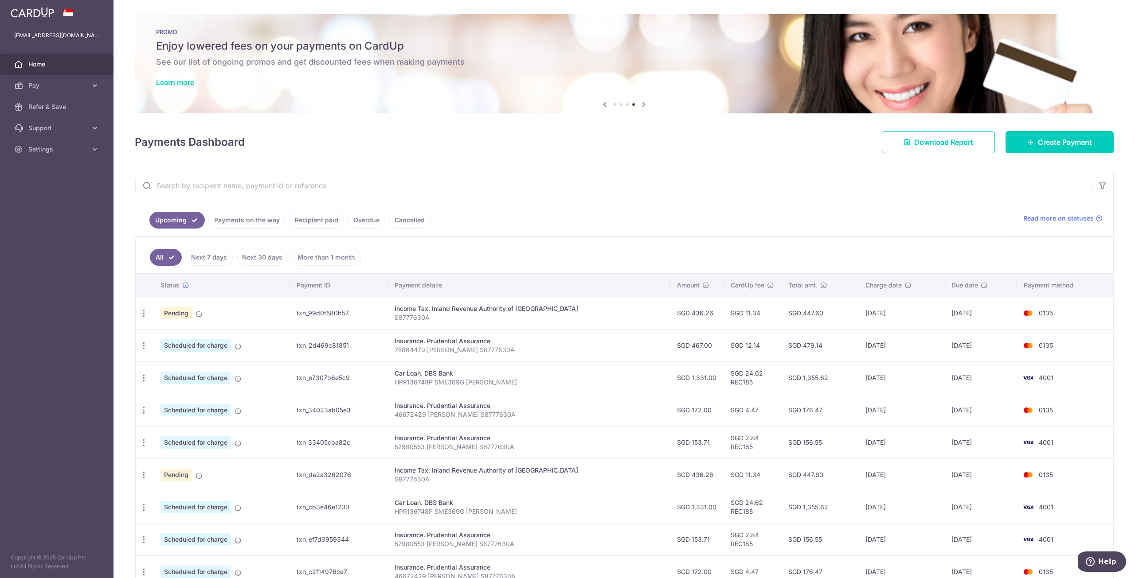
scroll to position [107, 0]
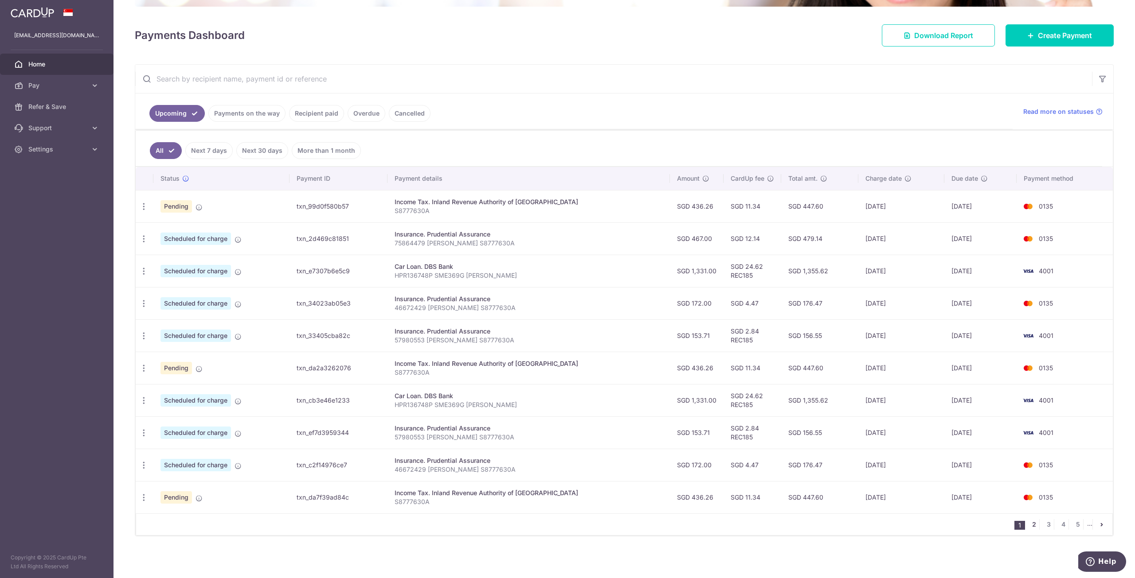
click at [1028, 521] on link "2" at bounding box center [1033, 524] width 11 height 11
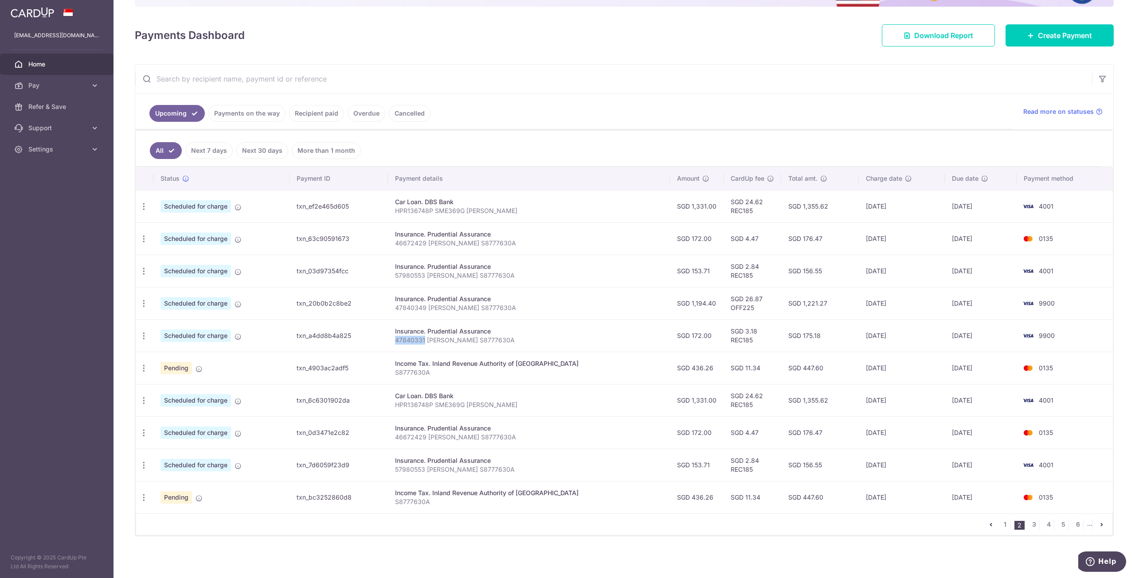
drag, startPoint x: 407, startPoint y: 340, endPoint x: 437, endPoint y: 343, distance: 29.3
click at [437, 343] on td "Insurance. Prudential Assurance 47840331 Lee Jia Yen S8777630A" at bounding box center [529, 336] width 282 height 32
copy p "47840331"
click at [269, 82] on input "text" at bounding box center [613, 79] width 957 height 28
paste input "47840331"
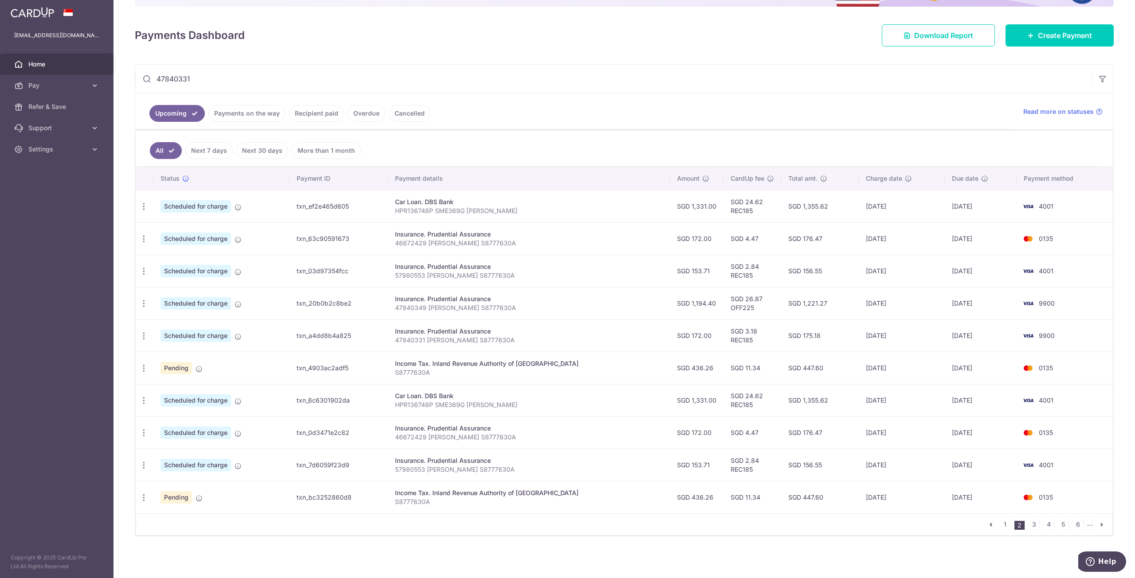
scroll to position [0, 0]
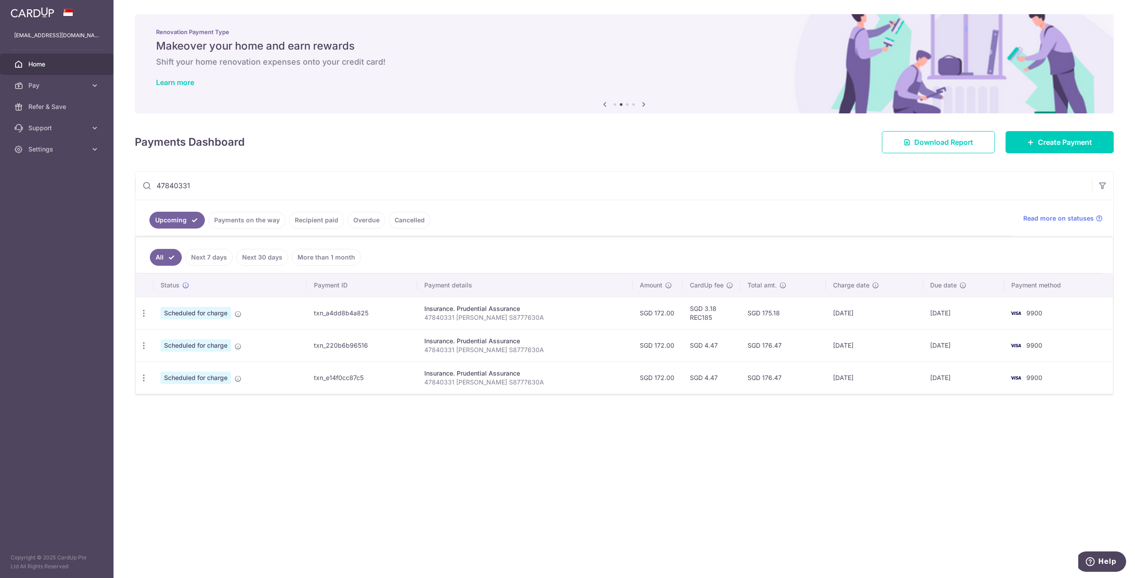
type input "47840331"
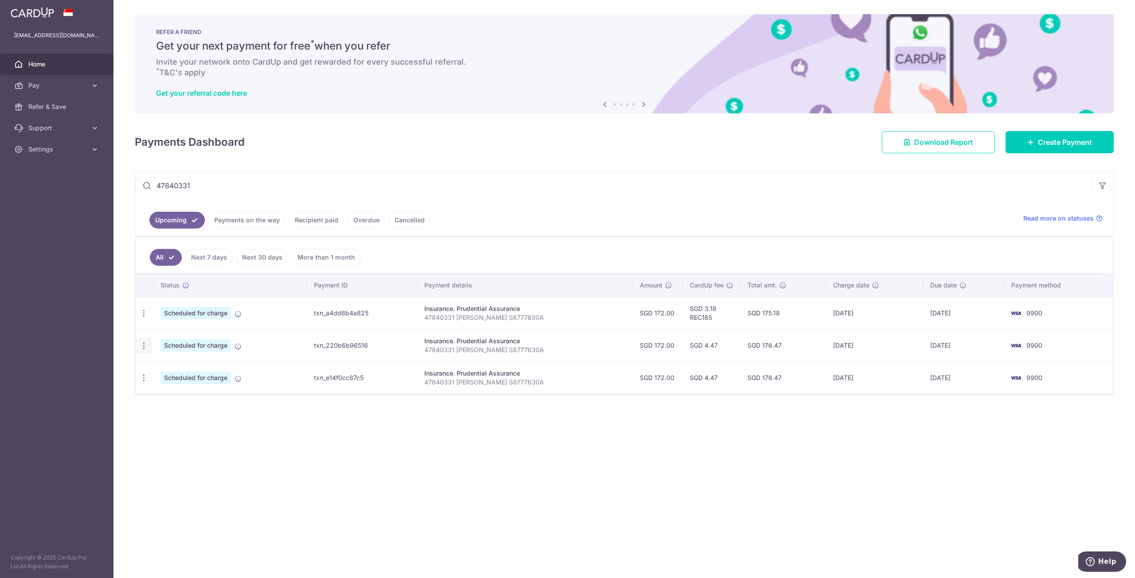
click at [145, 347] on icon "button" at bounding box center [143, 345] width 9 height 9
click at [179, 373] on span "Update payment" at bounding box center [191, 370] width 60 height 11
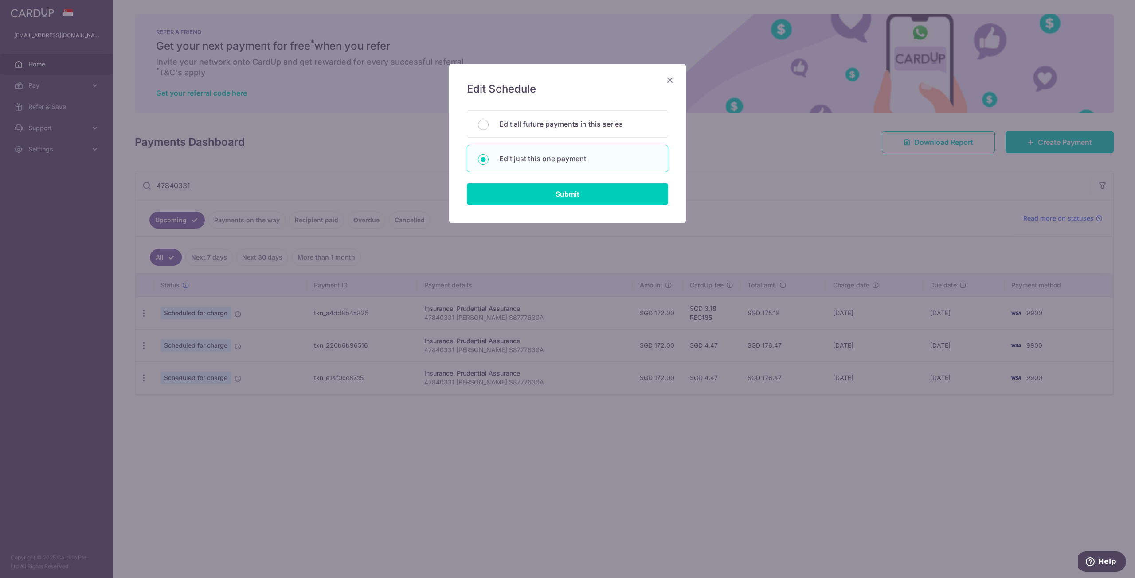
drag, startPoint x: 530, startPoint y: 119, endPoint x: 530, endPoint y: 146, distance: 27.0
click at [530, 119] on p "Edit all future payments in this series" at bounding box center [578, 124] width 158 height 11
click at [488, 120] on input "Edit all future payments in this series" at bounding box center [483, 125] width 11 height 11
radio input "true"
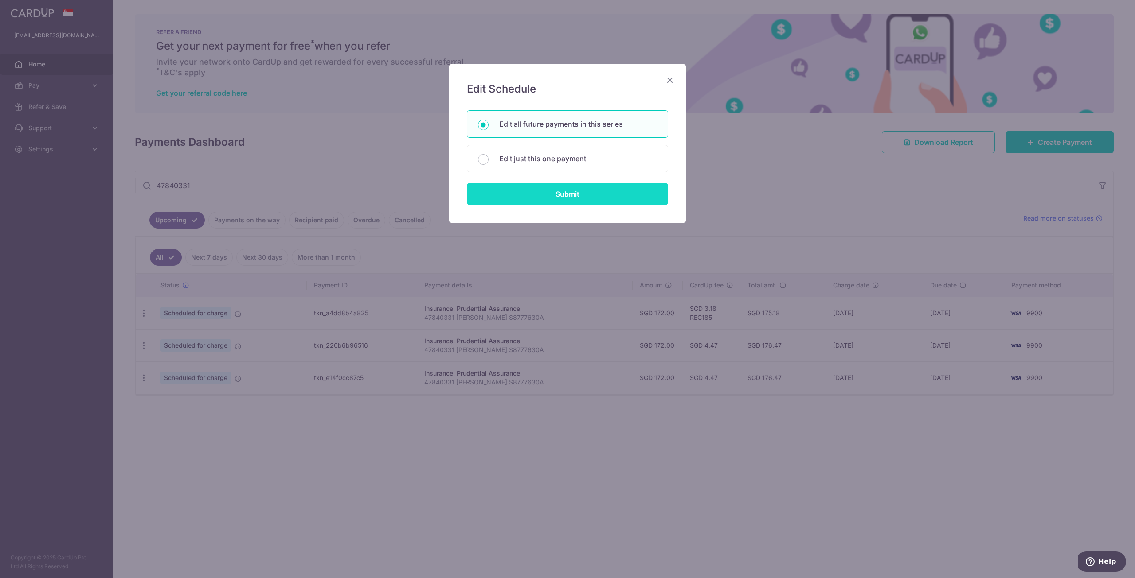
click at [545, 197] on input "Submit" at bounding box center [567, 194] width 201 height 22
radio input "true"
type input "172.00"
type input "47840331 [PERSON_NAME] S8777630A"
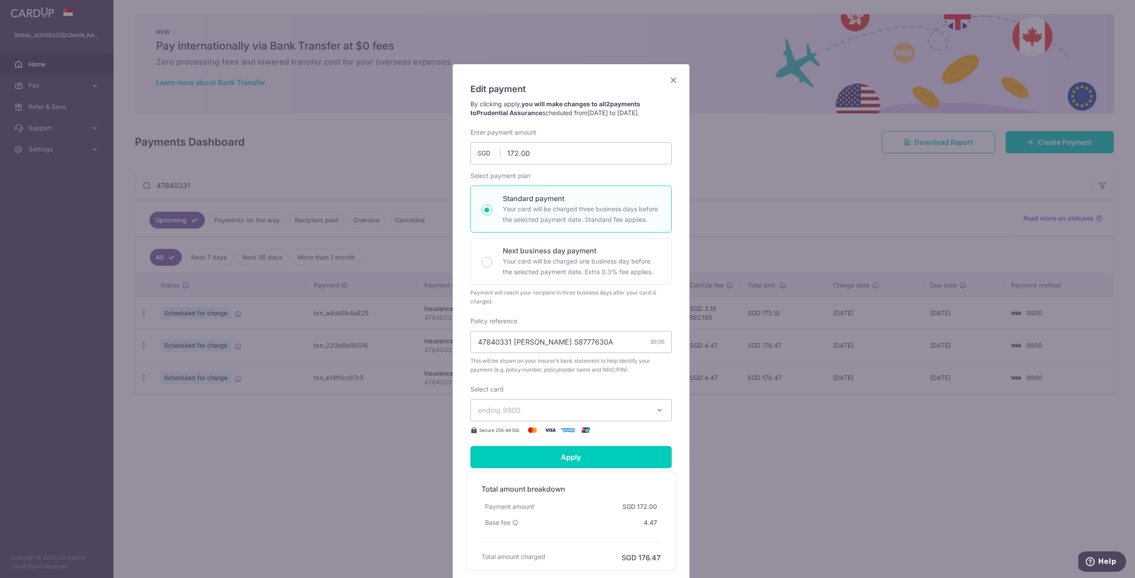
click at [656, 412] on icon "button" at bounding box center [659, 410] width 9 height 9
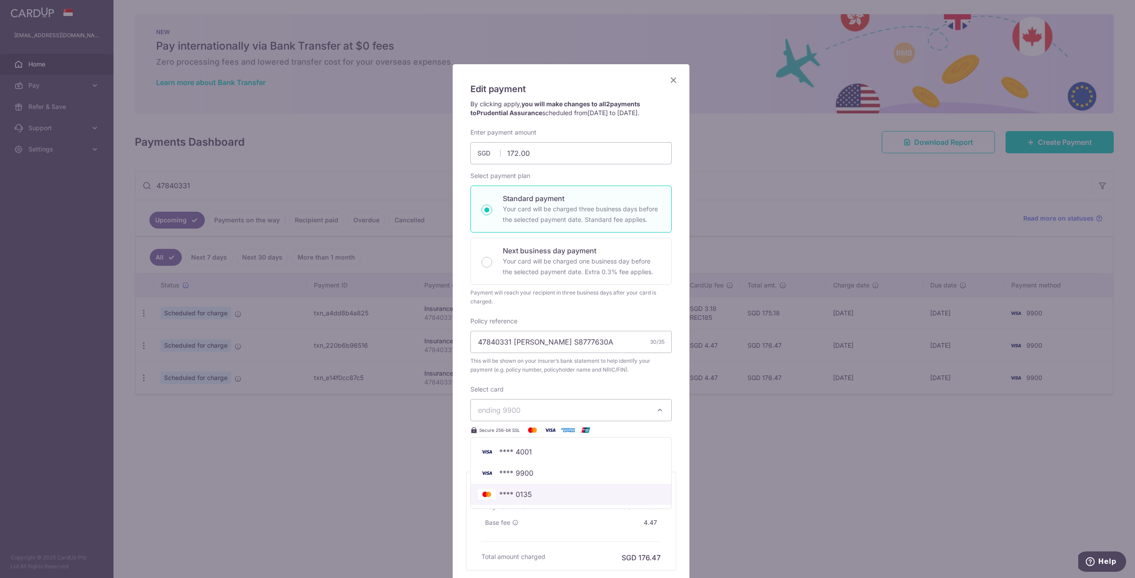
click at [519, 498] on span "**** 0135" at bounding box center [515, 494] width 33 height 11
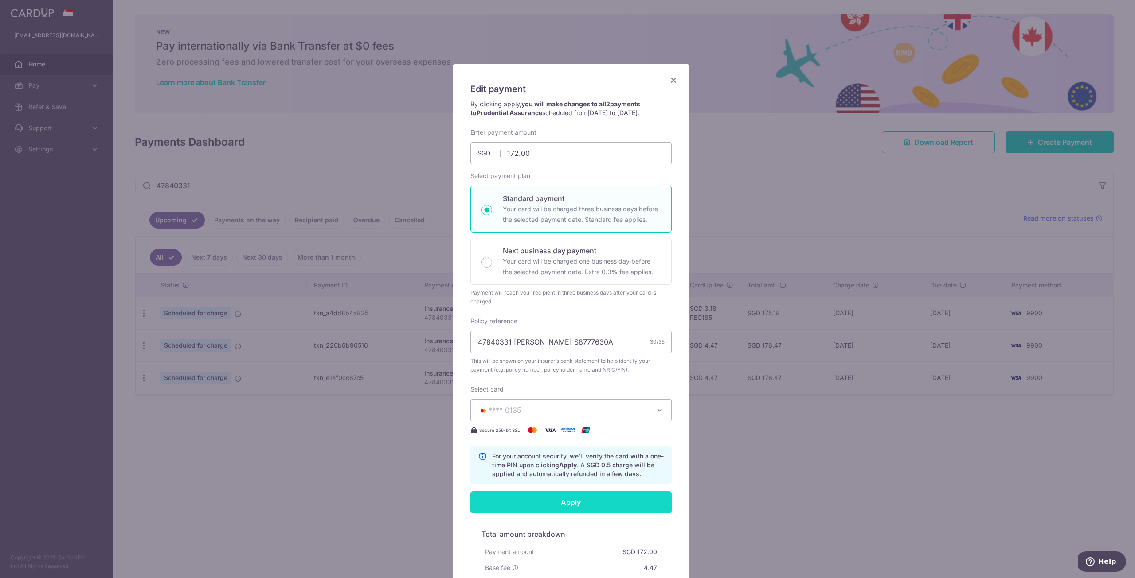
click at [536, 504] on input "Apply" at bounding box center [570, 503] width 201 height 22
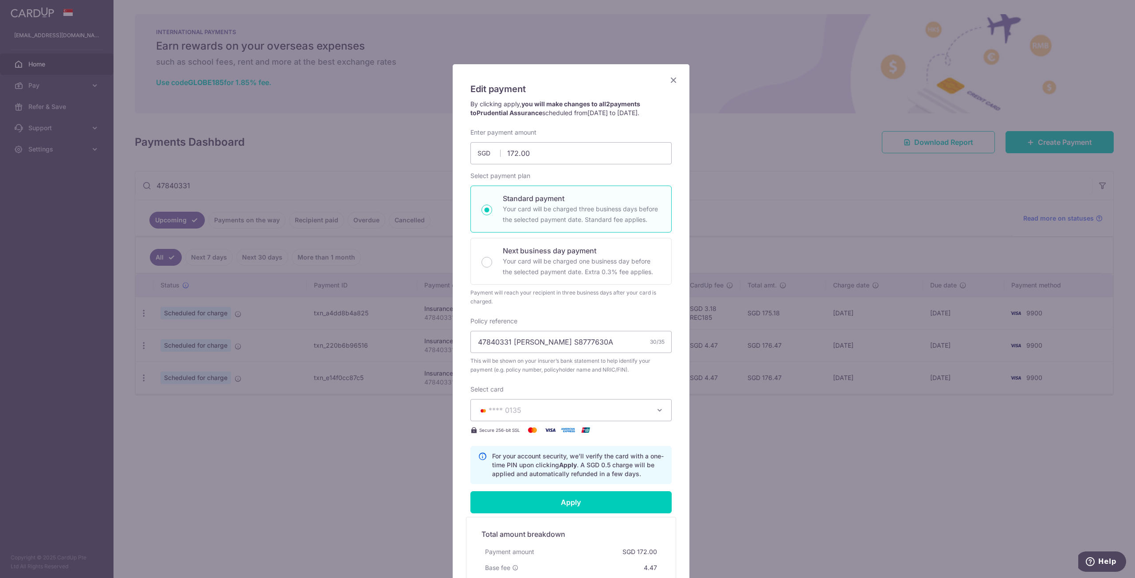
type input "Successfully Applied"
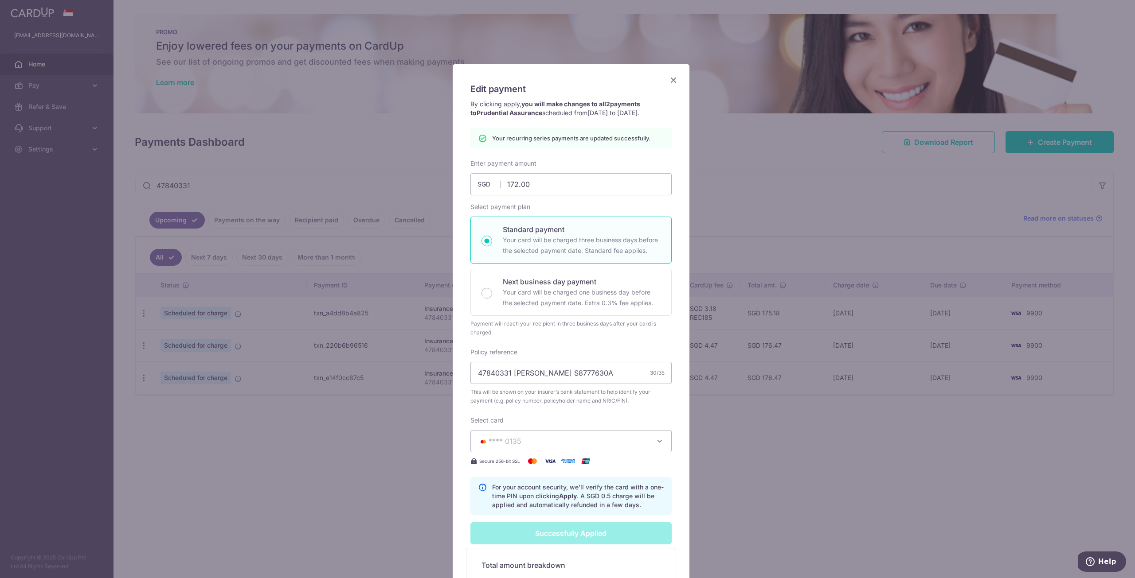
click at [791, 495] on div "Edit payment By clicking apply, you will make changes to all 2 payments to Prud…" at bounding box center [567, 289] width 1135 height 578
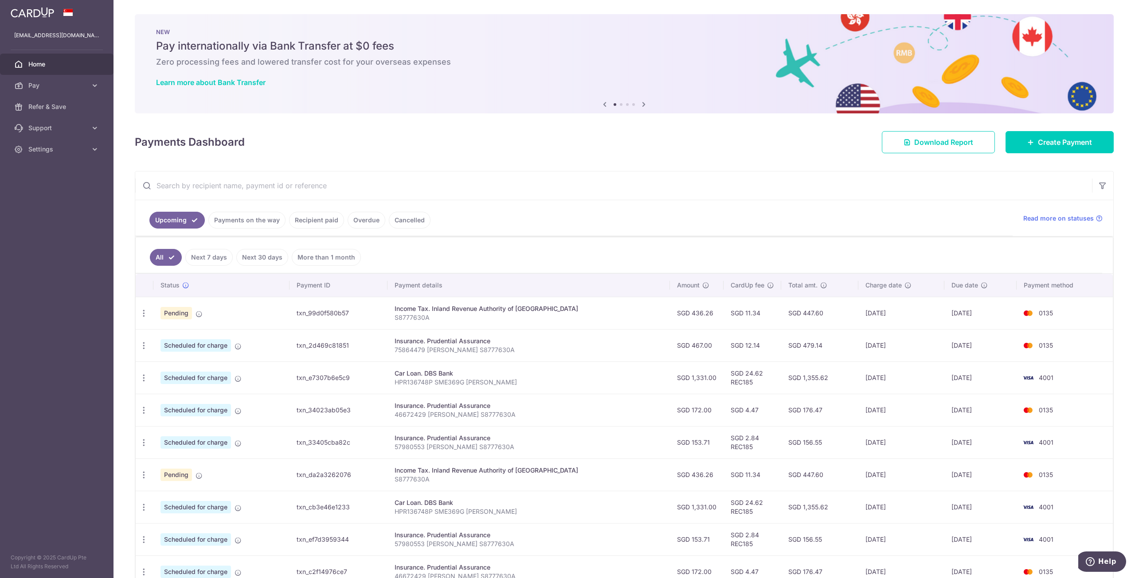
click at [312, 183] on input "text" at bounding box center [613, 186] width 957 height 28
paste input "47840331"
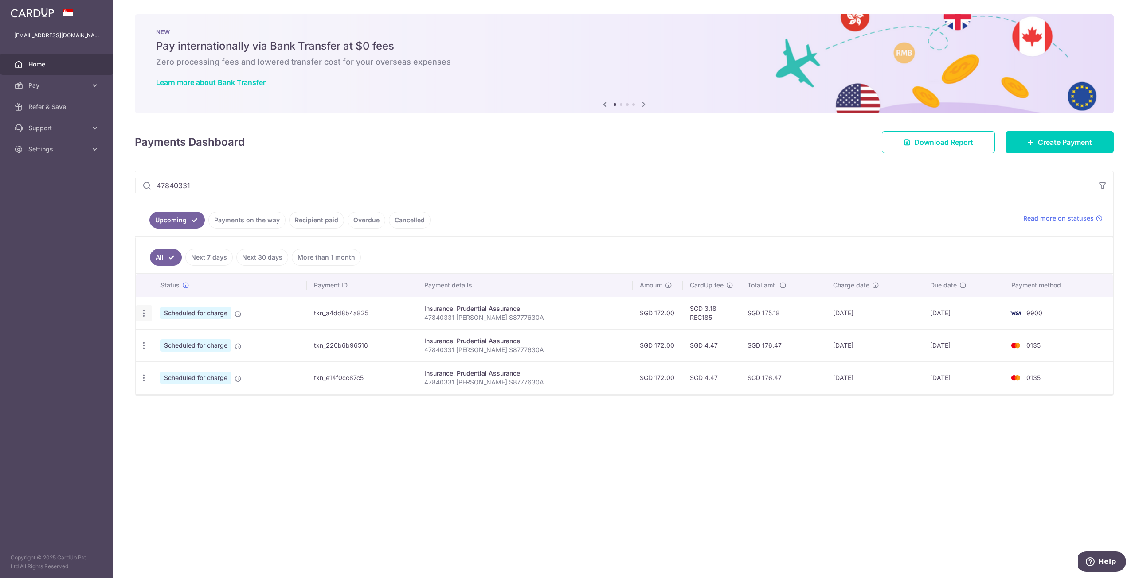
type input "47840331"
click at [144, 314] on icon "button" at bounding box center [143, 313] width 9 height 9
drag, startPoint x: 480, startPoint y: 324, endPoint x: 451, endPoint y: 319, distance: 29.7
click at [480, 324] on td "Insurance. Prudential Assurance 47840331 Lee Jia Yen S8777630A" at bounding box center [524, 313] width 215 height 32
drag, startPoint x: 436, startPoint y: 318, endPoint x: 546, endPoint y: 314, distance: 110.0
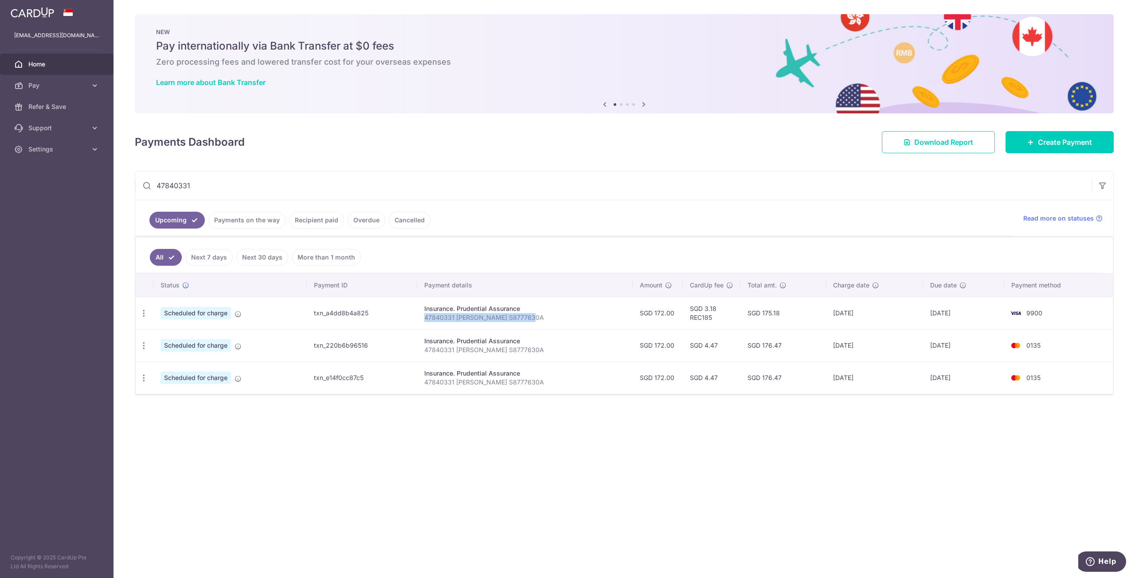
click at [546, 314] on p "47840331 Lee Jia Yen S8777630A" at bounding box center [524, 317] width 201 height 9
copy p "47840331 Lee Jia Yen S8777630A"
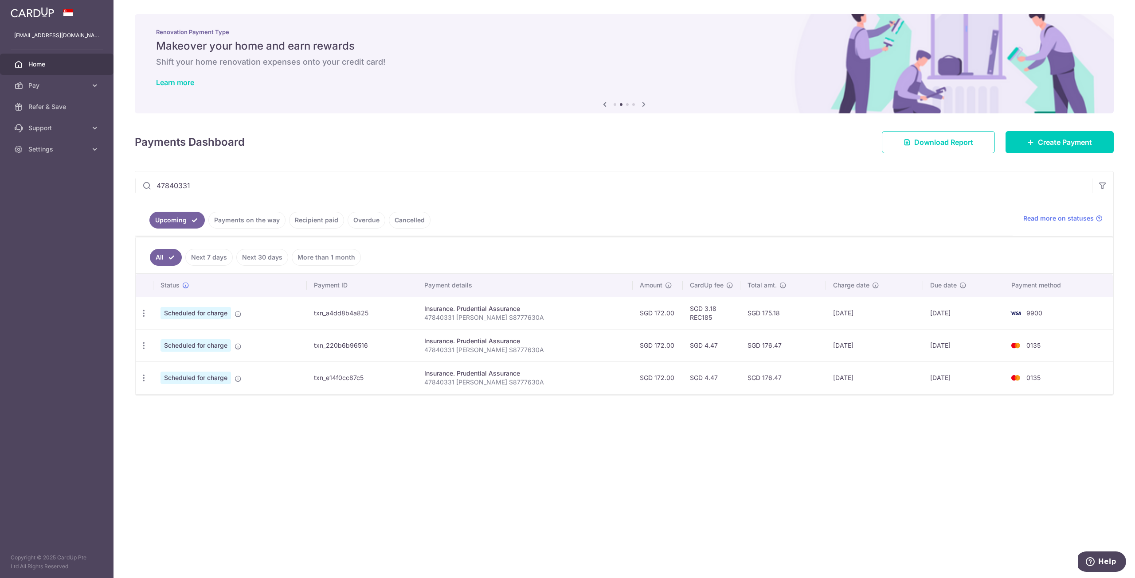
click at [638, 421] on div "× Pause Schedule Pause all future payments in this series Pause just this one p…" at bounding box center [623, 289] width 1021 height 578
drag, startPoint x: 927, startPoint y: 313, endPoint x: 966, endPoint y: 316, distance: 38.7
click at [966, 316] on td "31/12/2025" at bounding box center [963, 313] width 81 height 32
copy td "[DATE]"
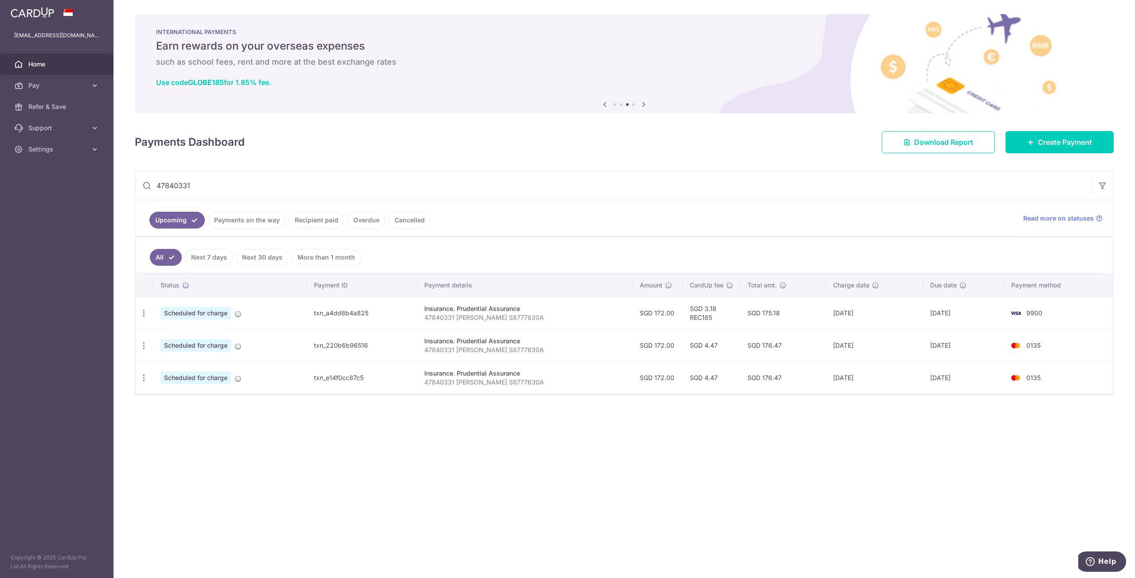
click at [609, 478] on div "× Pause Schedule Pause all future payments in this series Pause just this one p…" at bounding box center [623, 289] width 1021 height 578
click at [1020, 149] on link "Create Payment" at bounding box center [1059, 142] width 108 height 22
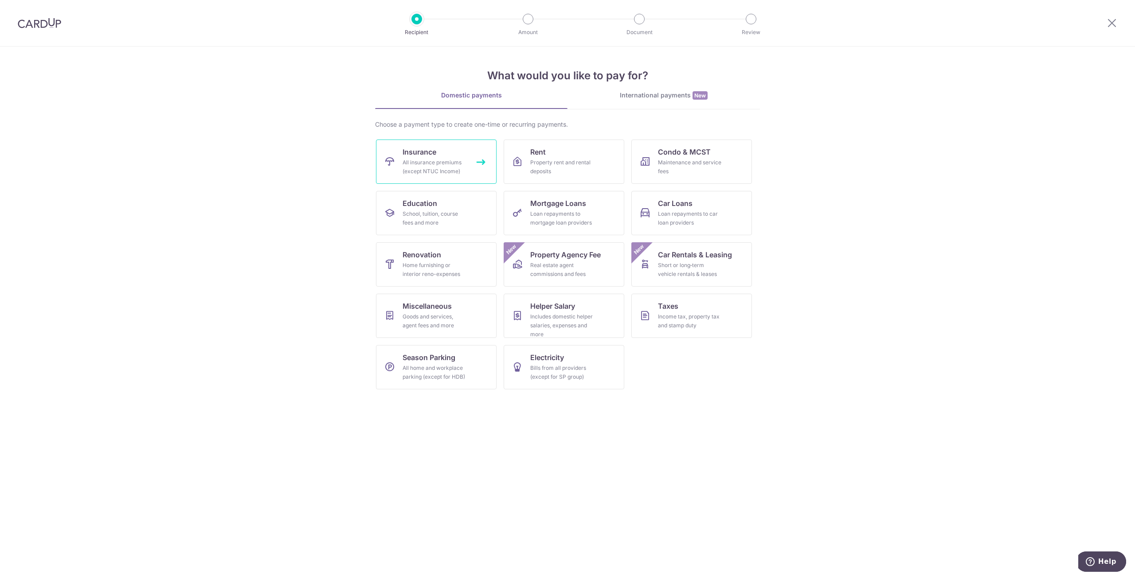
click at [433, 160] on div "All insurance premiums (except NTUC Income)" at bounding box center [434, 167] width 64 height 18
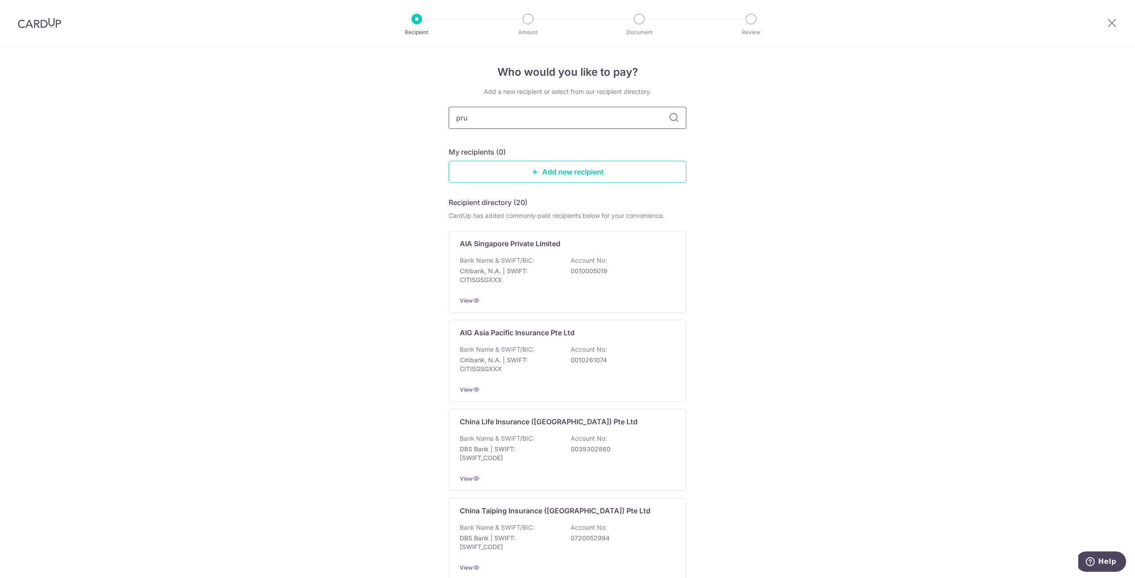
type input "prud"
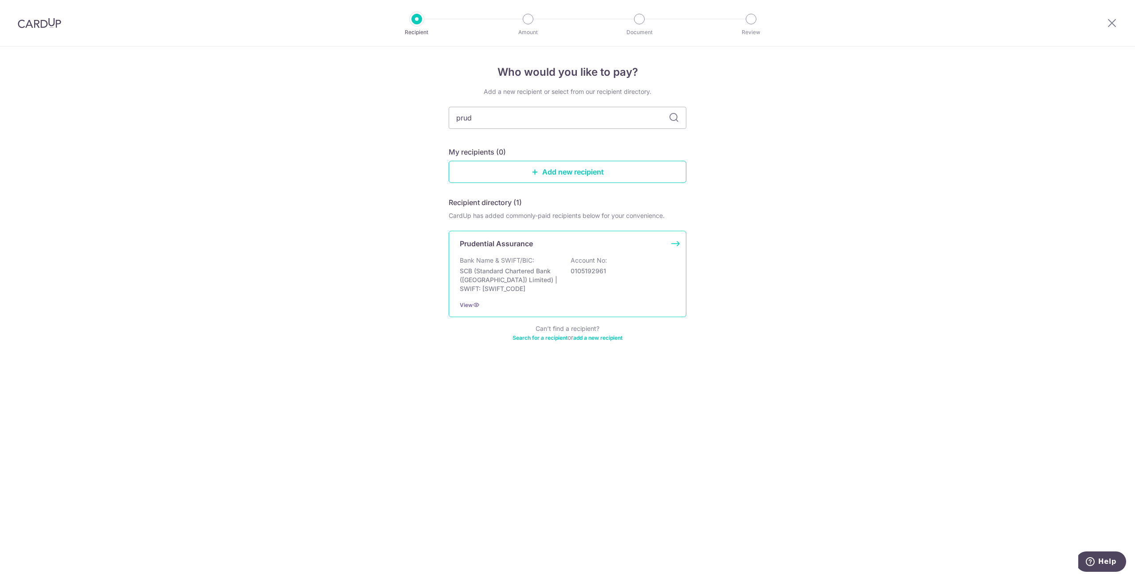
click at [512, 242] on p "Prudential Assurance" at bounding box center [496, 243] width 73 height 11
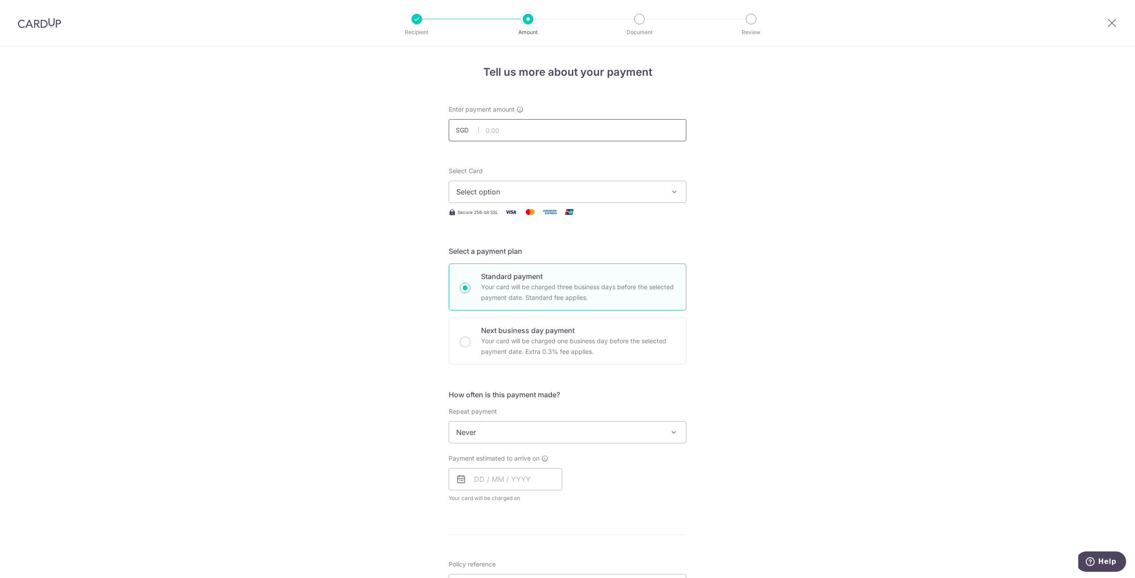
click at [500, 137] on input "text" at bounding box center [568, 130] width 238 height 22
type input "172.00"
click at [681, 191] on button "Select option" at bounding box center [568, 192] width 238 height 22
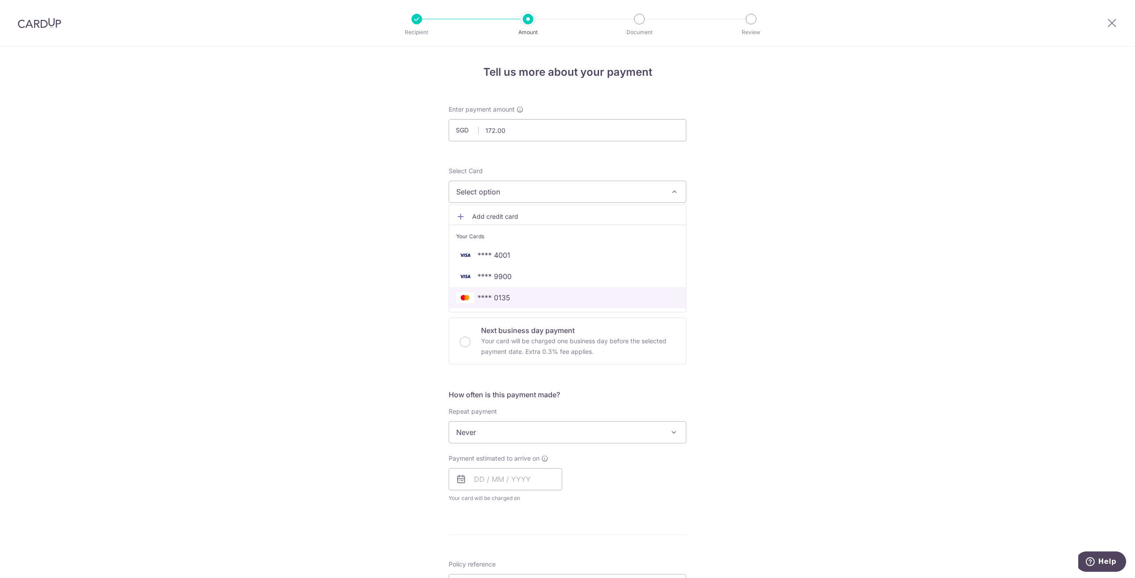
click at [502, 297] on span "**** 0135" at bounding box center [493, 298] width 33 height 11
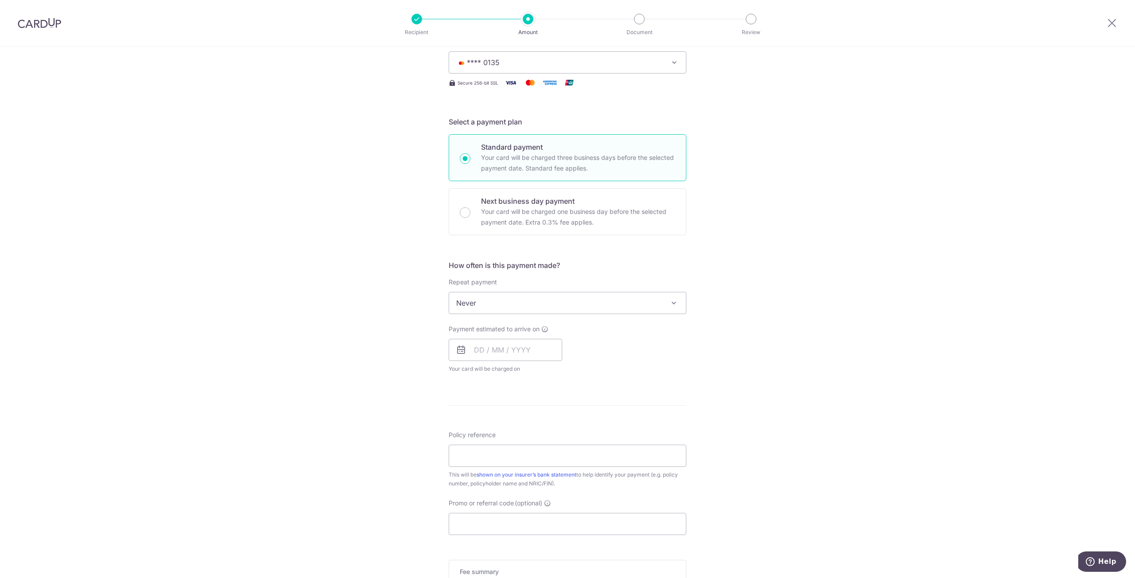
scroll to position [133, 0]
click at [476, 346] on input "text" at bounding box center [505, 347] width 113 height 22
click at [570, 370] on link "Next" at bounding box center [574, 370] width 11 height 11
click at [517, 481] on link "31" at bounding box center [520, 480] width 14 height 14
type input "[DATE]"
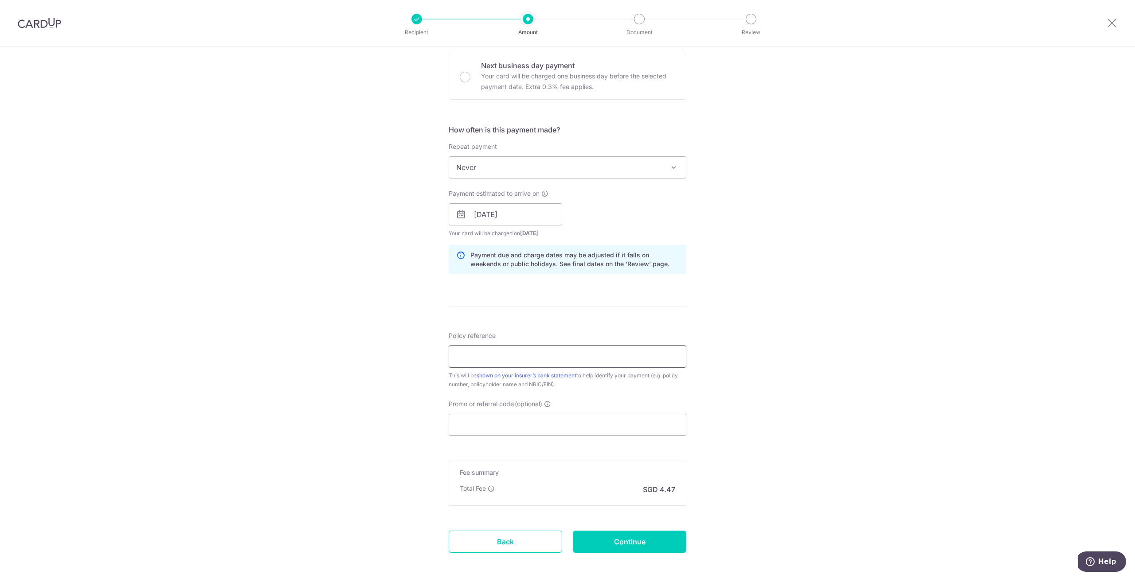
scroll to position [266, 0]
click at [537, 358] on input "Policy reference" at bounding box center [568, 356] width 238 height 22
paste input "47840331 [PERSON_NAME] S8777630A"
type input "47840331 [PERSON_NAME] S8777630A"
click at [586, 426] on input "Promo or referral code (optional)" at bounding box center [568, 424] width 238 height 22
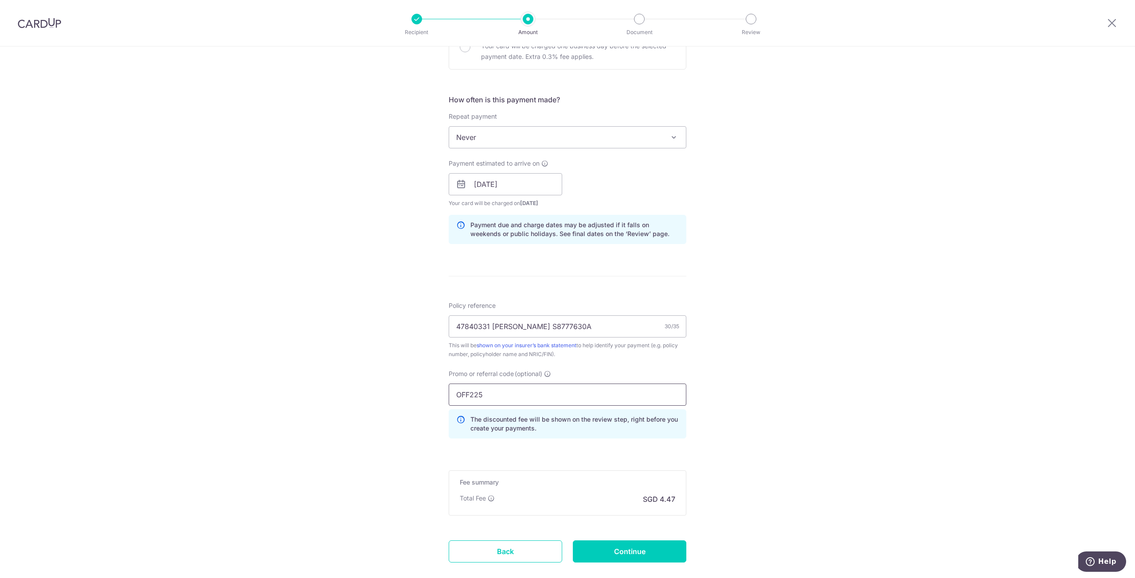
scroll to position [346, 0]
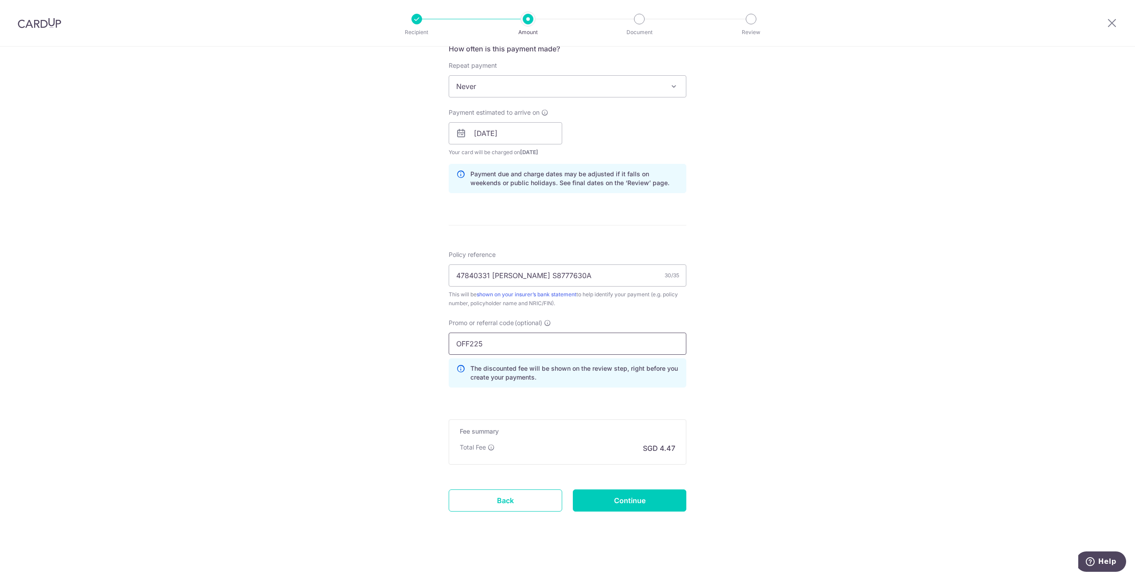
type input "OFF225"
click at [656, 496] on input "Continue" at bounding box center [629, 501] width 113 height 22
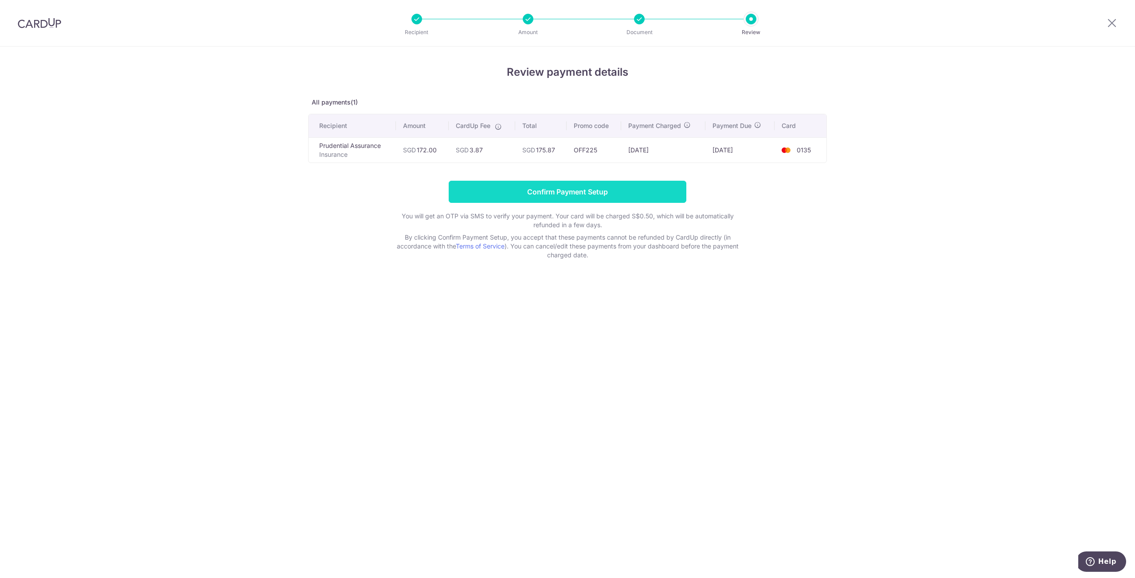
click at [580, 194] on input "Confirm Payment Setup" at bounding box center [568, 192] width 238 height 22
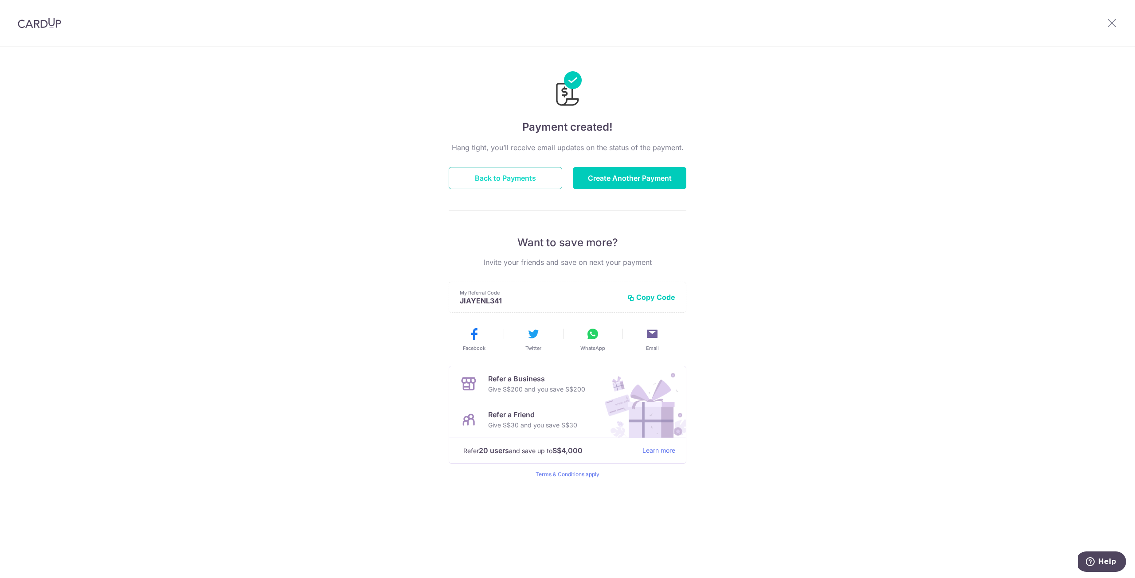
click at [527, 187] on button "Back to Payments" at bounding box center [505, 178] width 113 height 22
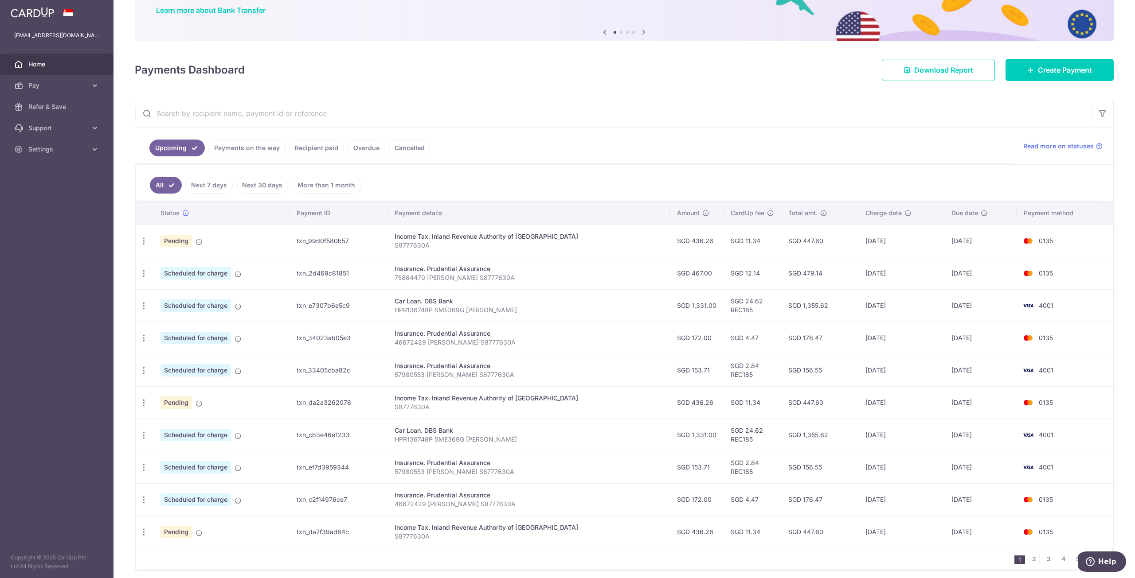
scroll to position [107, 0]
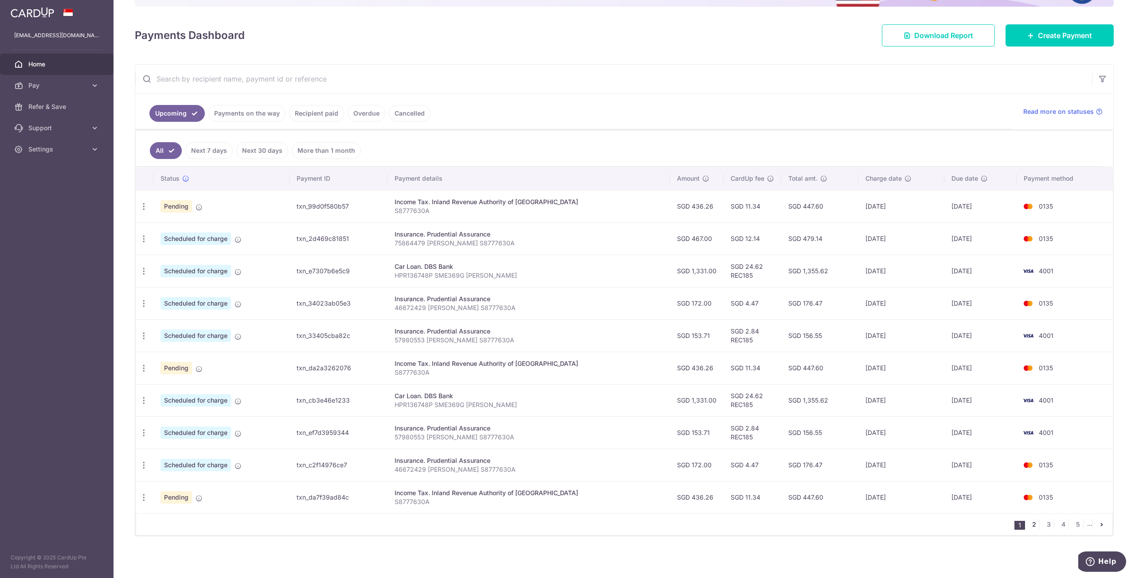
click at [1028, 525] on link "2" at bounding box center [1033, 524] width 11 height 11
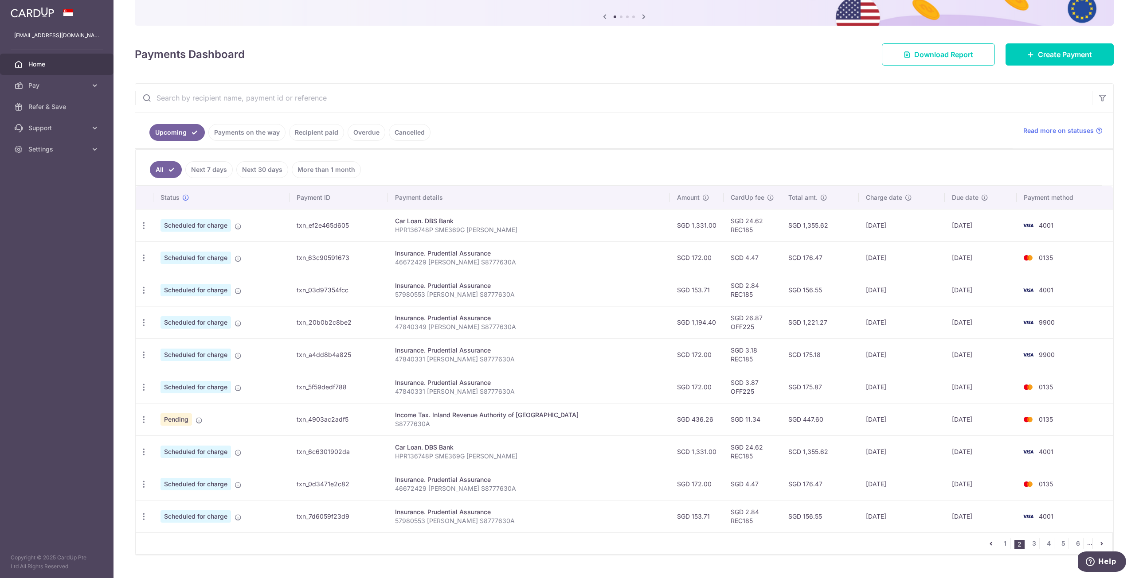
scroll to position [89, 0]
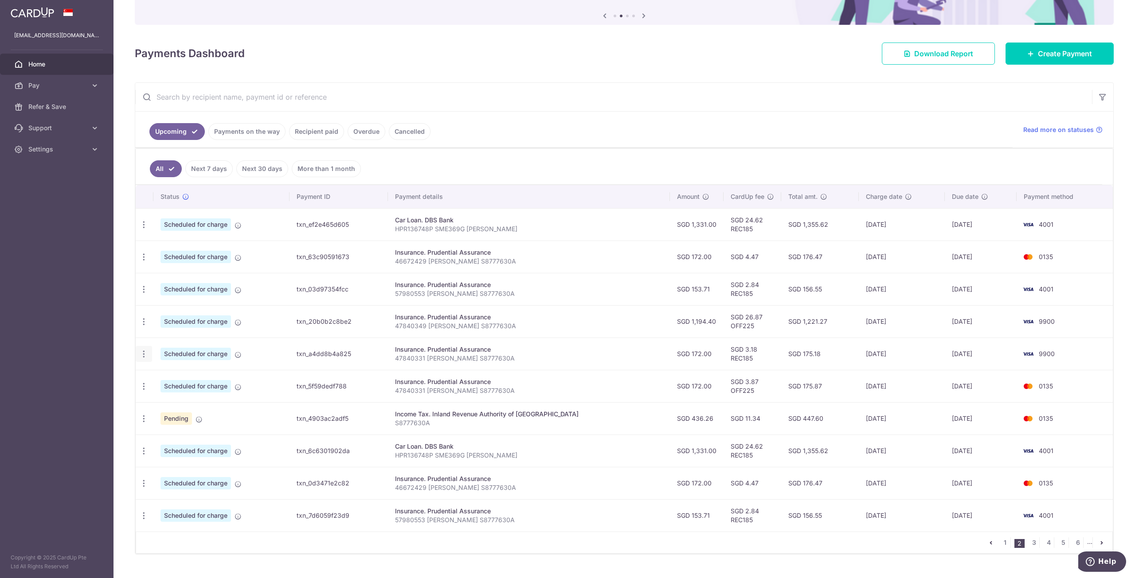
click at [145, 355] on icon "button" at bounding box center [143, 354] width 9 height 9
click at [179, 399] on span "Cancel payment" at bounding box center [190, 400] width 59 height 11
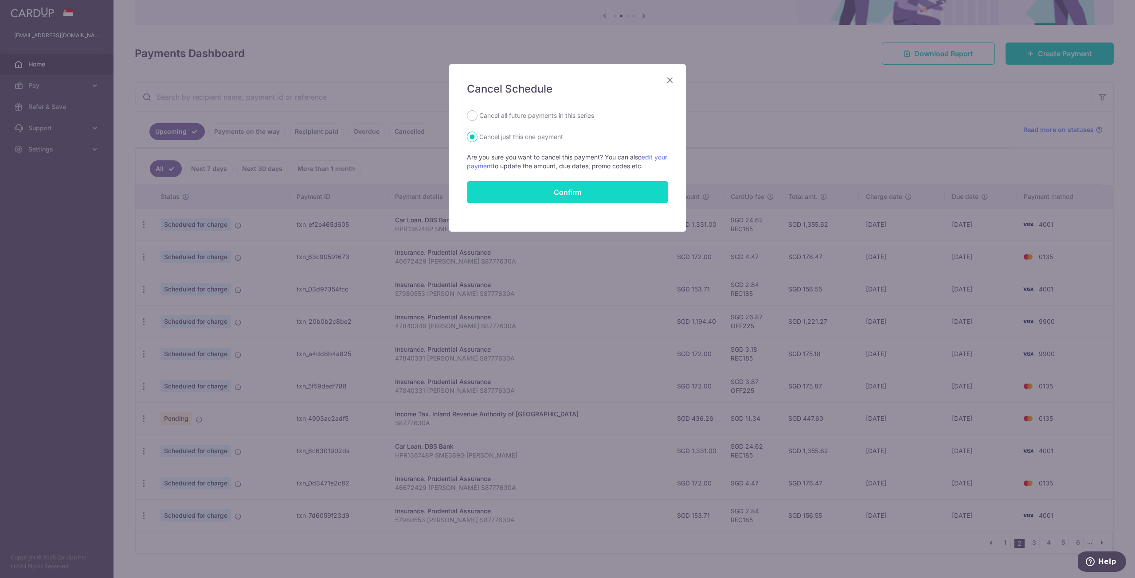
click at [533, 193] on button "Confirm" at bounding box center [567, 192] width 201 height 22
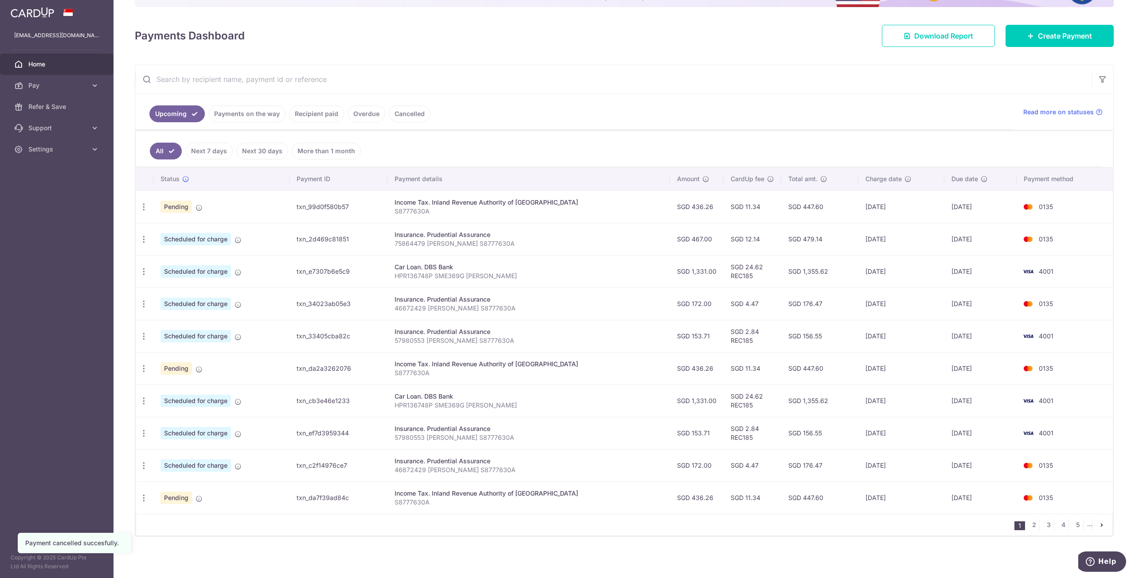
scroll to position [107, 0]
click at [1030, 525] on link "2" at bounding box center [1033, 524] width 11 height 11
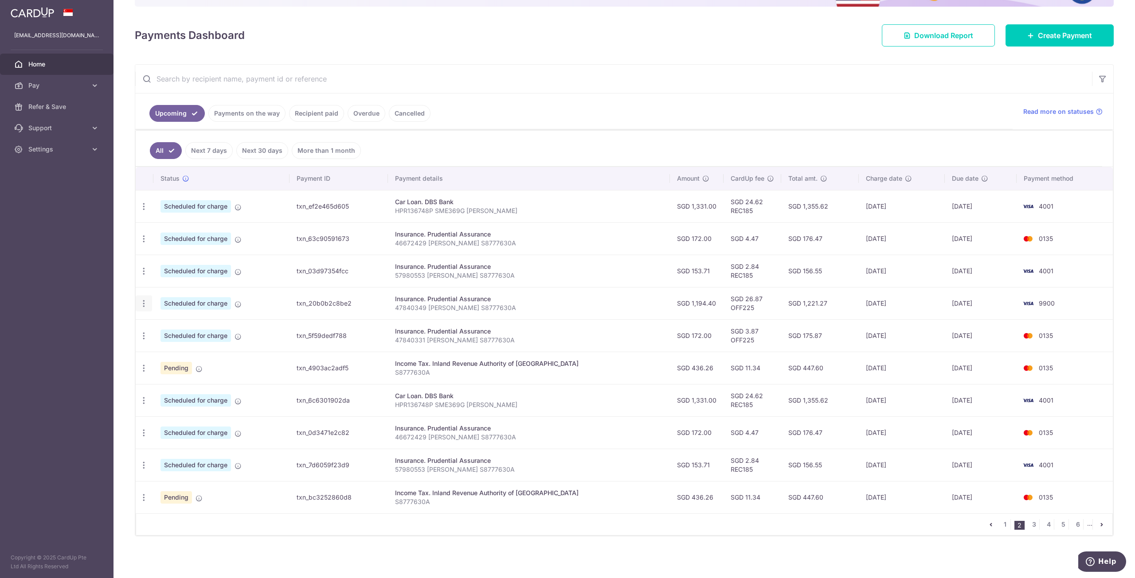
click at [147, 304] on icon "button" at bounding box center [143, 303] width 9 height 9
click at [172, 329] on span "Update payment" at bounding box center [191, 328] width 60 height 11
radio input "true"
type input "1,194.40"
type input "31/12/2025"
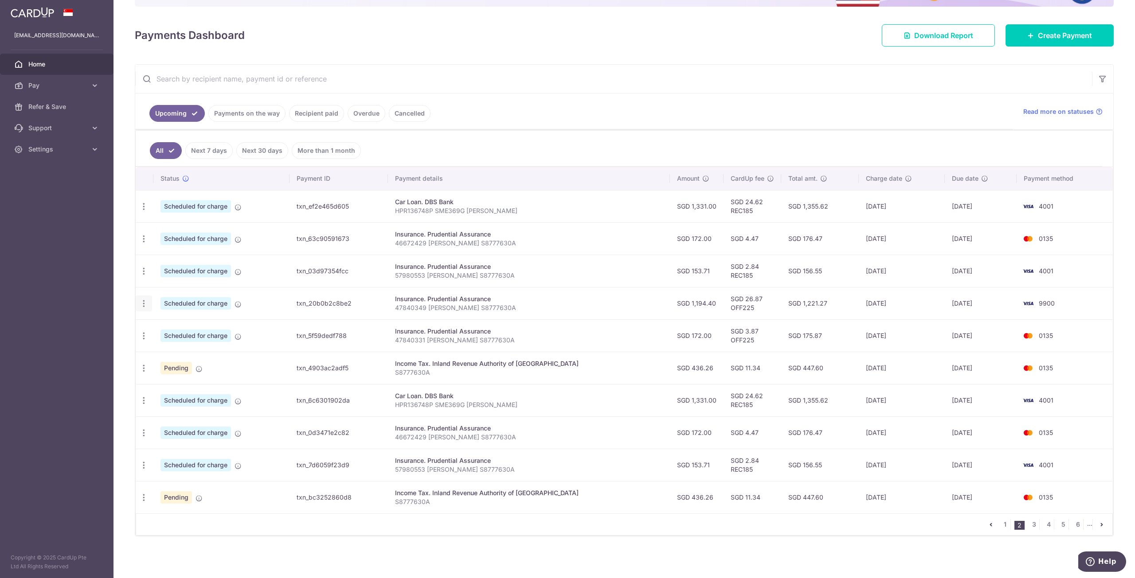
type input "47840349 Lee Jia Yen S8777630A"
type input "OFF225"
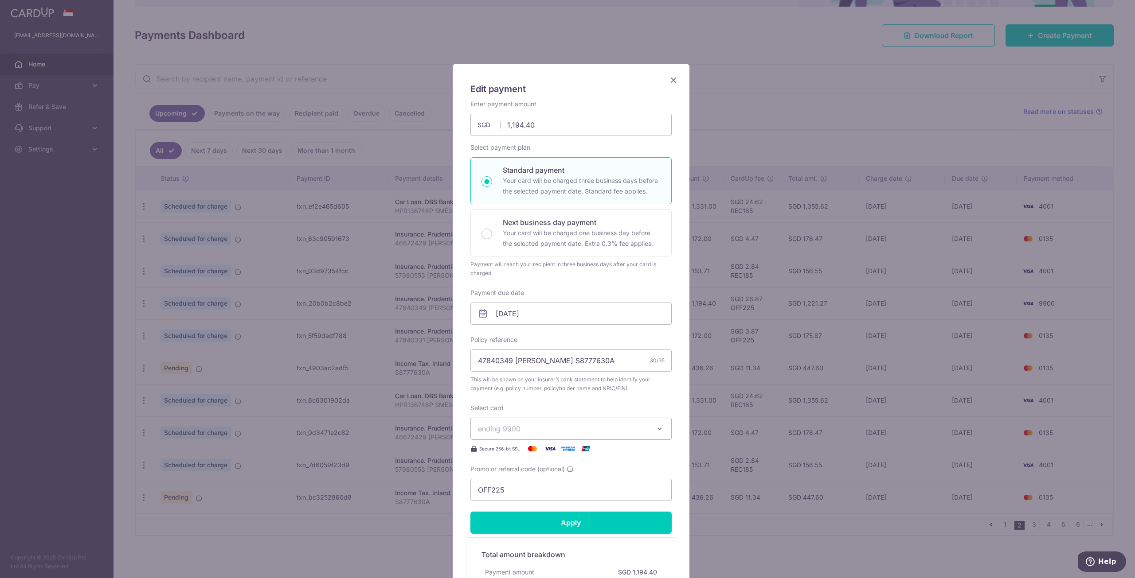
click at [660, 426] on button "ending 9900" at bounding box center [570, 429] width 201 height 22
click at [500, 515] on span "**** 0135" at bounding box center [515, 513] width 33 height 11
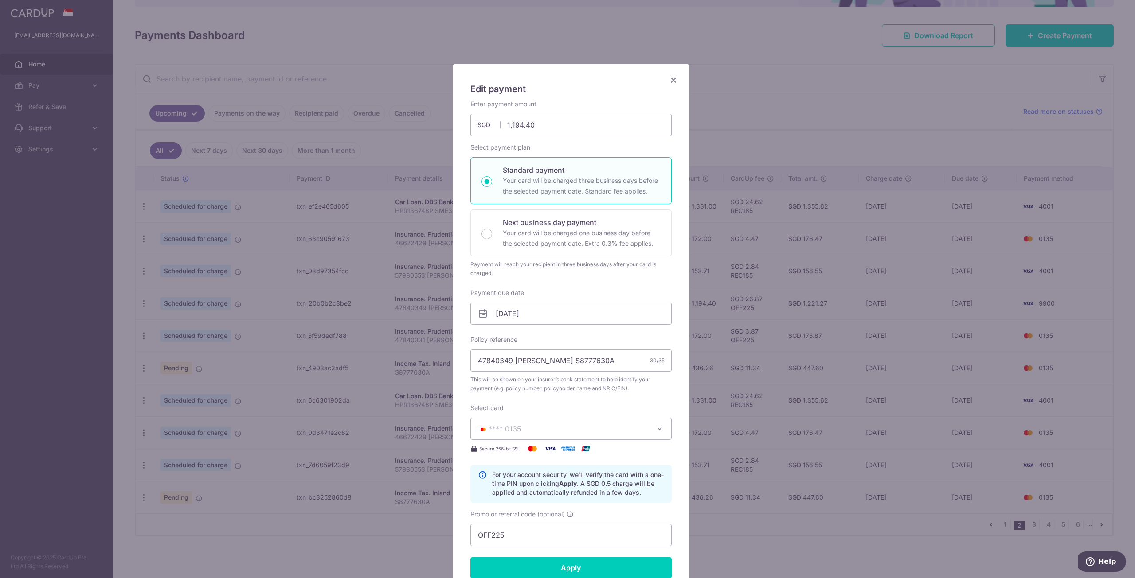
scroll to position [177, 0]
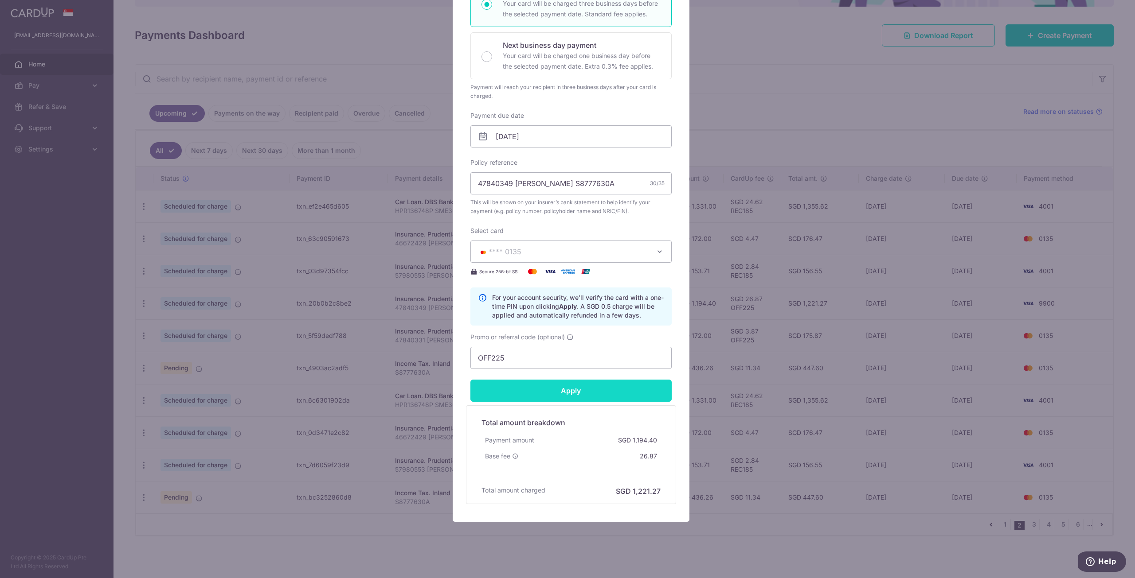
click at [559, 387] on input "Apply" at bounding box center [570, 391] width 201 height 22
type input "Successfully Applied"
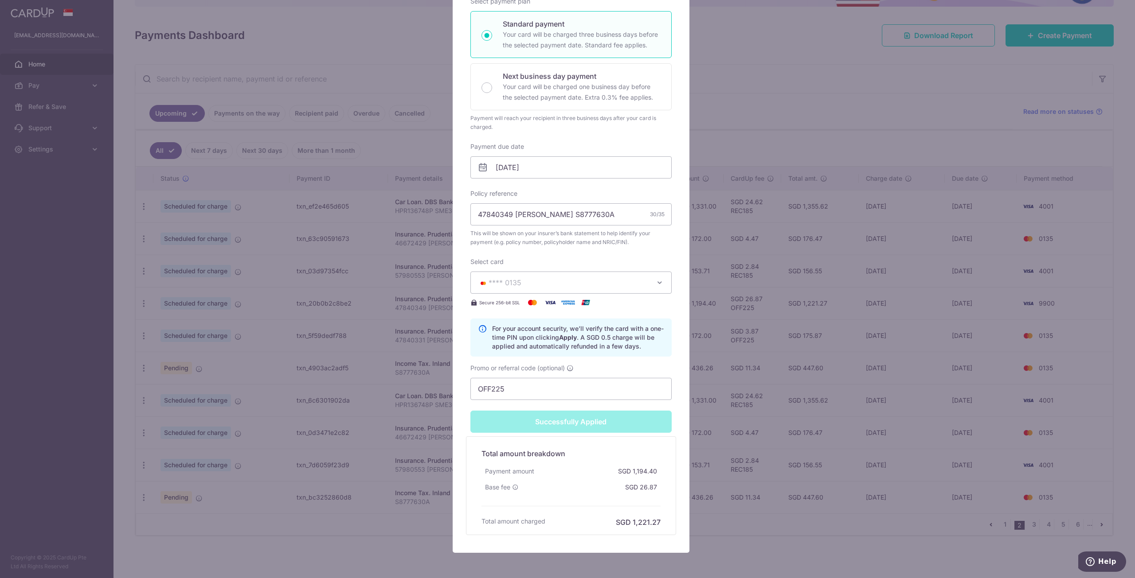
scroll to position [208, 0]
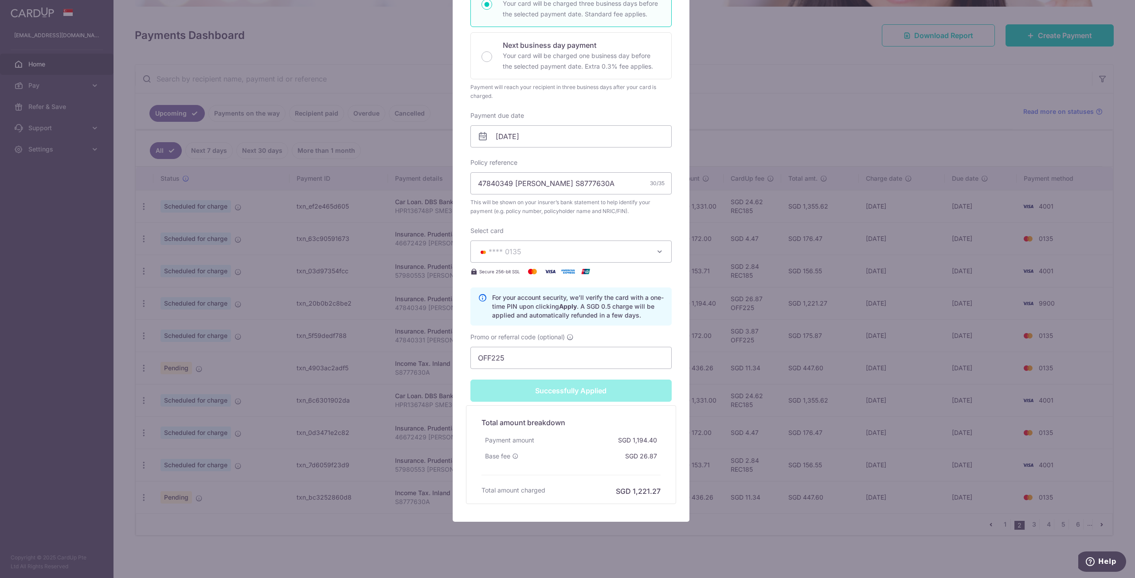
click at [809, 348] on div "Edit payment By clicking apply, you will make changes to all payments to Pruden…" at bounding box center [567, 289] width 1135 height 578
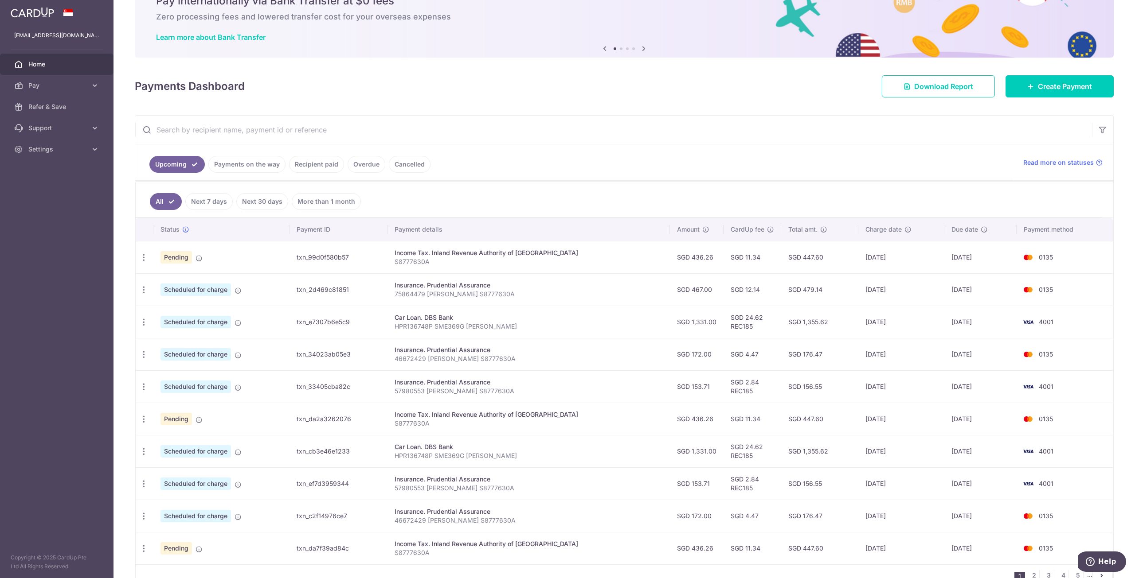
scroll to position [96, 0]
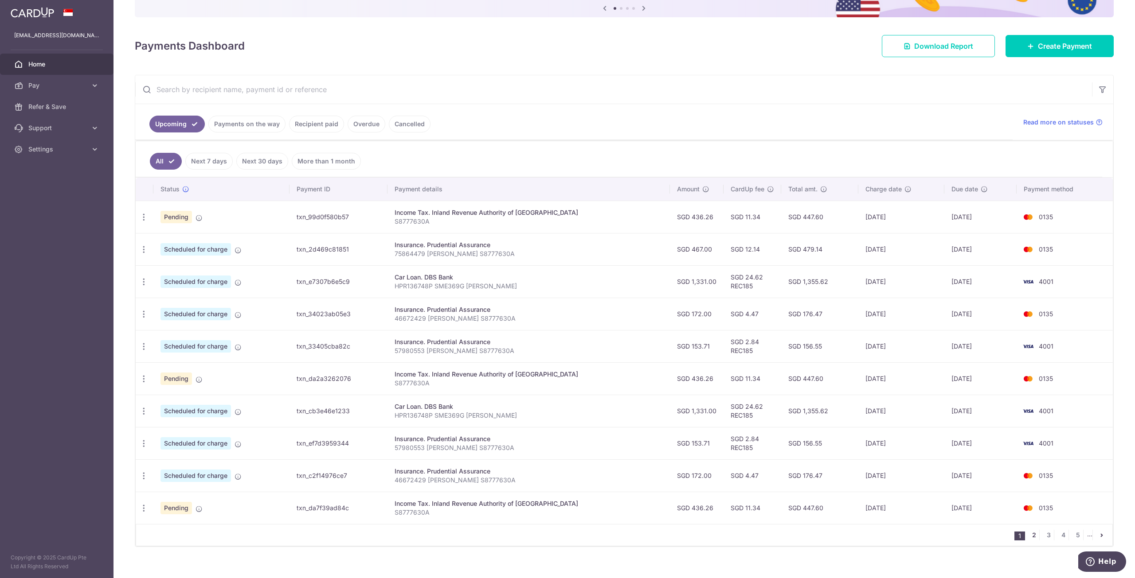
click at [1028, 538] on link "2" at bounding box center [1033, 535] width 11 height 11
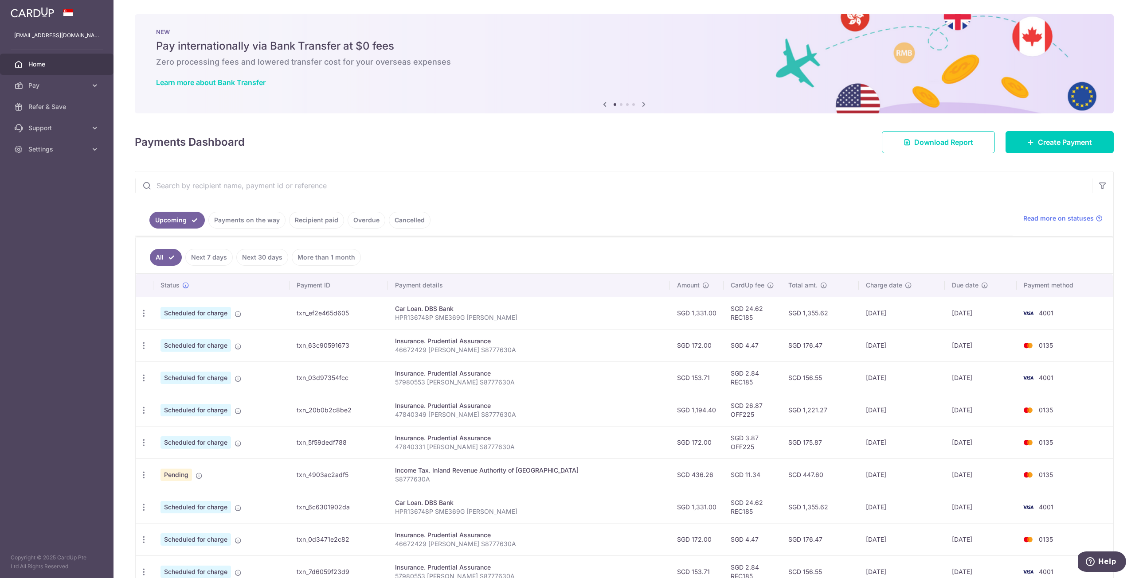
scroll to position [107, 0]
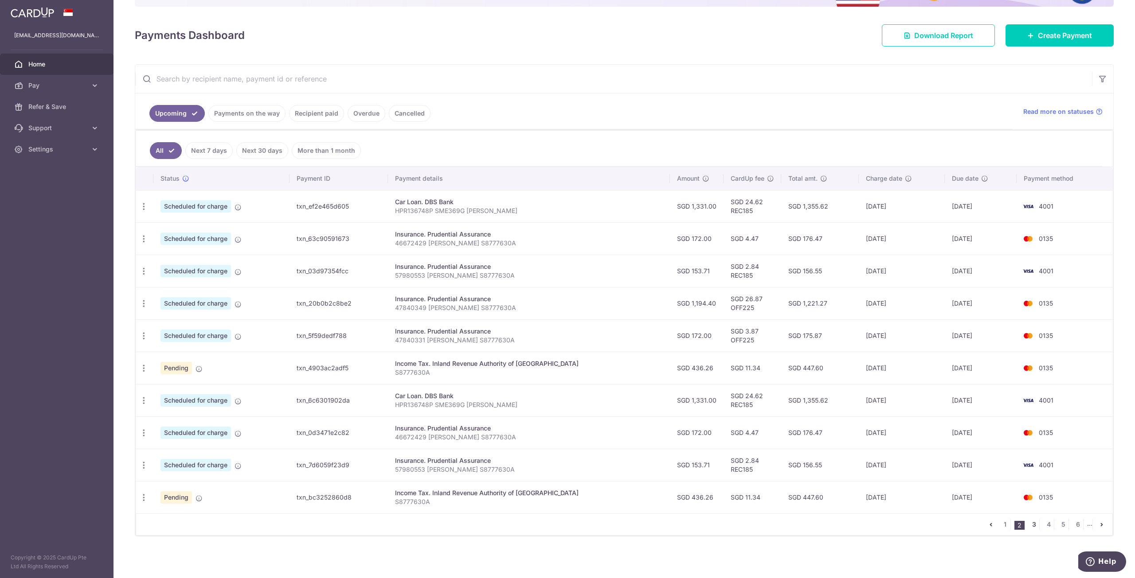
click at [1029, 523] on link "3" at bounding box center [1033, 524] width 11 height 11
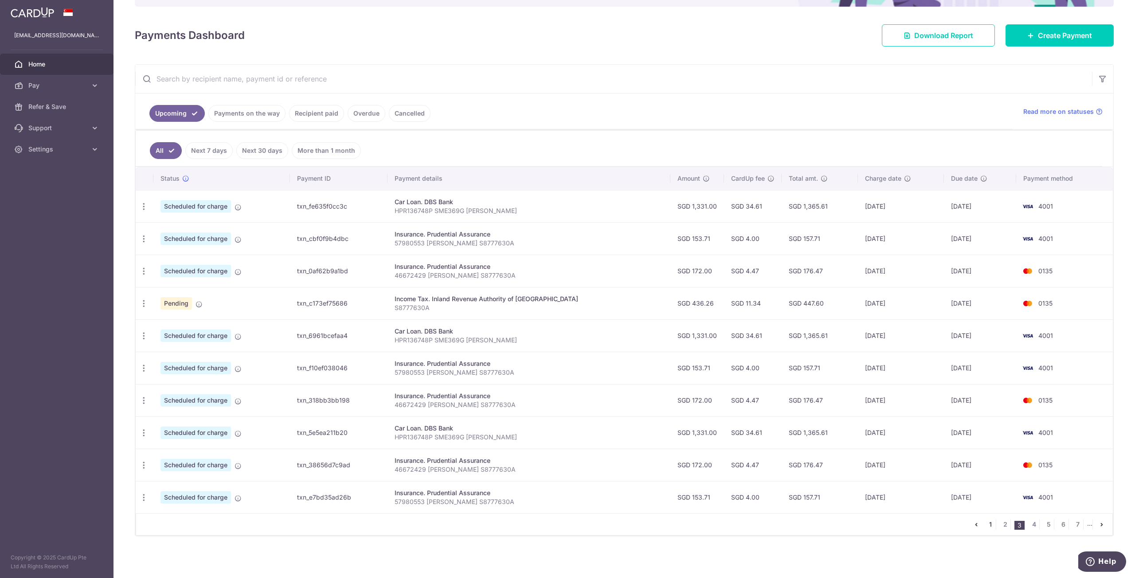
click at [987, 527] on link "1" at bounding box center [990, 524] width 11 height 11
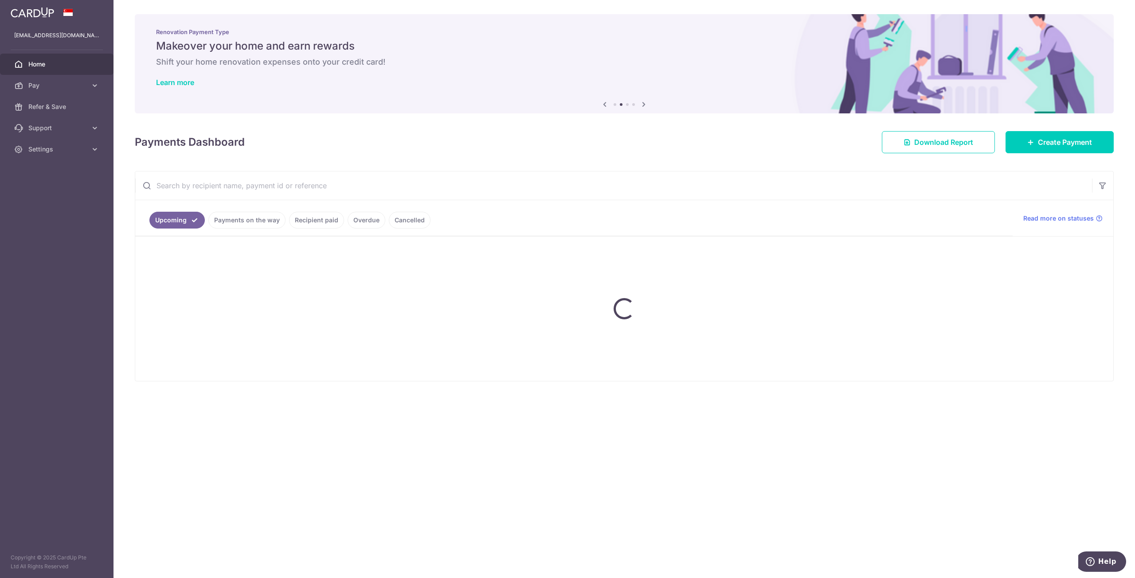
scroll to position [0, 0]
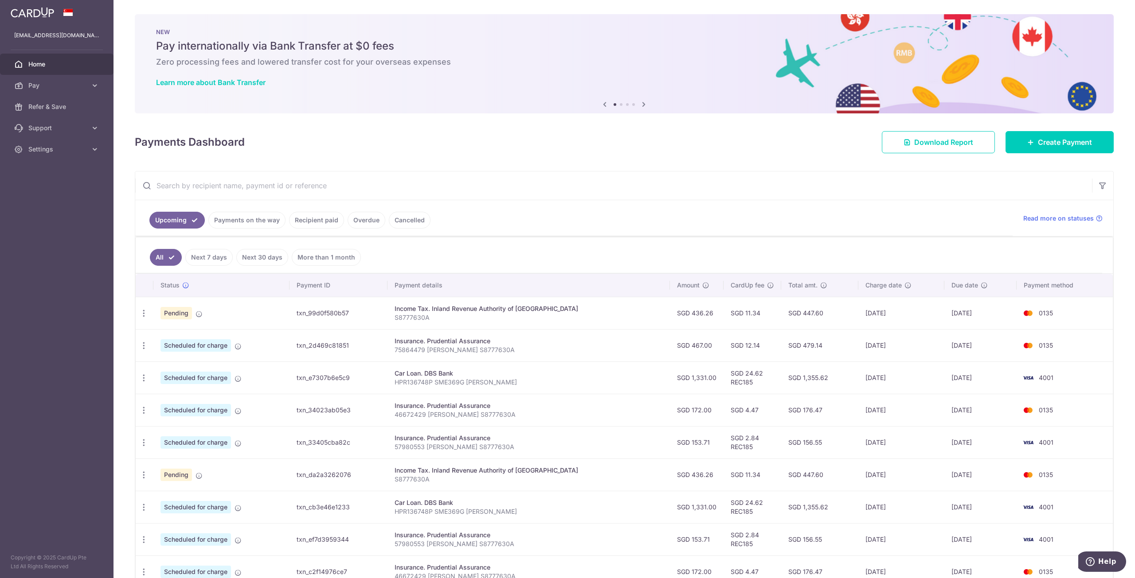
click at [263, 190] on input "text" at bounding box center [613, 186] width 957 height 28
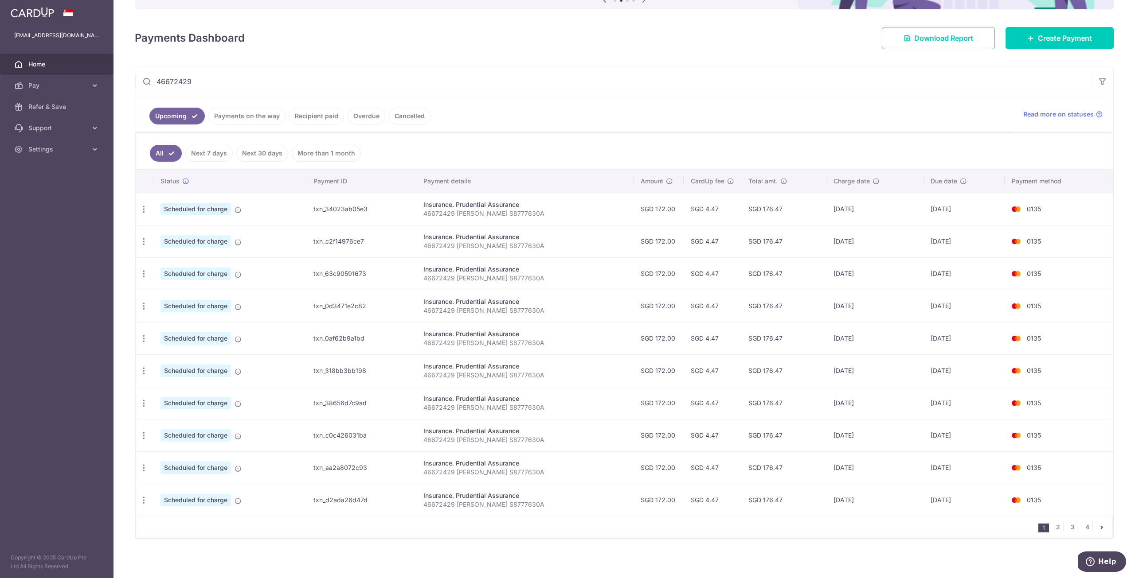
scroll to position [107, 0]
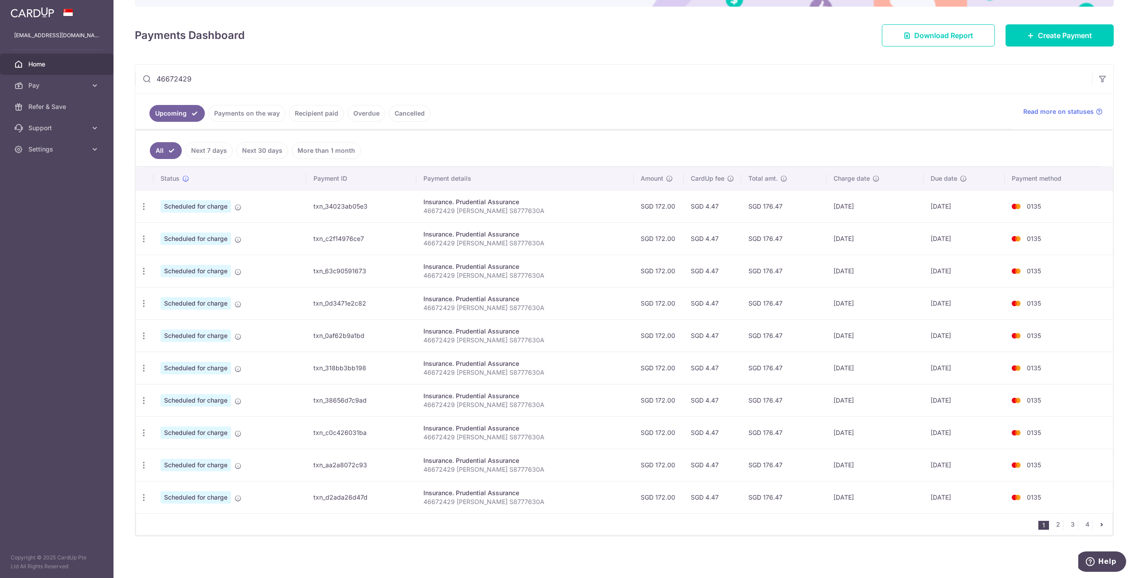
drag, startPoint x: 299, startPoint y: 89, endPoint x: 12, endPoint y: 35, distance: 292.2
click at [12, 35] on main "[EMAIL_ADDRESS][DOMAIN_NAME] Home Pay Payments Recipients Cards Refer & Save Su…" at bounding box center [567, 289] width 1135 height 578
paste input "78271393"
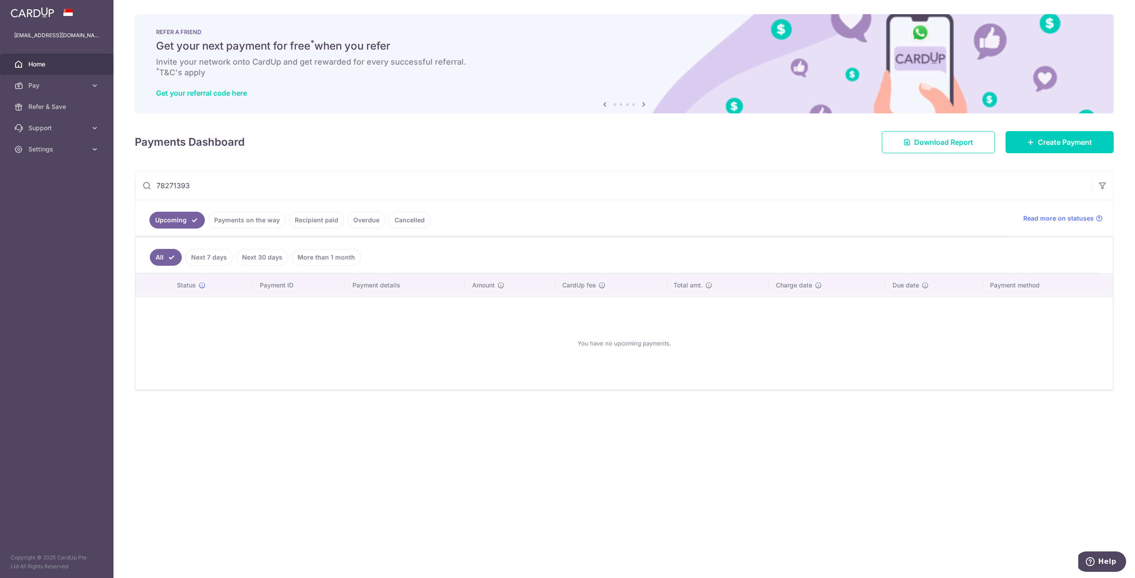
type input "78271393"
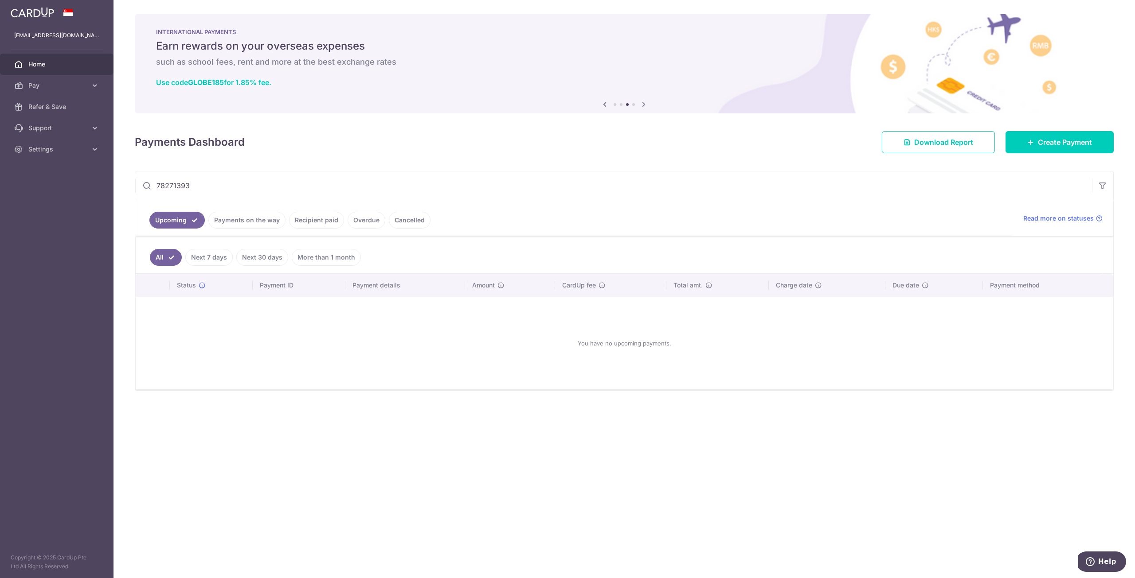
click at [304, 218] on link "Recipient paid" at bounding box center [316, 220] width 55 height 17
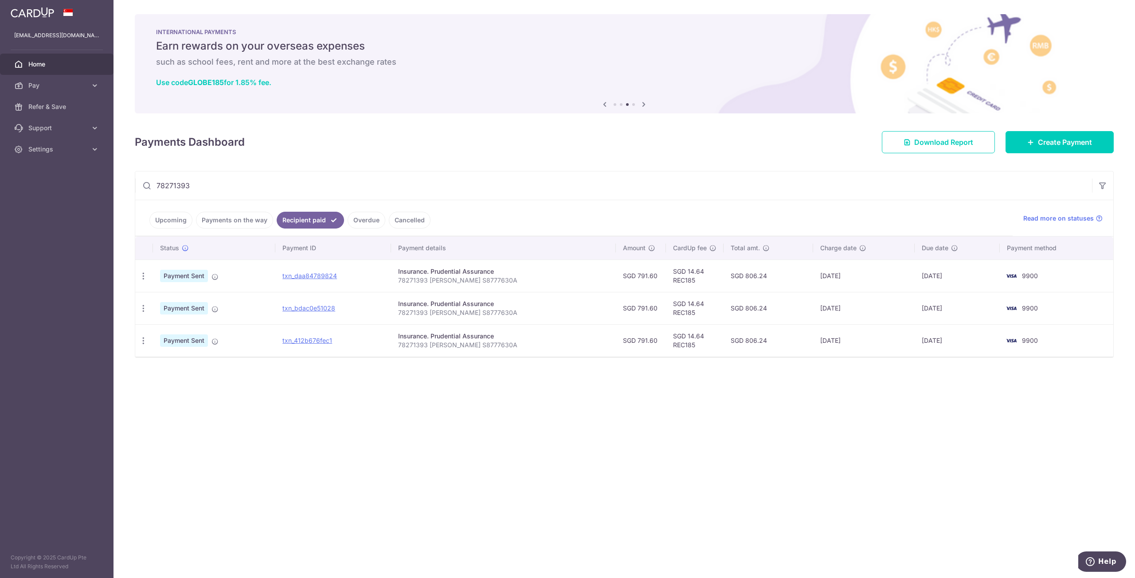
click at [176, 221] on link "Upcoming" at bounding box center [170, 220] width 43 height 17
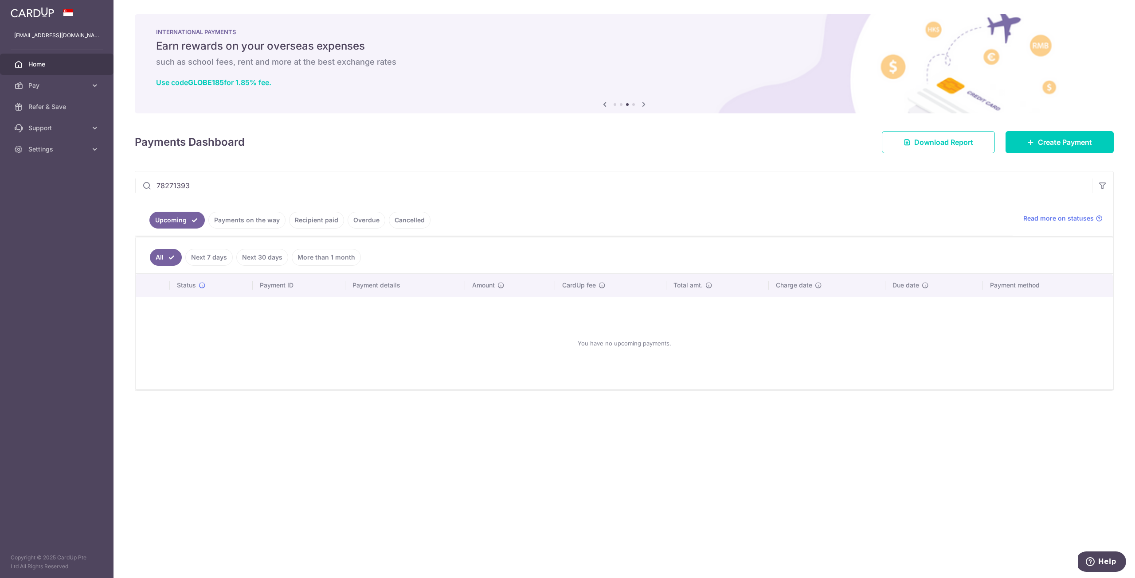
click at [254, 189] on input "78271393" at bounding box center [613, 186] width 957 height 28
drag, startPoint x: 234, startPoint y: 187, endPoint x: 0, endPoint y: 165, distance: 235.1
click at [0, 165] on main "[EMAIL_ADDRESS][DOMAIN_NAME] Home Pay Payments Recipients Cards Refer & Save Su…" at bounding box center [567, 289] width 1135 height 578
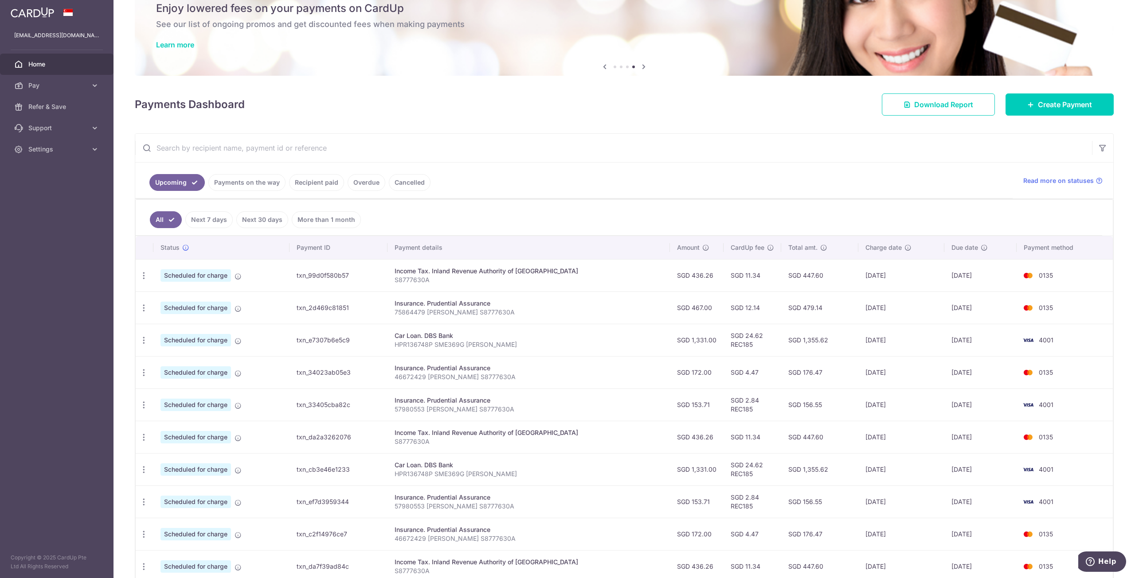
scroll to position [44, 0]
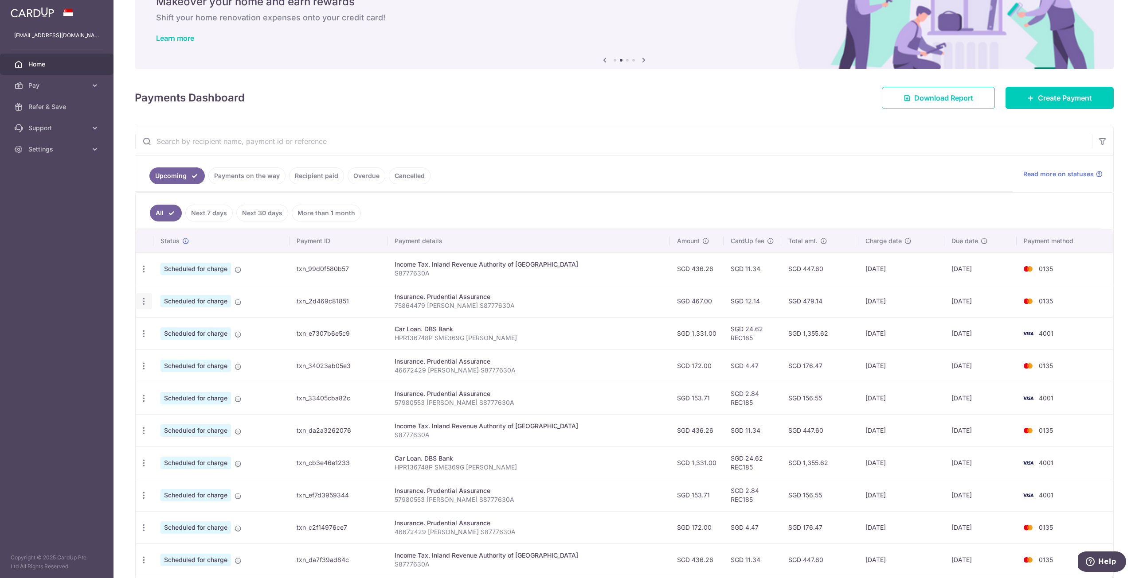
click at [145, 301] on icon "button" at bounding box center [143, 301] width 9 height 9
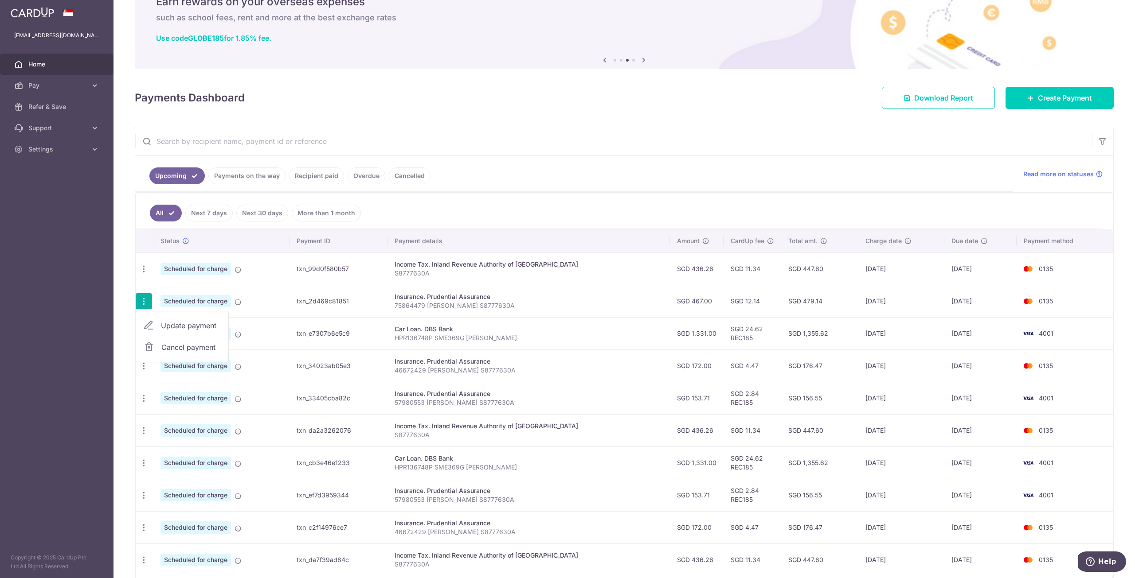
click at [179, 329] on span "Update payment" at bounding box center [191, 325] width 60 height 11
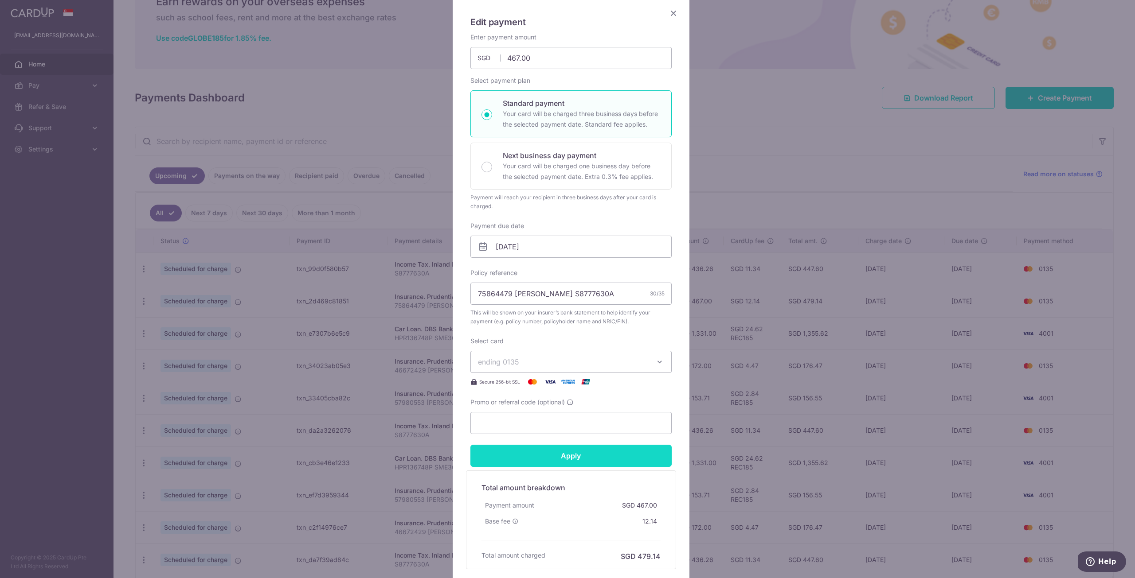
scroll to position [89, 0]
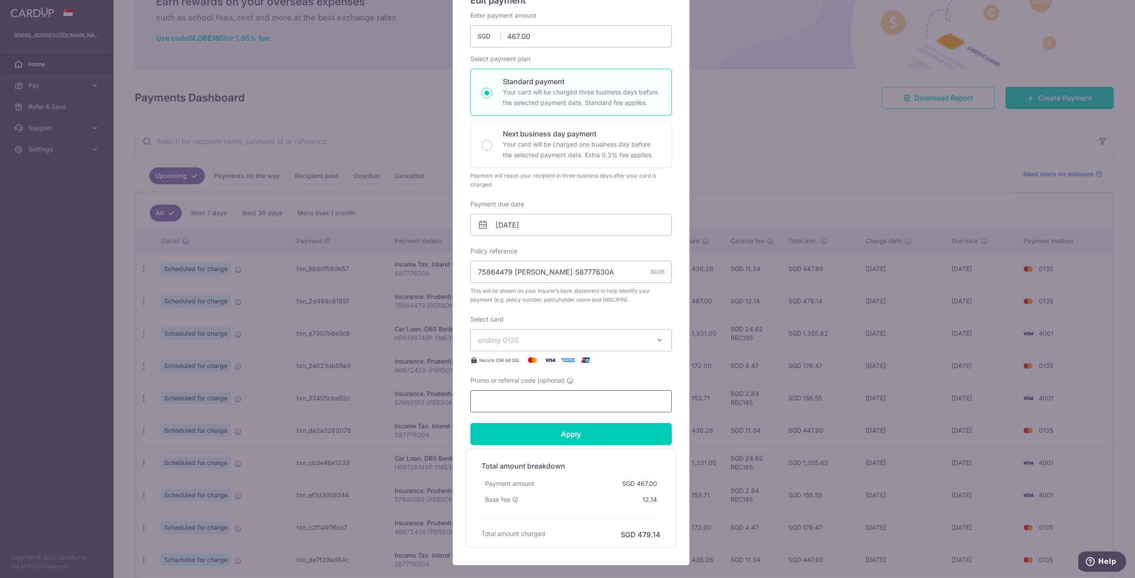
click at [528, 405] on input "Promo or referral code (optional)" at bounding box center [570, 402] width 201 height 22
type input "OFF225"
click at [565, 445] on input "Apply" at bounding box center [570, 434] width 201 height 22
type input "Successfully Applied"
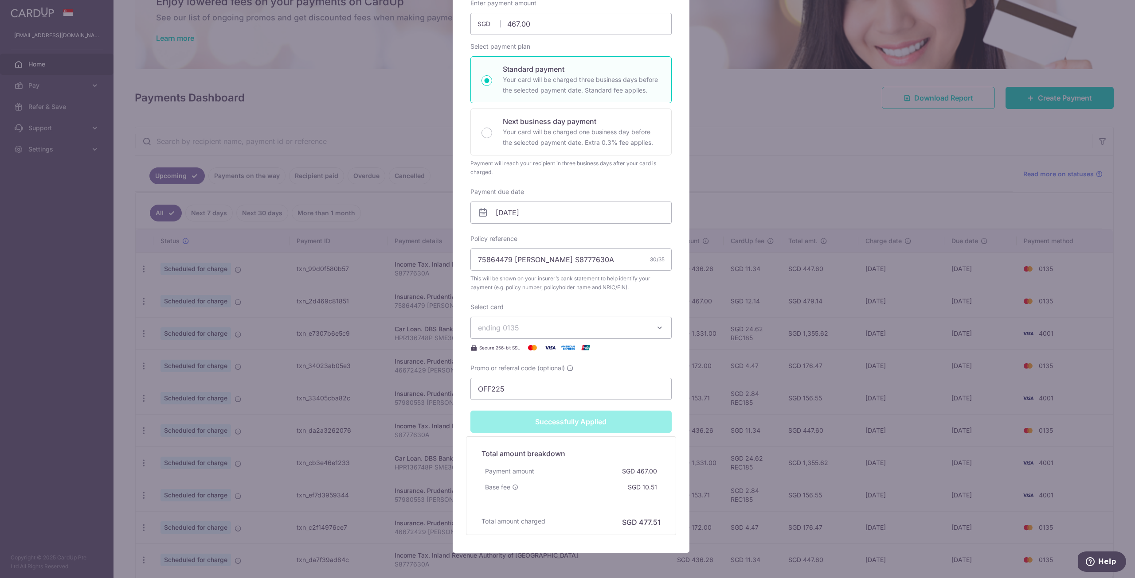
scroll to position [0, 0]
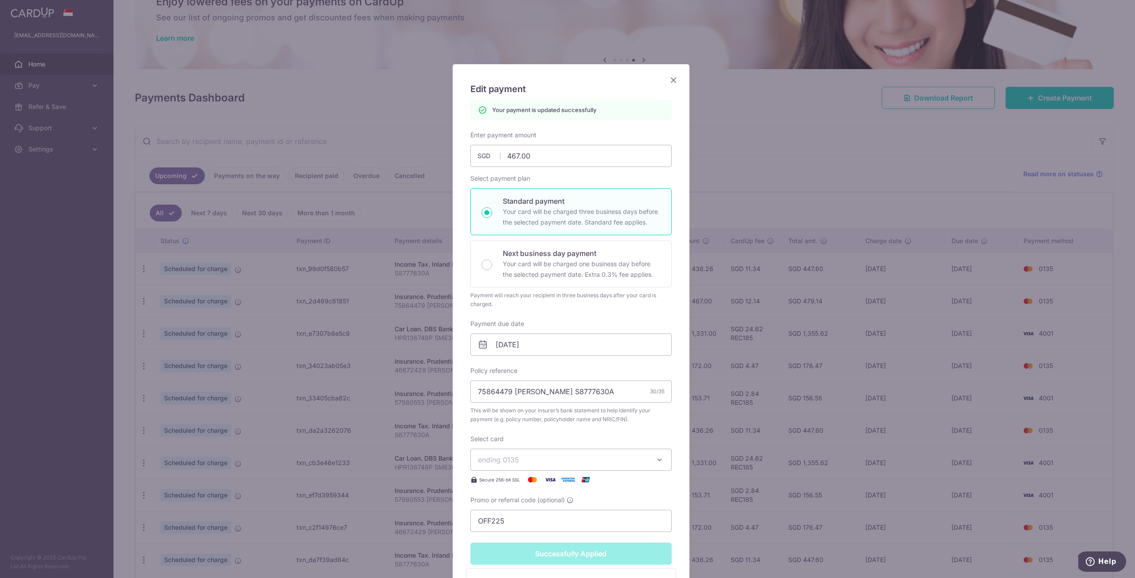
click at [669, 79] on icon "Close" at bounding box center [673, 79] width 11 height 11
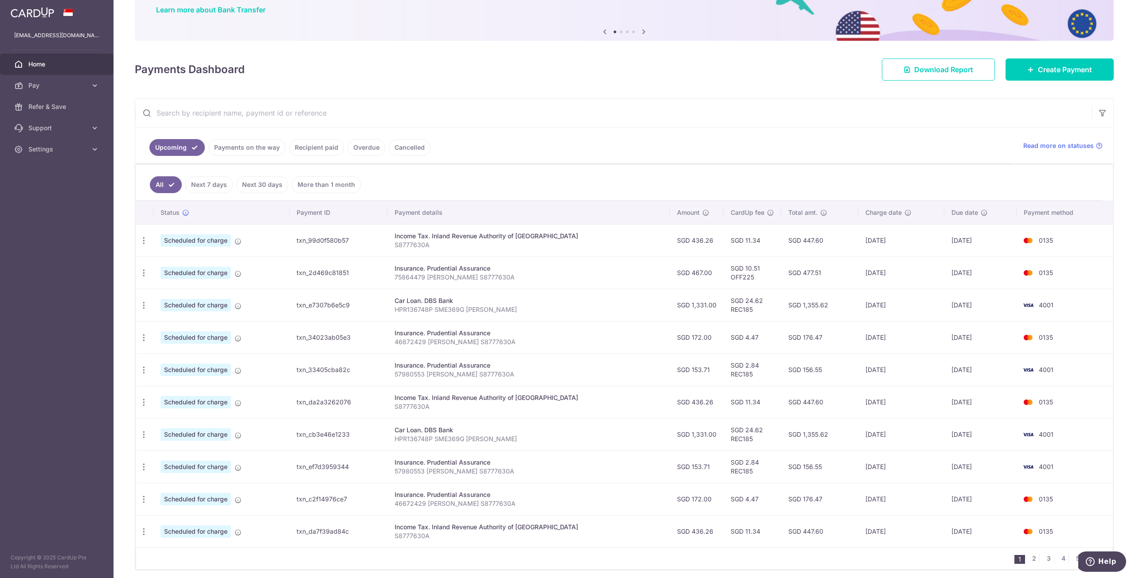
scroll to position [89, 0]
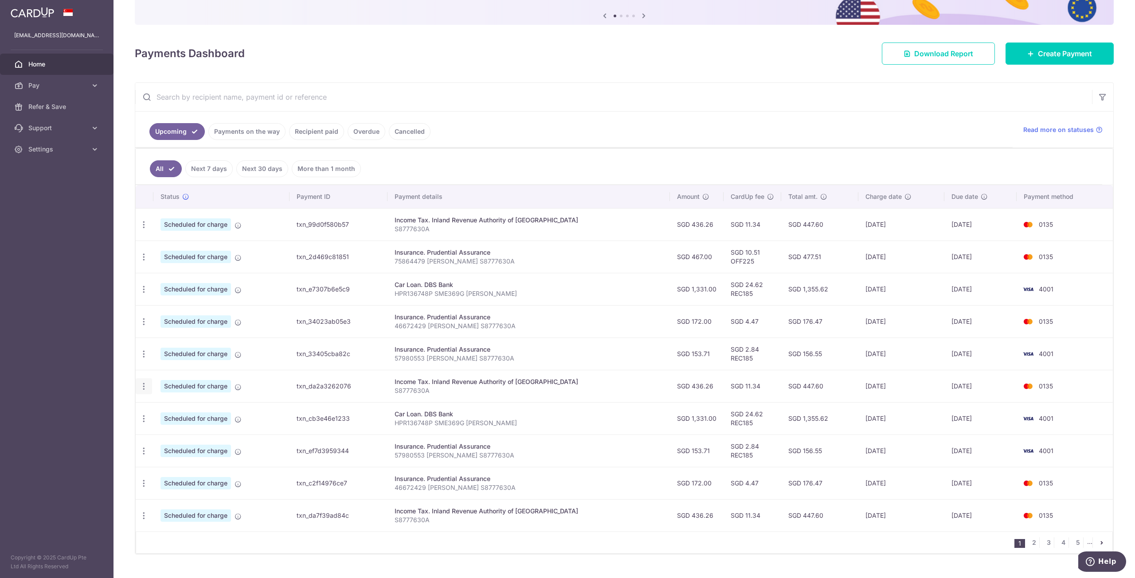
click at [143, 387] on icon "button" at bounding box center [143, 386] width 9 height 9
click at [173, 411] on span "Update payment" at bounding box center [191, 411] width 60 height 11
click at [146, 358] on icon "button" at bounding box center [143, 354] width 9 height 9
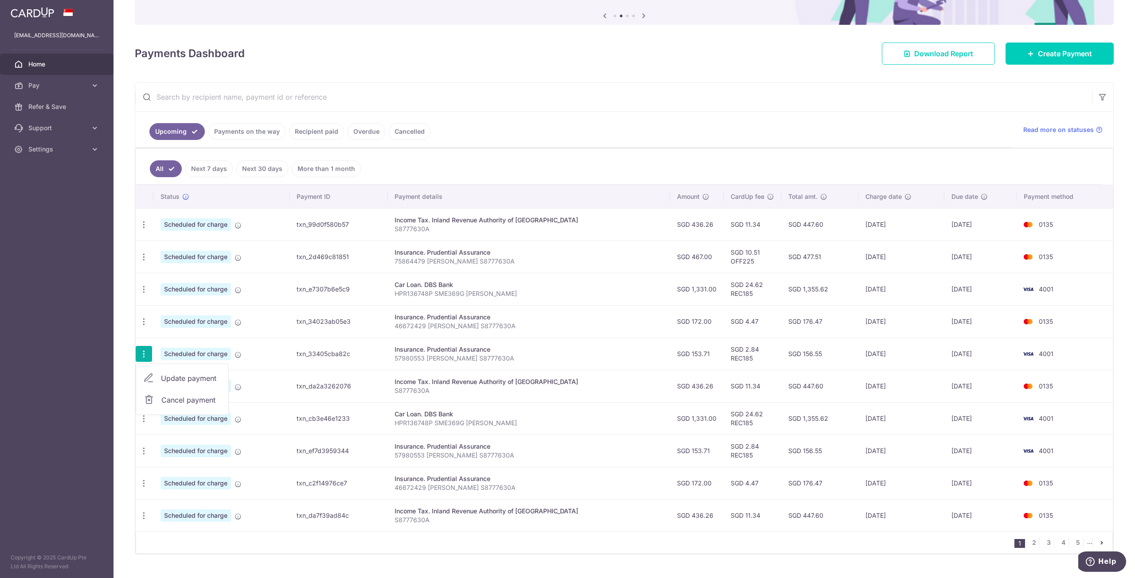
click at [165, 376] on span "Update payment" at bounding box center [191, 378] width 60 height 11
click at [137, 322] on div "Update payment Cancel payment" at bounding box center [144, 322] width 16 height 16
click at [138, 322] on div "Update payment Cancel payment" at bounding box center [144, 322] width 16 height 16
click at [142, 322] on icon "button" at bounding box center [143, 321] width 9 height 9
click at [178, 345] on span "Update payment" at bounding box center [191, 346] width 60 height 11
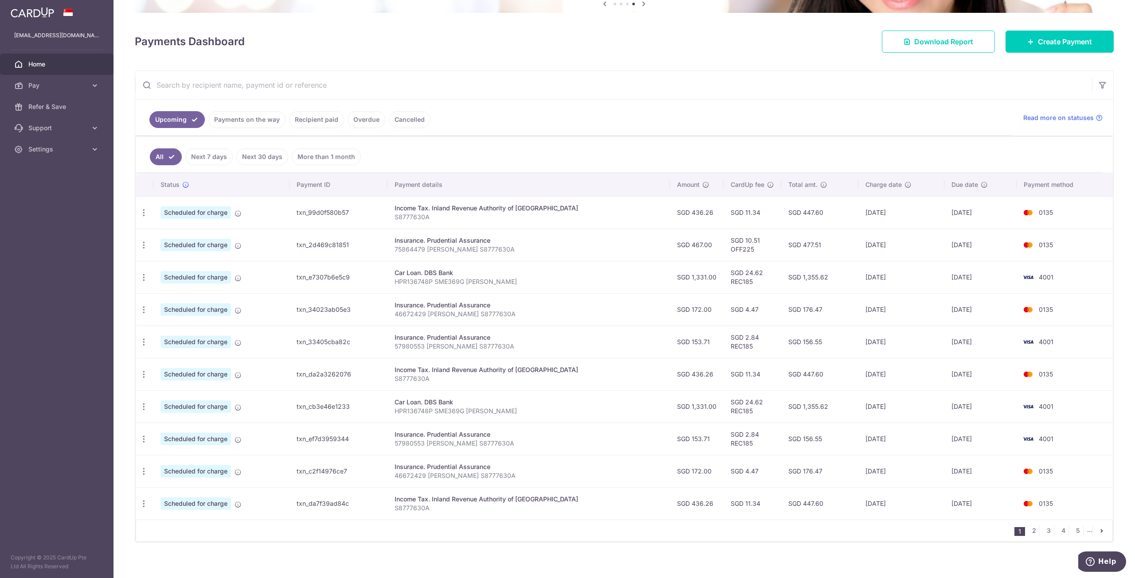
scroll to position [107, 0]
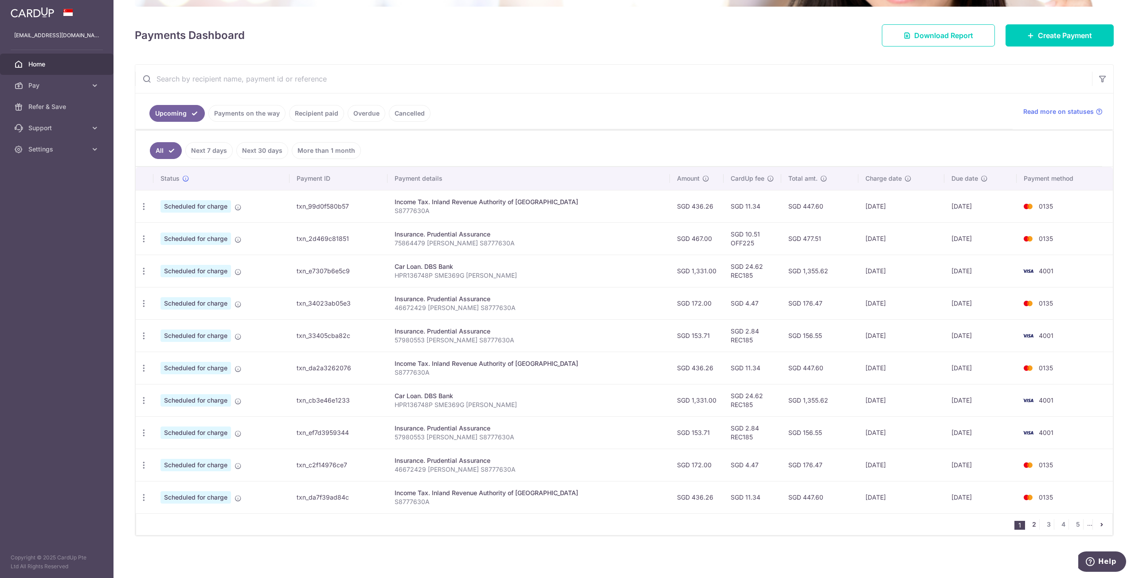
click at [1032, 527] on link "2" at bounding box center [1033, 524] width 11 height 11
click at [1028, 527] on link "3" at bounding box center [1033, 524] width 11 height 11
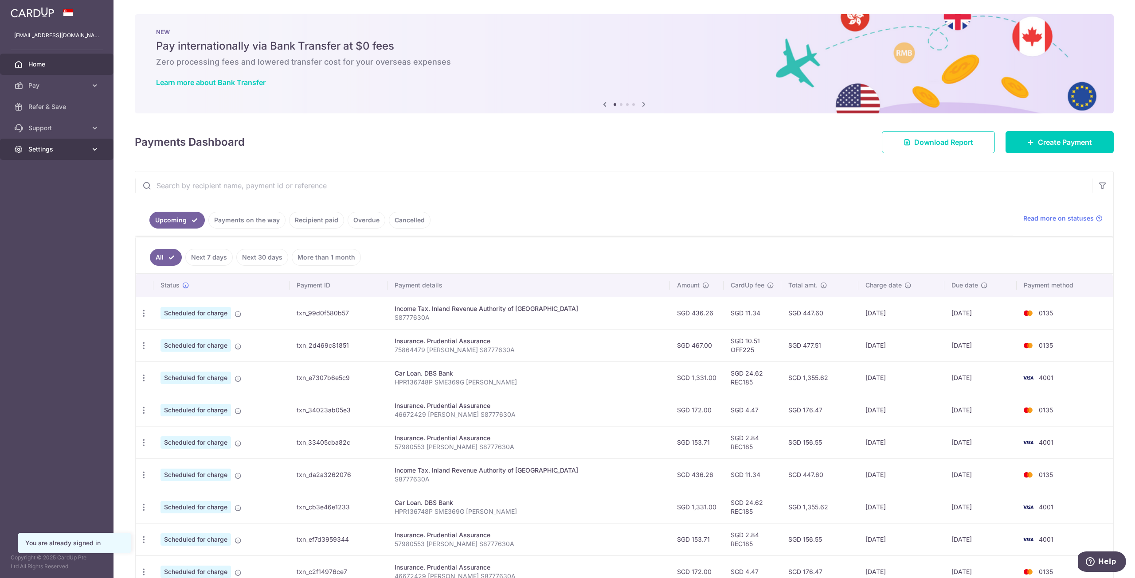
click at [52, 151] on span "Settings" at bounding box center [57, 149] width 59 height 9
click at [48, 191] on span "Logout" at bounding box center [57, 191] width 59 height 9
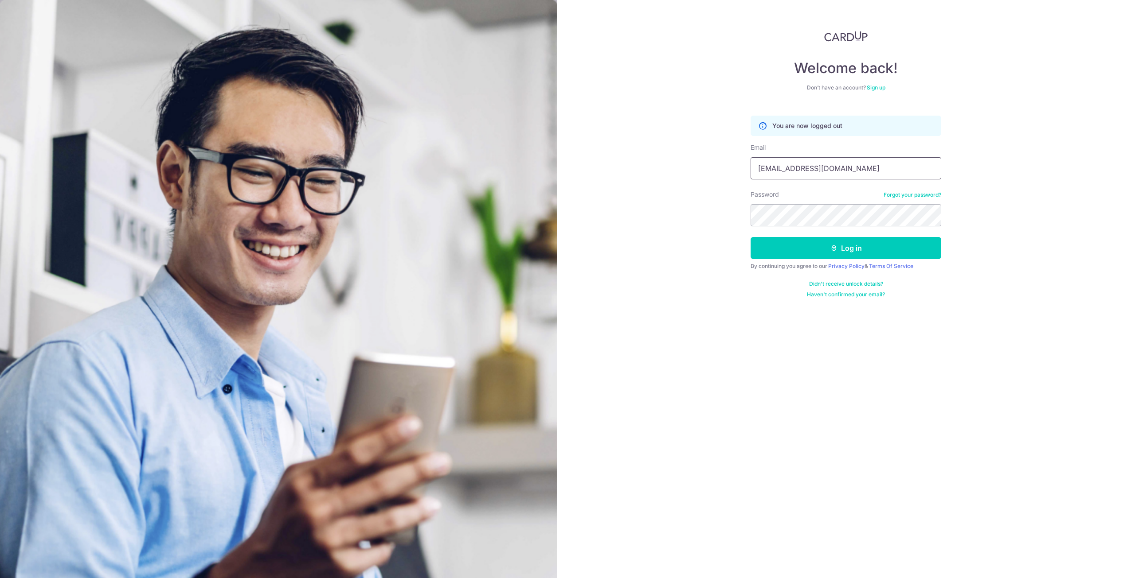
click at [831, 172] on input "[EMAIL_ADDRESS][DOMAIN_NAME]" at bounding box center [845, 168] width 191 height 22
type input "[EMAIL_ADDRESS][DOMAIN_NAME]"
click at [824, 242] on button "Log in" at bounding box center [845, 248] width 191 height 22
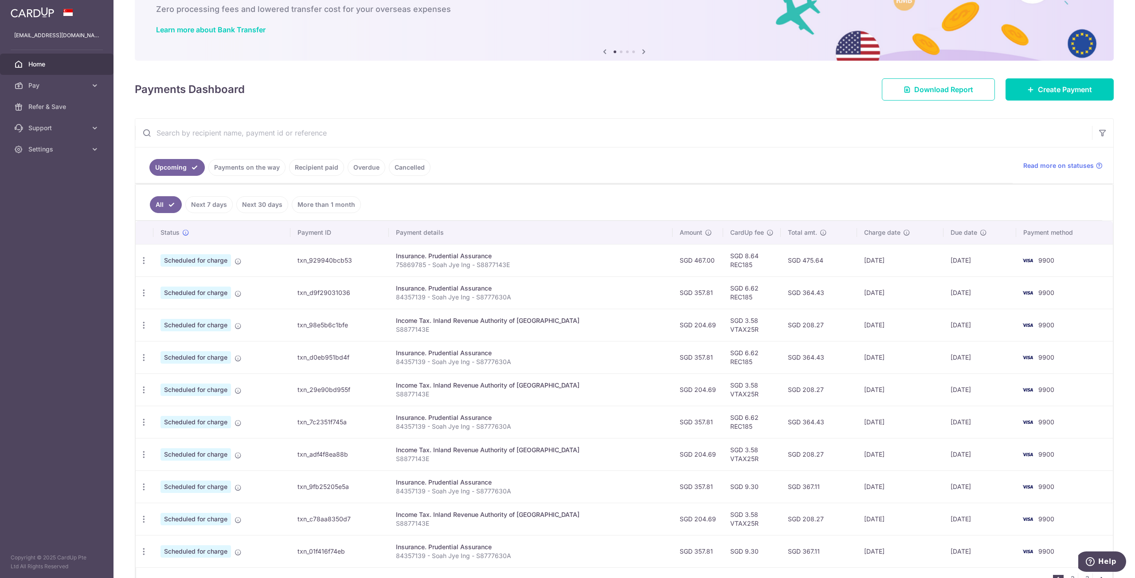
scroll to position [107, 0]
